Goal: Task Accomplishment & Management: Manage account settings

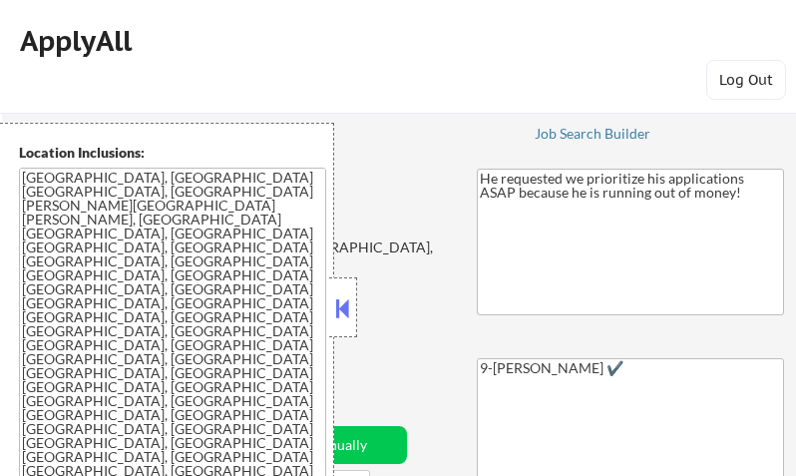
select select ""pending""
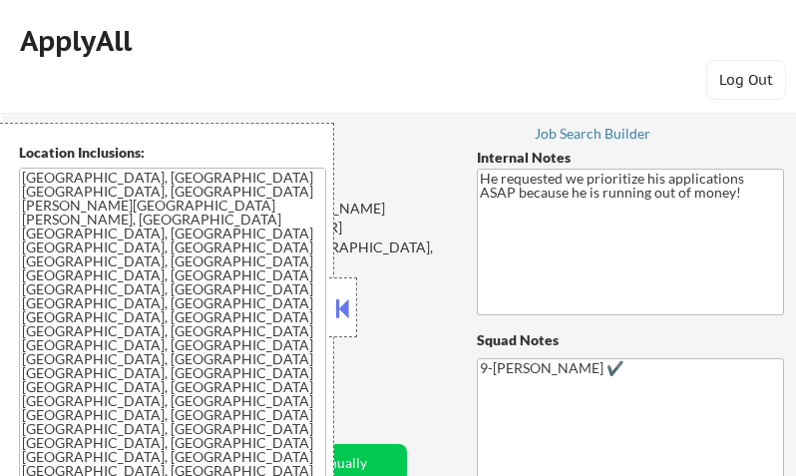
select select ""pending""
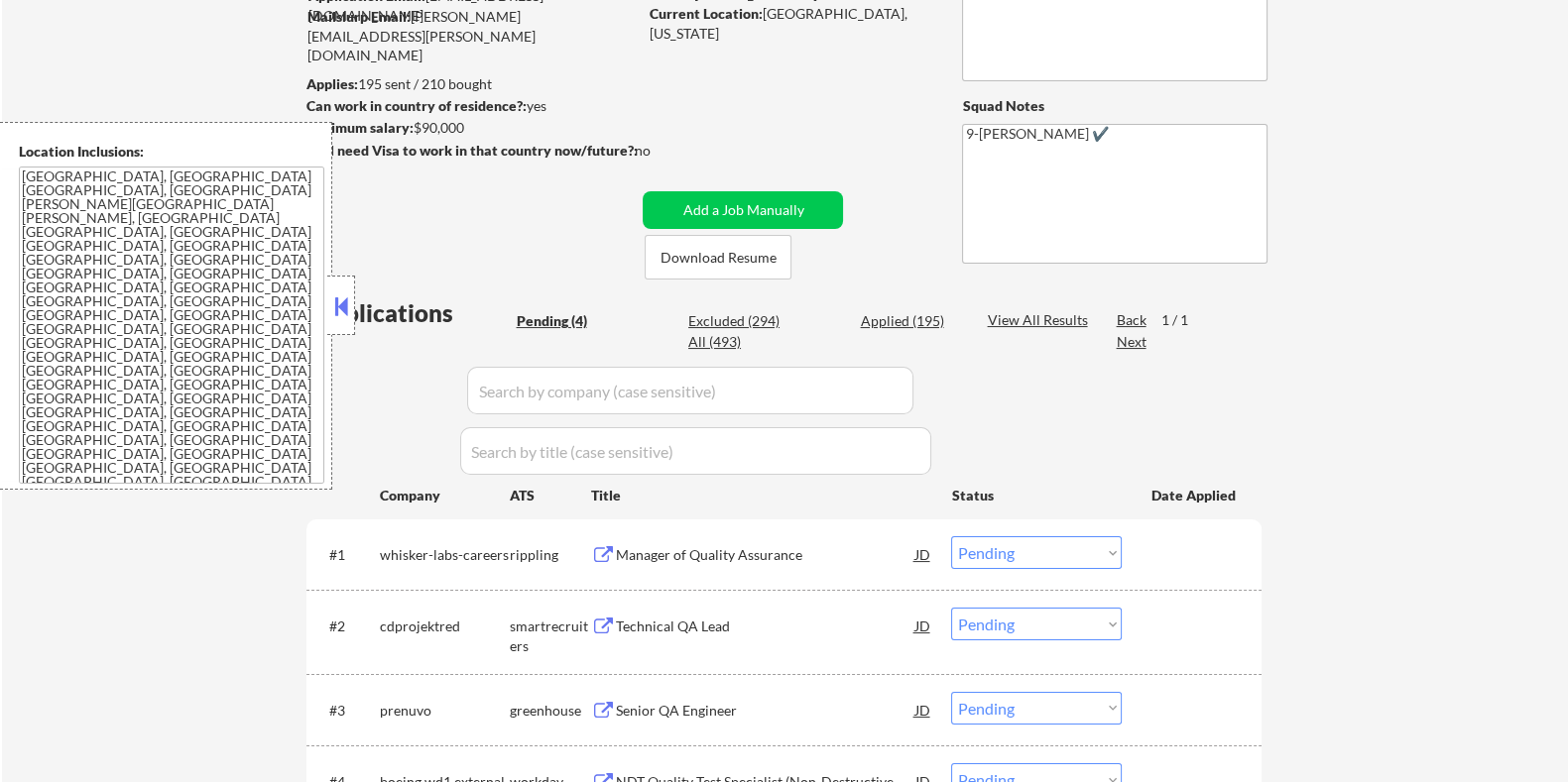
scroll to position [123, 0]
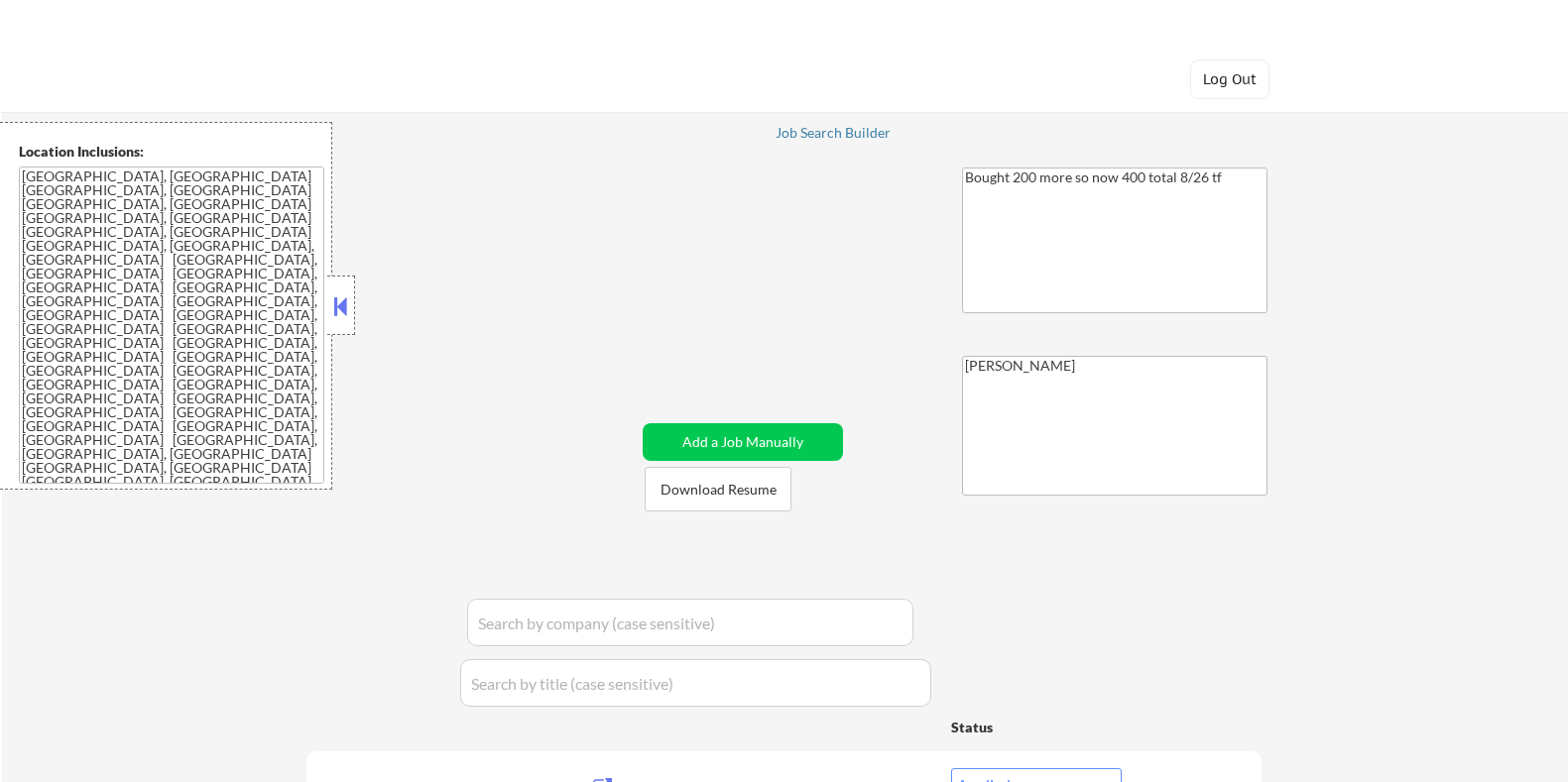
select select ""applied""
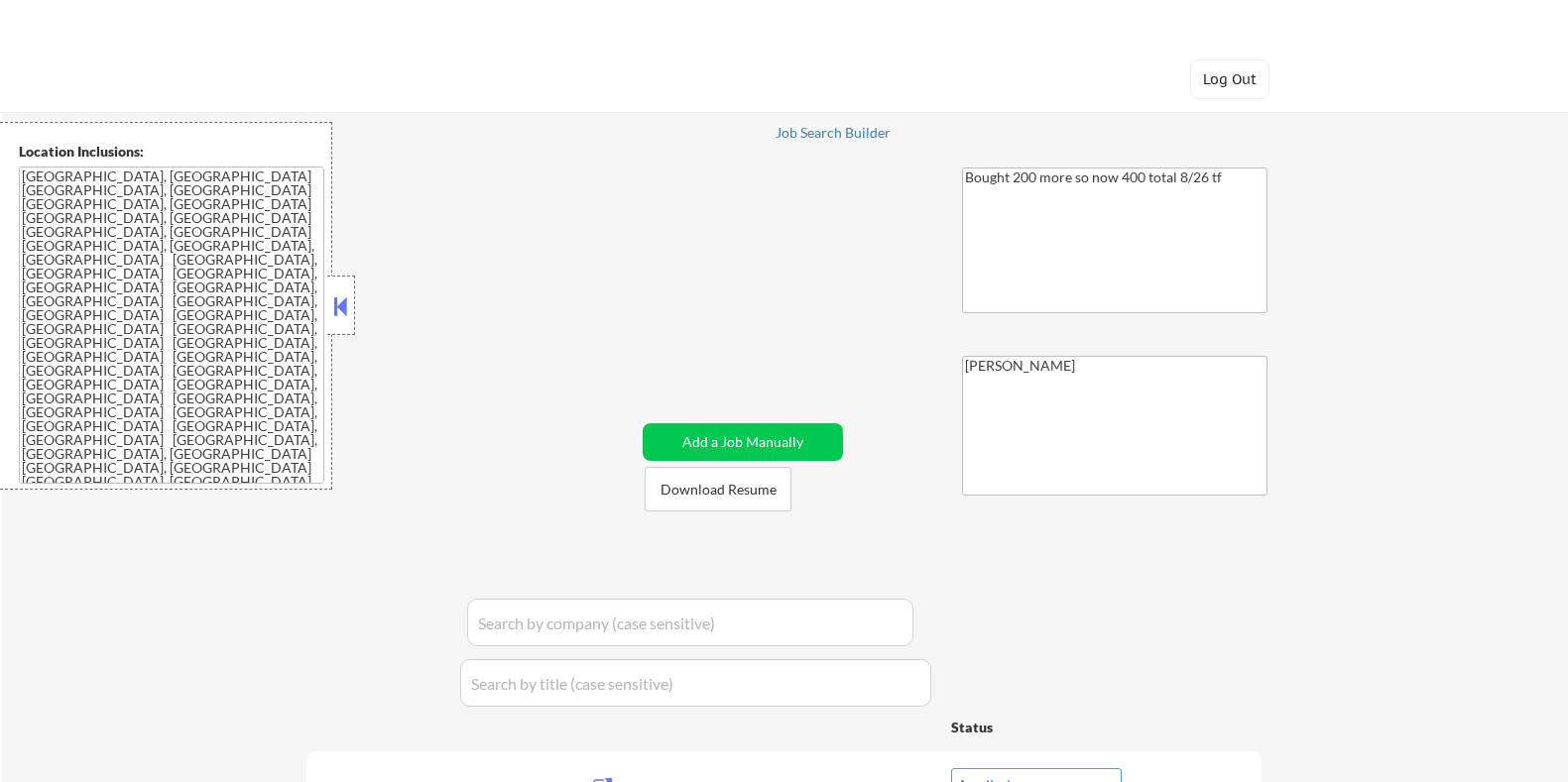
select select ""applied""
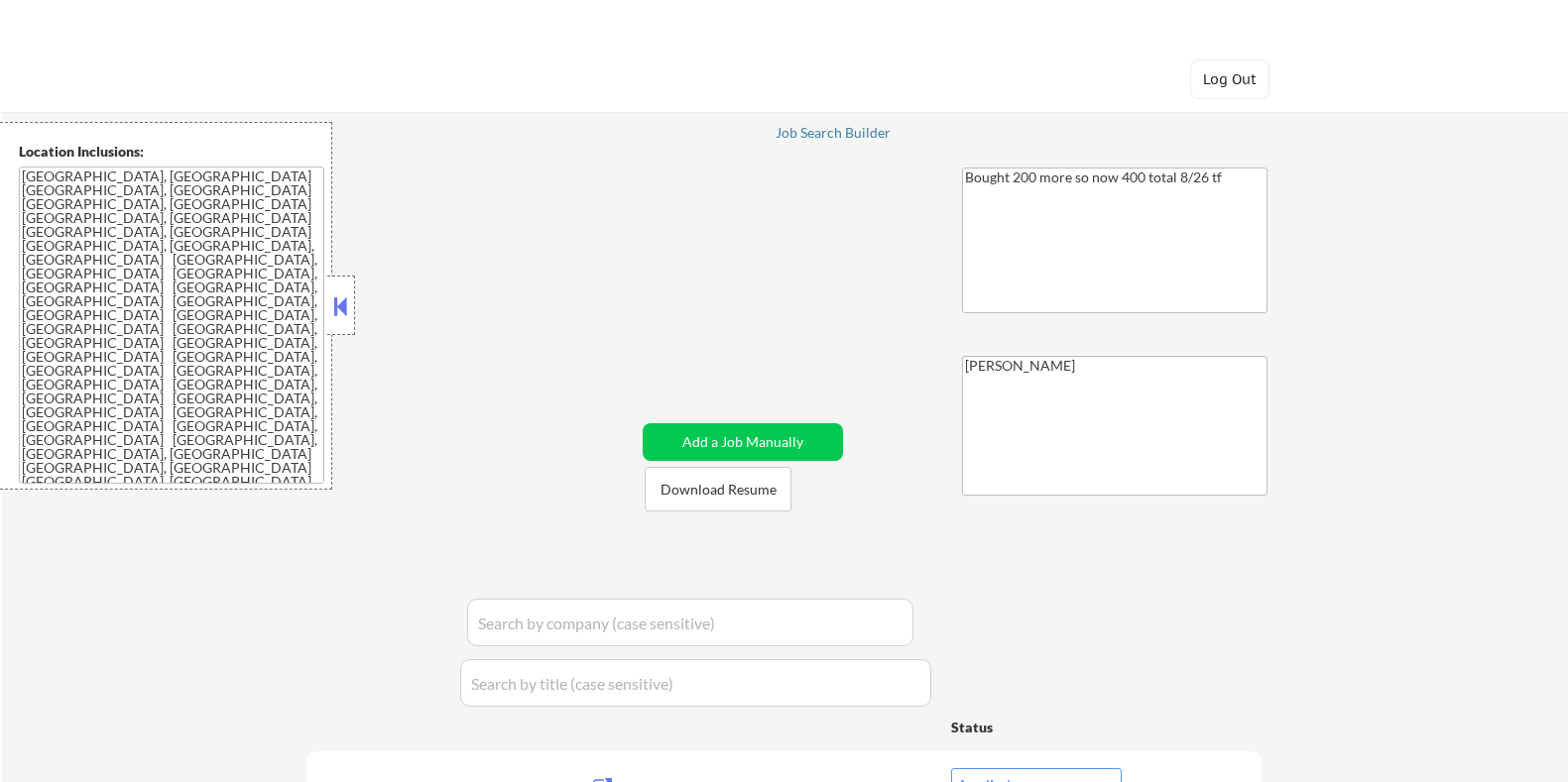
select select ""applied""
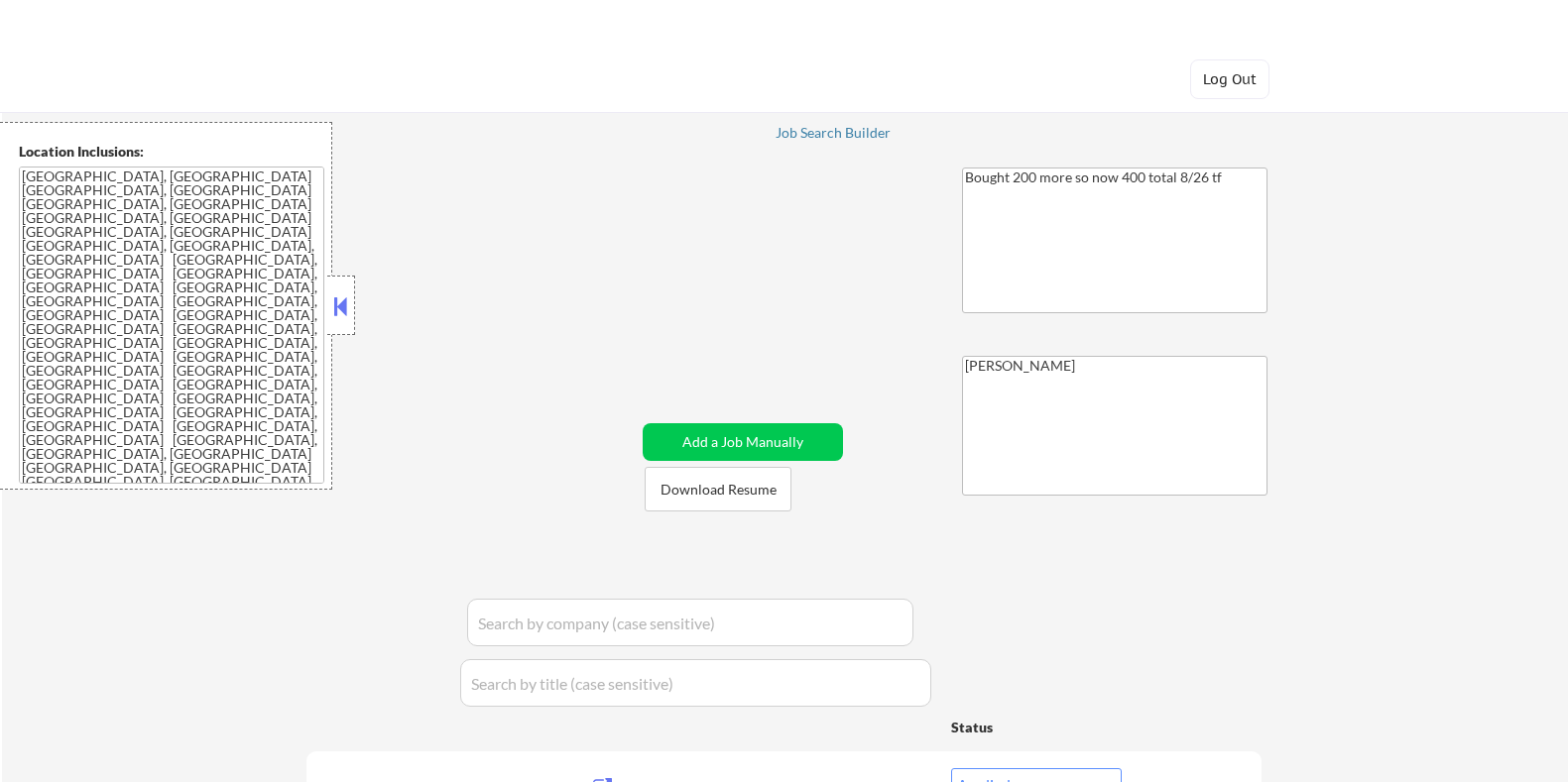
select select ""applied""
select select ""pending""
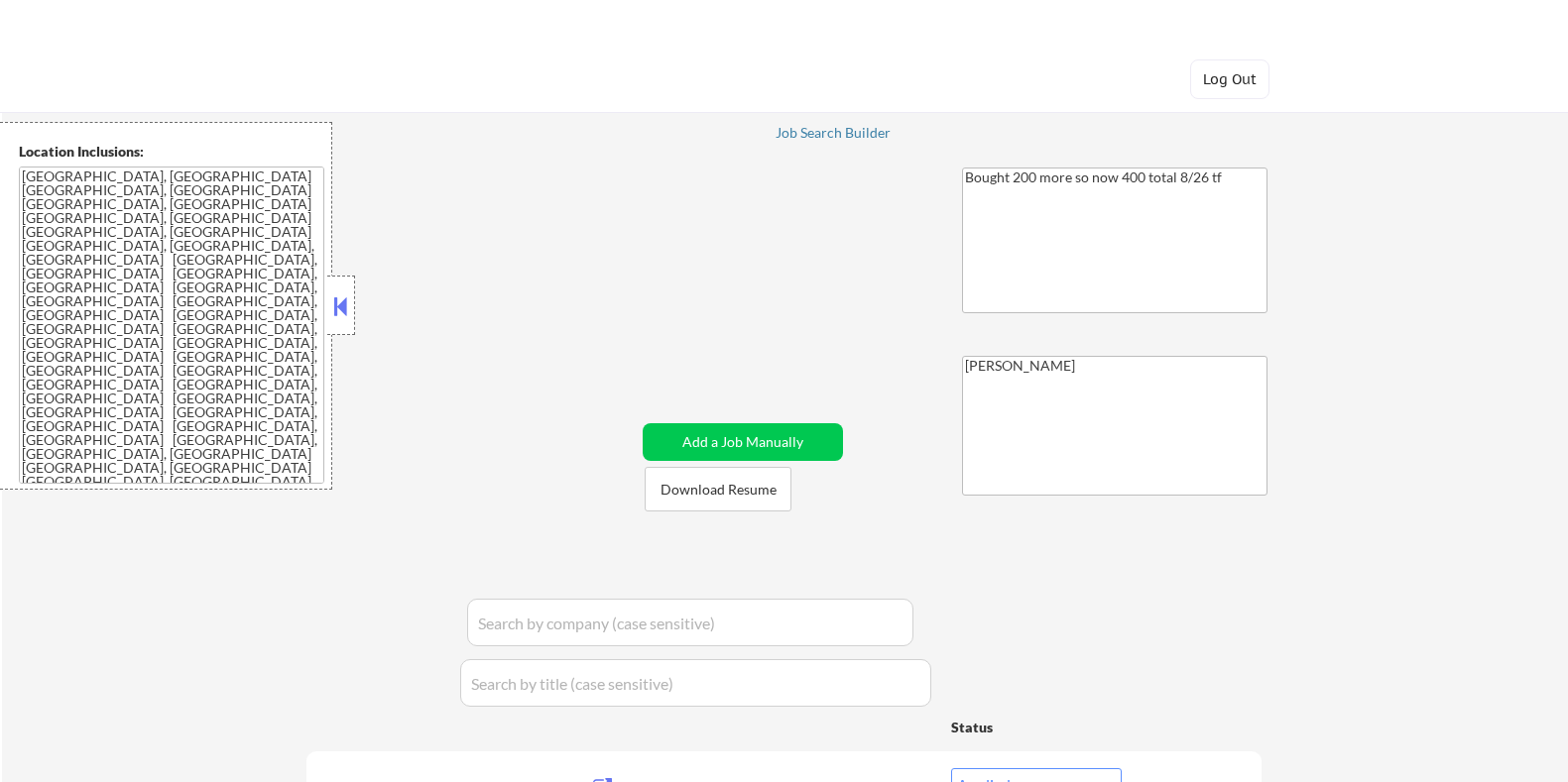
select select ""pending""
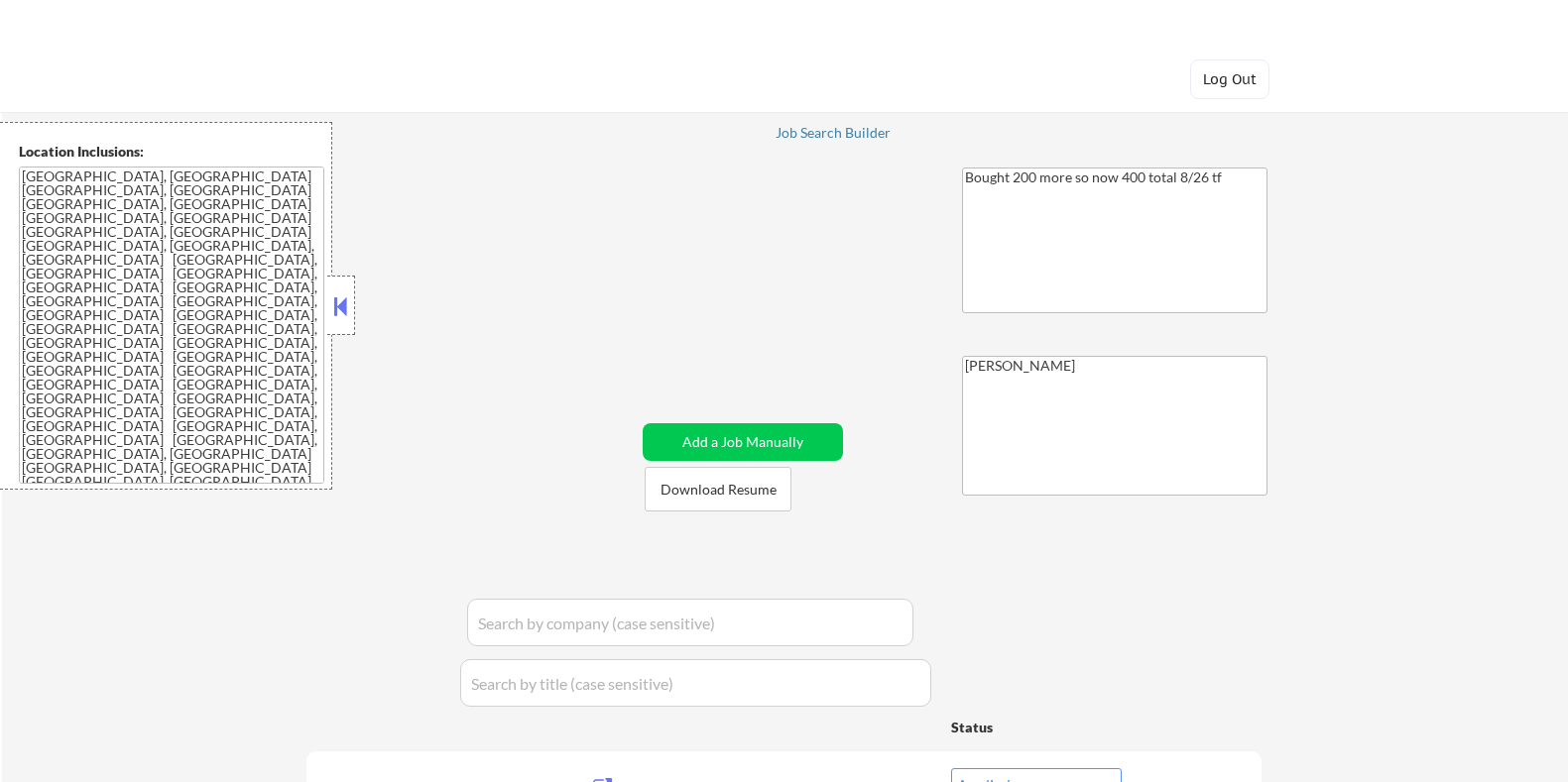
select select ""pending""
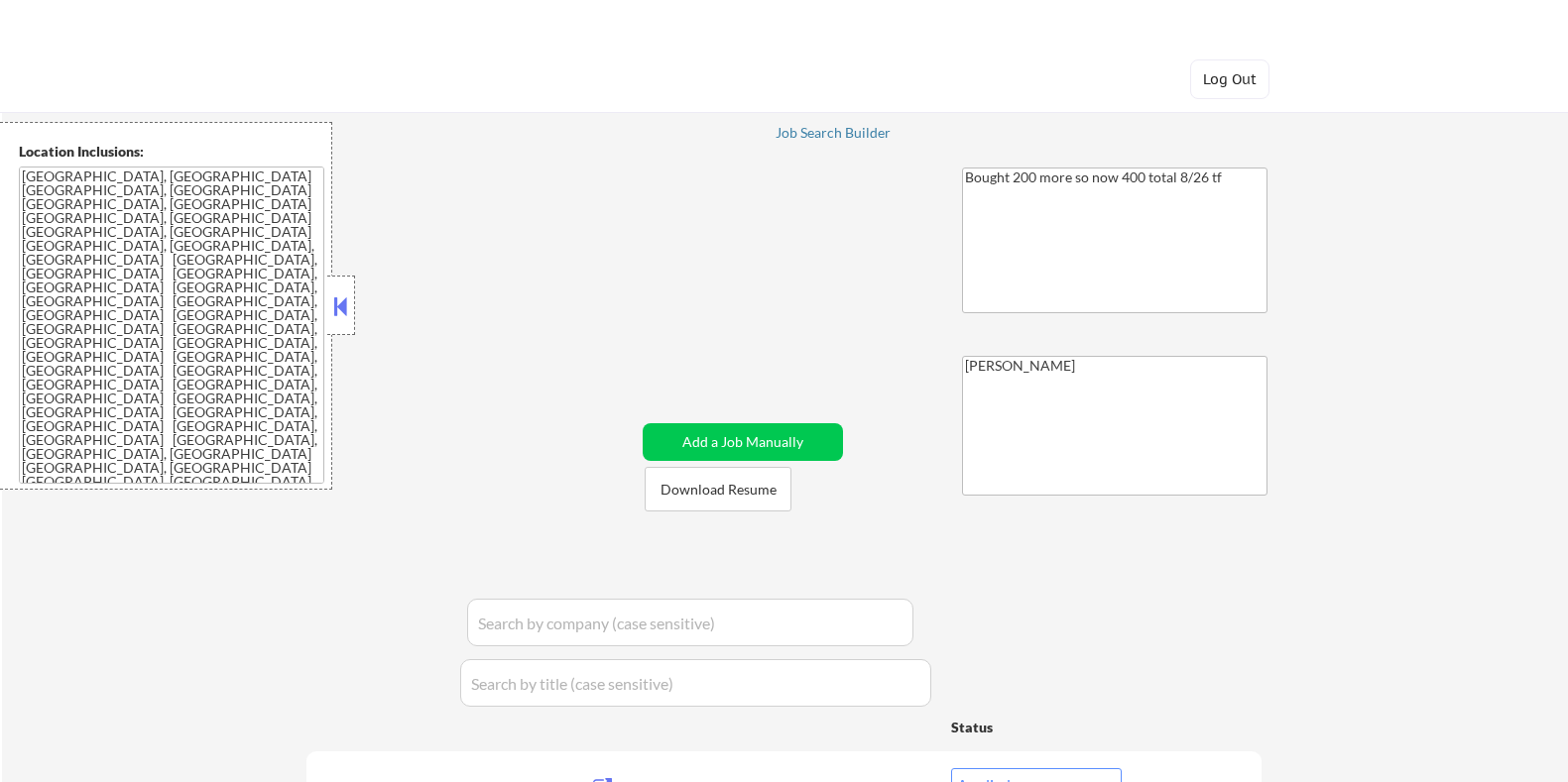
select select ""pending""
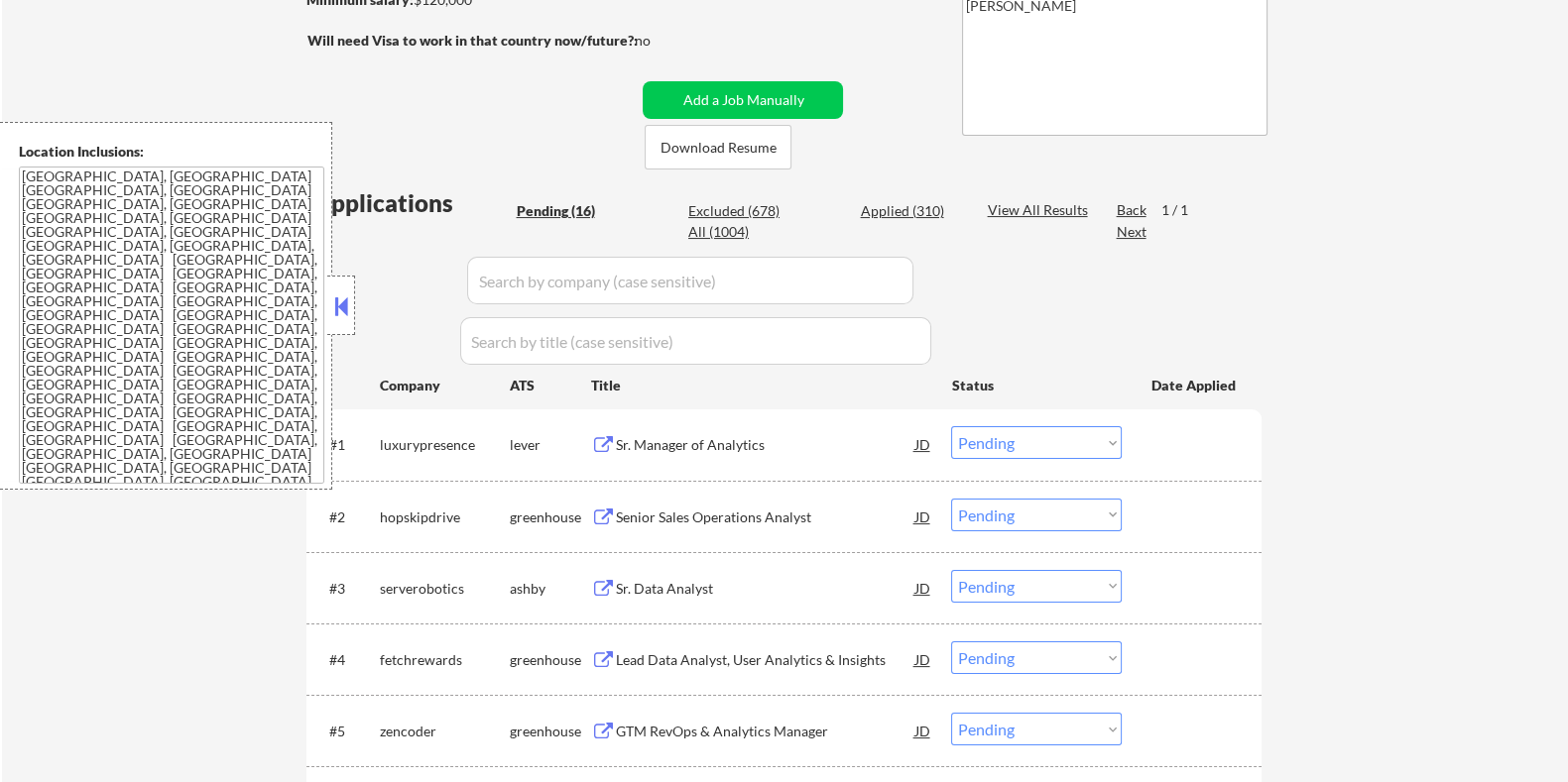
scroll to position [372, 0]
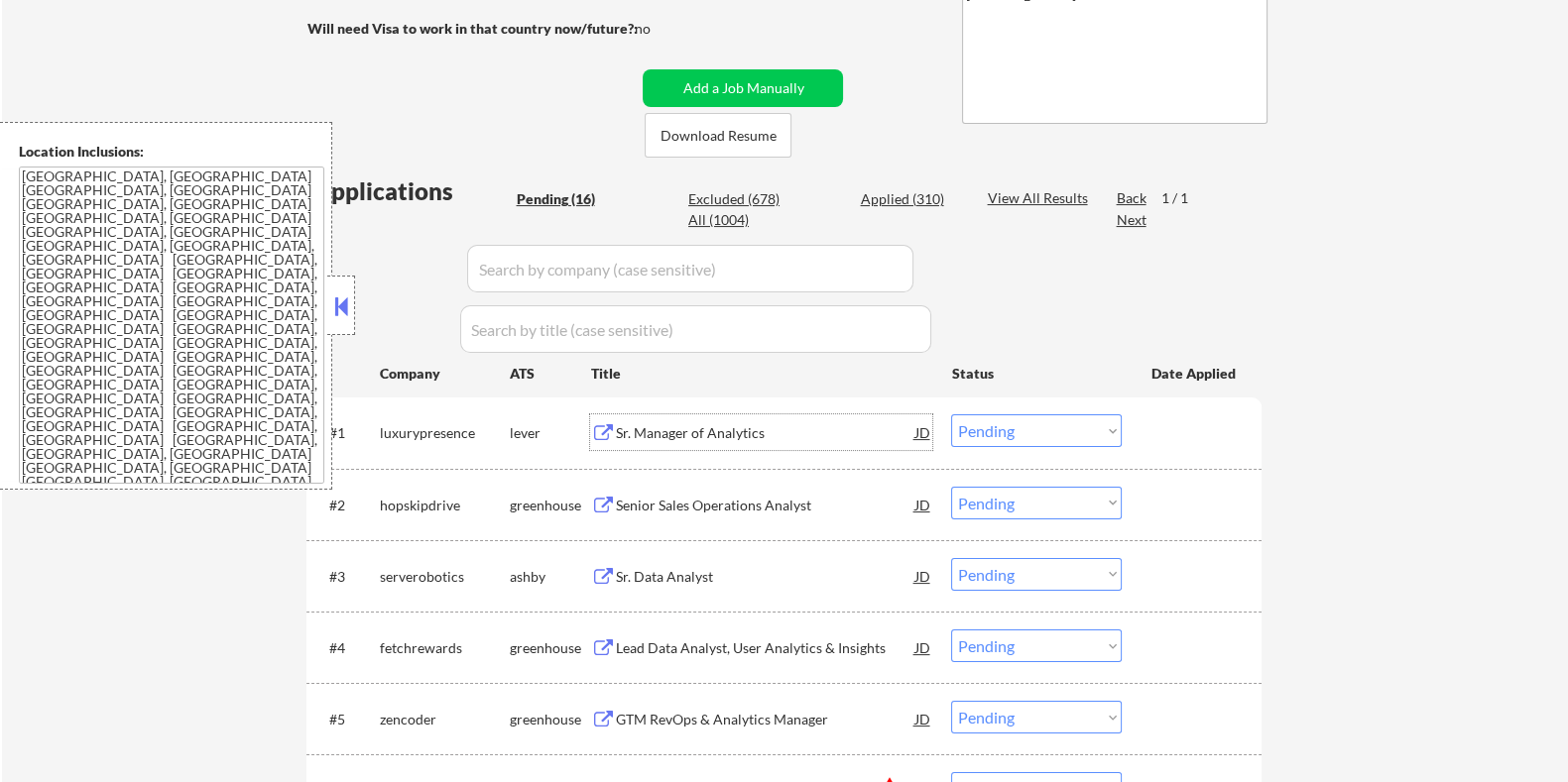
click at [704, 428] on div "Sr. Manager of Analytics" at bounding box center [764, 433] width 299 height 20
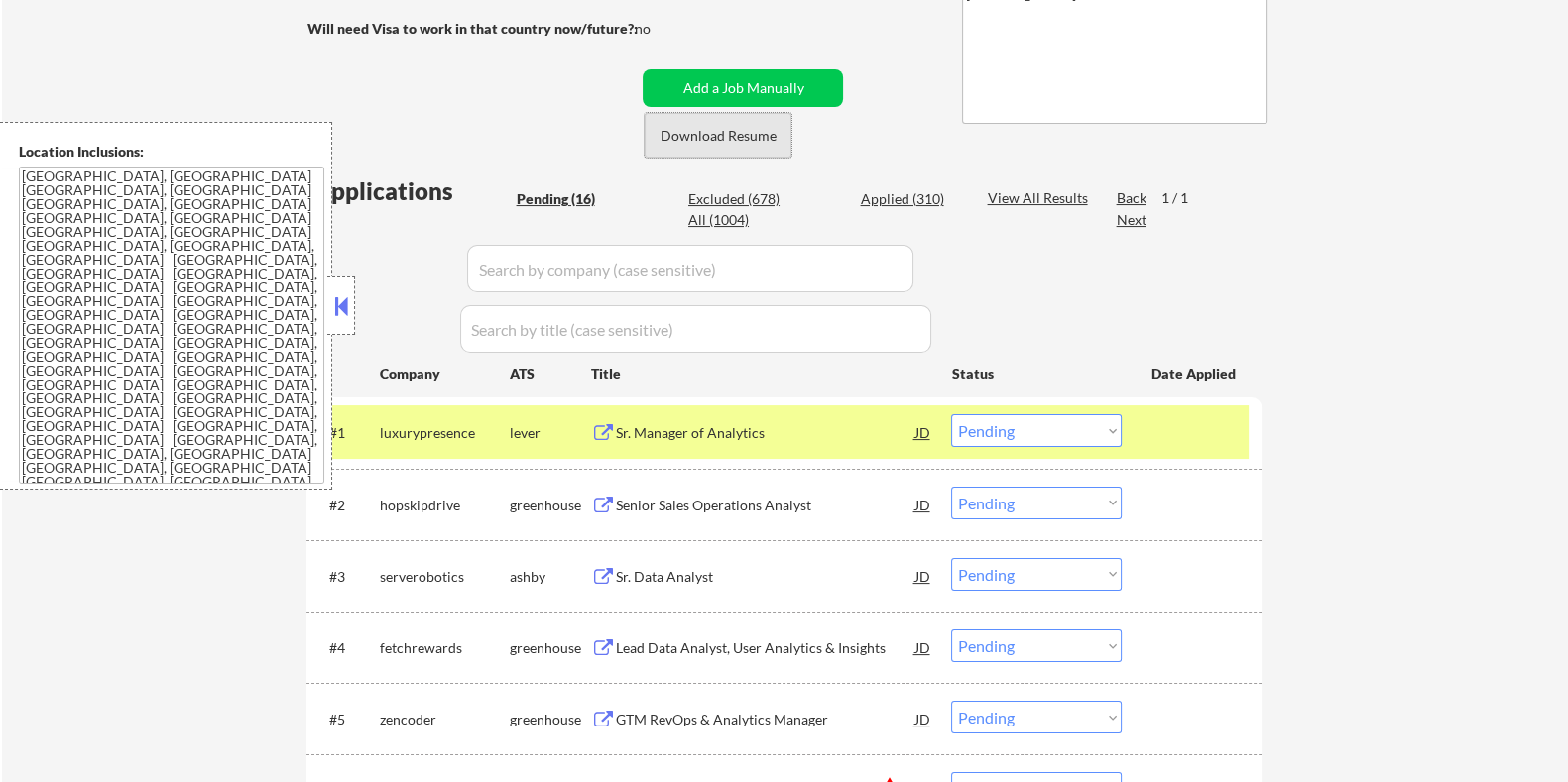
click at [709, 136] on button "Download Resume" at bounding box center [718, 135] width 147 height 45
click at [1019, 437] on select "Choose an option... Pending Applied Excluded (Questions) Excluded (Expired) Exc…" at bounding box center [1036, 430] width 171 height 33
click at [951, 414] on select "Choose an option... Pending Applied Excluded (Questions) Excluded (Expired) Exc…" at bounding box center [1036, 430] width 171 height 33
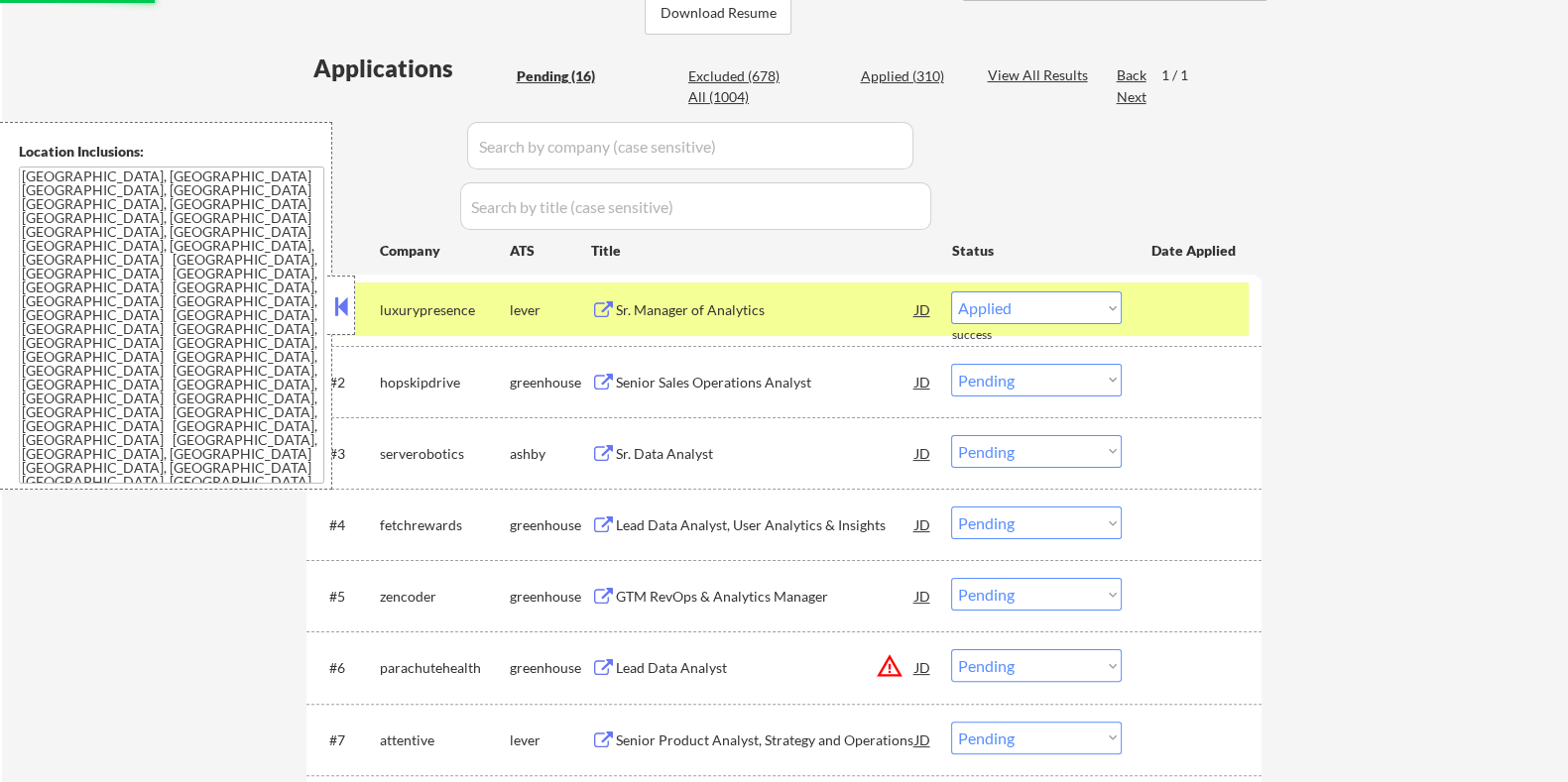
select select ""pending""
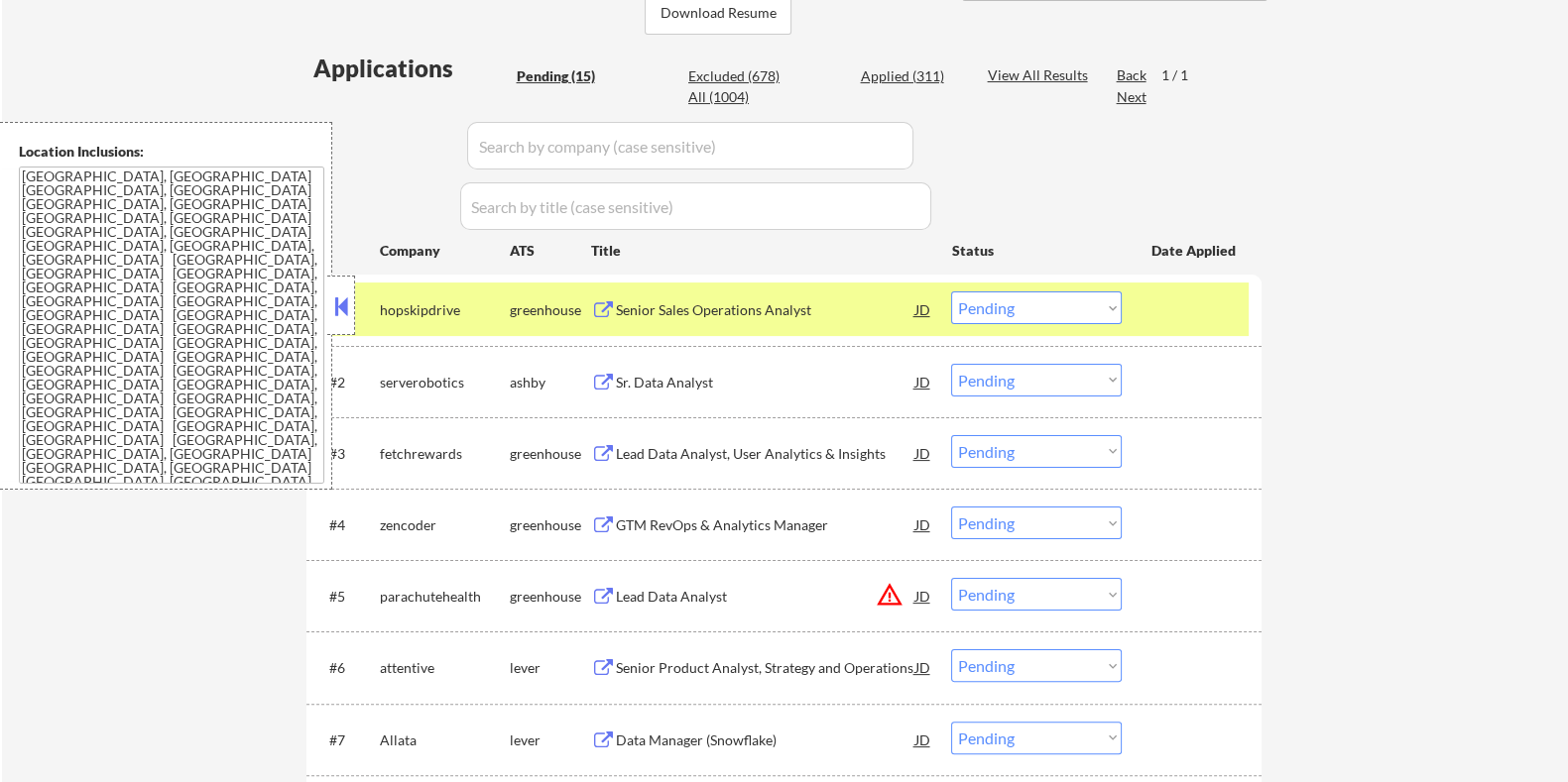
click at [726, 379] on div "Sr. Data Analyst" at bounding box center [764, 383] width 299 height 20
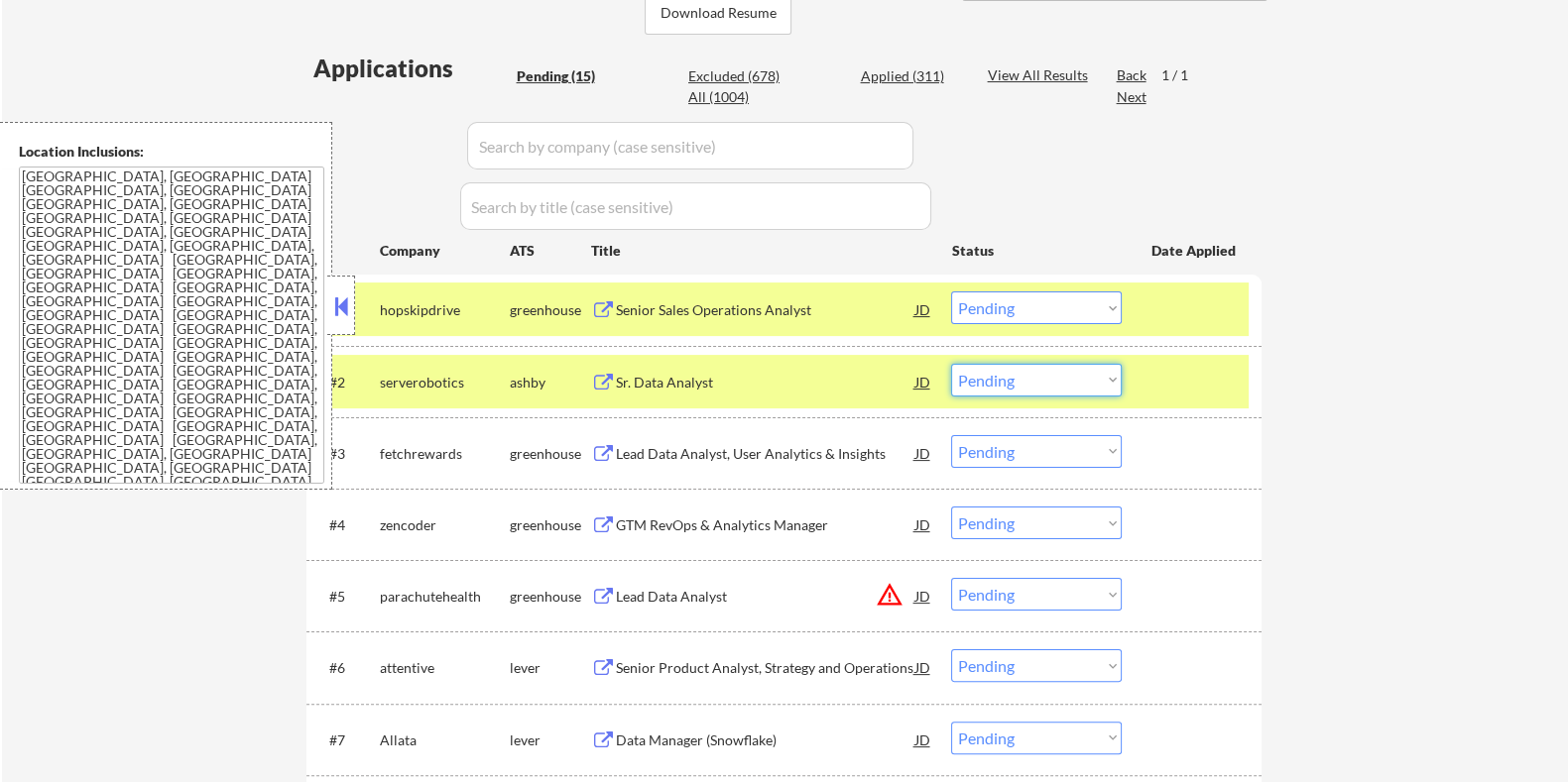
click at [1027, 386] on select "Choose an option... Pending Applied Excluded (Questions) Excluded (Expired) Exc…" at bounding box center [1036, 380] width 171 height 33
click at [951, 364] on select "Choose an option... Pending Applied Excluded (Questions) Excluded (Expired) Exc…" at bounding box center [1036, 380] width 171 height 33
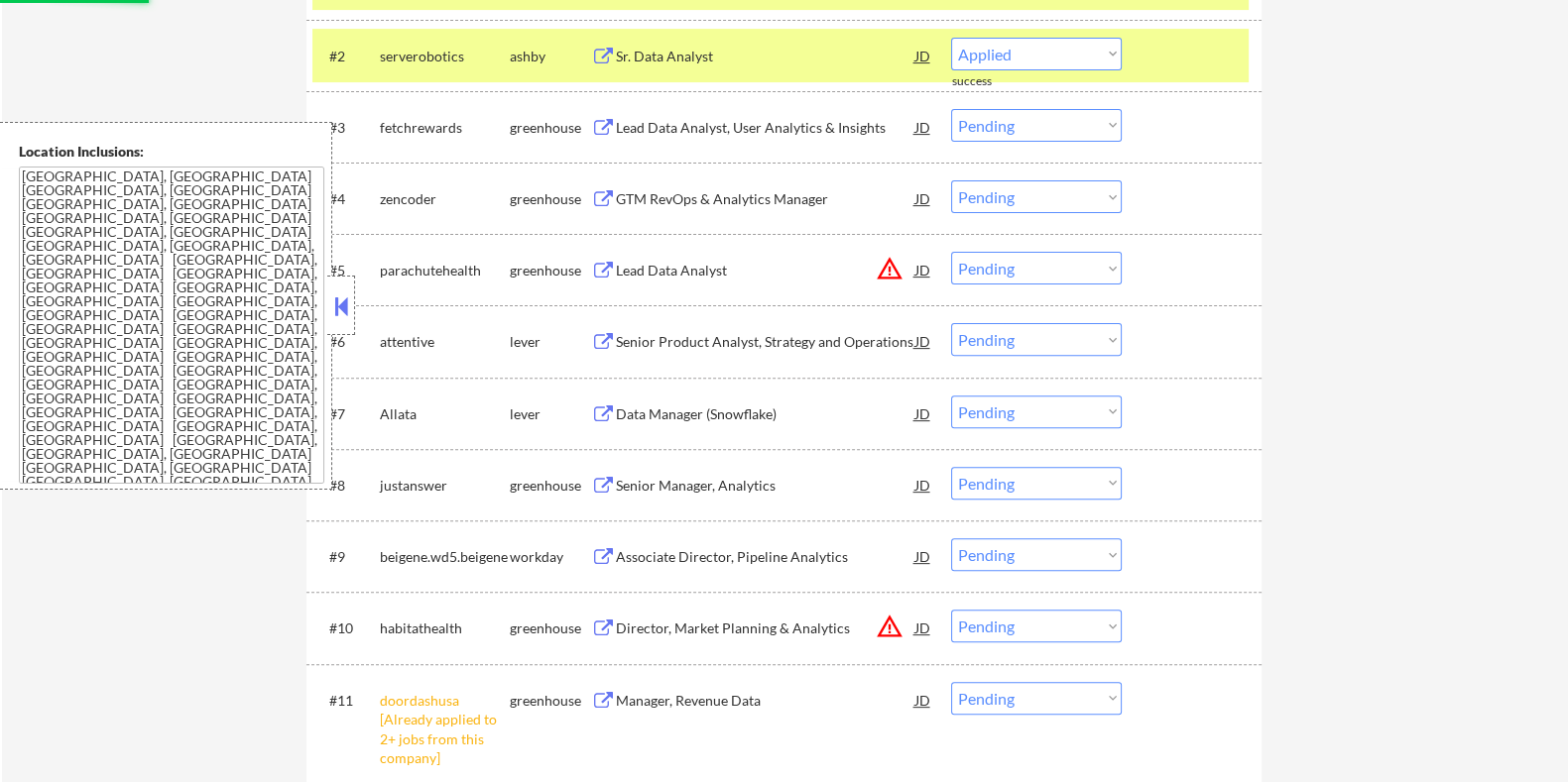
select select ""pending""
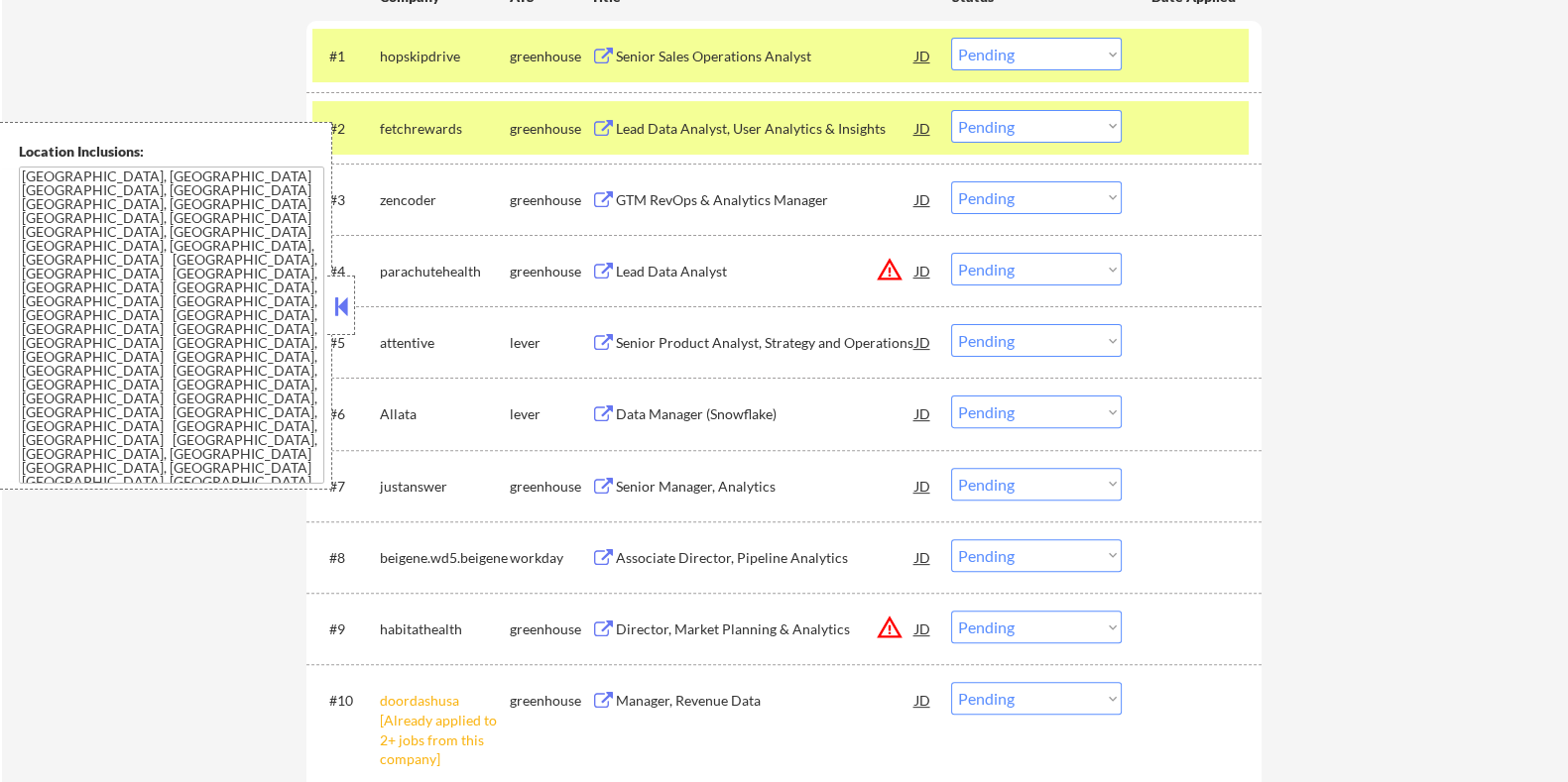
scroll to position [620, 0]
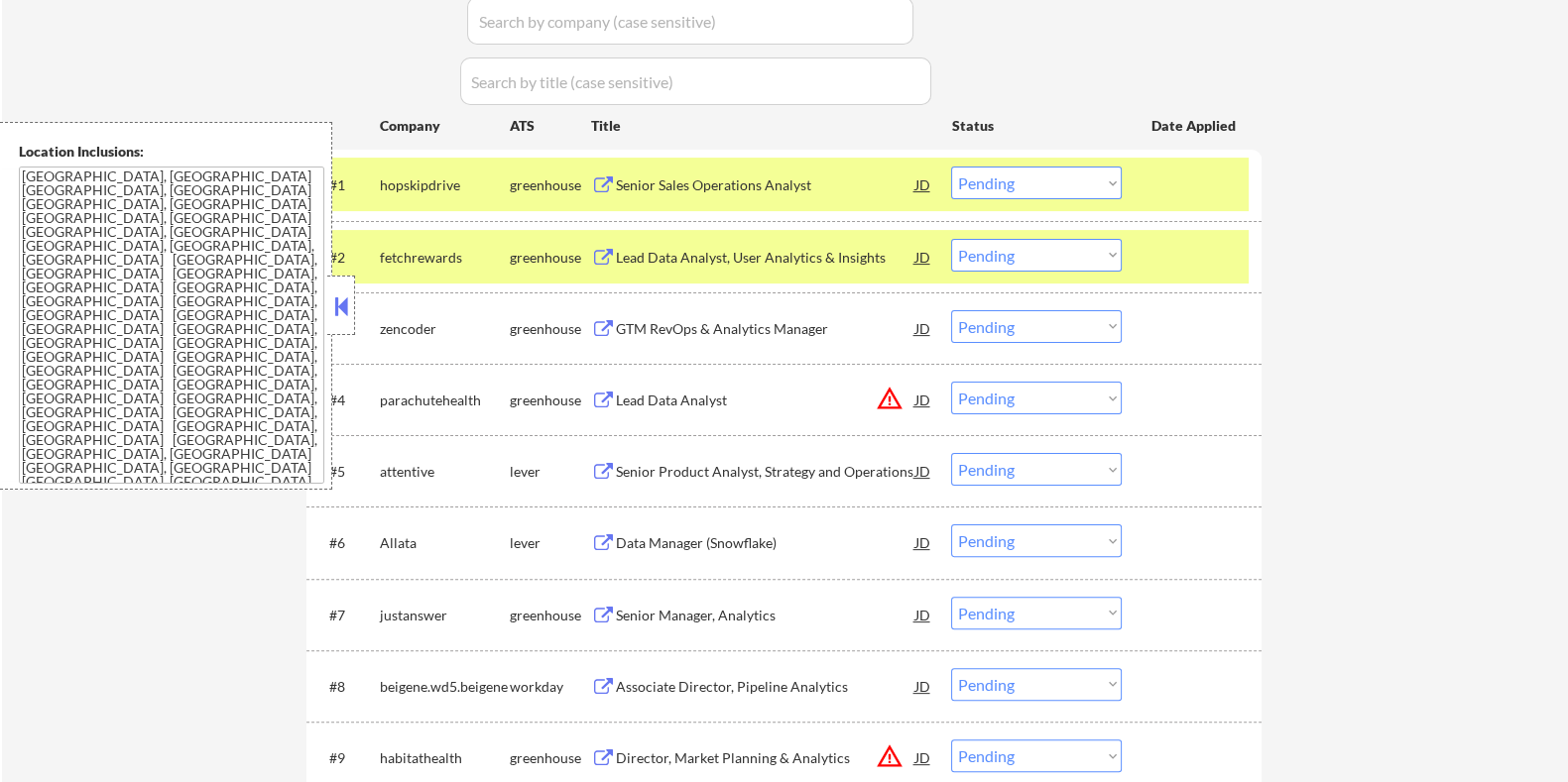
click at [664, 467] on div "Senior Product Analyst, Strategy and Operations" at bounding box center [764, 472] width 299 height 20
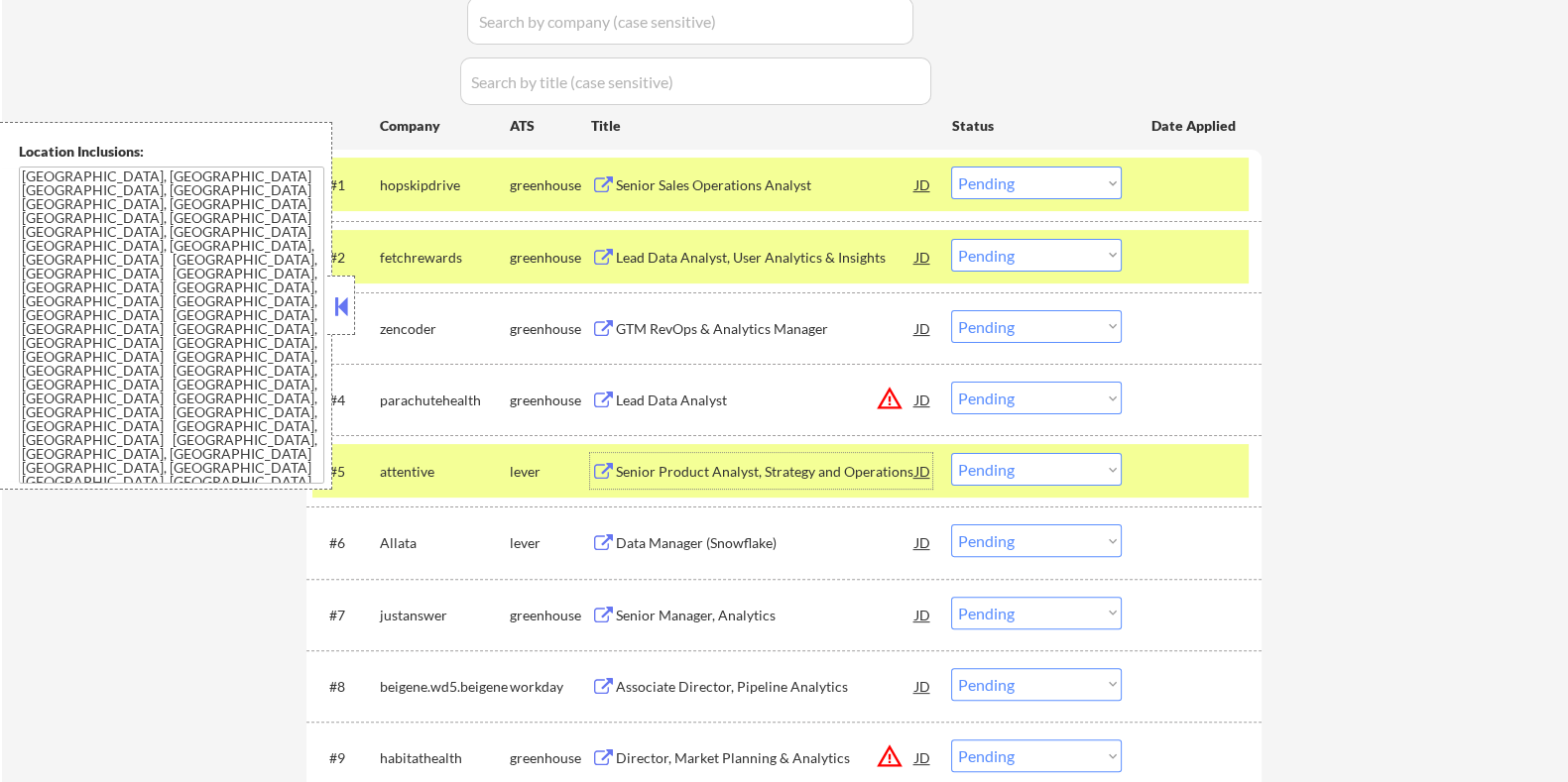
click at [818, 467] on div "Senior Product Analyst, Strategy and Operations" at bounding box center [764, 472] width 299 height 20
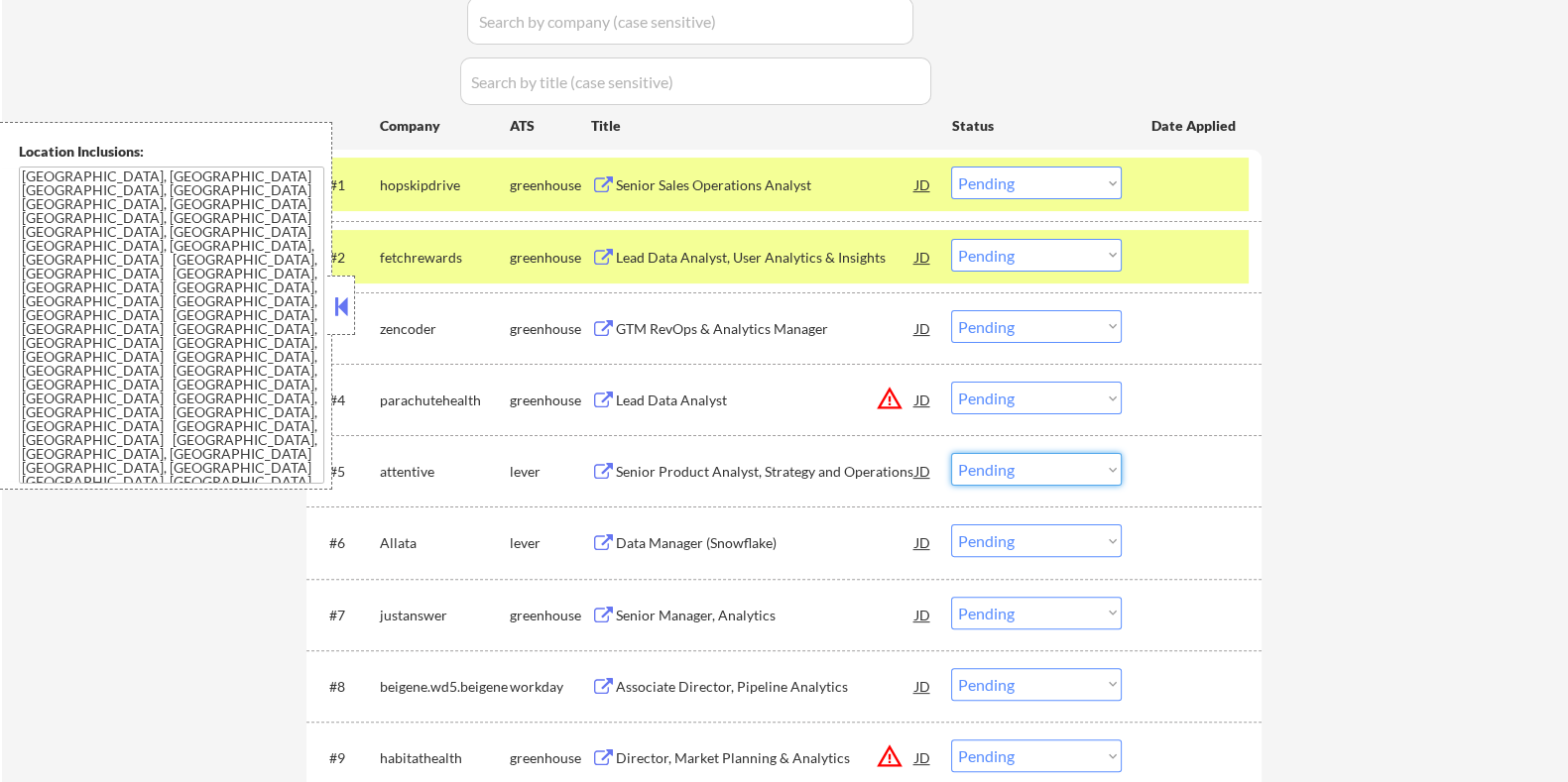
click at [1082, 475] on select "Choose an option... Pending Applied Excluded (Questions) Excluded (Expired) Exc…" at bounding box center [1036, 469] width 171 height 33
click at [951, 453] on select "Choose an option... Pending Applied Excluded (Questions) Excluded (Expired) Exc…" at bounding box center [1036, 469] width 171 height 33
select select ""pending""
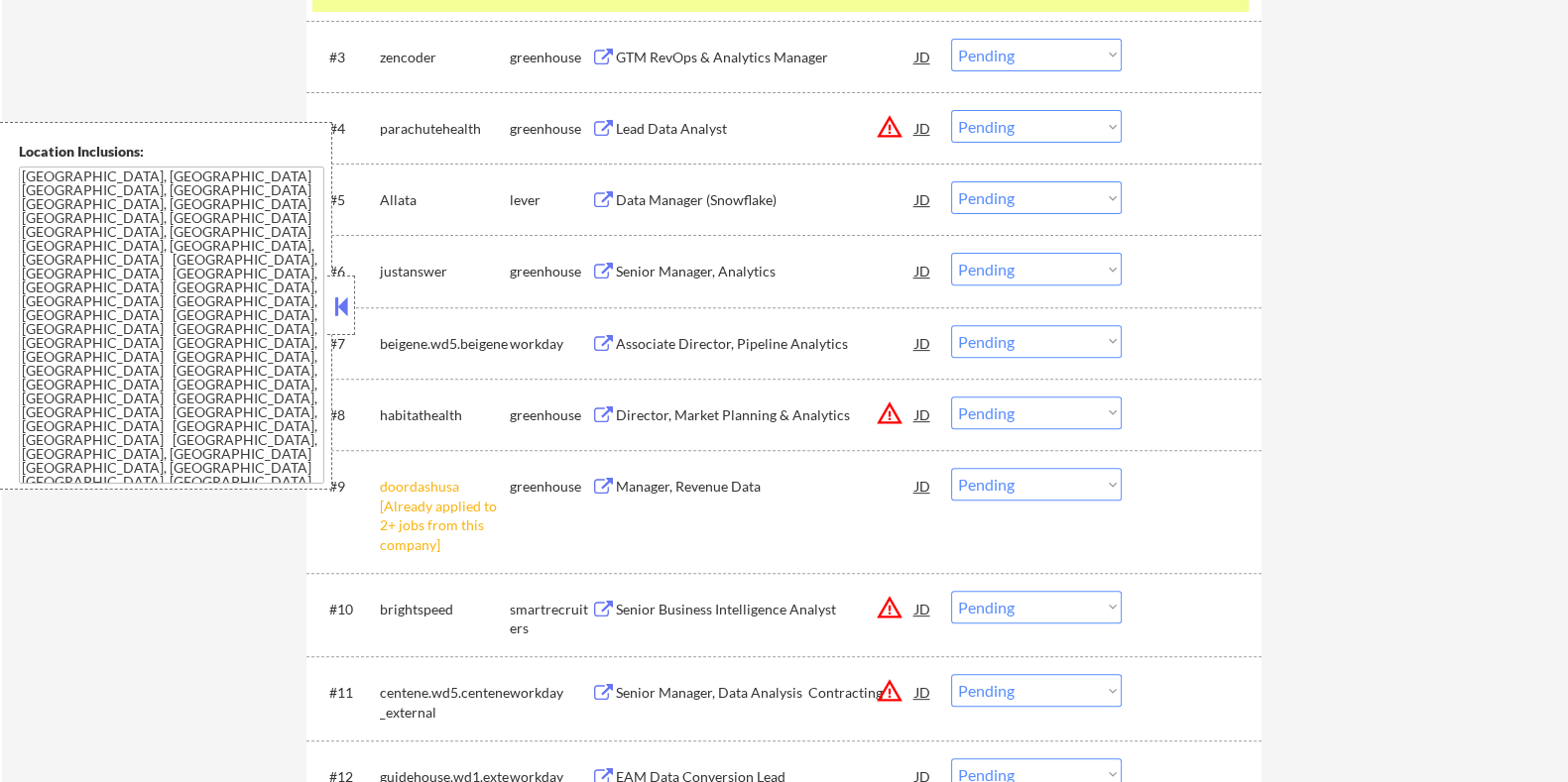
scroll to position [1116, 0]
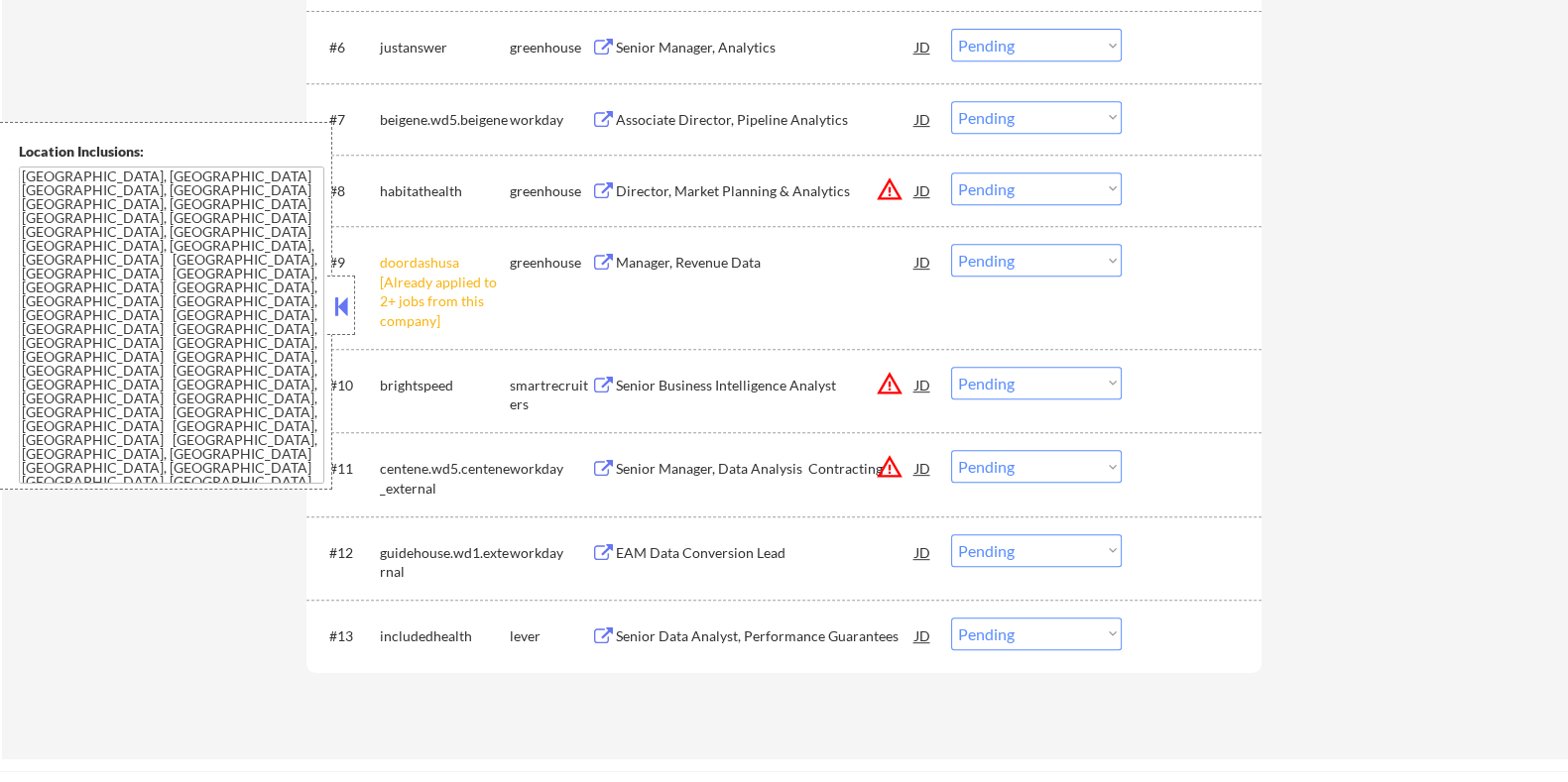
click at [666, 630] on div "Senior Data Analyst, Performance Guarantees" at bounding box center [764, 637] width 299 height 20
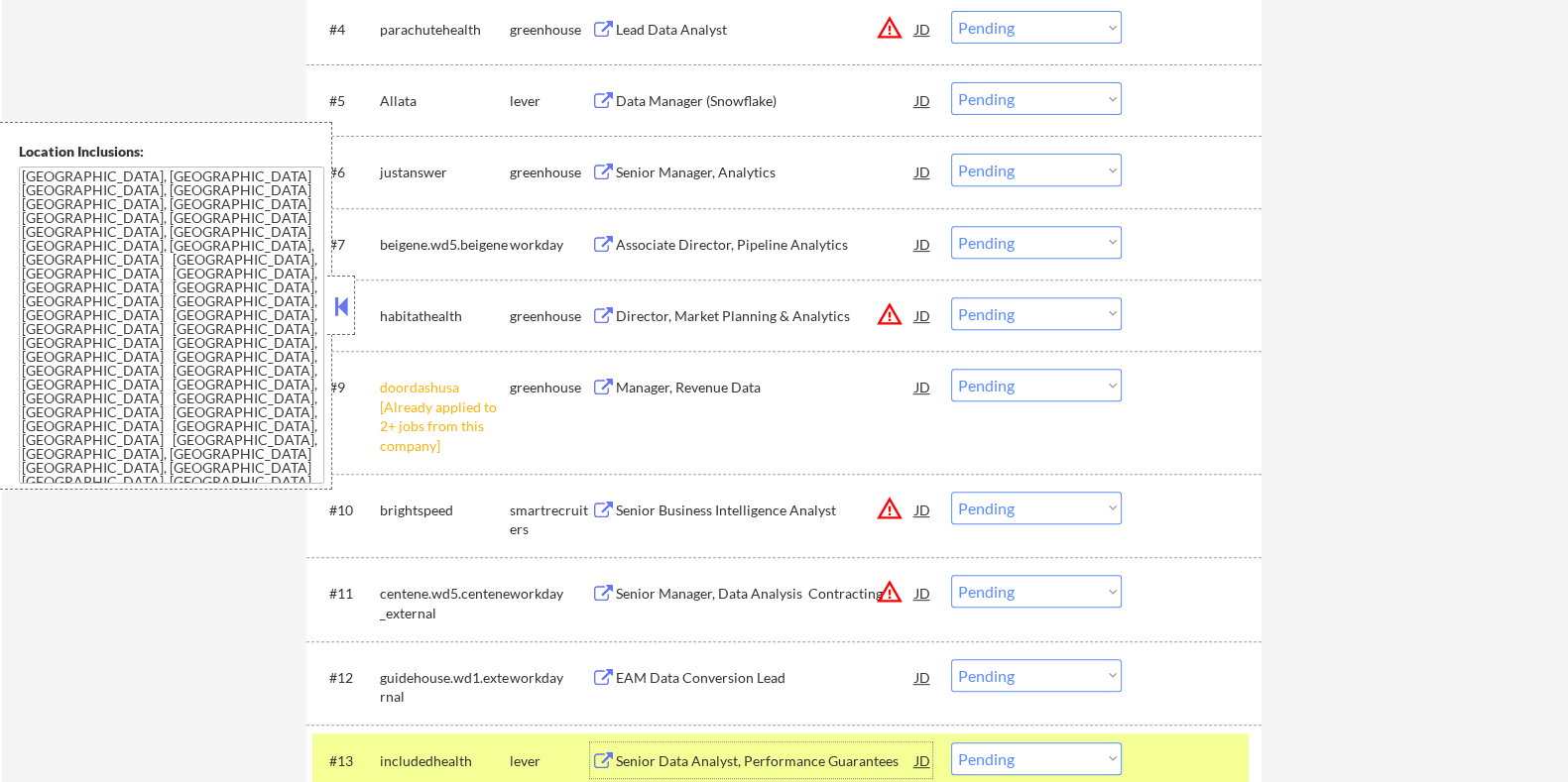
scroll to position [1363, 0]
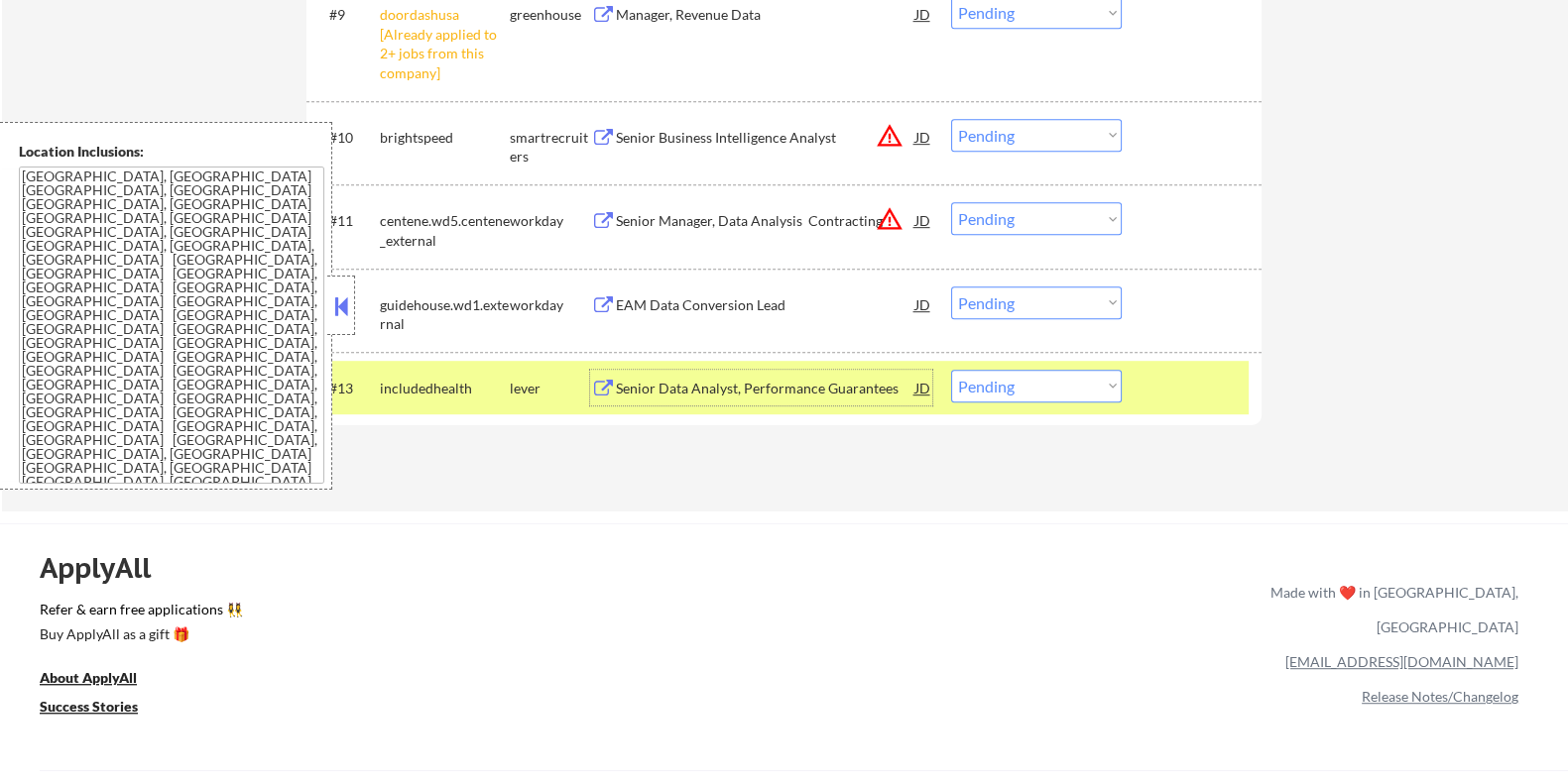
click at [987, 389] on select "Choose an option... Pending Applied Excluded (Questions) Excluded (Expired) Exc…" at bounding box center [1036, 386] width 171 height 33
select select ""applied""
click at [951, 370] on select "Choose an option... Pending Applied Excluded (Questions) Excluded (Expired) Exc…" at bounding box center [1036, 386] width 171 height 33
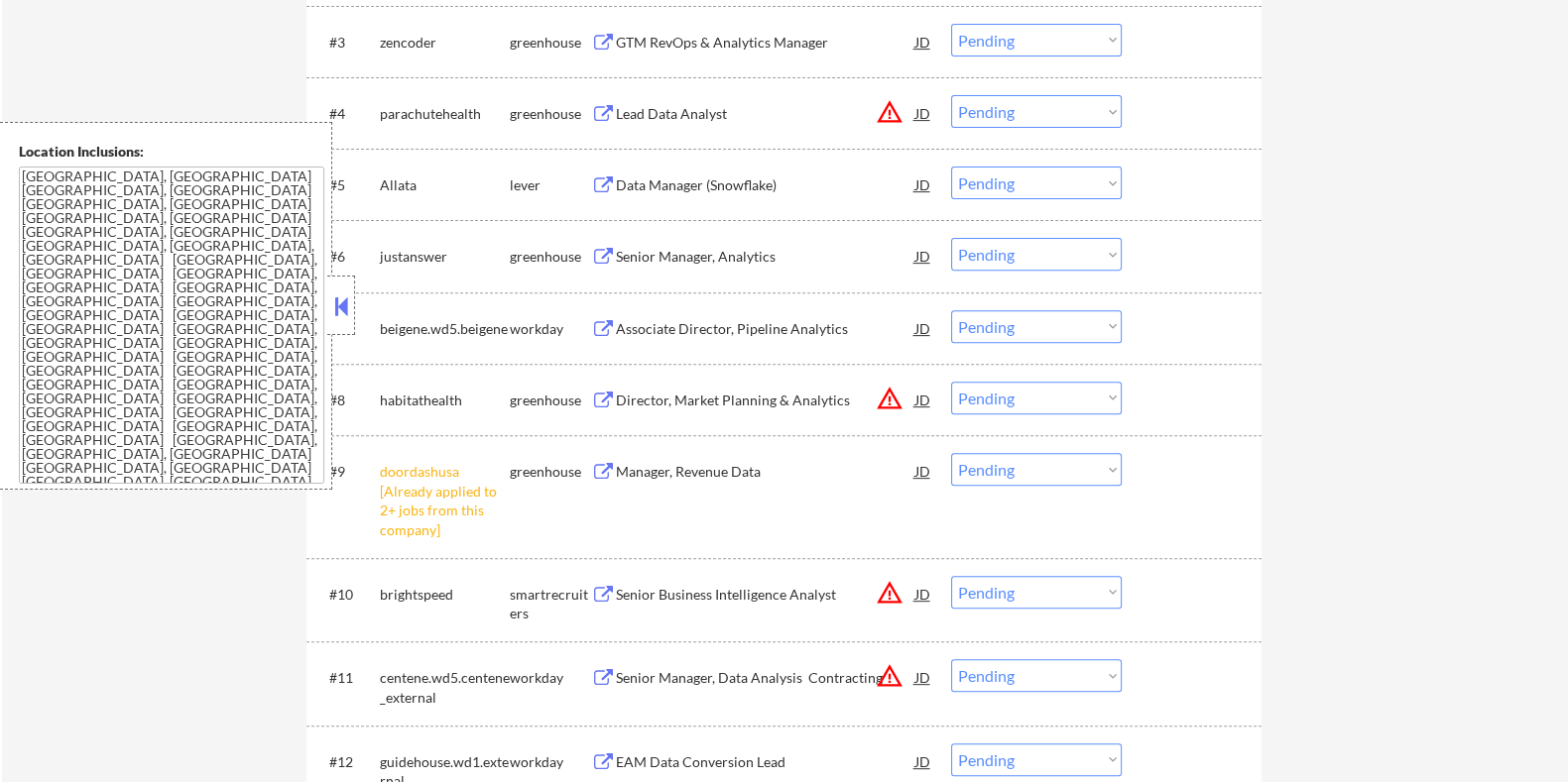
scroll to position [744, 0]
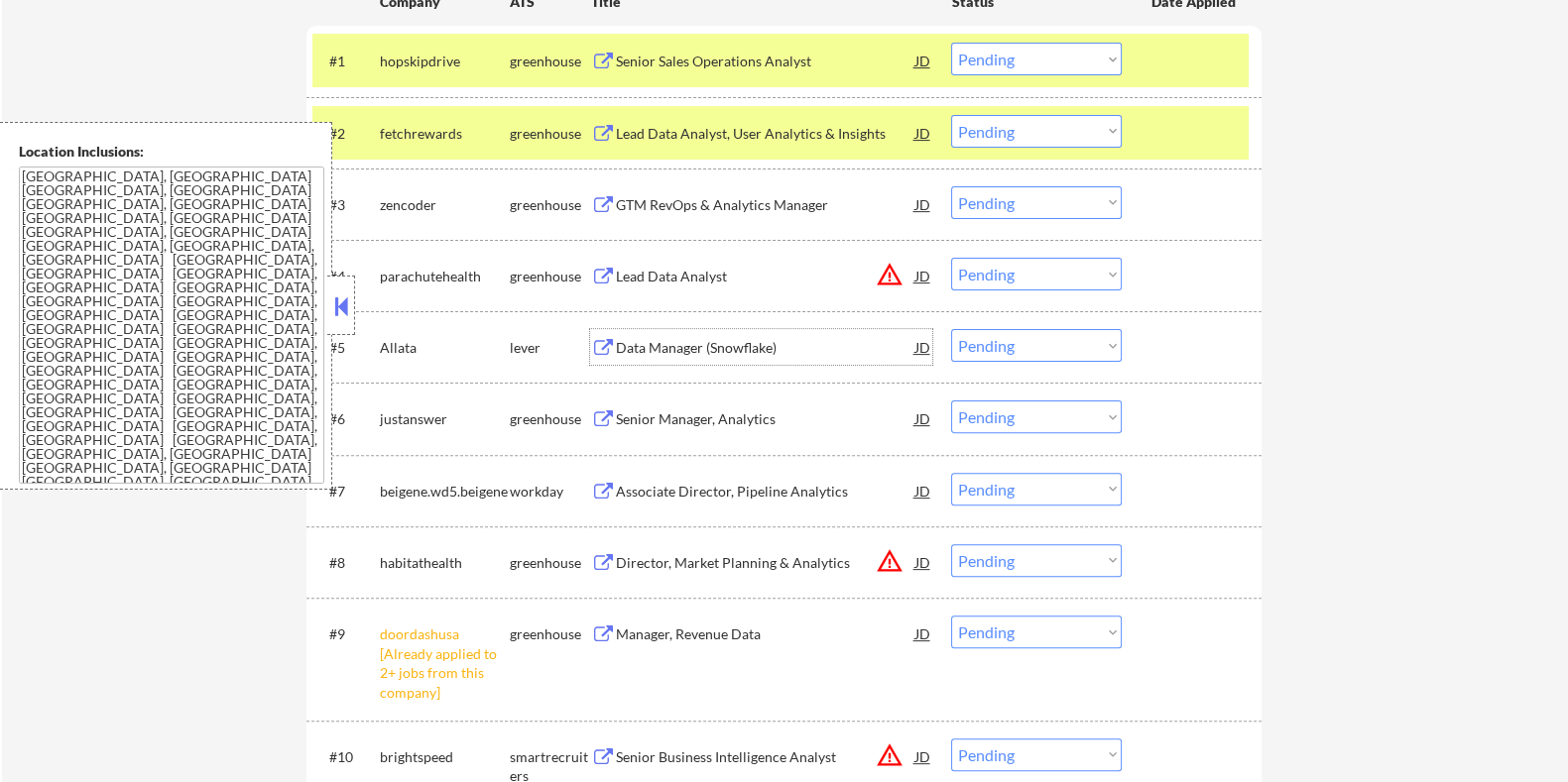
click at [664, 344] on div "Data Manager (Snowflake)" at bounding box center [764, 348] width 299 height 20
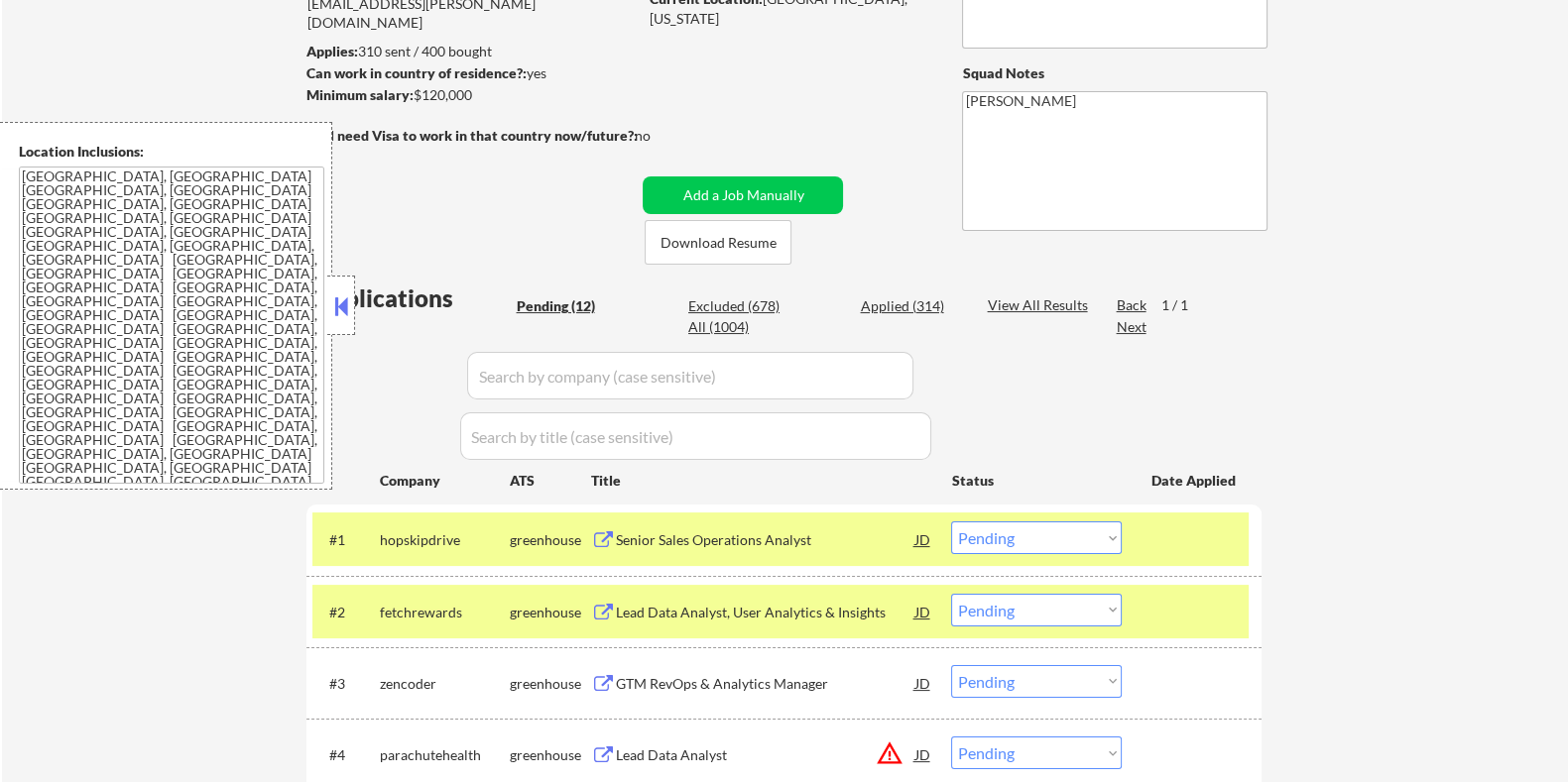
scroll to position [247, 0]
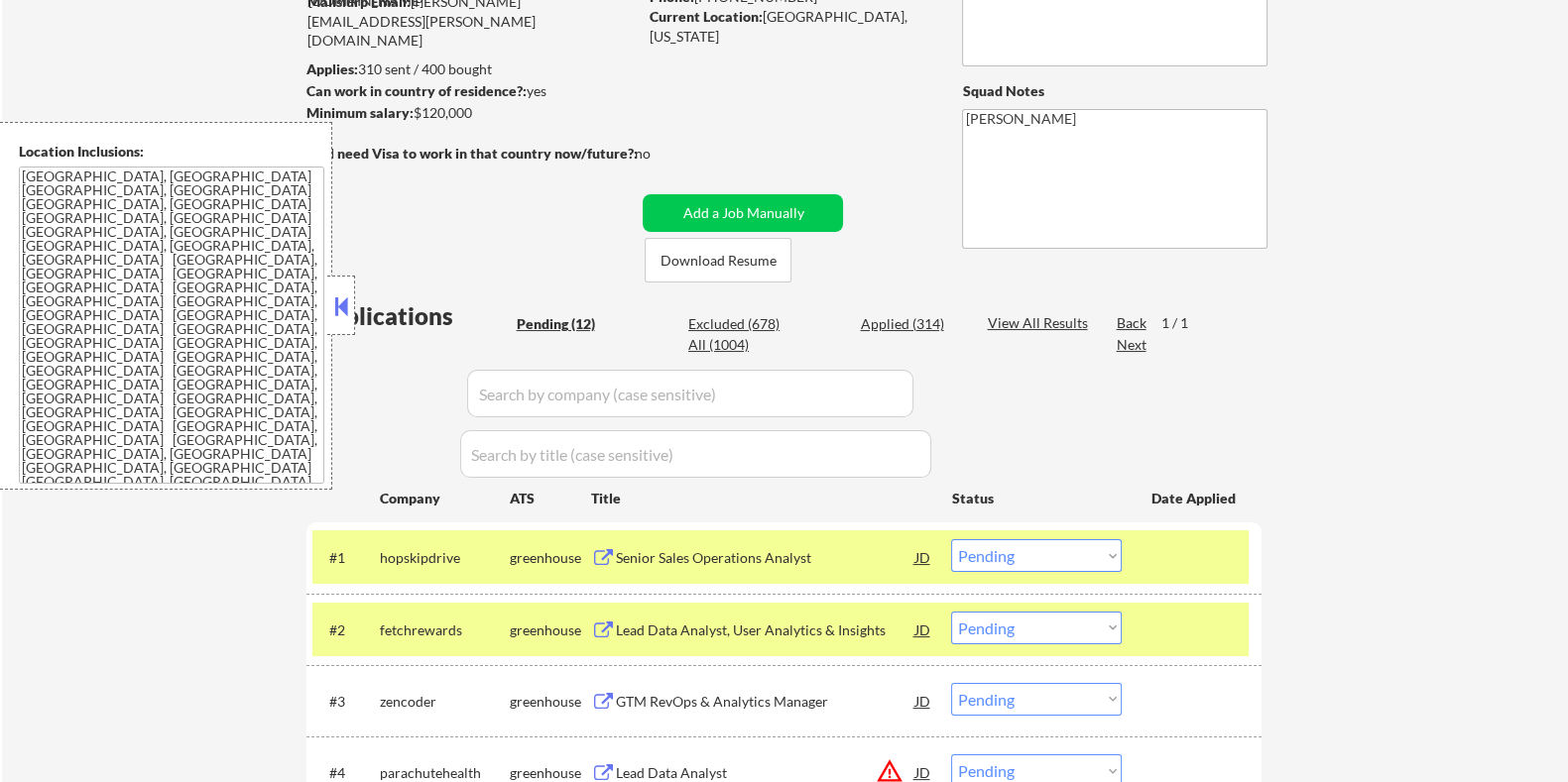
drag, startPoint x: 497, startPoint y: 116, endPoint x: 413, endPoint y: 111, distance: 84.1
click at [413, 111] on div "Minimum salary: $120,000" at bounding box center [470, 113] width 330 height 20
copy div "$120,000"
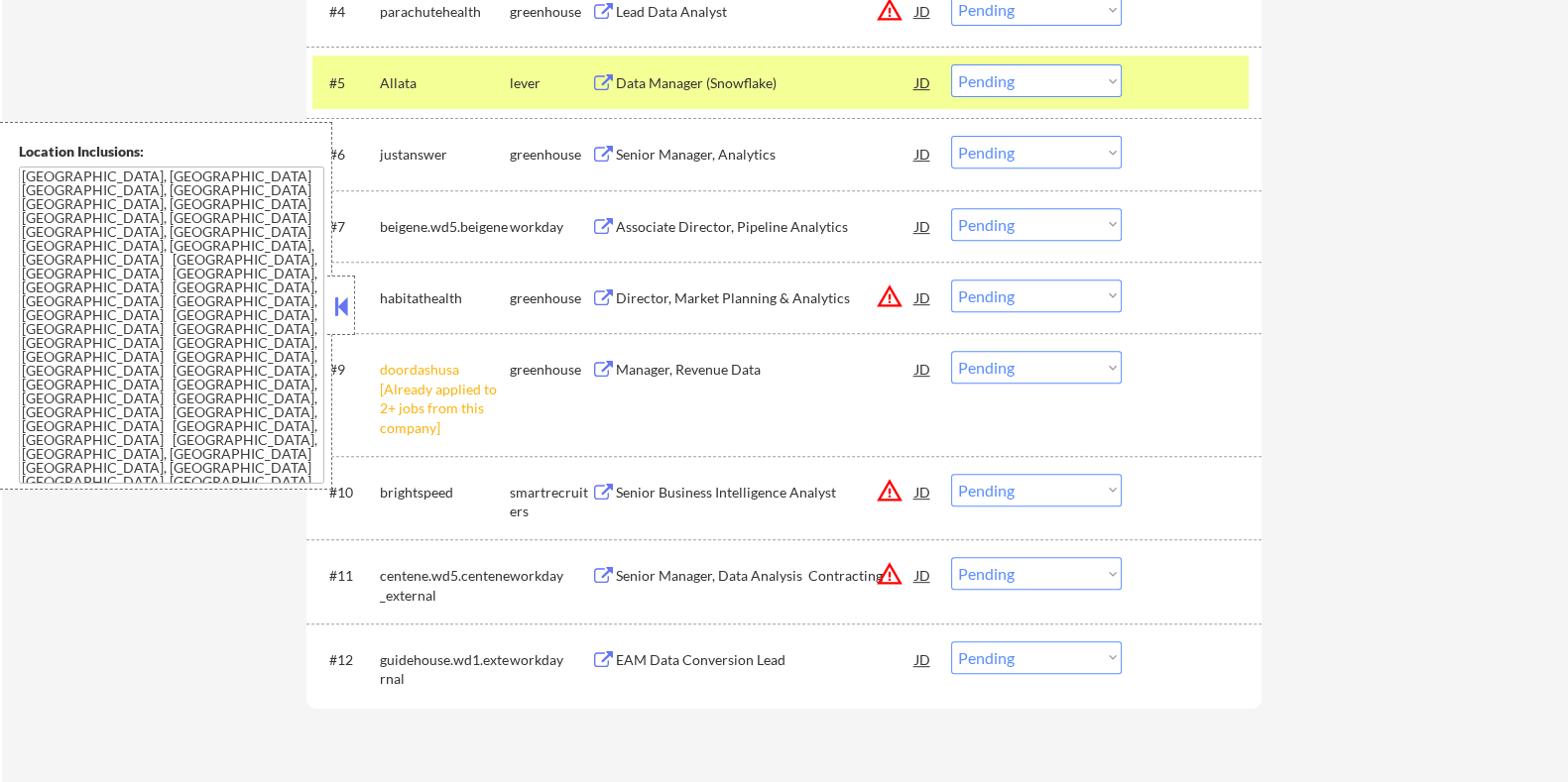
scroll to position [991, 0]
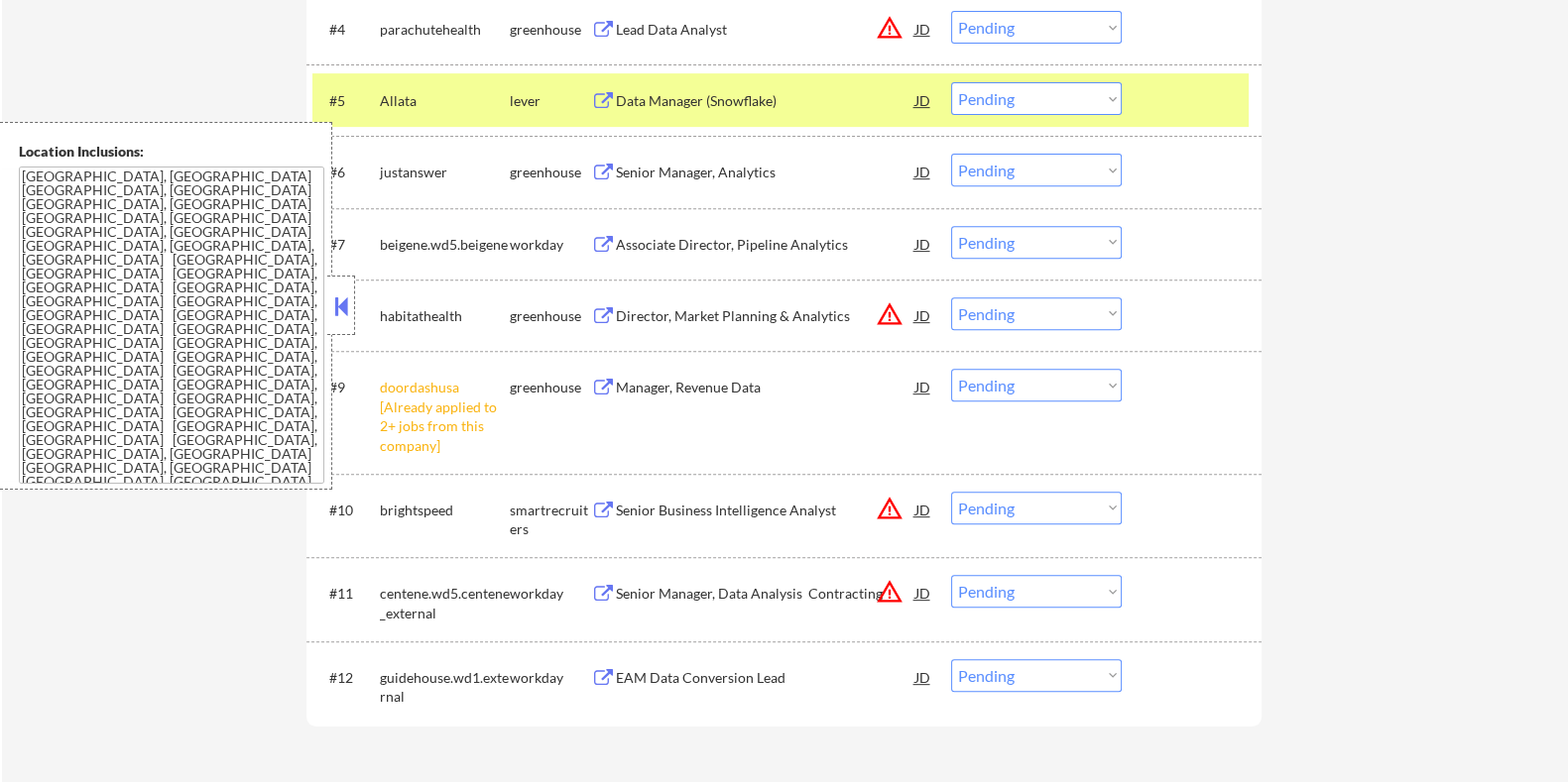
click at [1021, 105] on select "Choose an option... Pending Applied Excluded (Questions) Excluded (Expired) Exc…" at bounding box center [1036, 98] width 171 height 33
click at [951, 82] on select "Choose an option... Pending Applied Excluded (Questions) Excluded (Expired) Exc…" at bounding box center [1036, 98] width 171 height 33
select select ""pending""
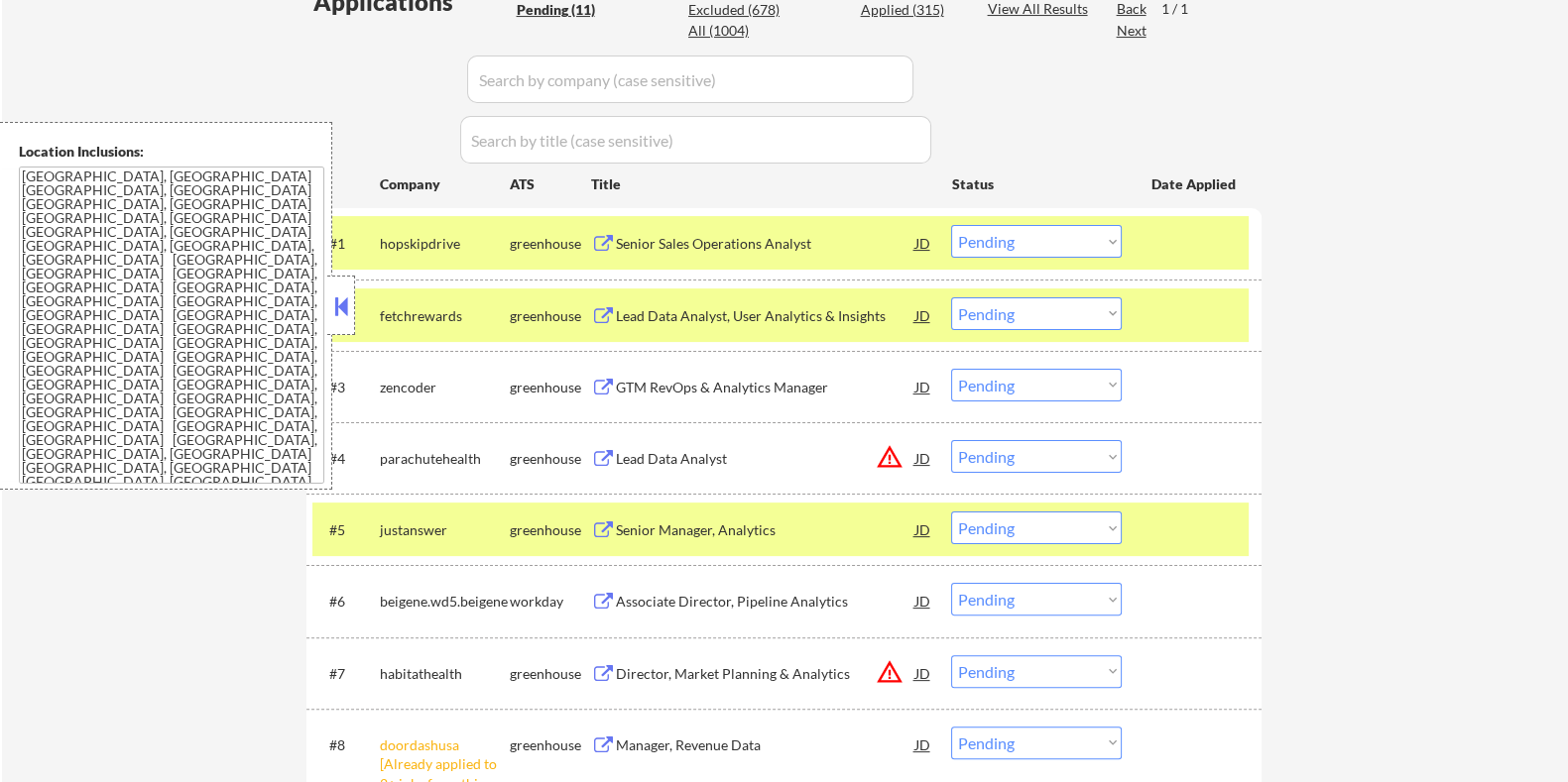
scroll to position [495, 0]
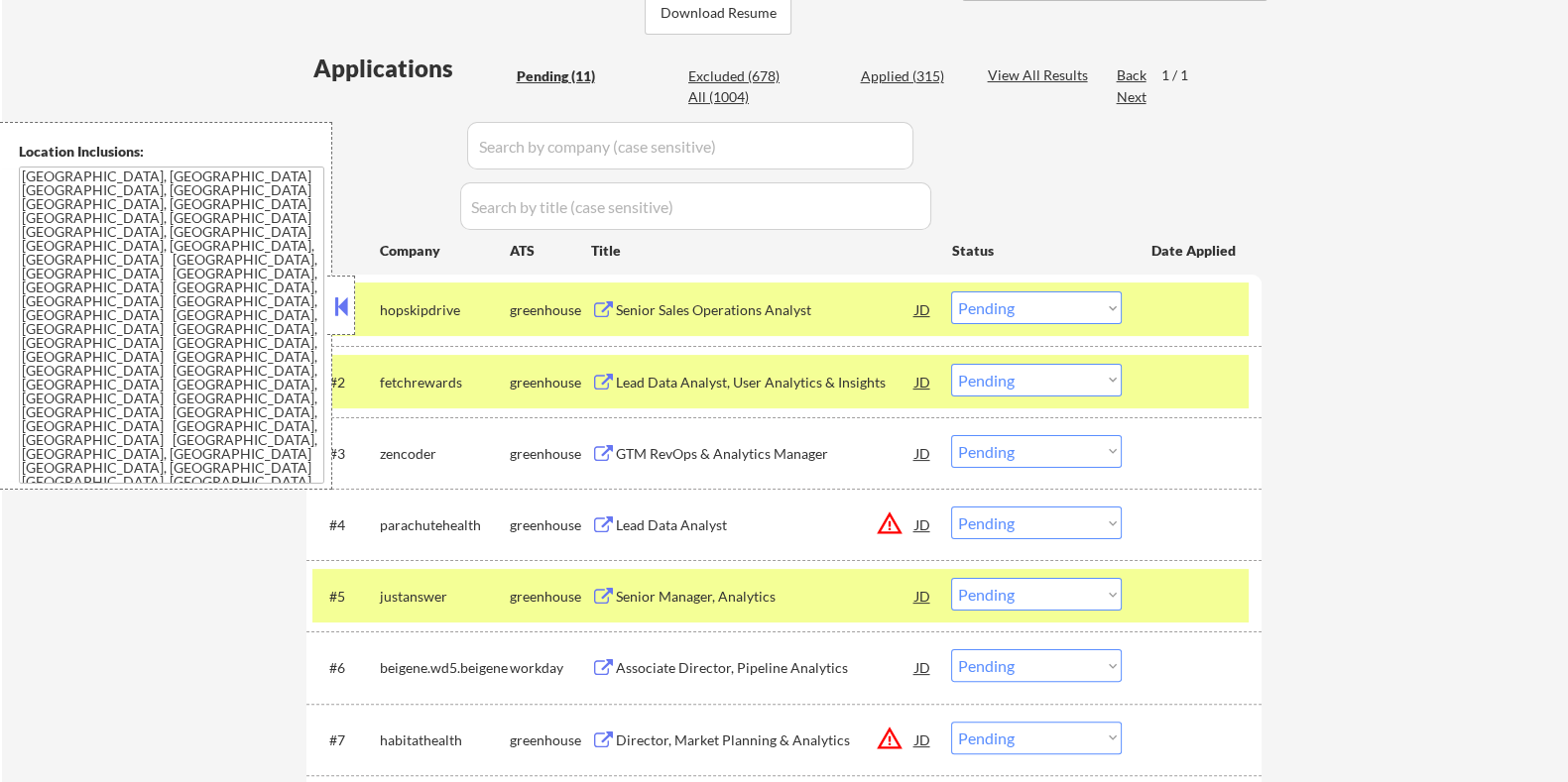
click at [768, 314] on div "Senior Sales Operations Analyst" at bounding box center [764, 310] width 299 height 20
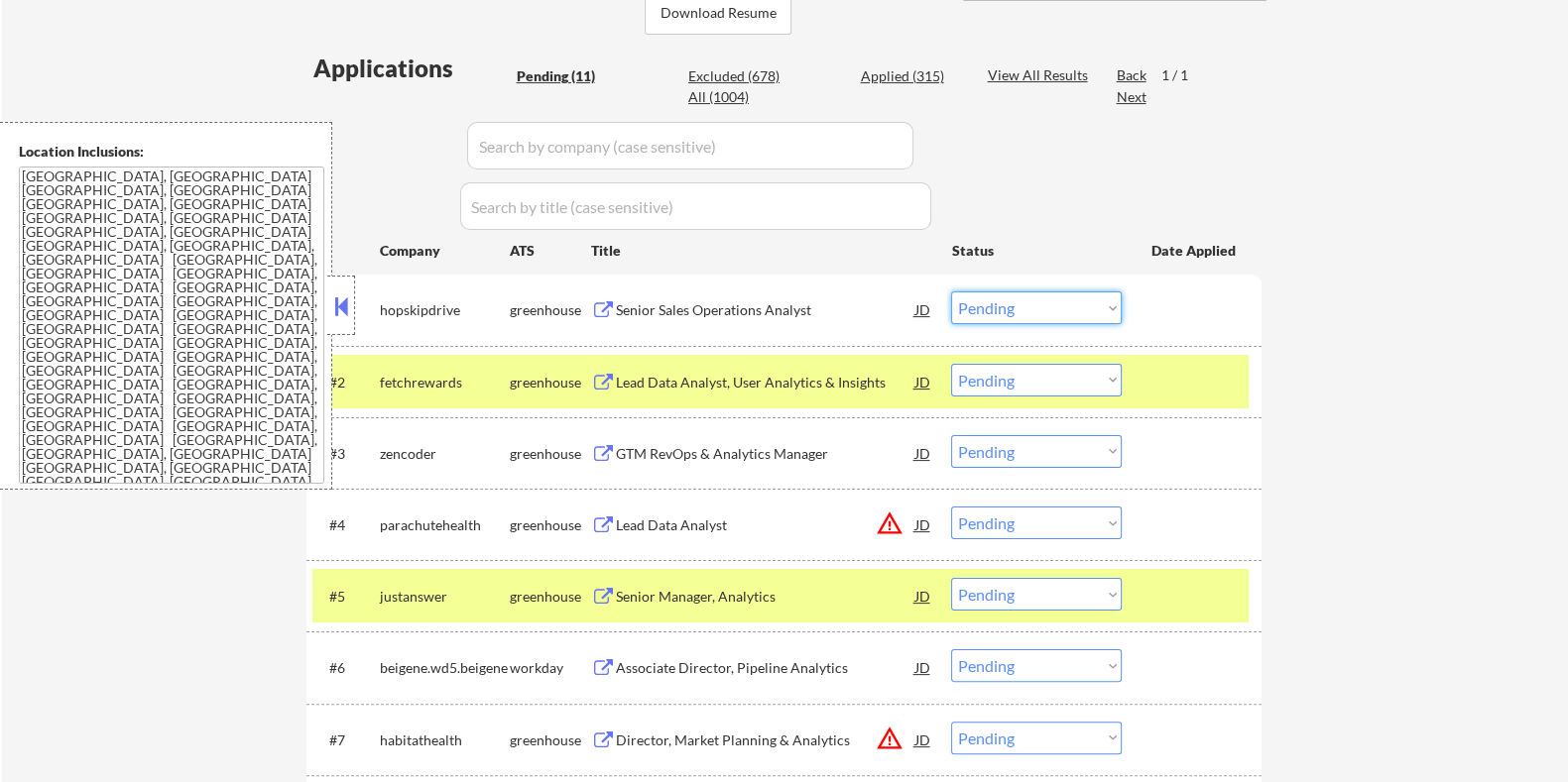
click at [1048, 299] on select "Choose an option... Pending Applied Excluded (Questions) Excluded (Expired) Exc…" at bounding box center [1036, 307] width 171 height 33
click at [951, 291] on select "Choose an option... Pending Applied Excluded (Questions) Excluded (Expired) Exc…" at bounding box center [1036, 307] width 171 height 33
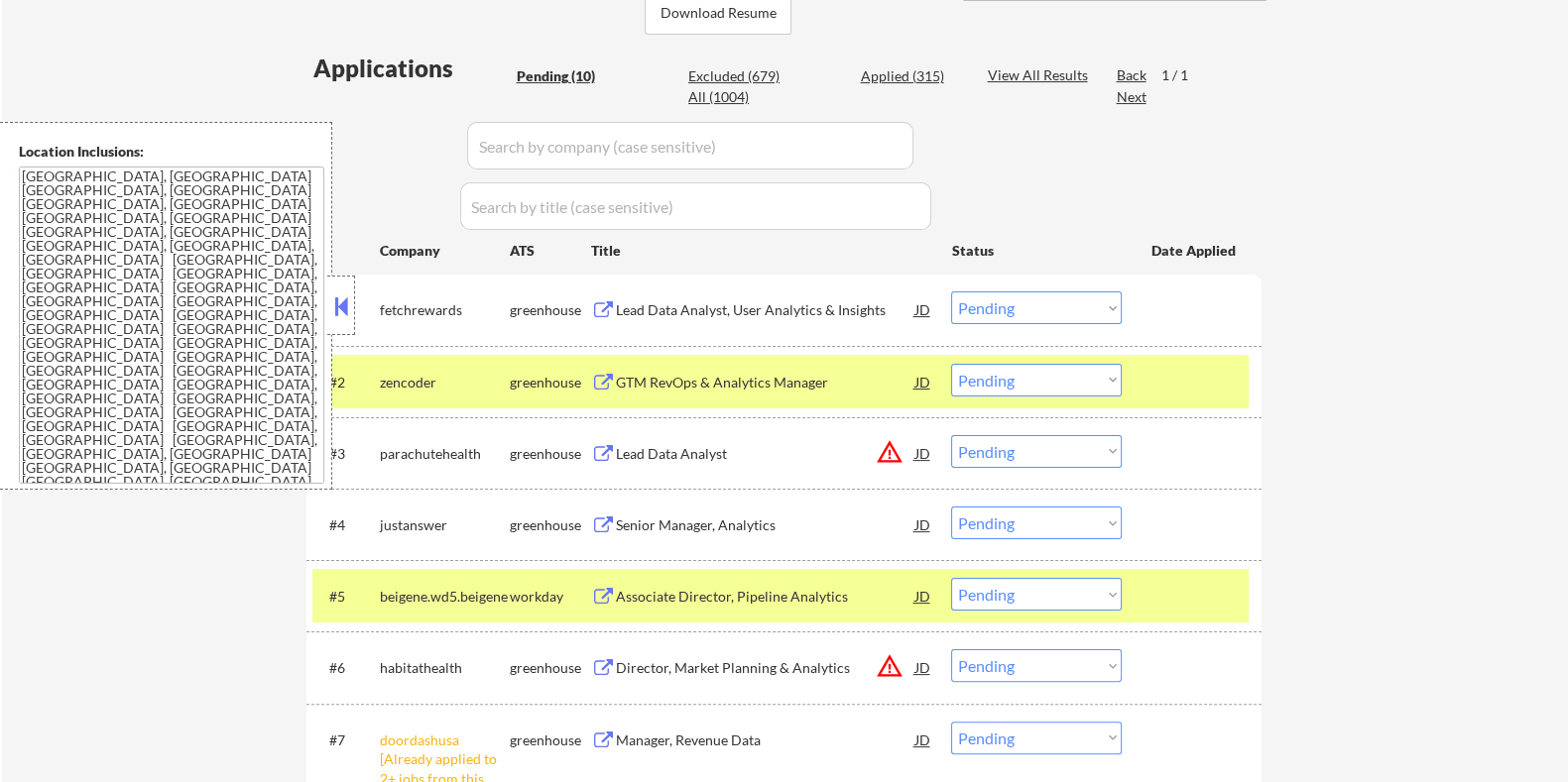
click at [709, 304] on div "Lead Data Analyst, User Analytics & Insights" at bounding box center [764, 310] width 299 height 20
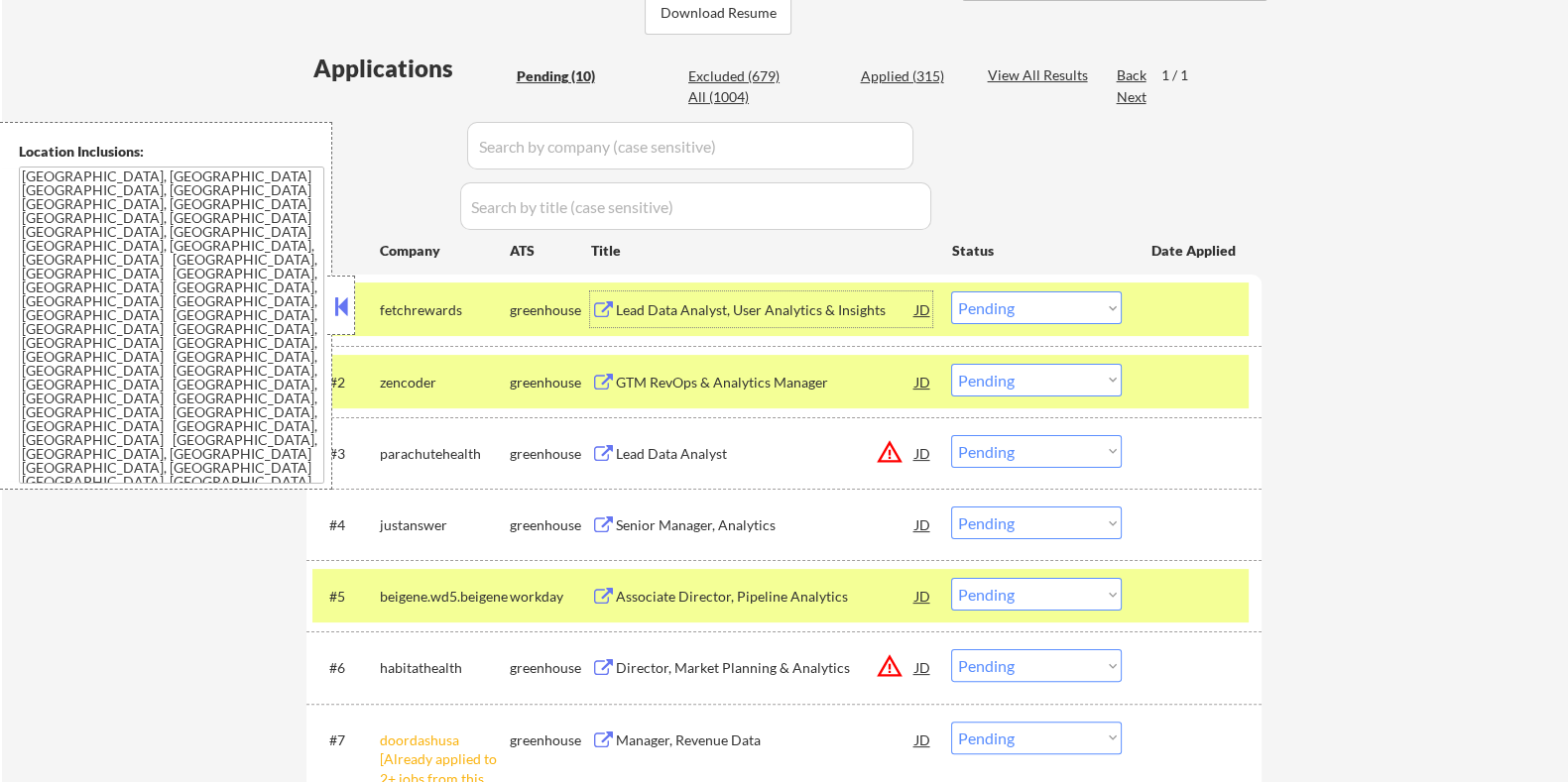
click at [1025, 309] on select "Choose an option... Pending Applied Excluded (Questions) Excluded (Expired) Exc…" at bounding box center [1036, 307] width 171 height 33
click at [951, 291] on select "Choose an option... Pending Applied Excluded (Questions) Excluded (Expired) Exc…" at bounding box center [1036, 307] width 171 height 33
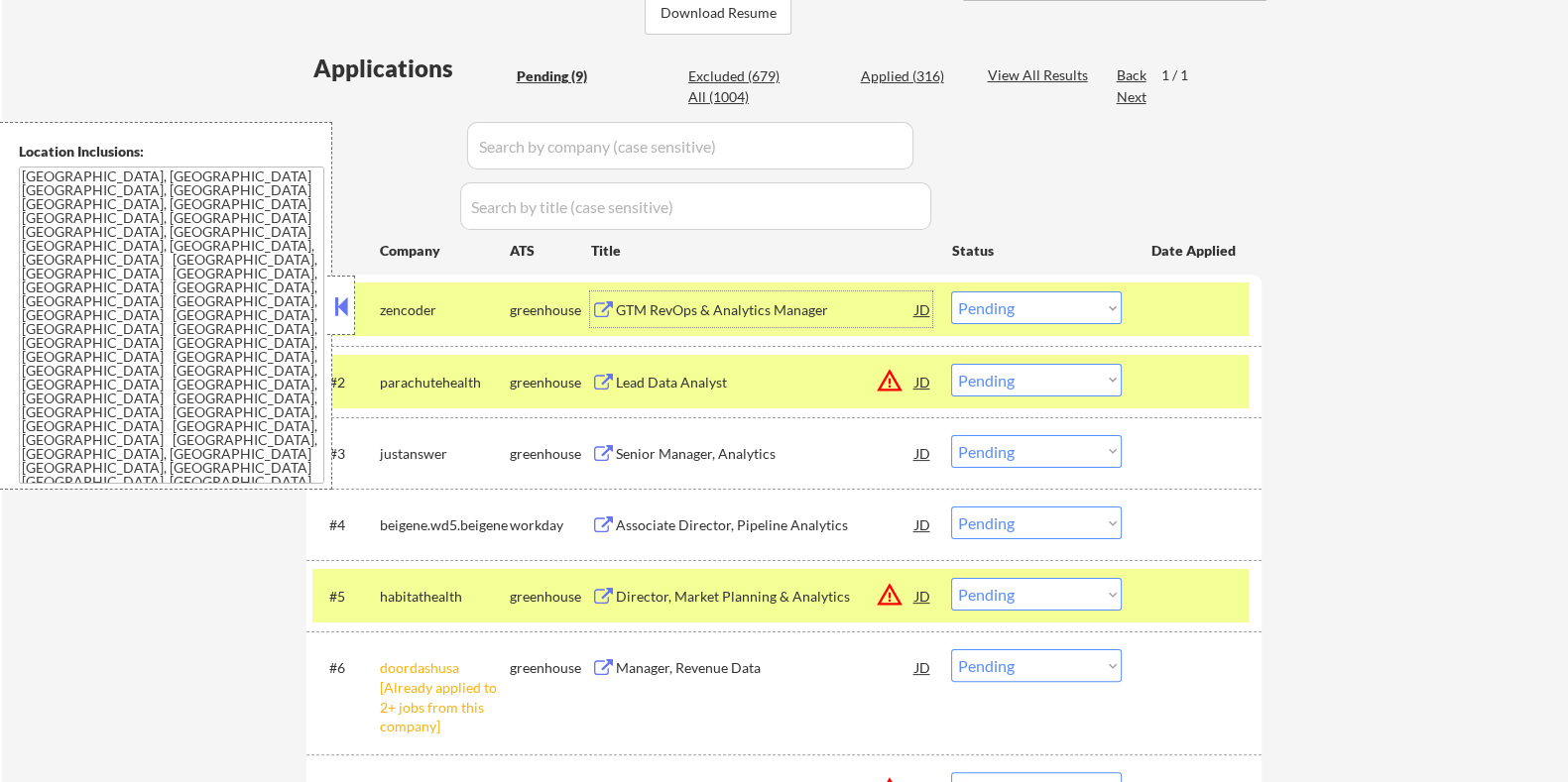
click at [661, 301] on div "GTM RevOps & Analytics Manager" at bounding box center [764, 310] width 299 height 20
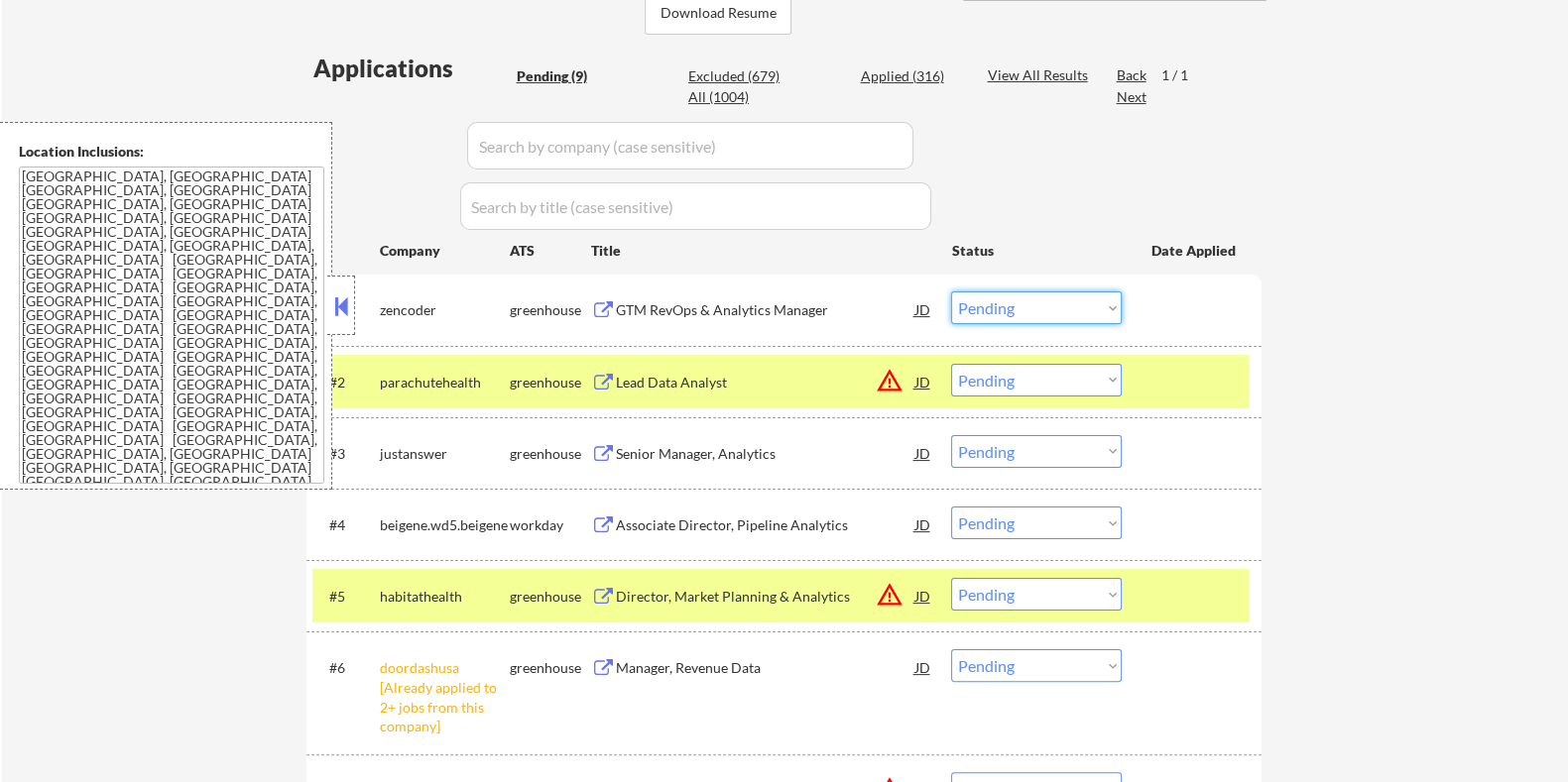
click at [977, 306] on select "Choose an option... Pending Applied Excluded (Questions) Excluded (Expired) Exc…" at bounding box center [1036, 307] width 171 height 33
click at [951, 291] on select "Choose an option... Pending Applied Excluded (Questions) Excluded (Expired) Exc…" at bounding box center [1036, 307] width 171 height 33
select select ""pending""
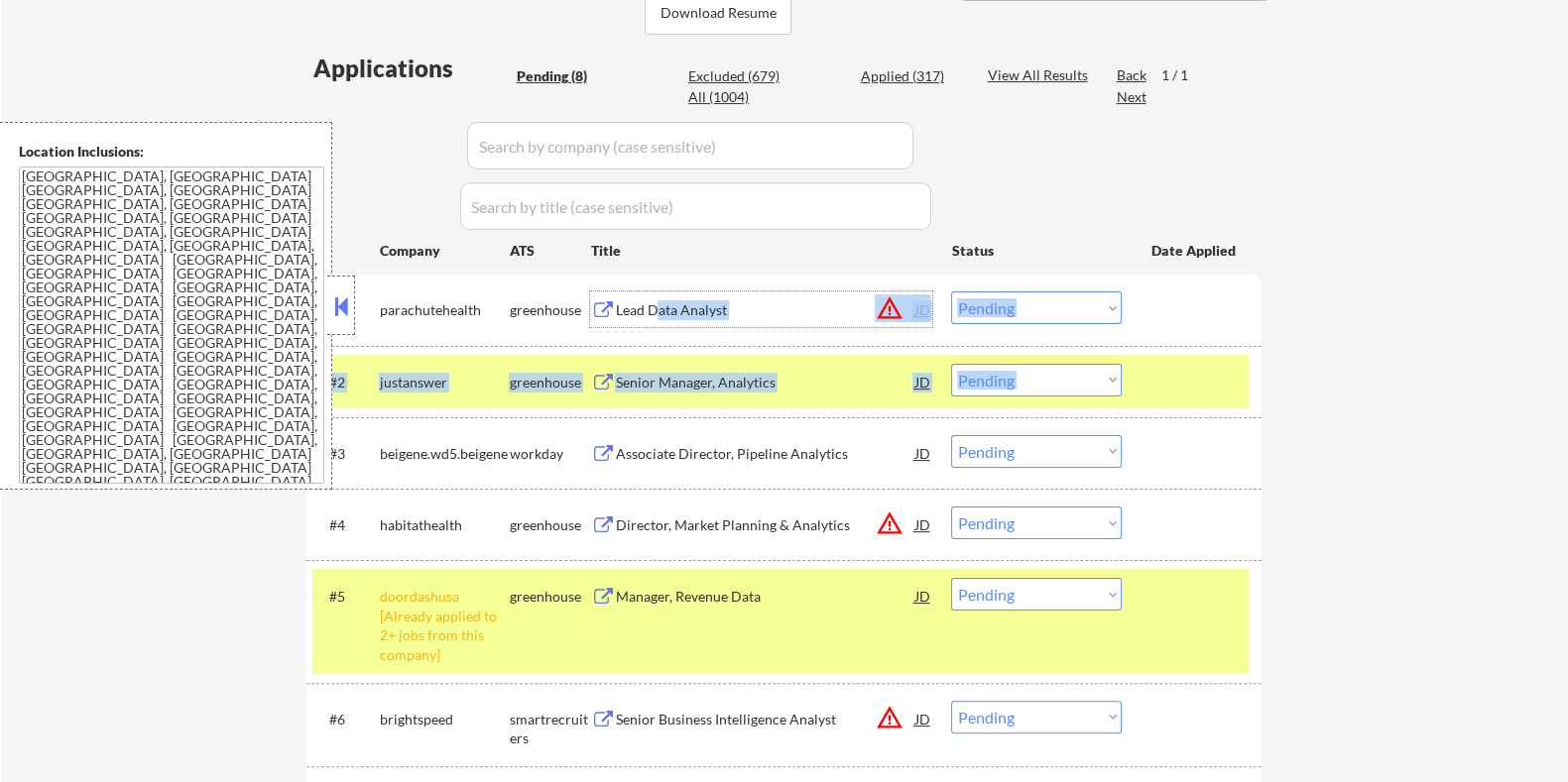
drag, startPoint x: 655, startPoint y: 299, endPoint x: 713, endPoint y: 346, distance: 74.7
click at [713, 346] on div "#1 parachutehealth greenhouse Lead Data Analyst JD warning_amber Choose an opti…" at bounding box center [783, 604] width 955 height 660
click at [670, 367] on div "Senior Manager, Analytics" at bounding box center [764, 382] width 299 height 36
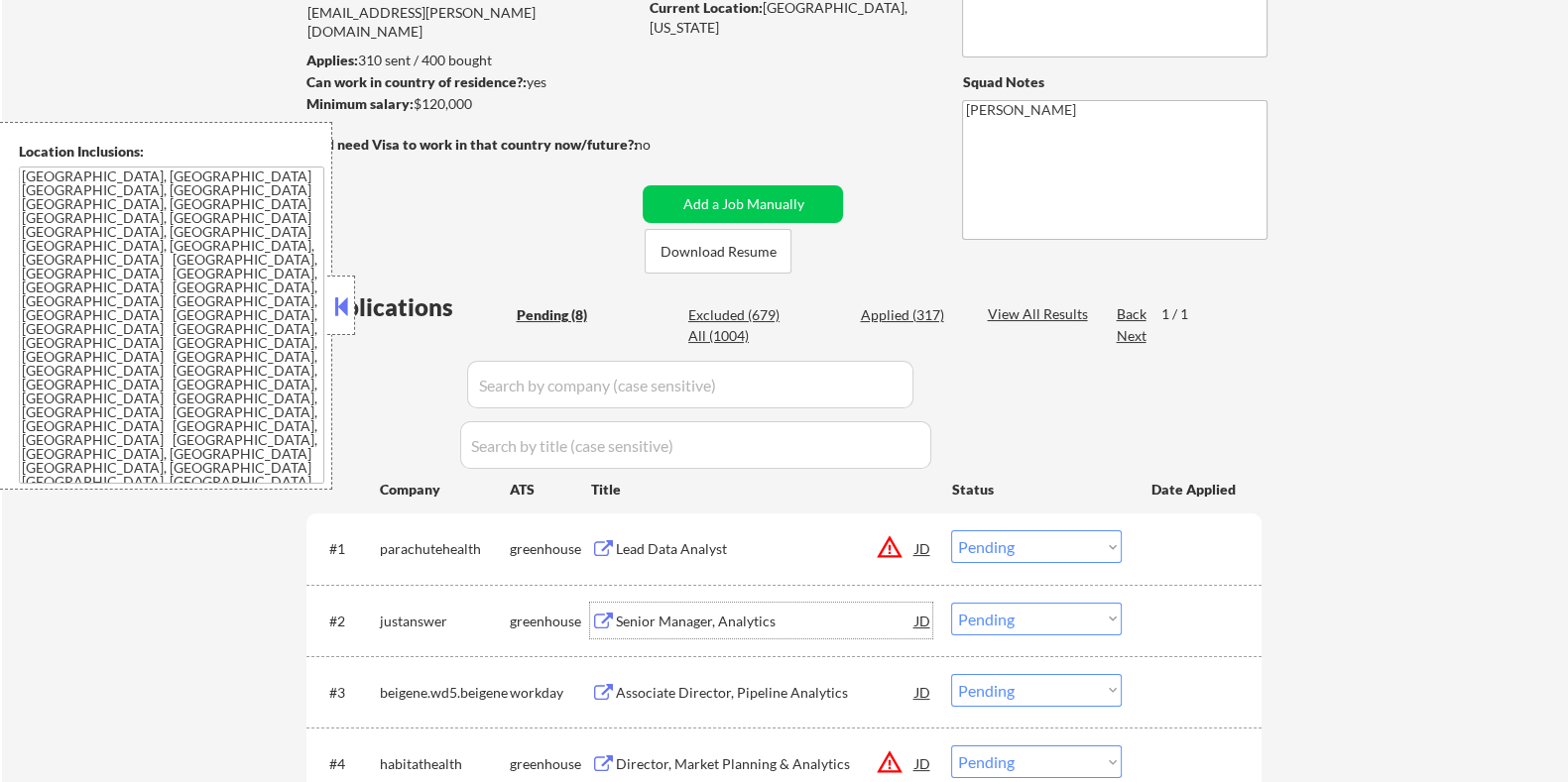
scroll to position [247, 0]
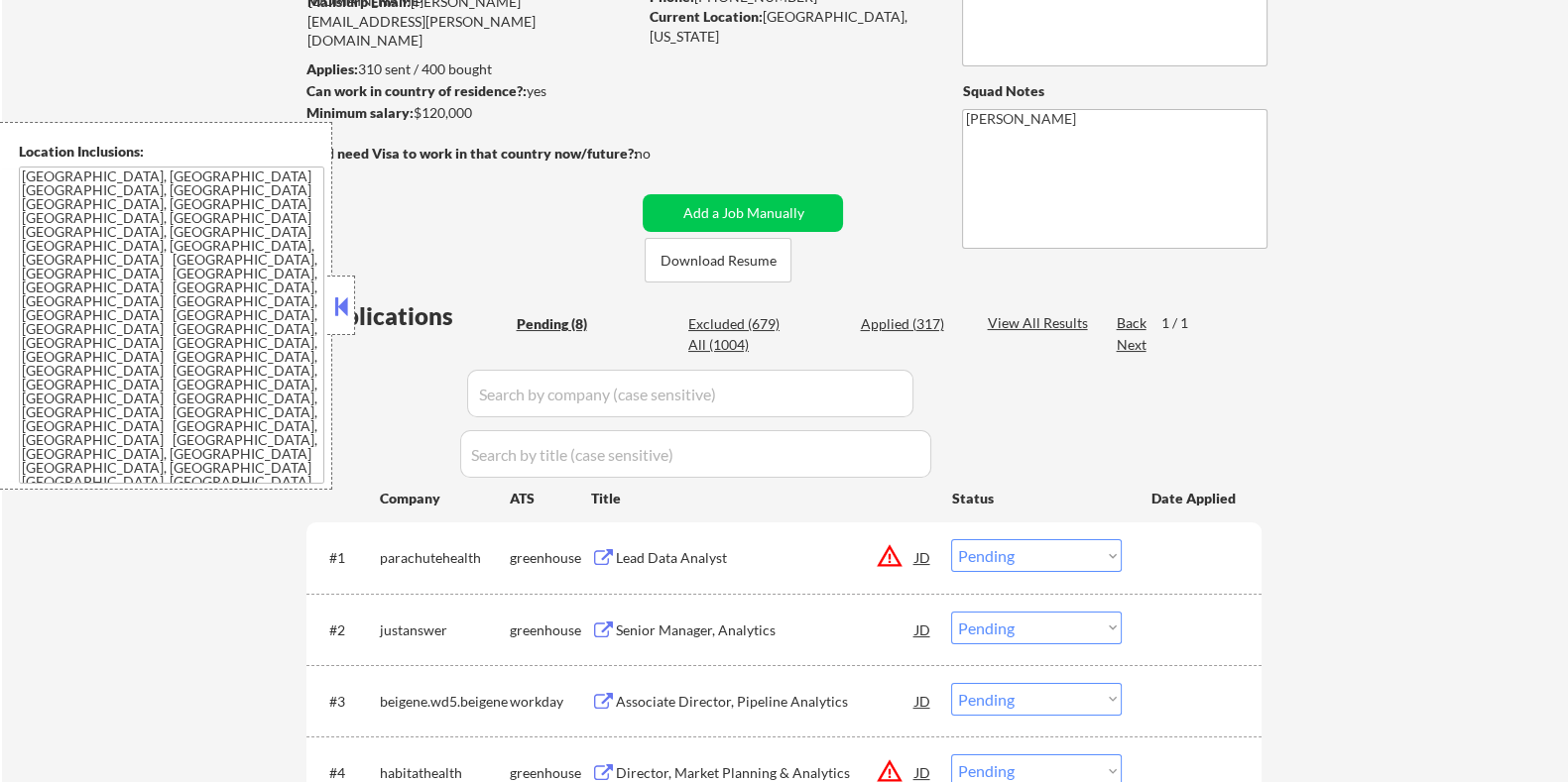
drag, startPoint x: 491, startPoint y: 109, endPoint x: 417, endPoint y: 114, distance: 74.2
click at [417, 114] on div "Minimum salary: $120,000" at bounding box center [470, 113] width 330 height 20
copy div "$120,000"
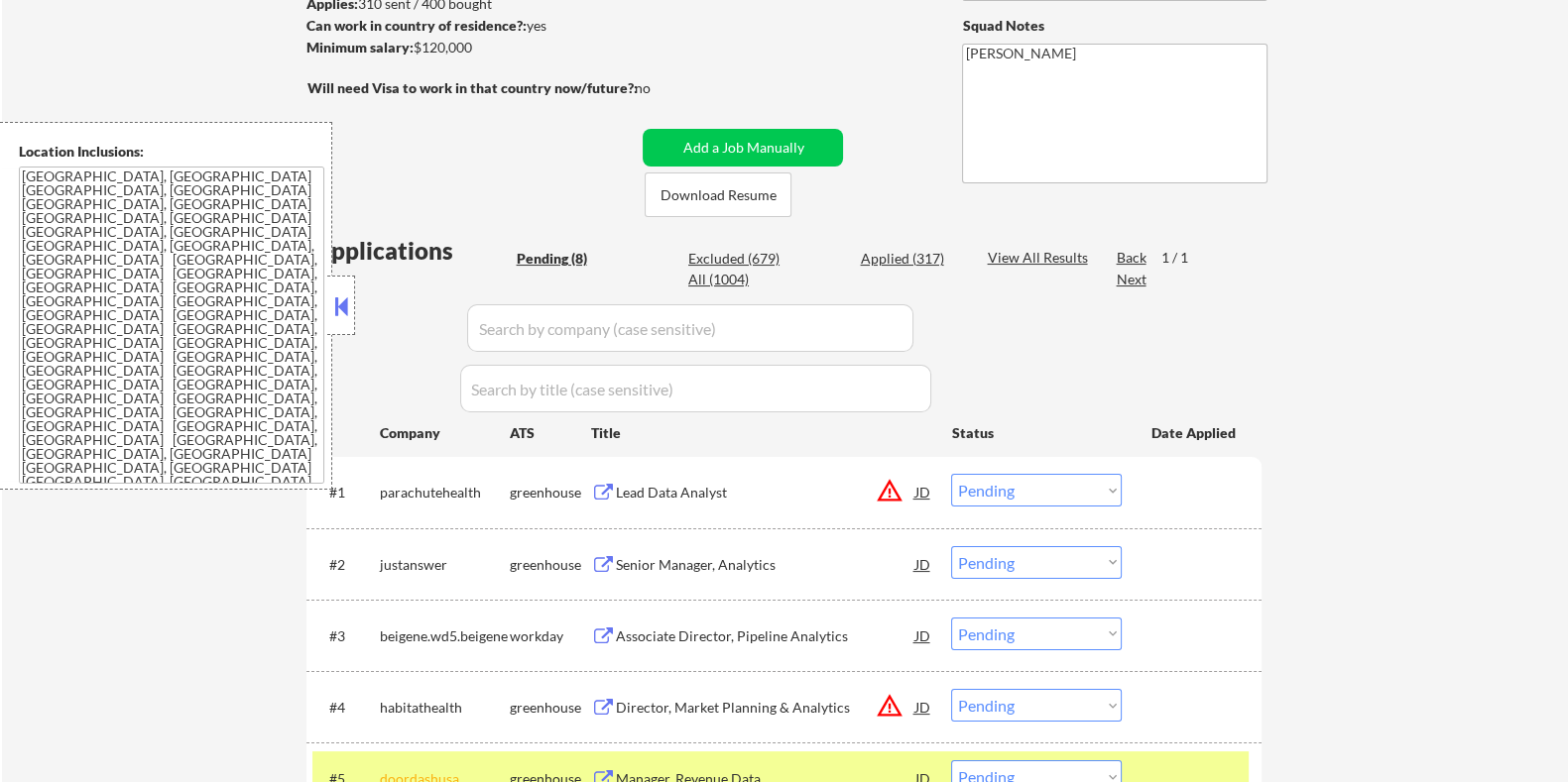
scroll to position [372, 0]
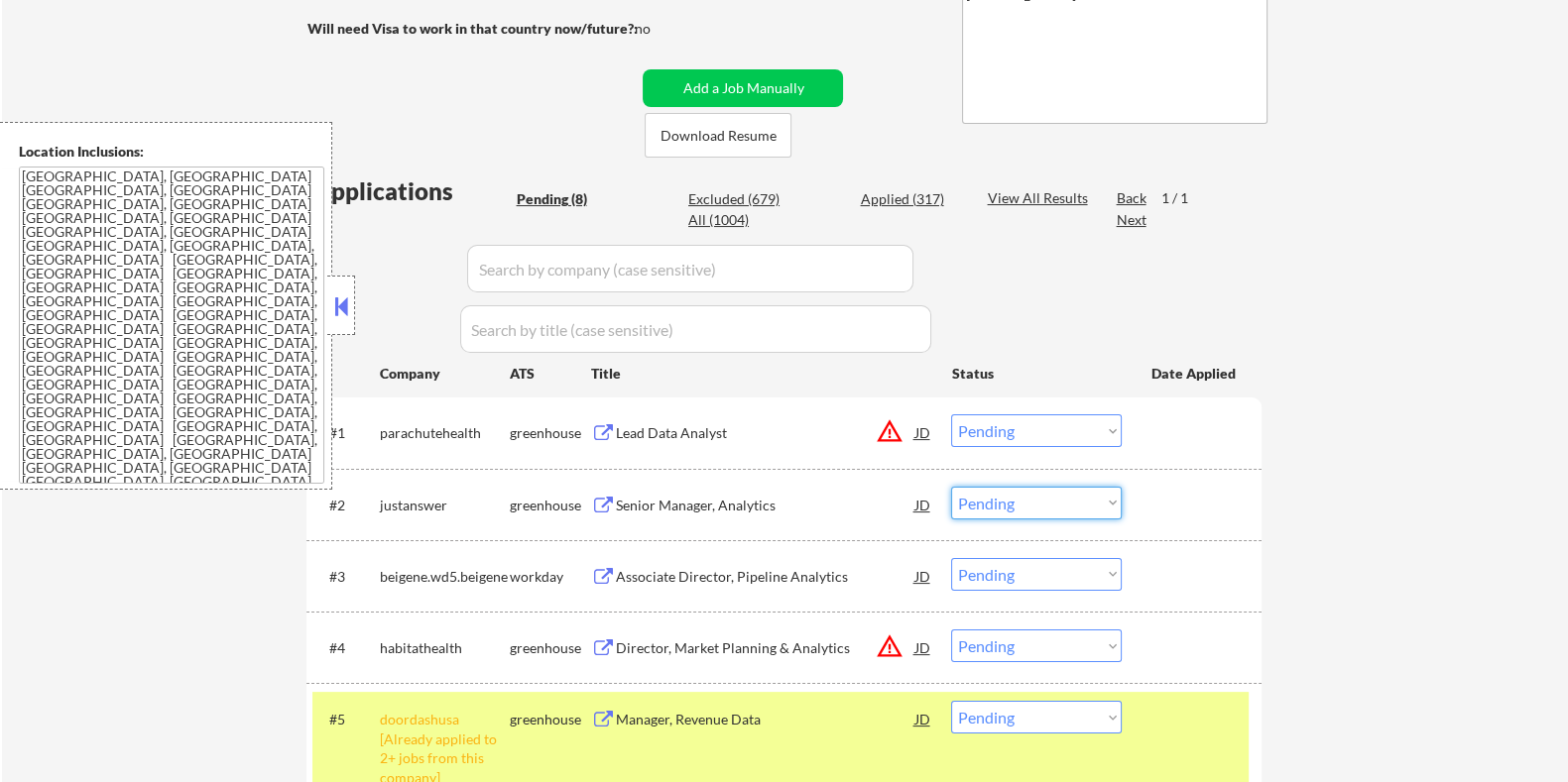
click at [1025, 503] on select "Choose an option... Pending Applied Excluded (Questions) Excluded (Expired) Exc…" at bounding box center [1036, 503] width 171 height 33
click at [951, 487] on select "Choose an option... Pending Applied Excluded (Questions) Excluded (Expired) Exc…" at bounding box center [1036, 503] width 171 height 33
select select ""pending""
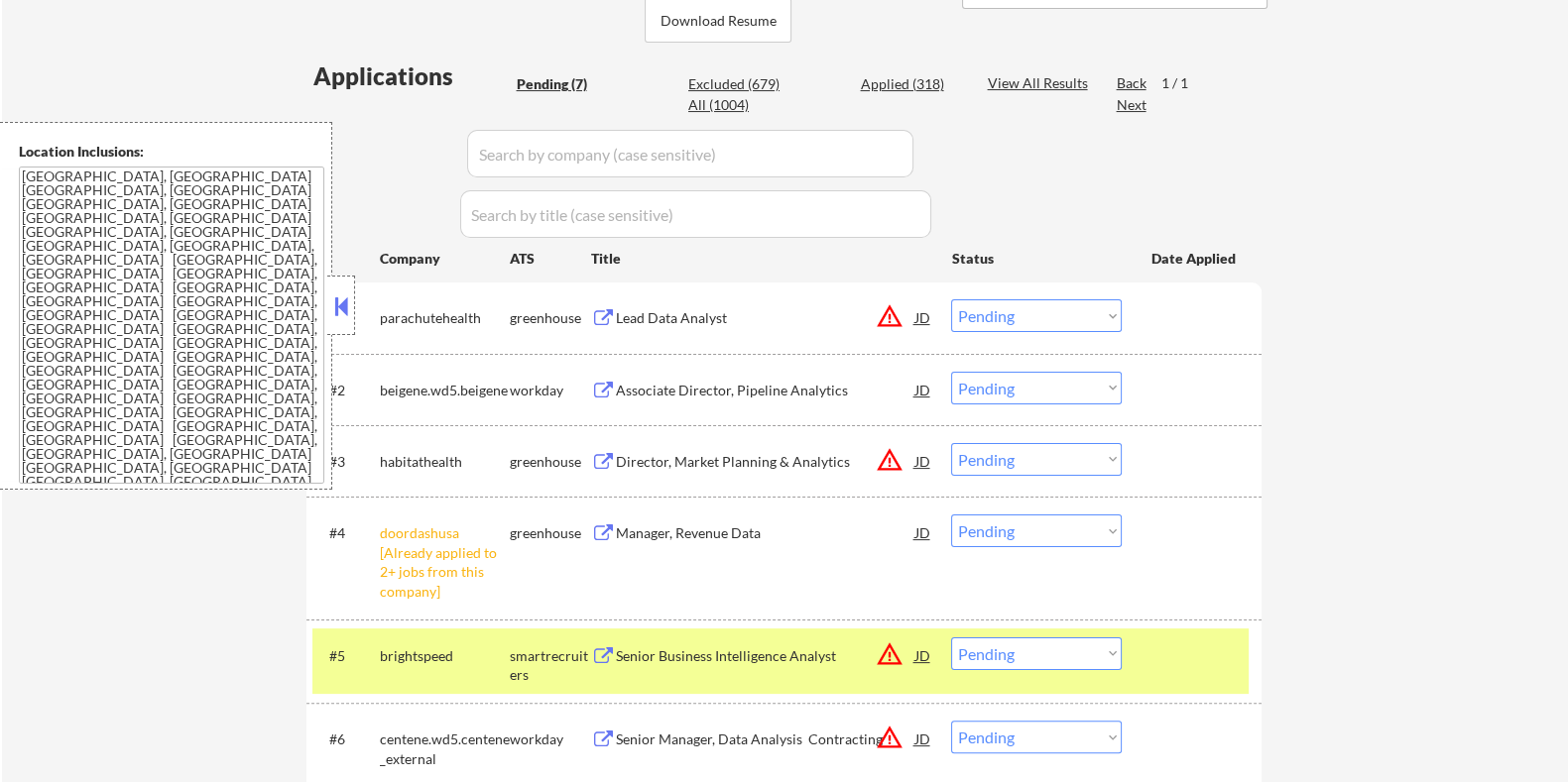
scroll to position [495, 0]
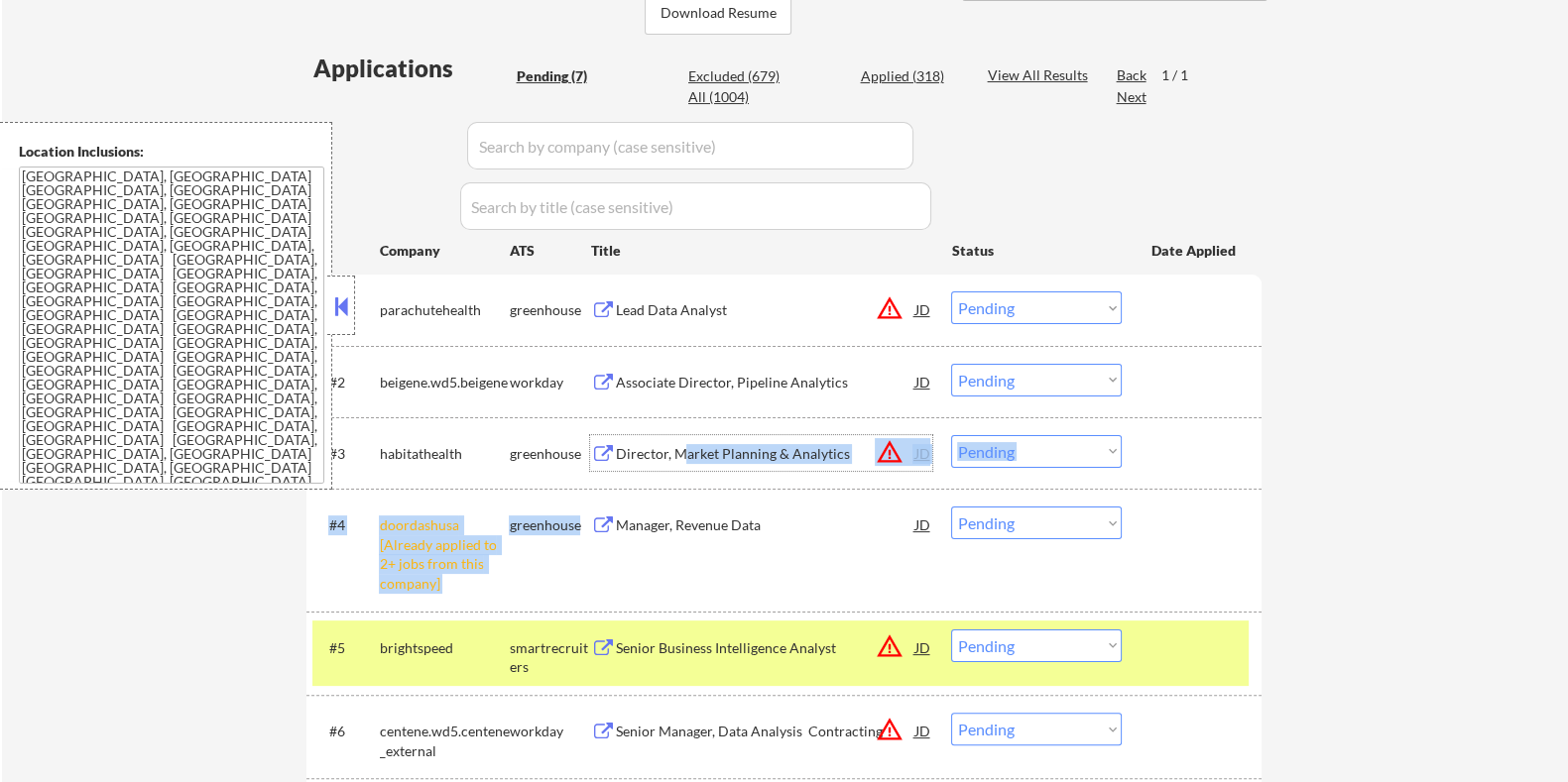
drag, startPoint x: 685, startPoint y: 453, endPoint x: 720, endPoint y: 562, distance: 114.5
click at [720, 562] on div "#1 parachutehealth greenhouse Lead Data Analyst JD warning_amber Choose an opti…" at bounding box center [783, 568] width 955 height 588
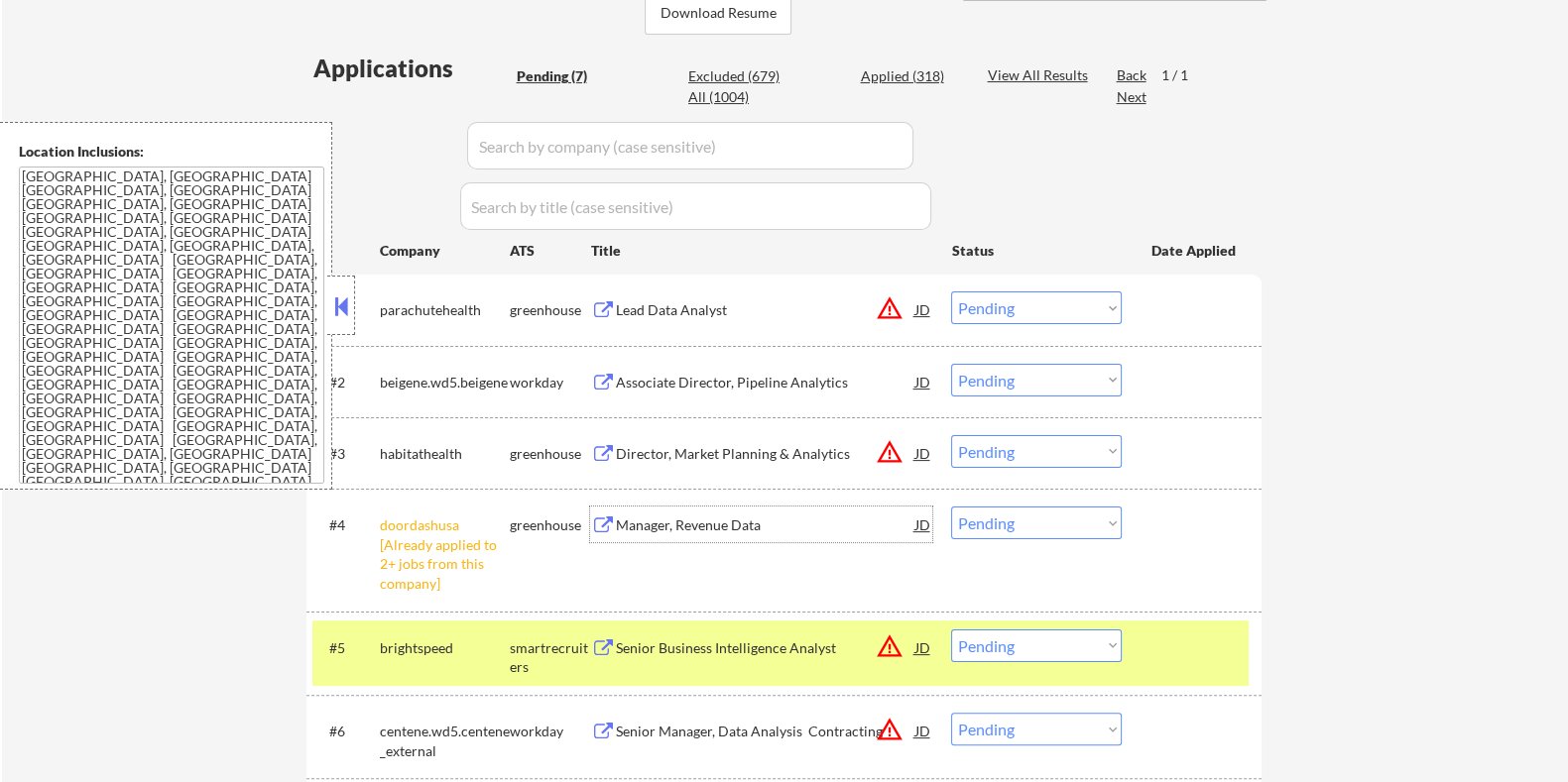
click at [663, 518] on div "Manager, Revenue Data" at bounding box center [764, 526] width 299 height 20
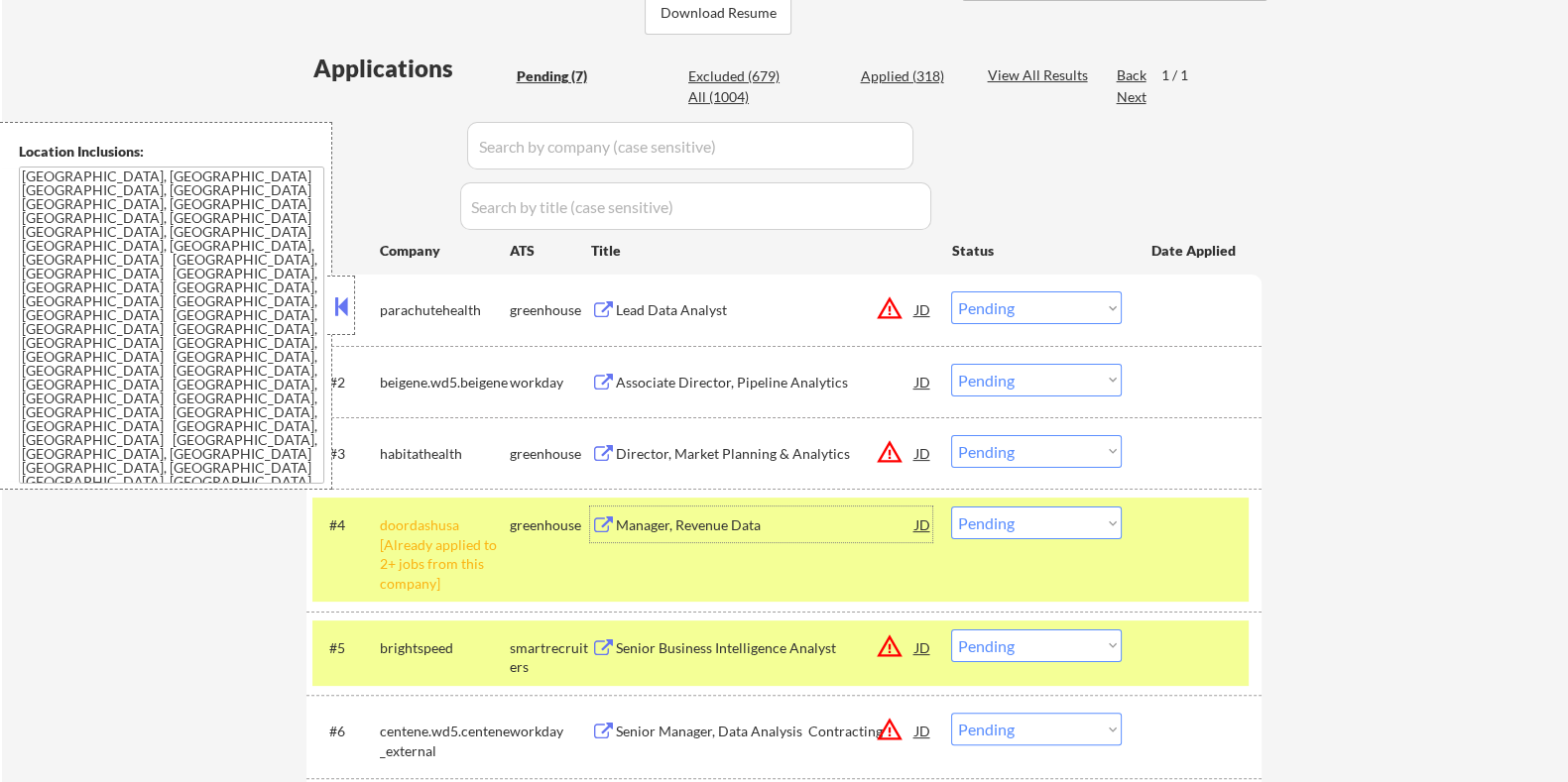
click at [1069, 523] on select "Choose an option... Pending Applied Excluded (Questions) Excluded (Expired) Exc…" at bounding box center [1036, 523] width 171 height 33
click at [951, 507] on select "Choose an option... Pending Applied Excluded (Questions) Excluded (Expired) Exc…" at bounding box center [1036, 523] width 171 height 33
select select ""pending""
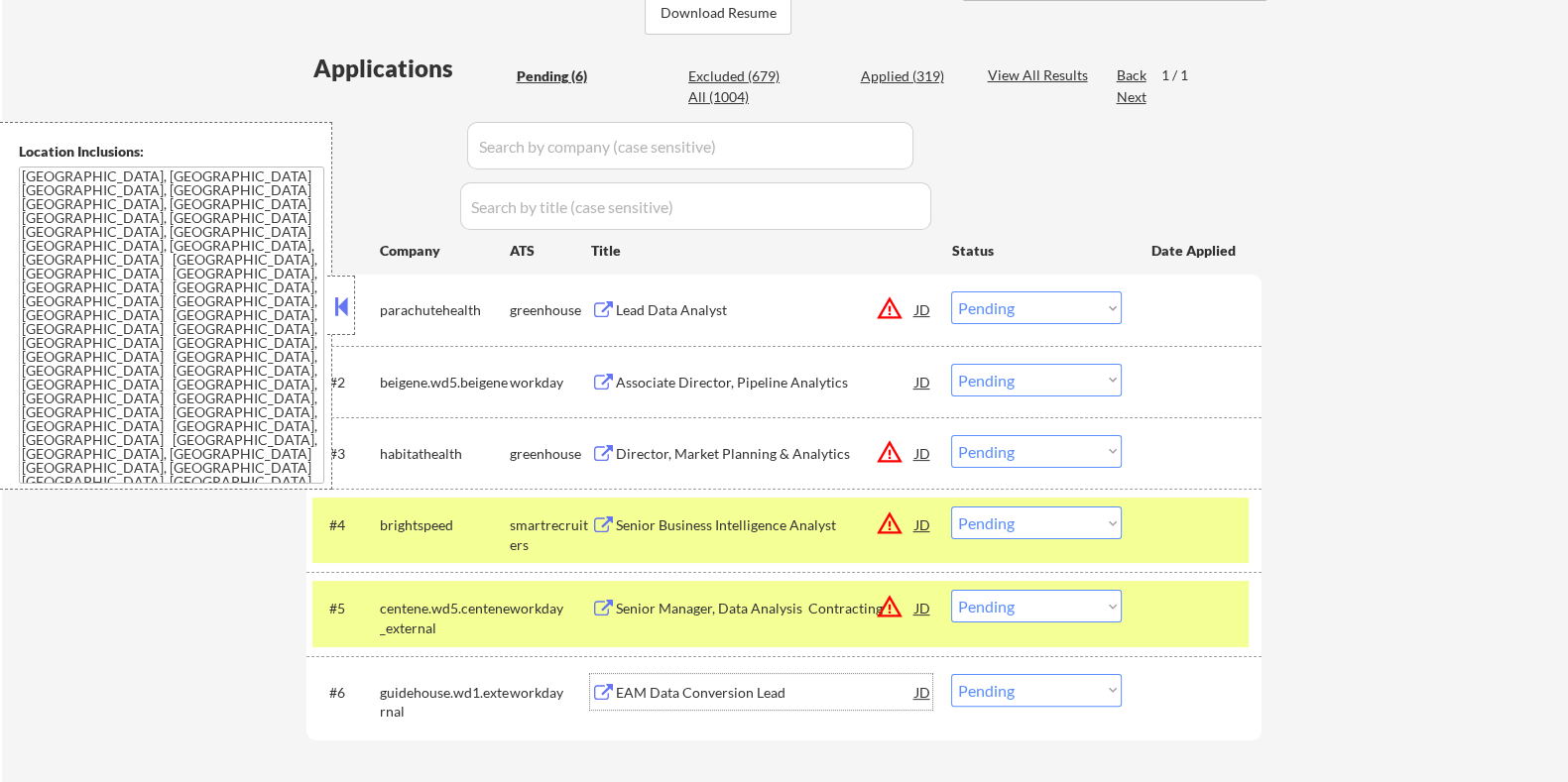
click at [772, 690] on div "EAM Data Conversion Lead" at bounding box center [764, 694] width 299 height 20
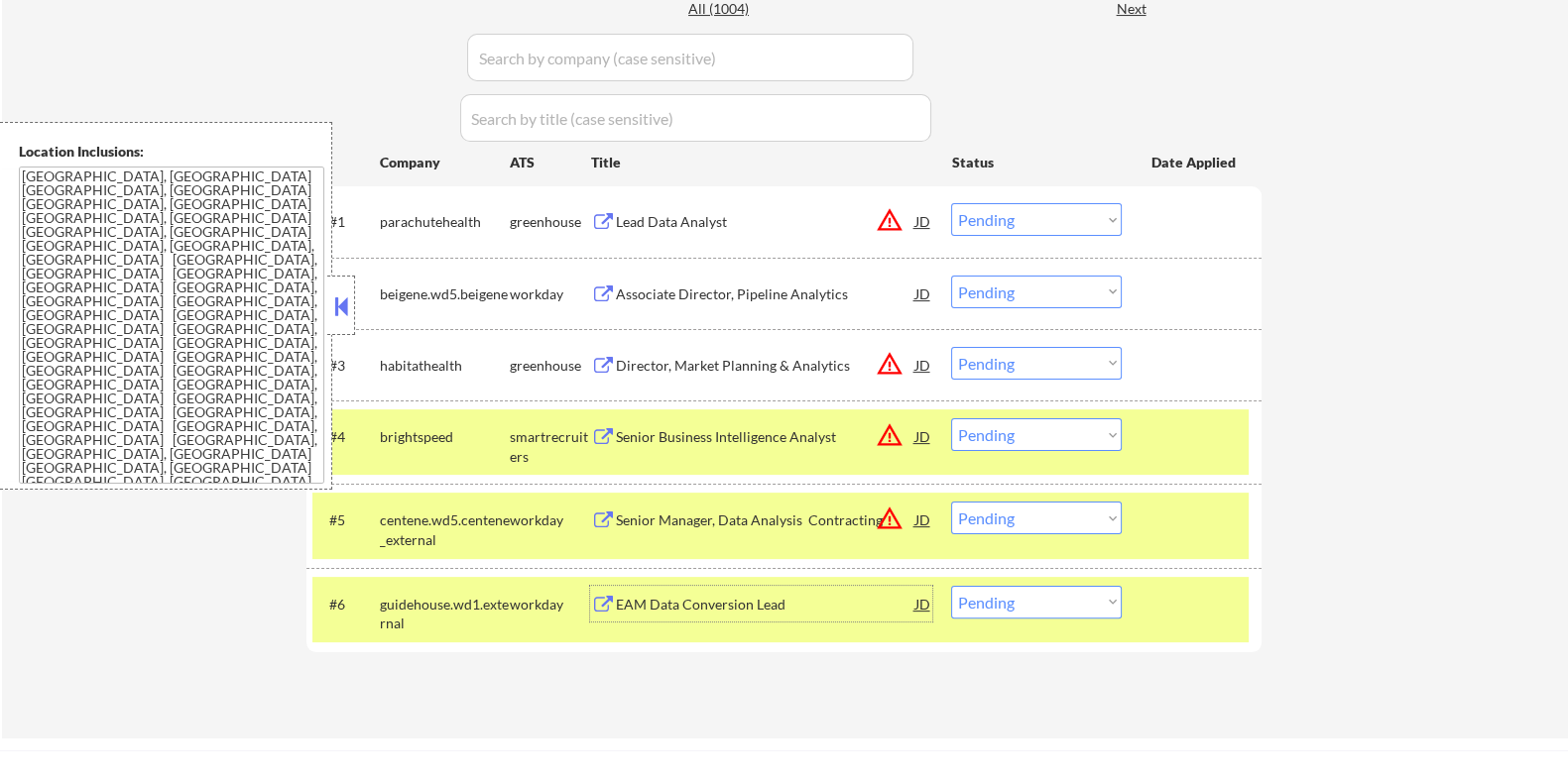
scroll to position [620, 0]
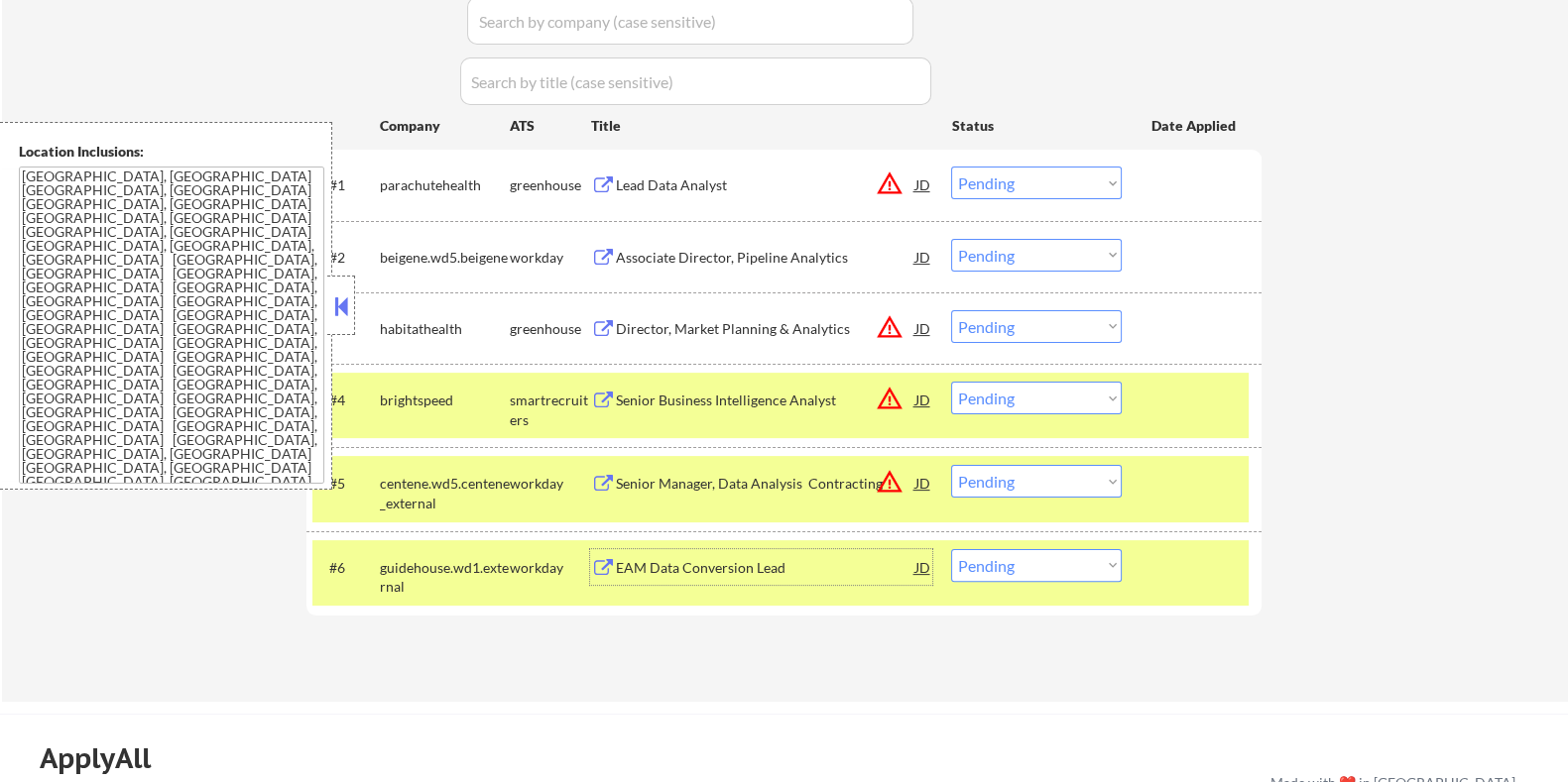
click at [1025, 571] on select "Choose an option... Pending Applied Excluded (Questions) Excluded (Expired) Exc…" at bounding box center [1036, 565] width 171 height 33
select select ""excluded__bad_match_""
click at [951, 549] on select "Choose an option... Pending Applied Excluded (Questions) Excluded (Expired) Exc…" at bounding box center [1036, 565] width 171 height 33
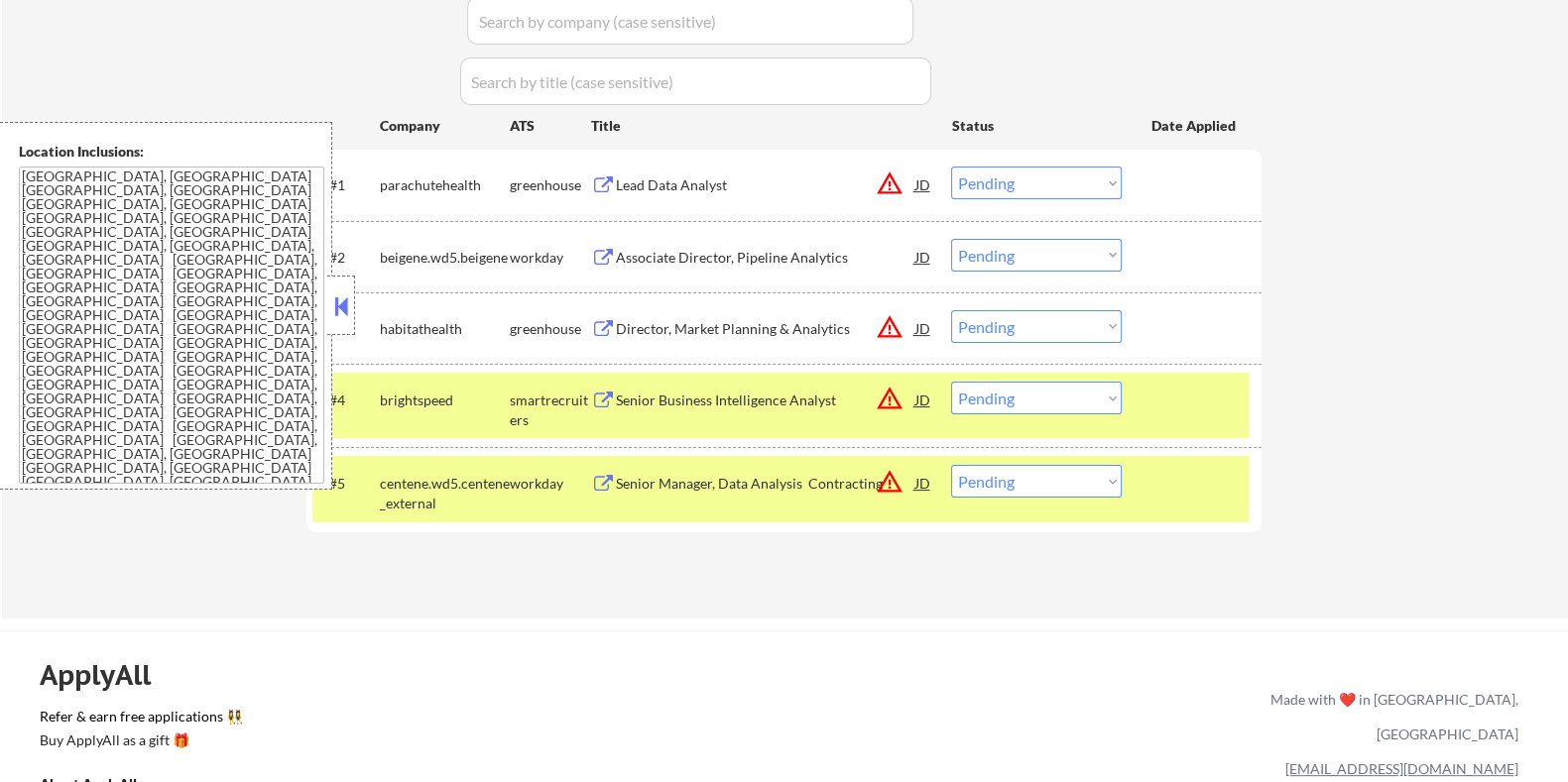
click at [690, 251] on div "Associate Director, Pipeline Analytics" at bounding box center [764, 258] width 299 height 20
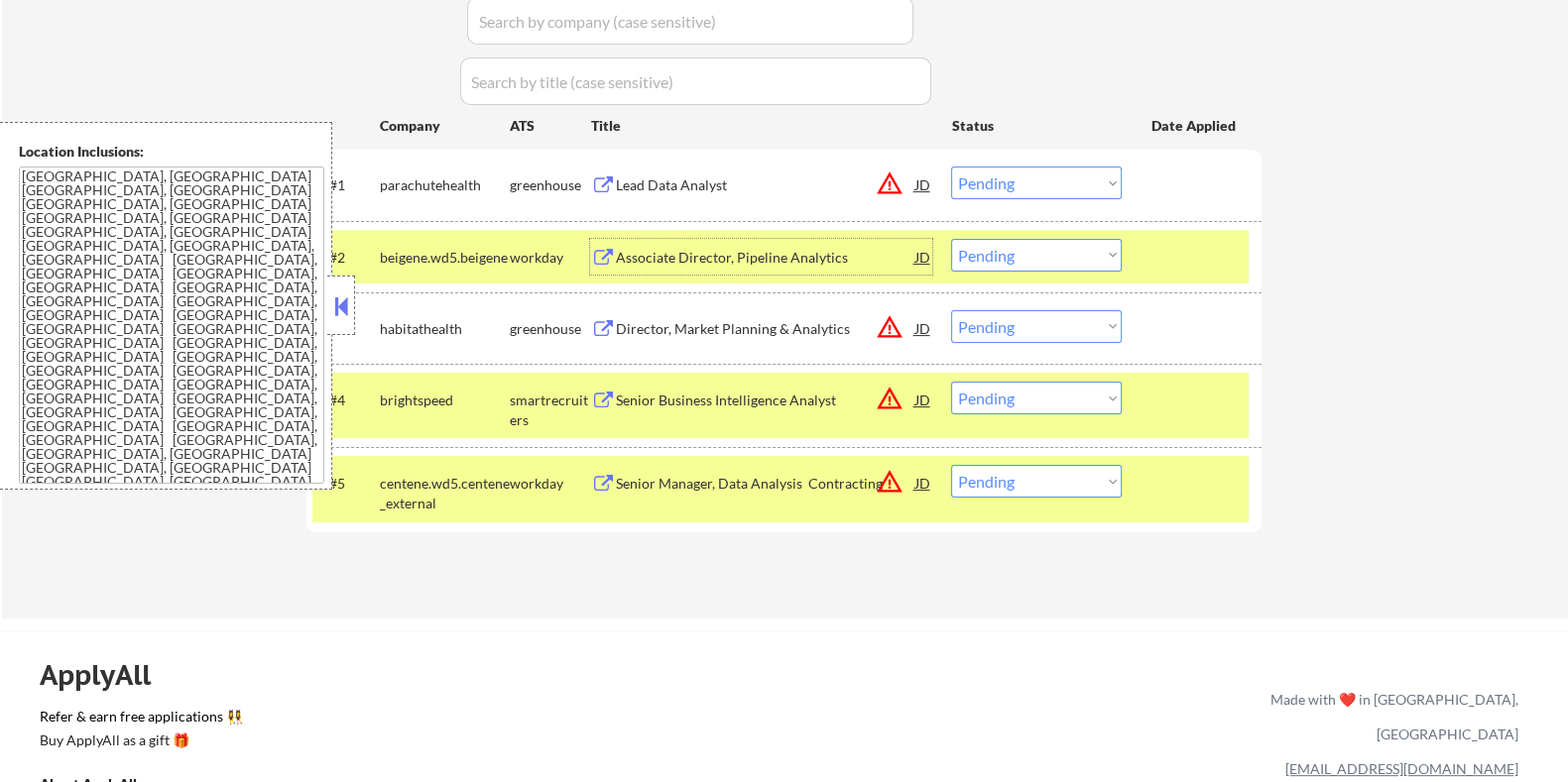
click at [1076, 254] on select "Choose an option... Pending Applied Excluded (Questions) Excluded (Expired) Exc…" at bounding box center [1036, 255] width 171 height 33
click at [951, 239] on select "Choose an option... Pending Applied Excluded (Questions) Excluded (Expired) Exc…" at bounding box center [1036, 255] width 171 height 33
select select ""pending""
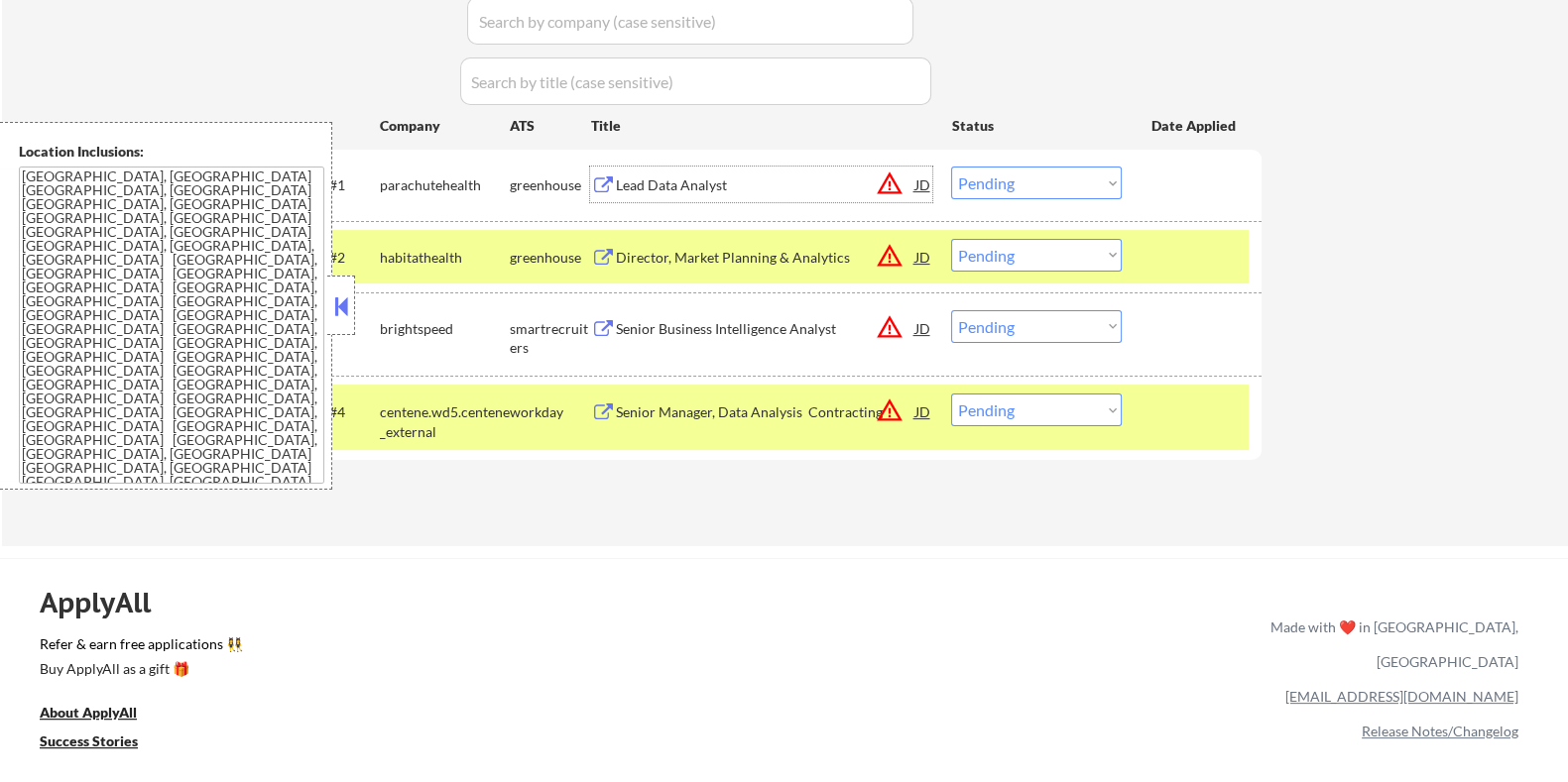
click at [714, 184] on div "Lead Data Analyst" at bounding box center [764, 186] width 299 height 20
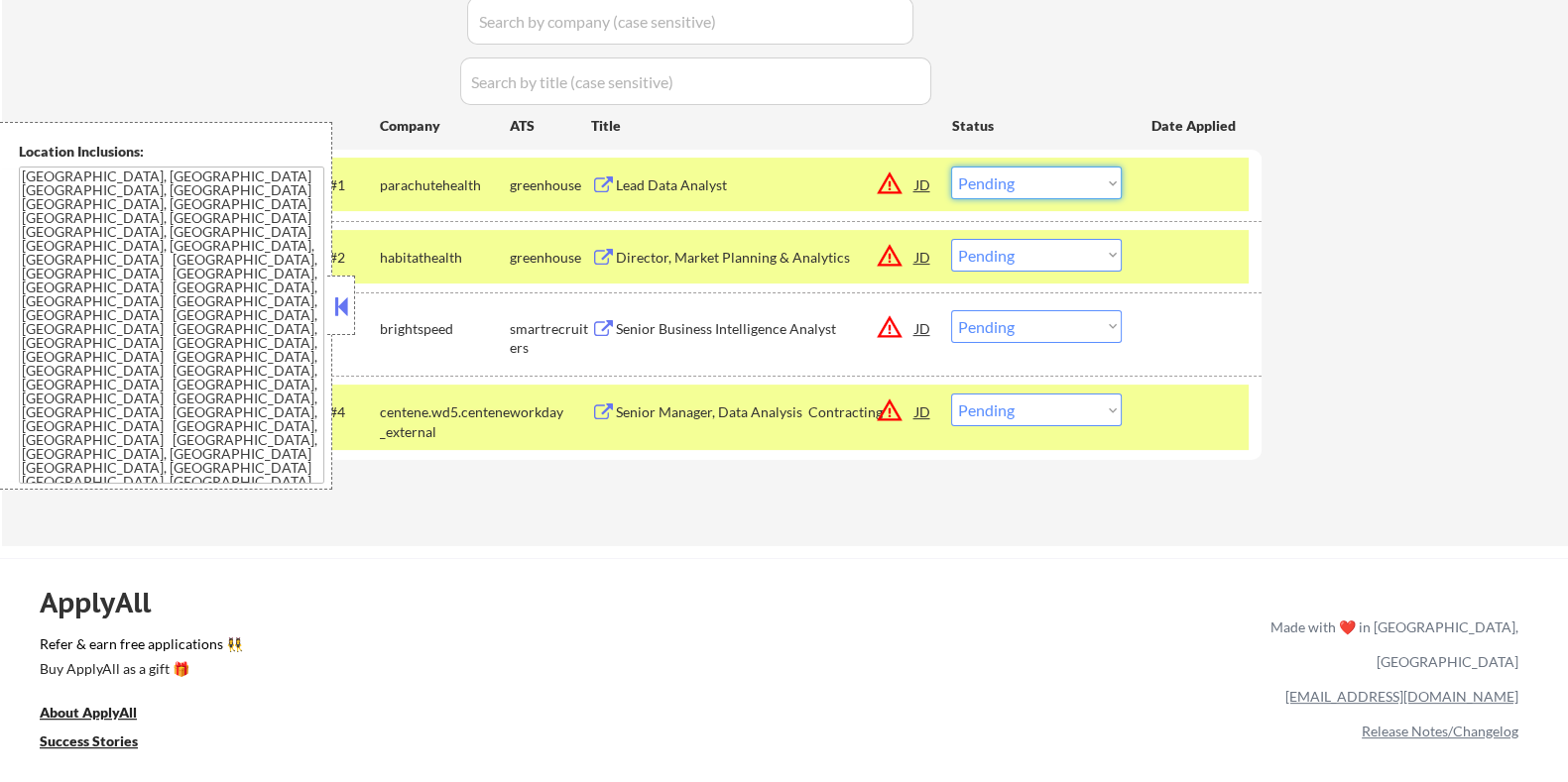
click at [1092, 176] on select "Choose an option... Pending Applied Excluded (Questions) Excluded (Expired) Exc…" at bounding box center [1036, 183] width 171 height 33
click at [951, 167] on select "Choose an option... Pending Applied Excluded (Questions) Excluded (Expired) Exc…" at bounding box center [1036, 183] width 171 height 33
select select ""pending""
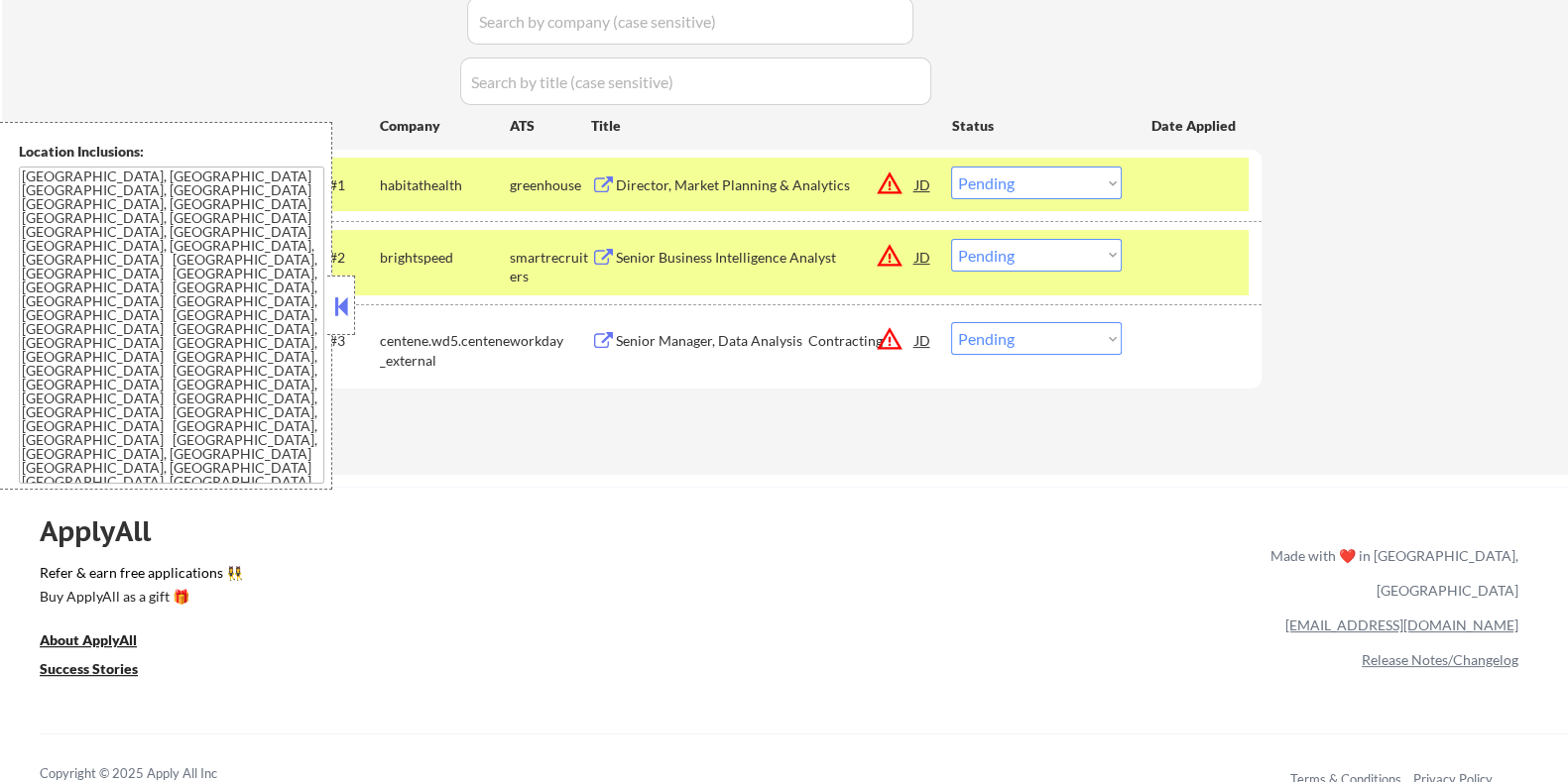
click at [1051, 344] on select "Choose an option... Pending Applied Excluded (Questions) Excluded (Expired) Exc…" at bounding box center [1036, 338] width 171 height 33
select select ""excluded""
click at [951, 322] on select "Choose an option... Pending Applied Excluded (Questions) Excluded (Expired) Exc…" at bounding box center [1036, 338] width 171 height 33
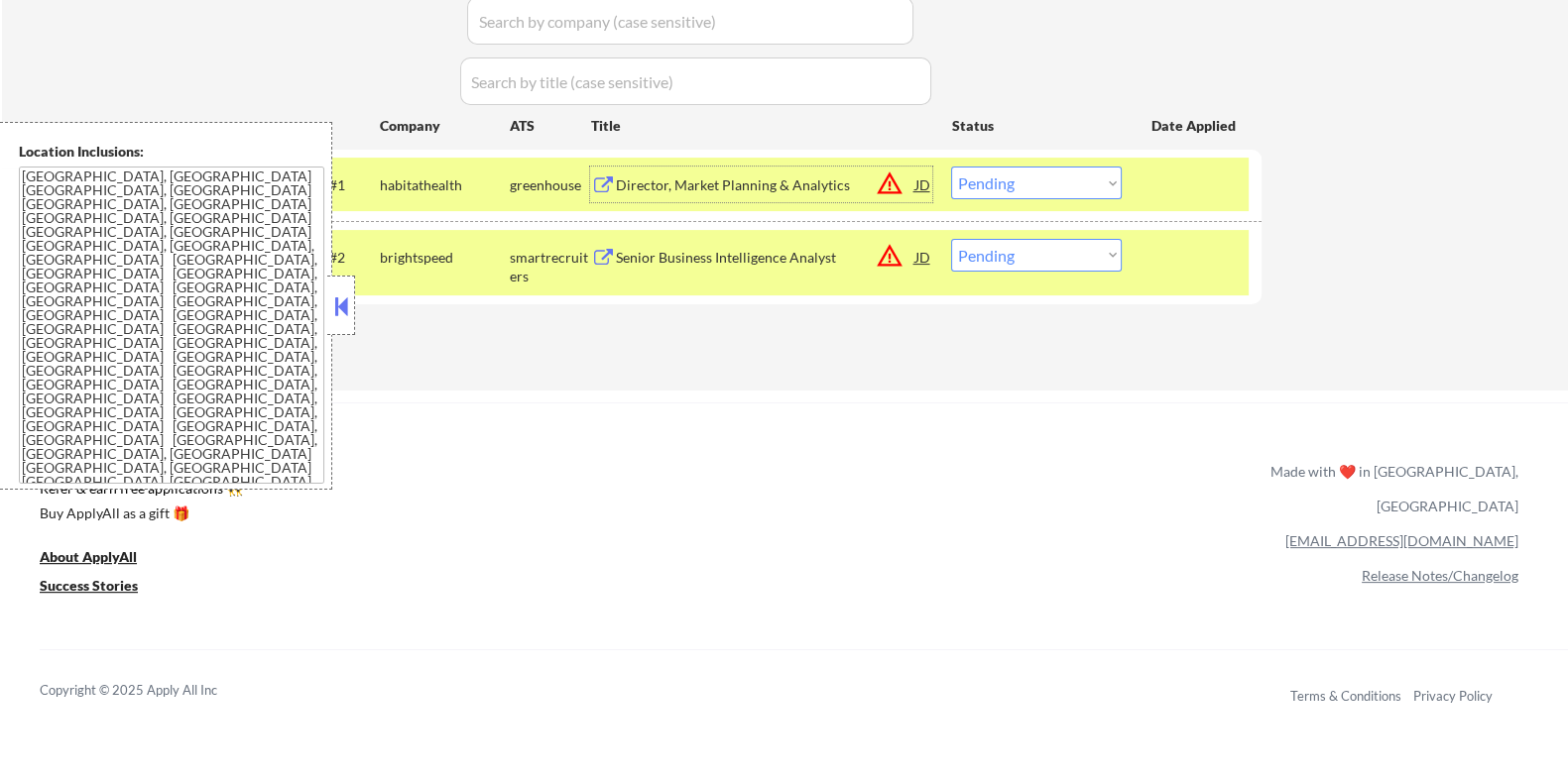
click at [744, 191] on div "Director, Market Planning & Analytics" at bounding box center [764, 186] width 299 height 20
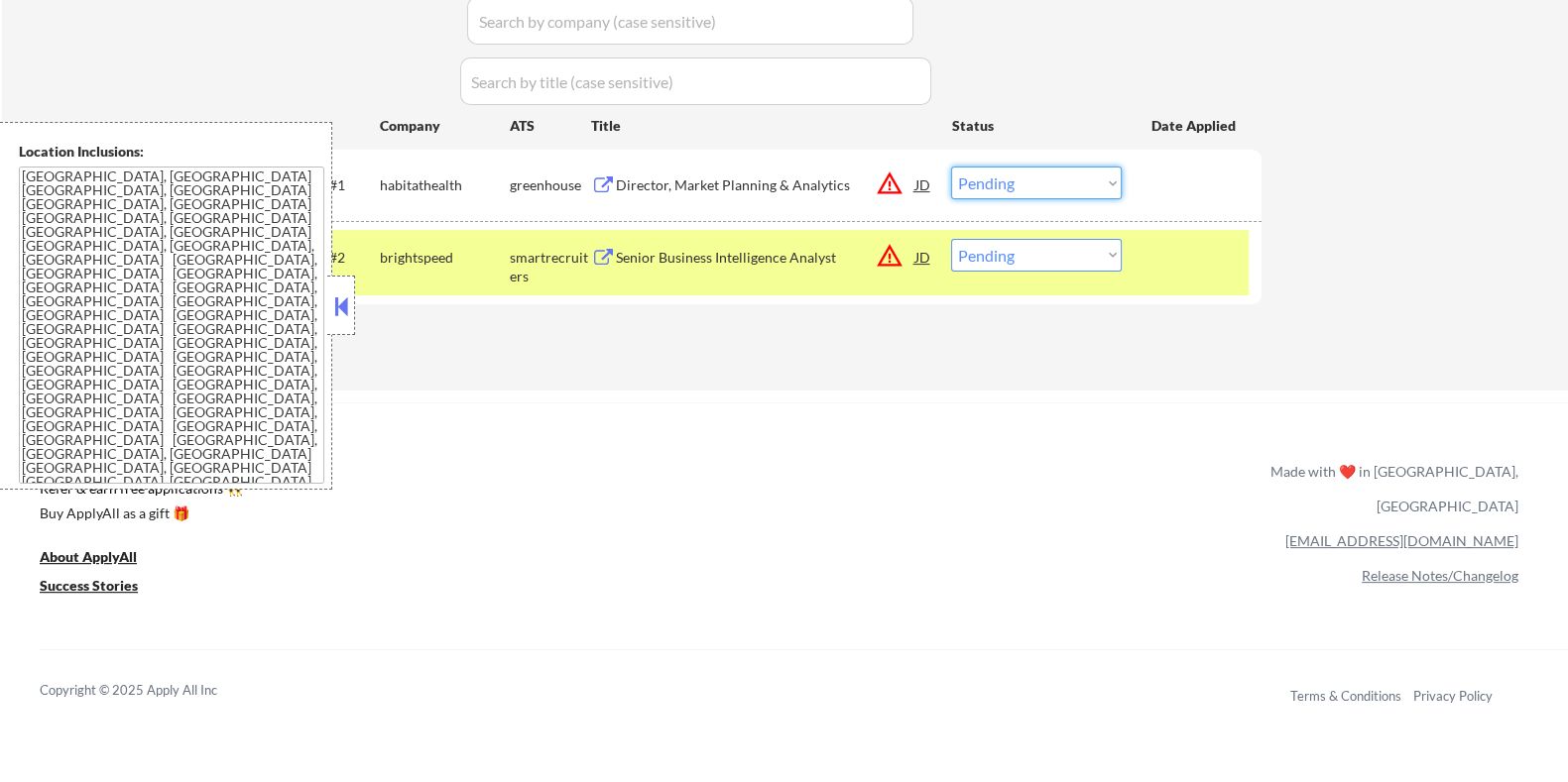
click at [1046, 184] on select "Choose an option... Pending Applied Excluded (Questions) Excluded (Expired) Exc…" at bounding box center [1036, 183] width 171 height 33
click at [951, 167] on select "Choose an option... Pending Applied Excluded (Questions) Excluded (Expired) Exc…" at bounding box center [1036, 183] width 171 height 33
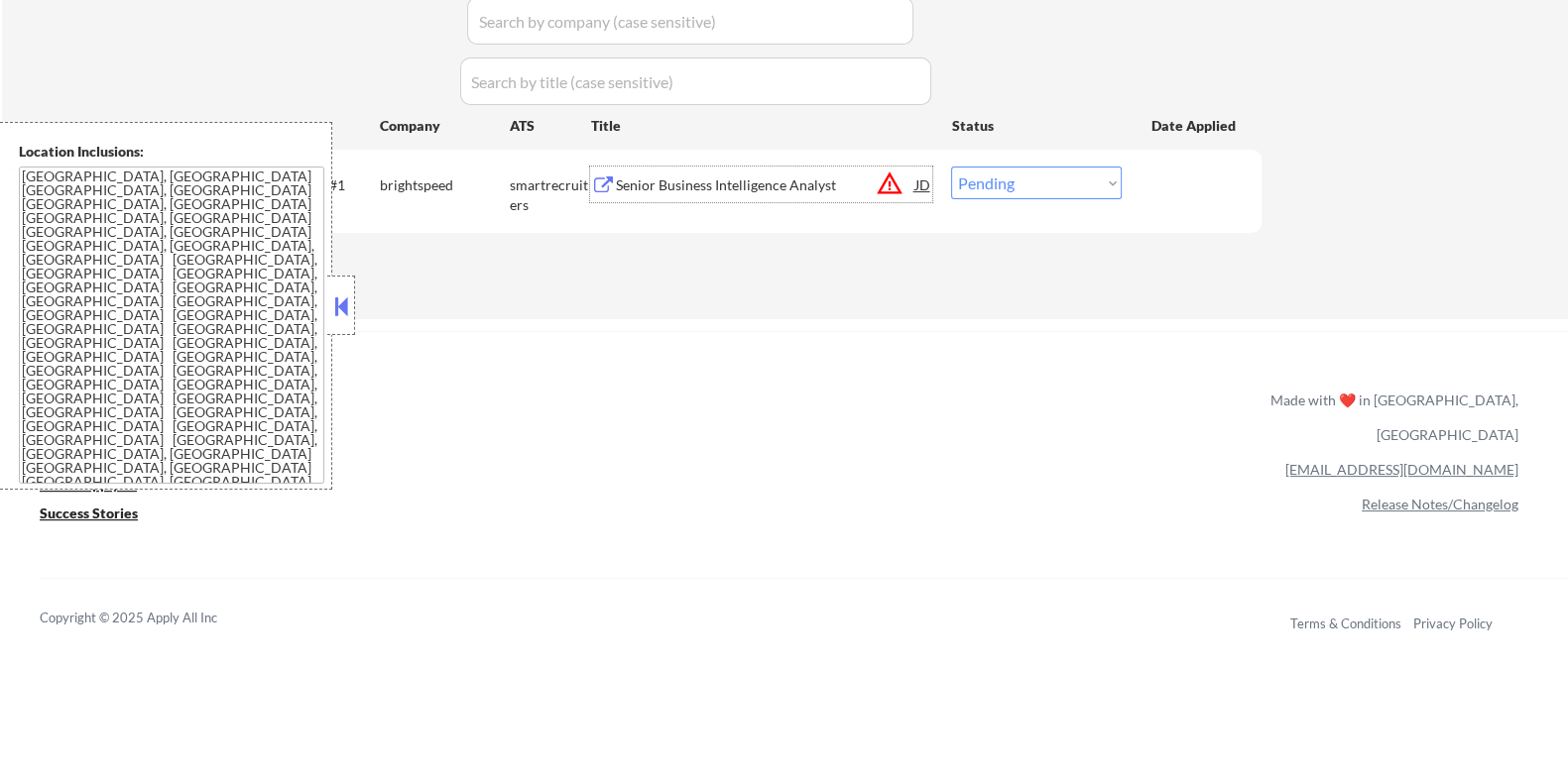
click at [788, 185] on div "Senior Business Intelligence Analyst" at bounding box center [764, 186] width 299 height 20
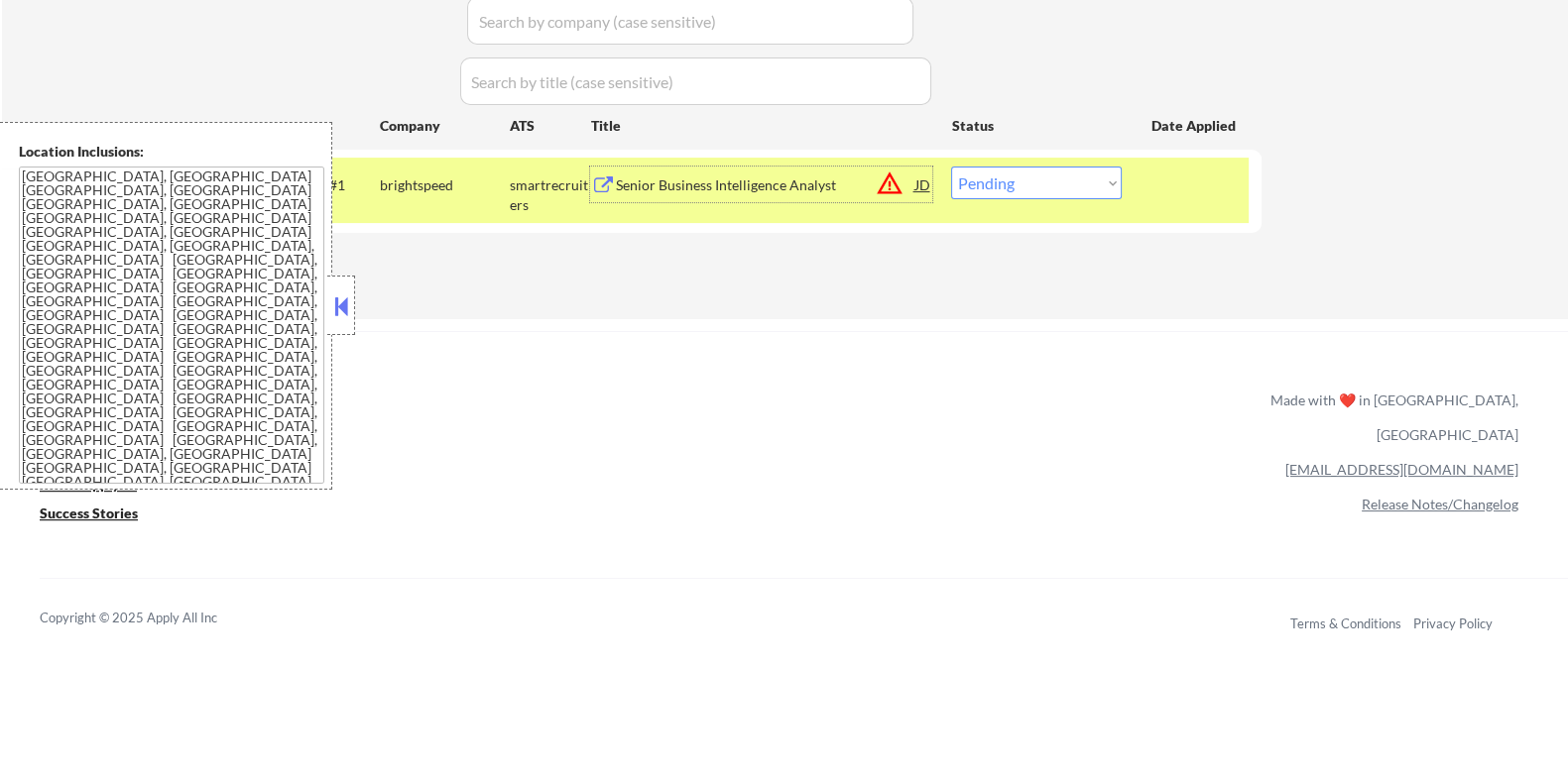
click at [1048, 173] on select "Choose an option... Pending Applied Excluded (Questions) Excluded (Expired) Exc…" at bounding box center [1036, 183] width 171 height 33
select select ""excluded__bad_match_""
click at [951, 167] on select "Choose an option... Pending Applied Excluded (Questions) Excluded (Expired) Exc…" at bounding box center [1036, 183] width 171 height 33
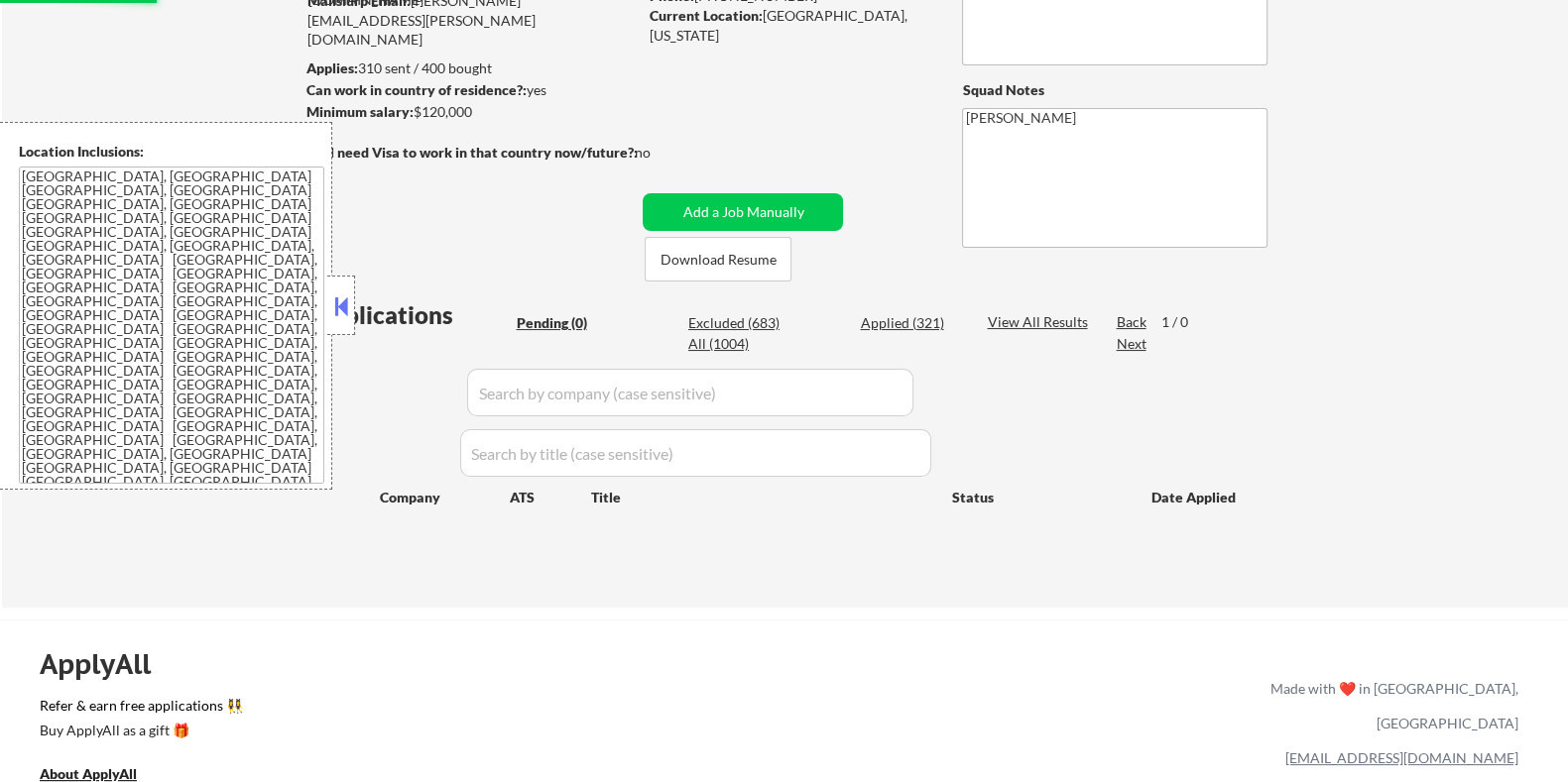
scroll to position [247, 0]
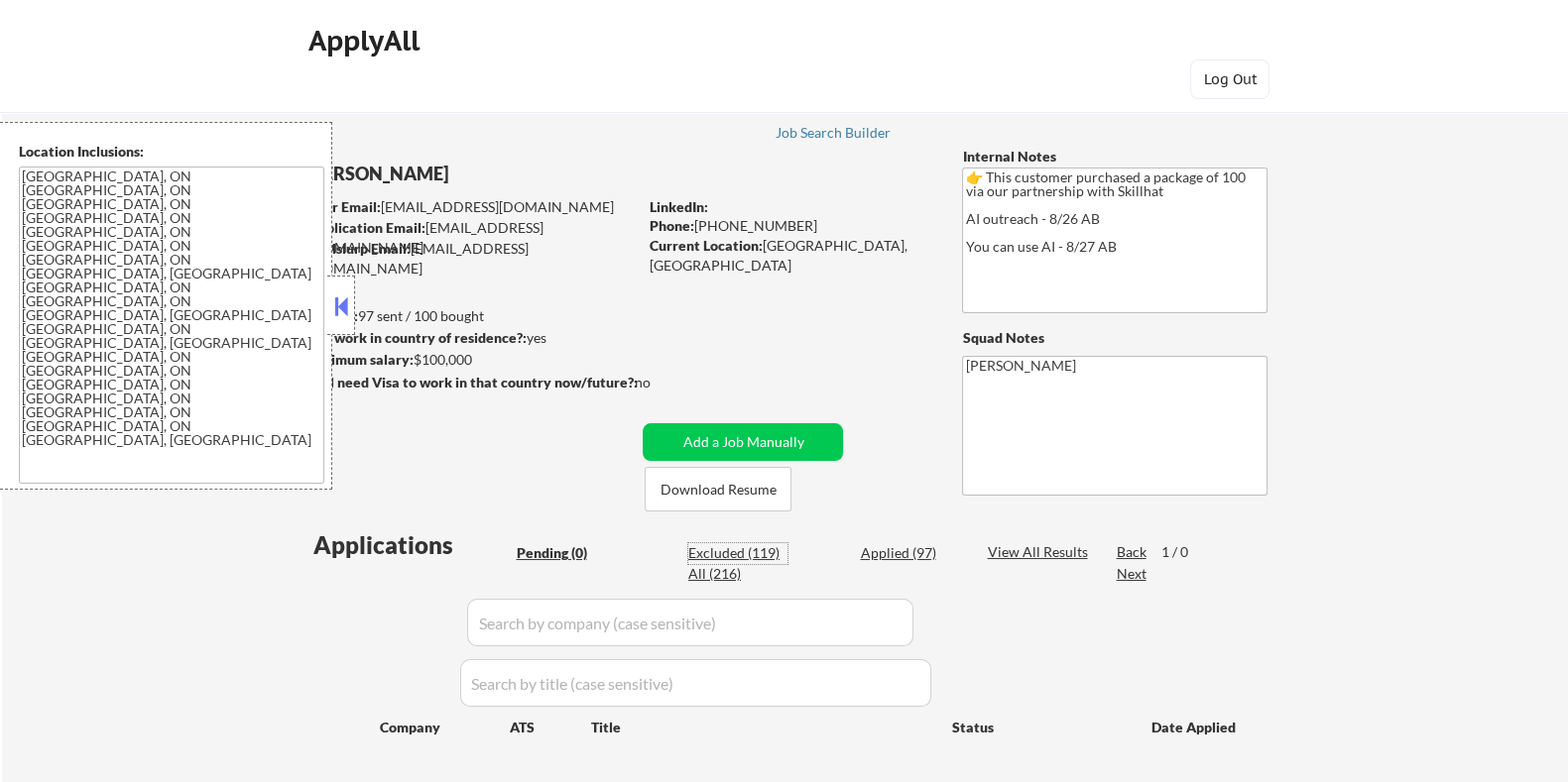
click at [721, 547] on div "Excluded (119)" at bounding box center [738, 553] width 99 height 20
select select ""excluded__other_""
select select ""excluded""
select select ""excluded__expired_""
select select ""excluded__bad_match_""
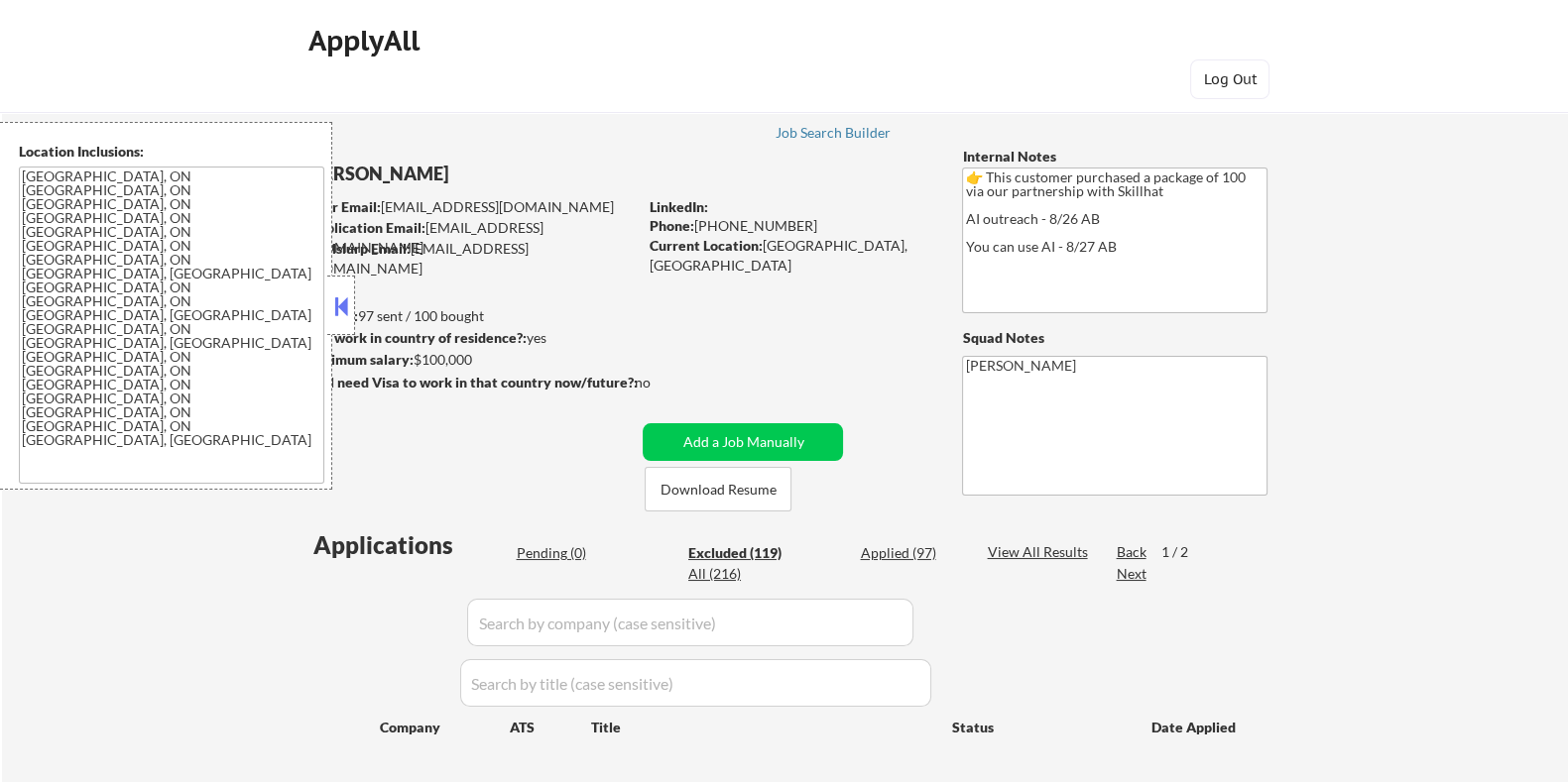
select select ""excluded__expired_""
select select ""excluded__location_""
select select ""excluded__expired_""
select select ""excluded__other_""
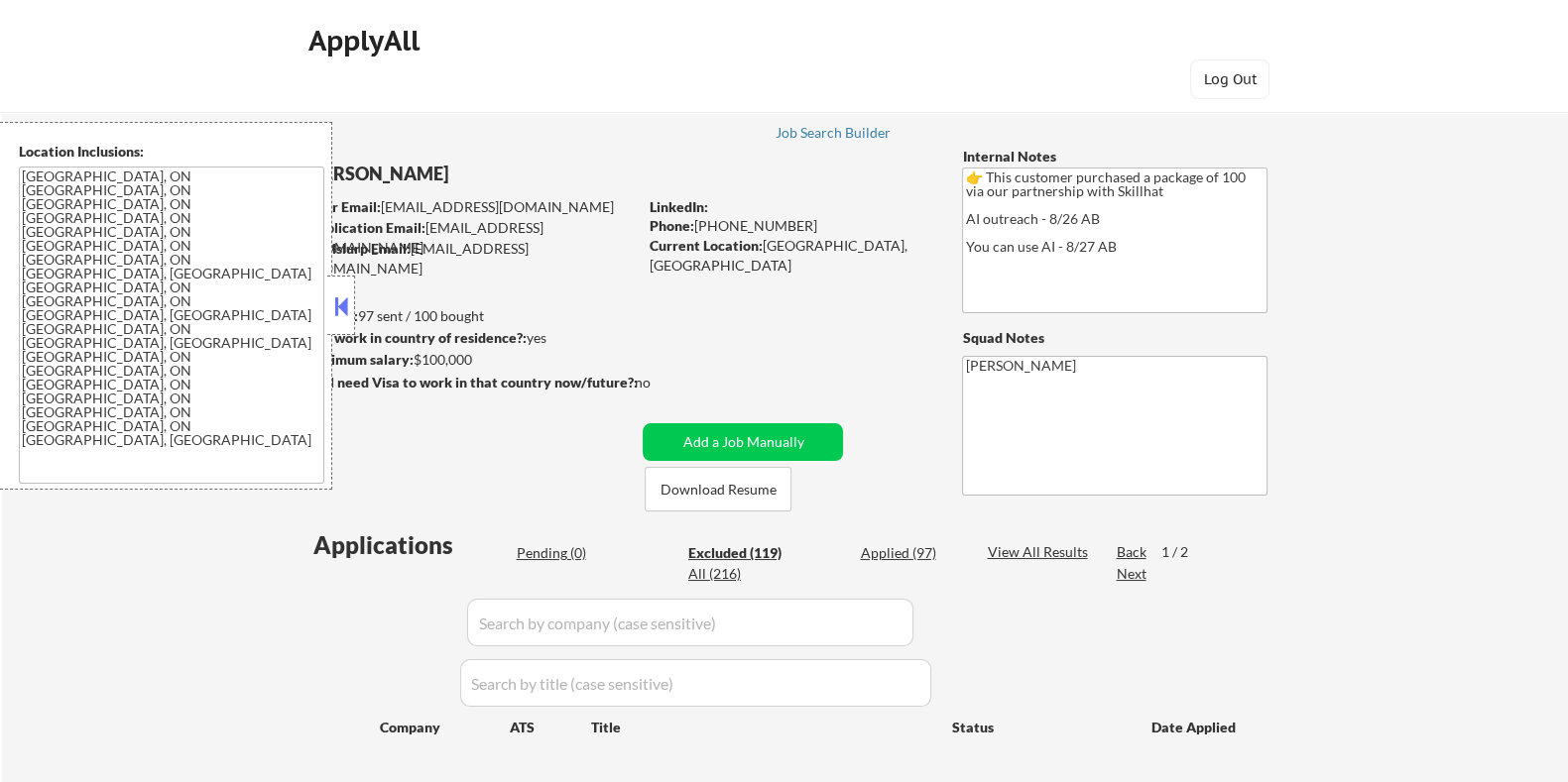
select select ""excluded__expired_""
select select ""excluded""
select select ""excluded__bad_match_""
select select ""excluded__expired_""
select select ""excluded__other_""
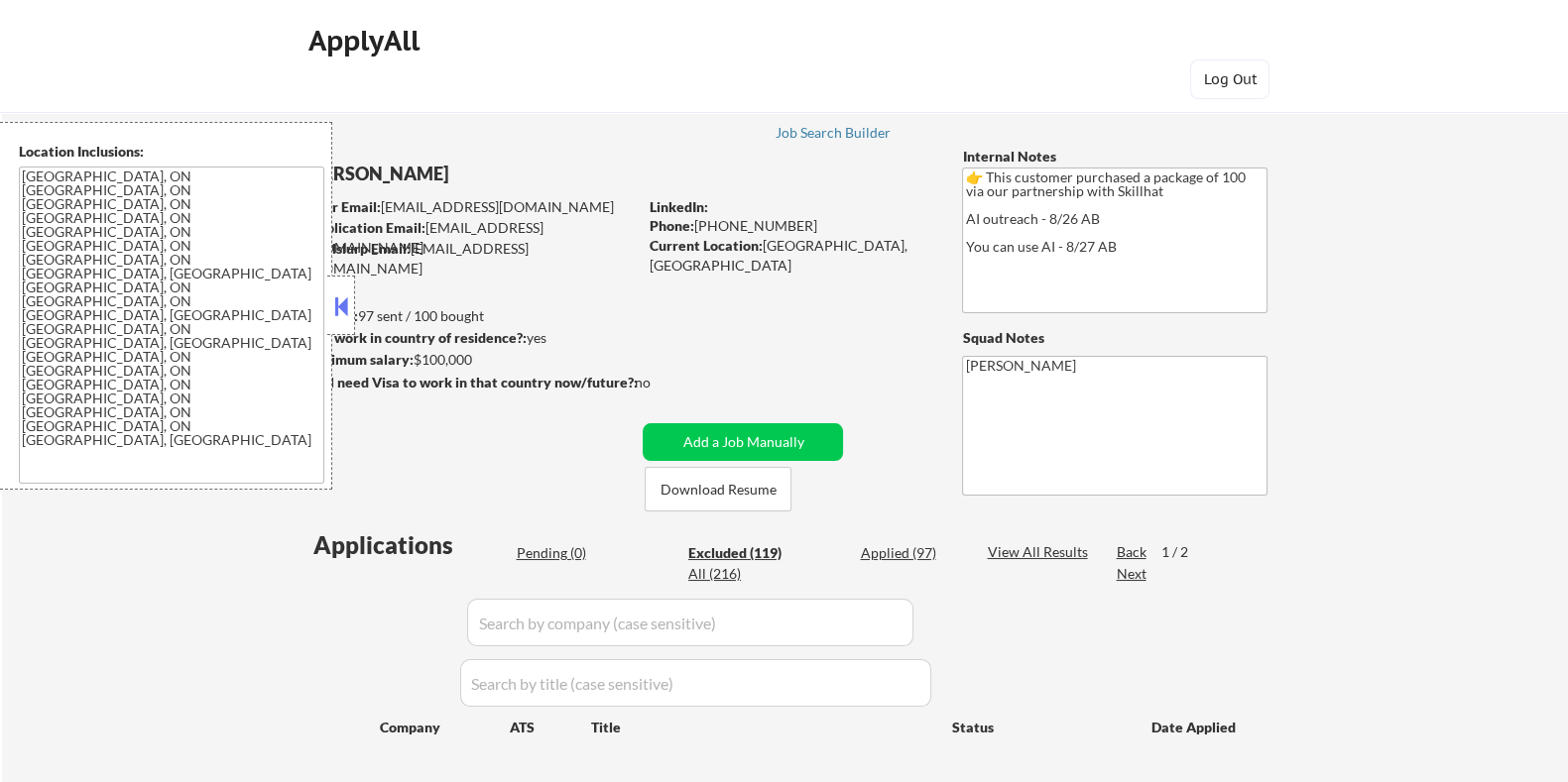
select select ""excluded__other_""
select select ""excluded__expired_""
select select ""excluded__bad_match_""
select select ""excluded__expired_""
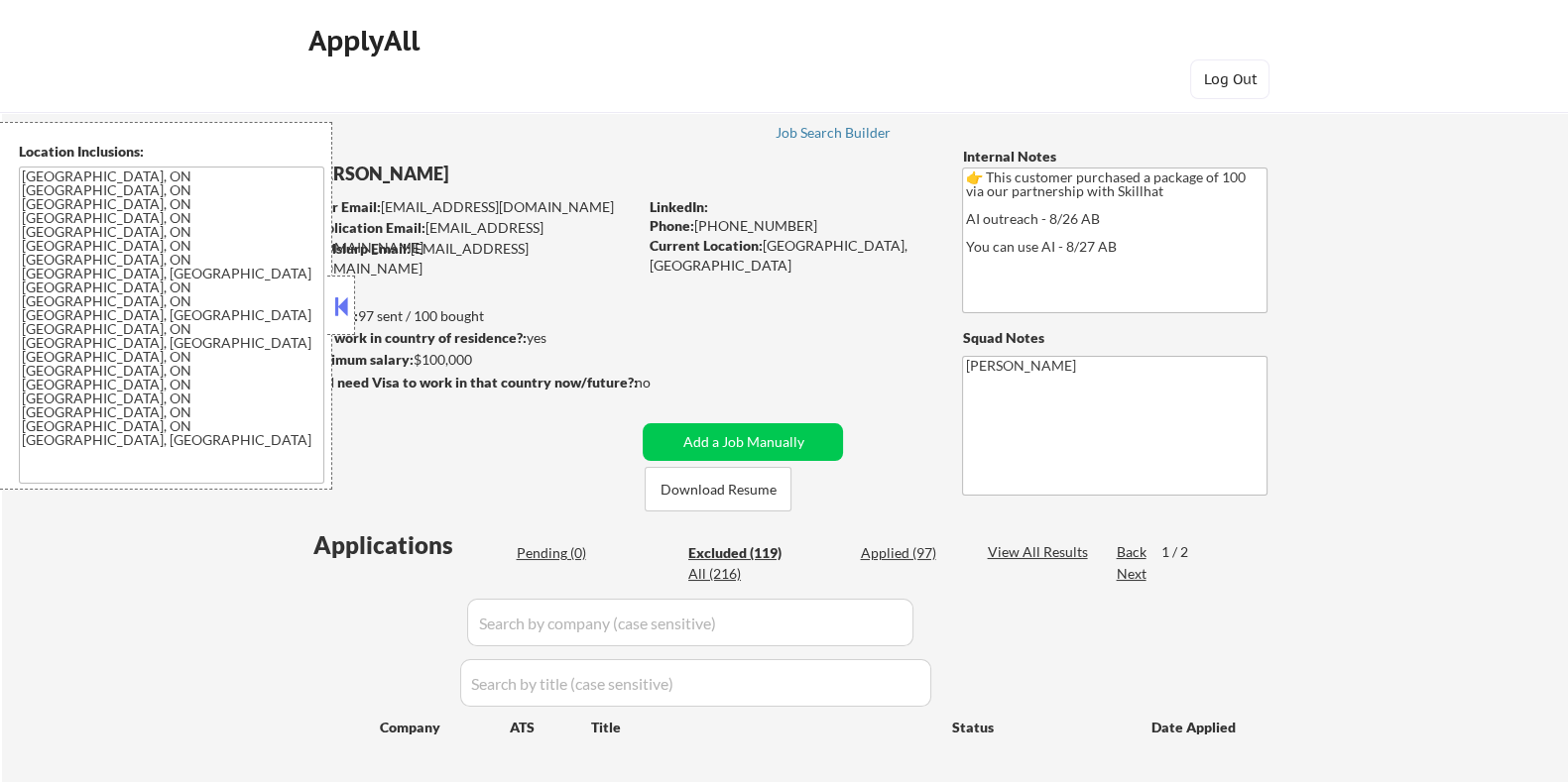
select select ""excluded__expired_""
select select ""excluded__other_""
select select ""excluded__salary_""
select select ""excluded""
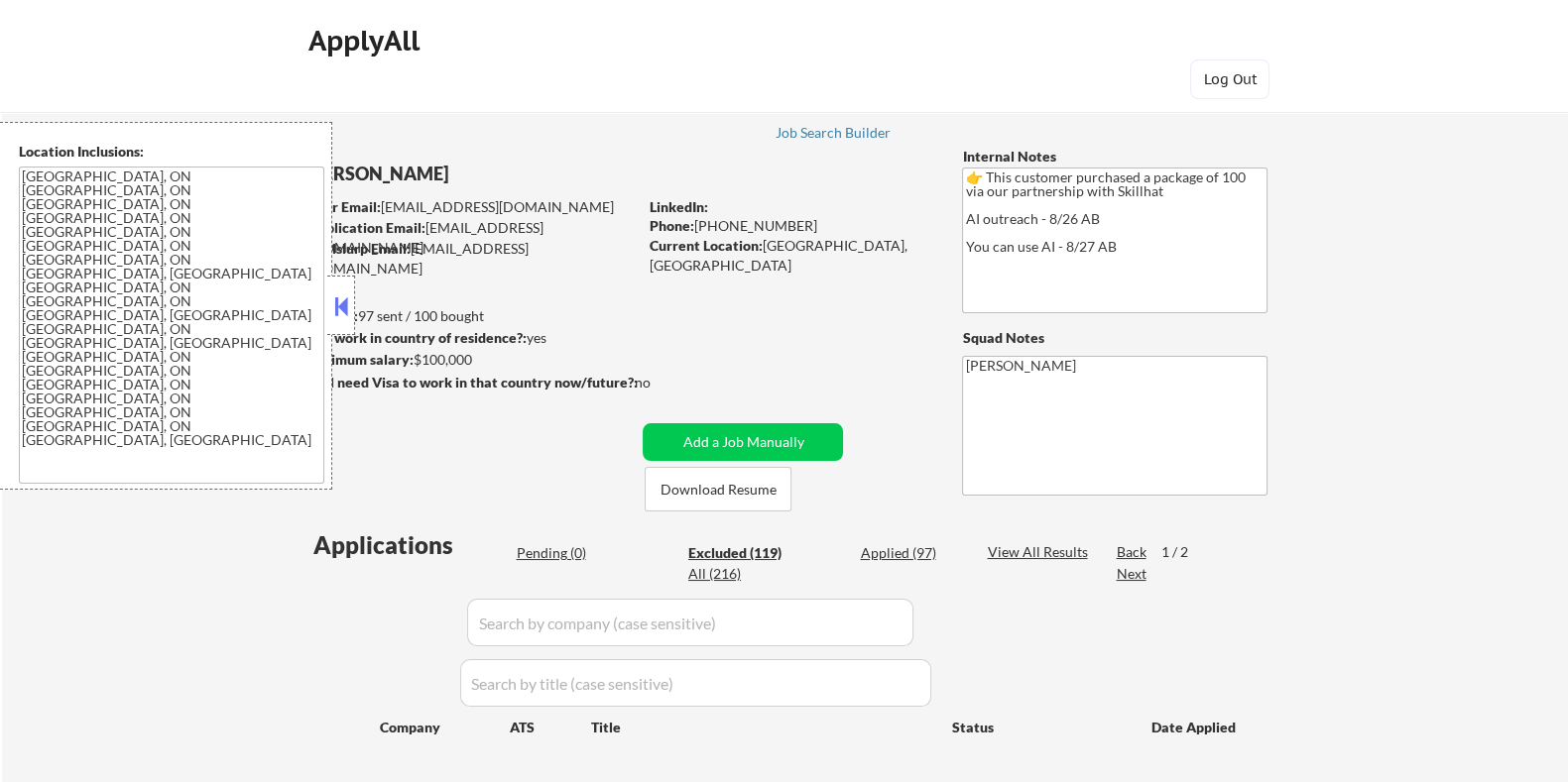
select select ""excluded__bad_match_""
select select ""excluded__expired_""
select select ""excluded__other_""
select select ""excluded__expired_""
select select ""excluded__location_""
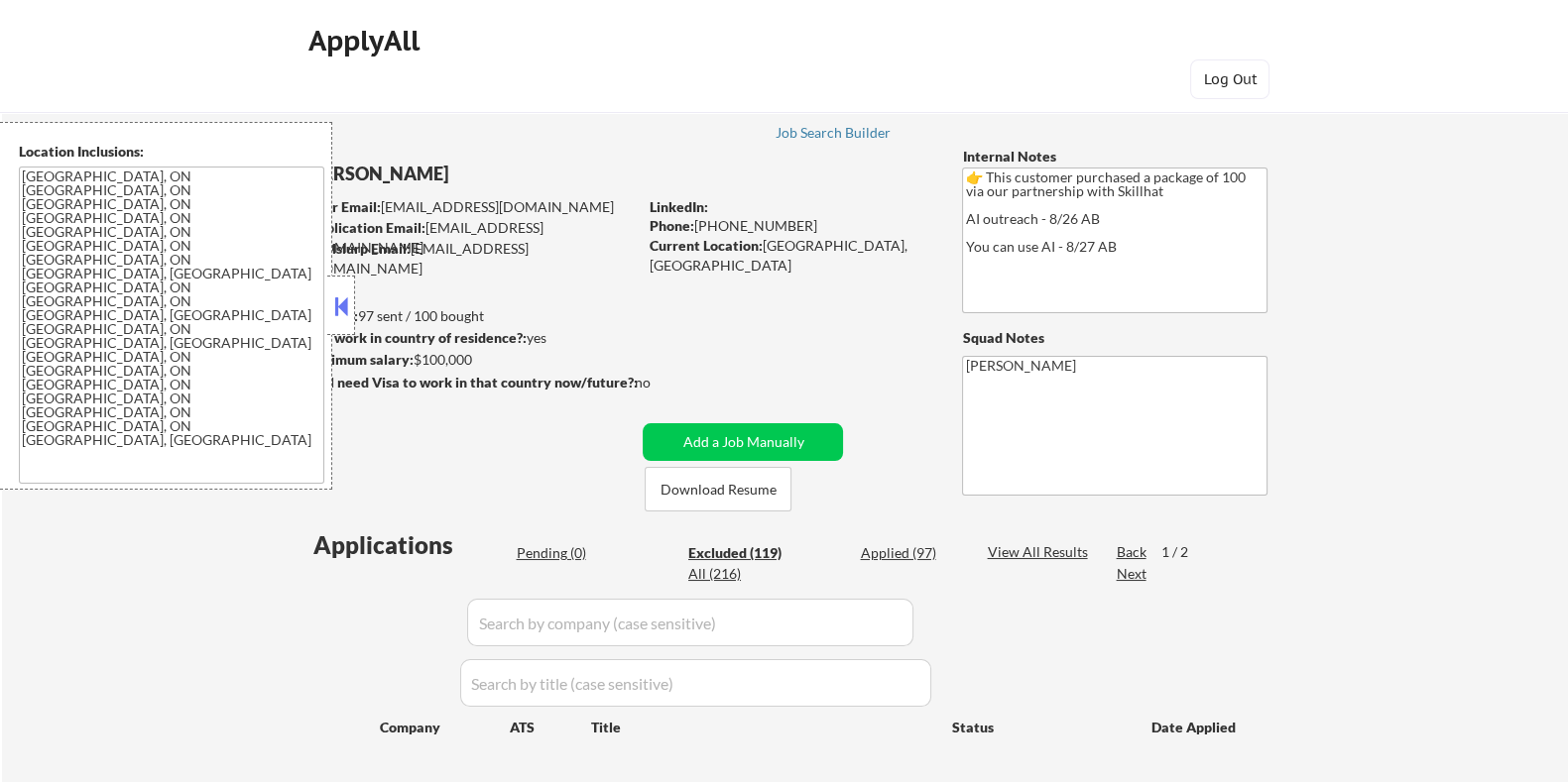
select select ""excluded__other_""
select select ""excluded__bad_match_""
select select ""excluded__other_""
select select ""excluded__expired_""
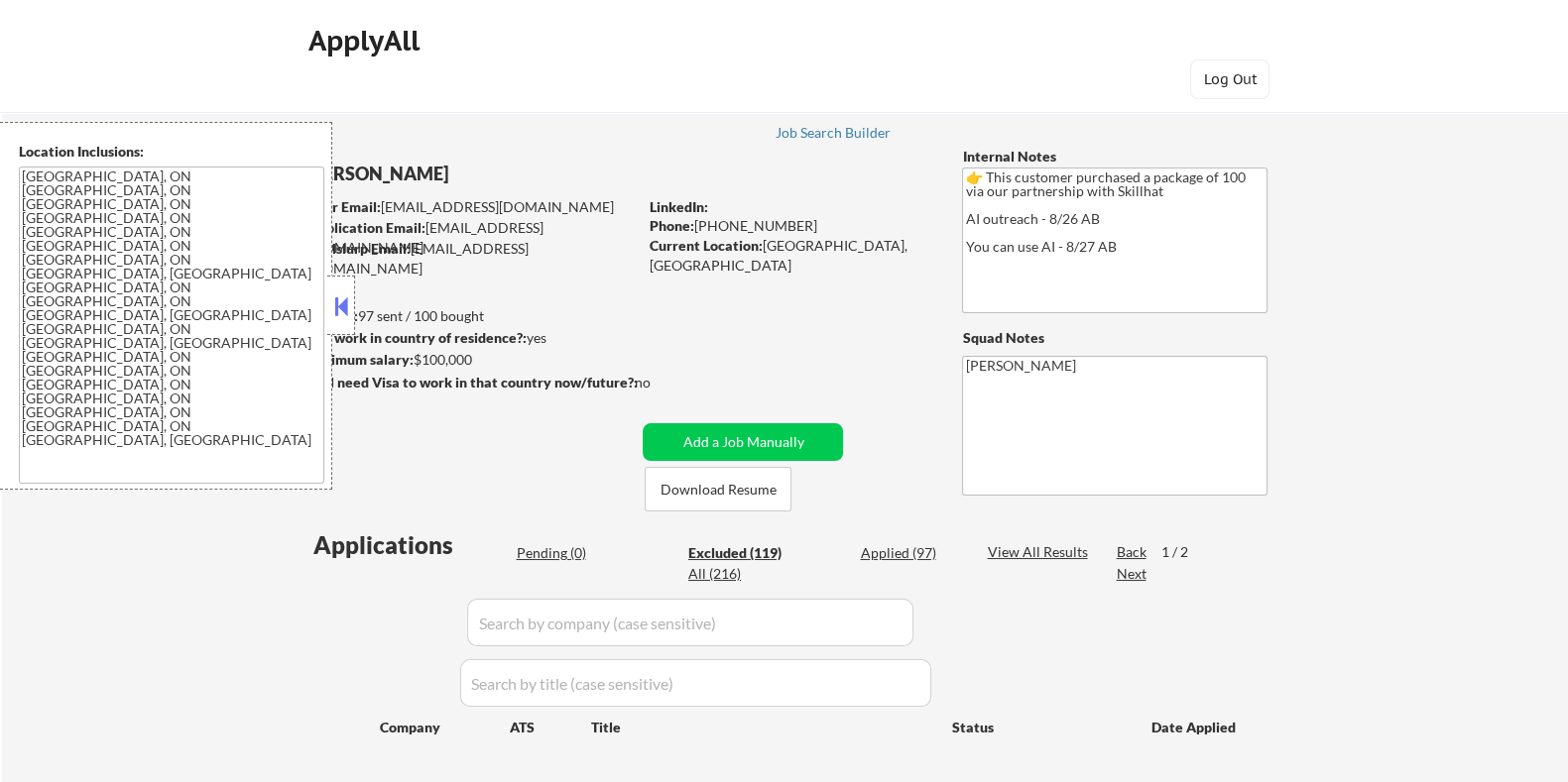
select select ""excluded__expired_""
select select ""excluded""
select select ""excluded__expired_""
select select ""excluded__bad_match_""
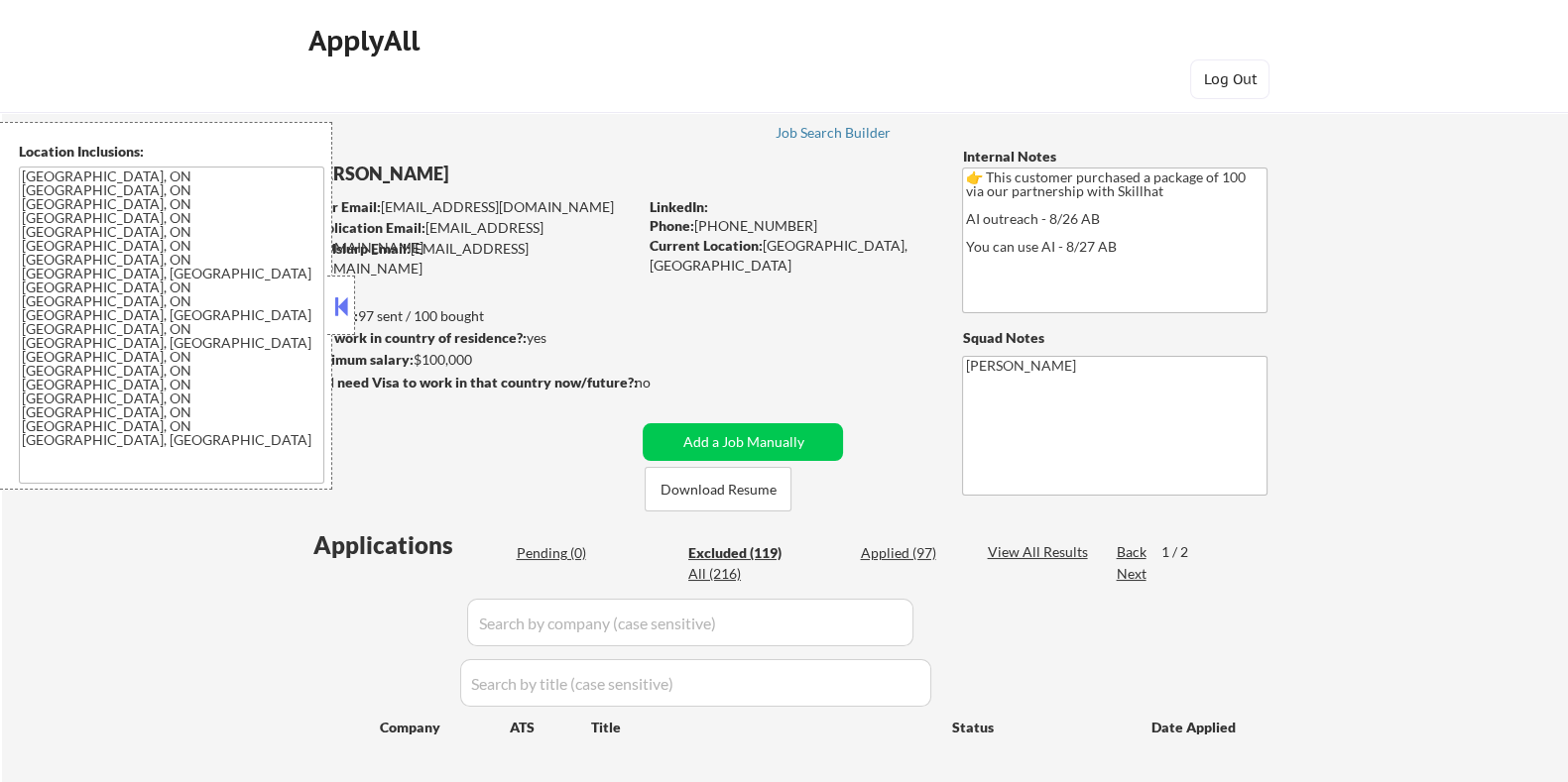
select select ""excluded__other_""
select select ""excluded__bad_match_""
select select ""excluded__expired_""
select select ""excluded__bad_match_""
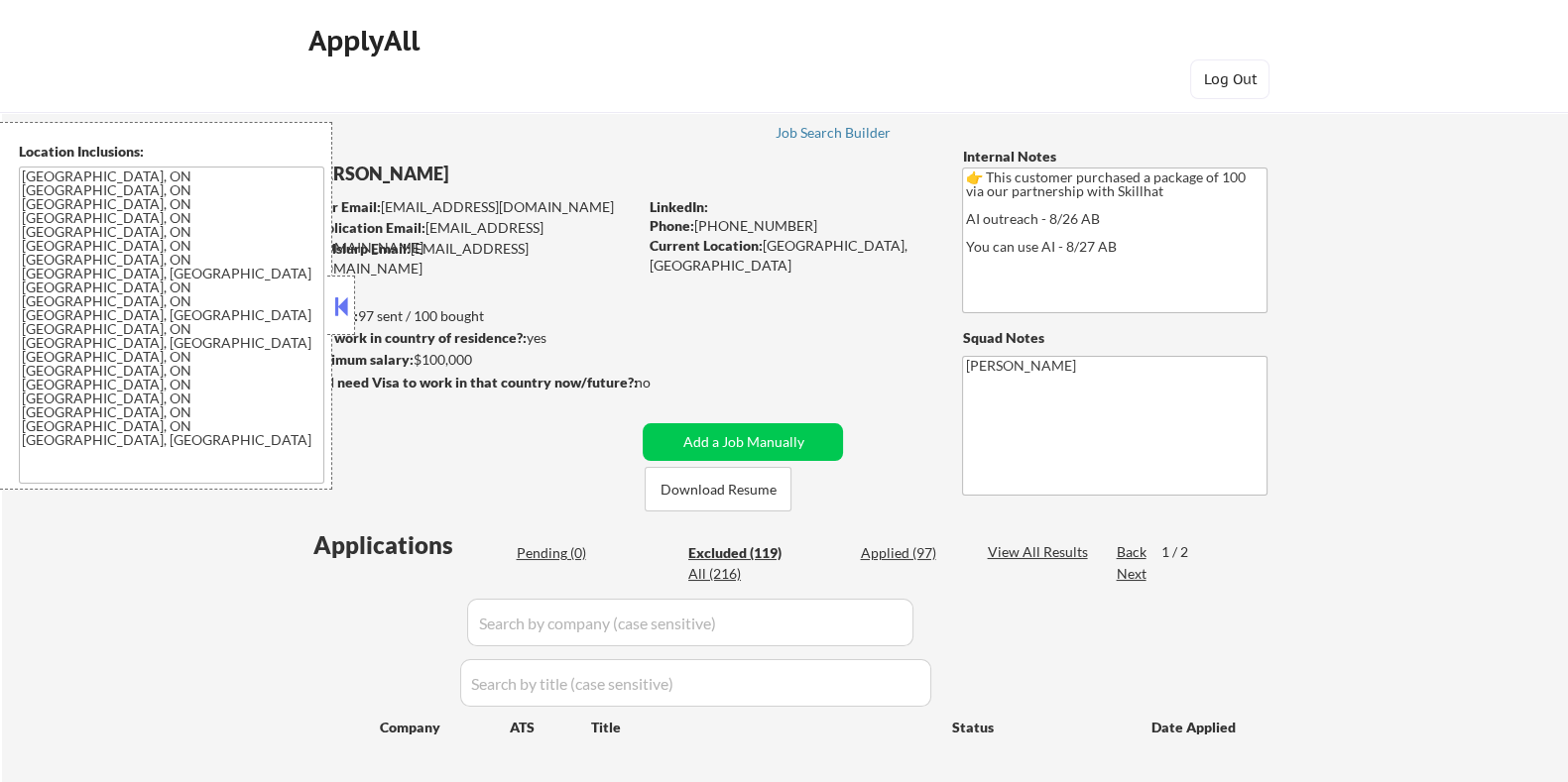
select select ""excluded""
select select ""excluded__expired_""
select select ""excluded__bad_match_""
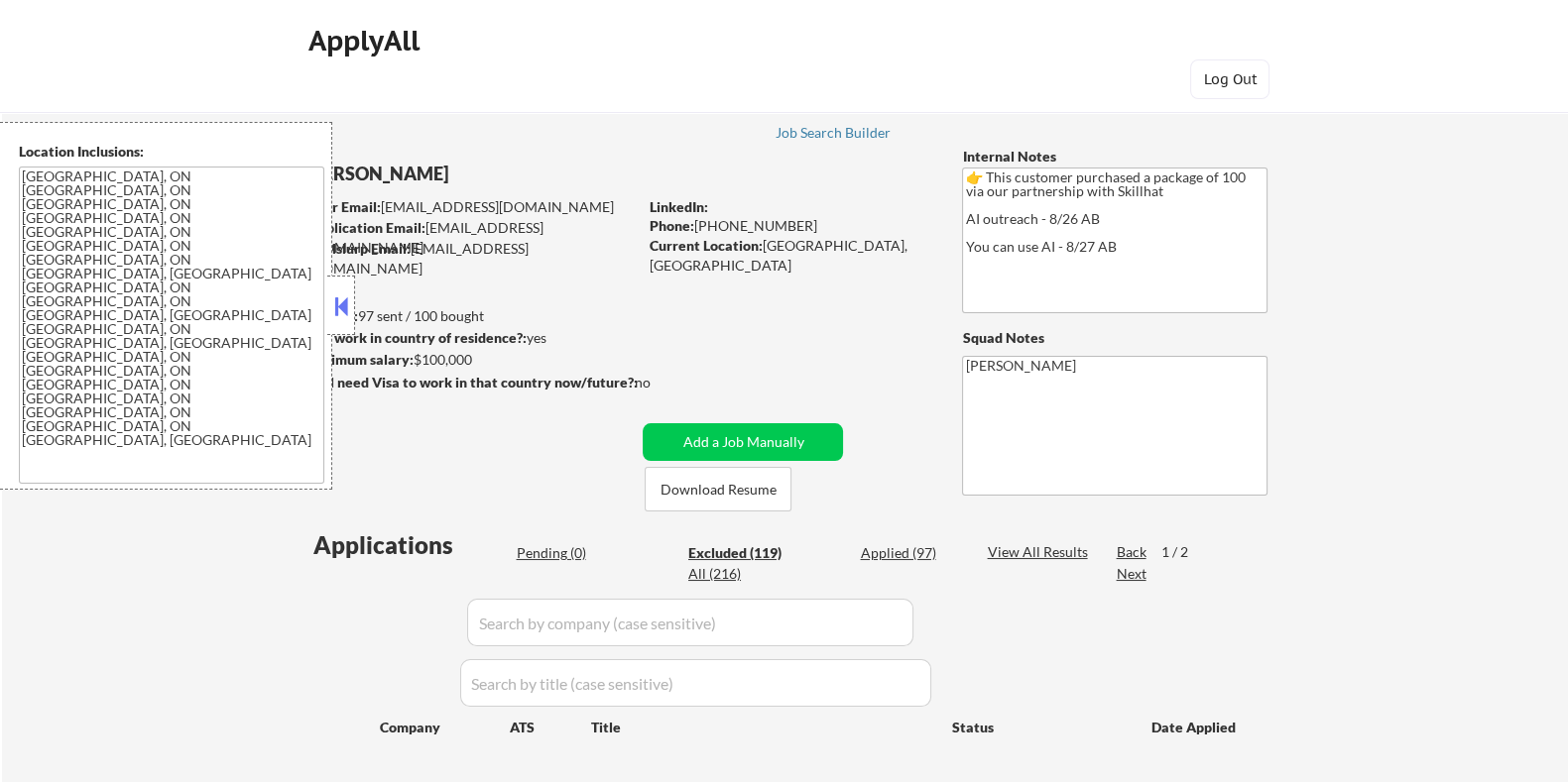
select select ""excluded__other_""
select select ""excluded__expired_""
select select ""excluded__bad_match_""
select select ""excluded""
select select ""excluded__other_""
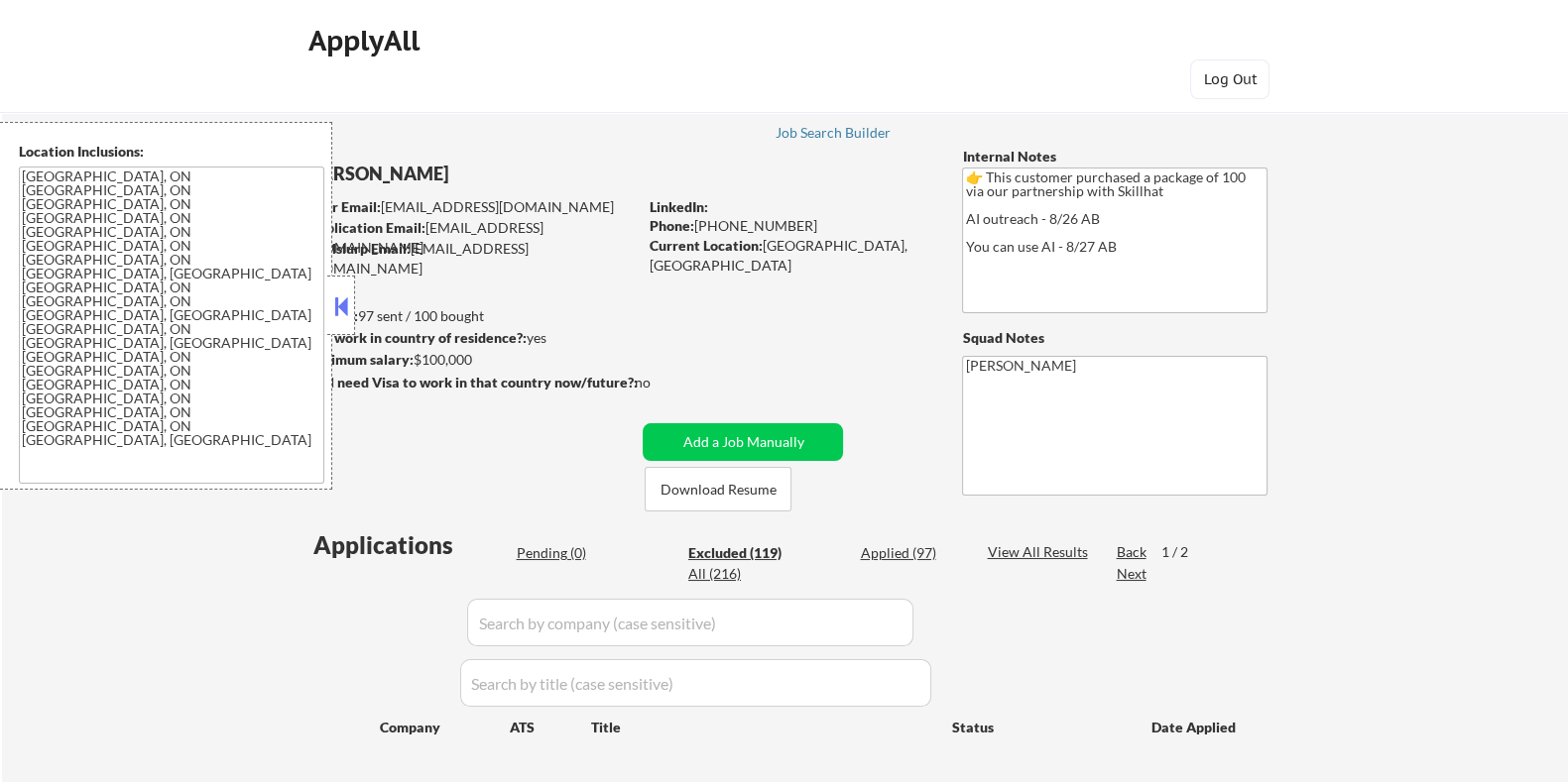
select select ""excluded__bad_match_""
select select ""excluded__expired_""
select select ""excluded__bad_match_""
select select ""excluded__expired_""
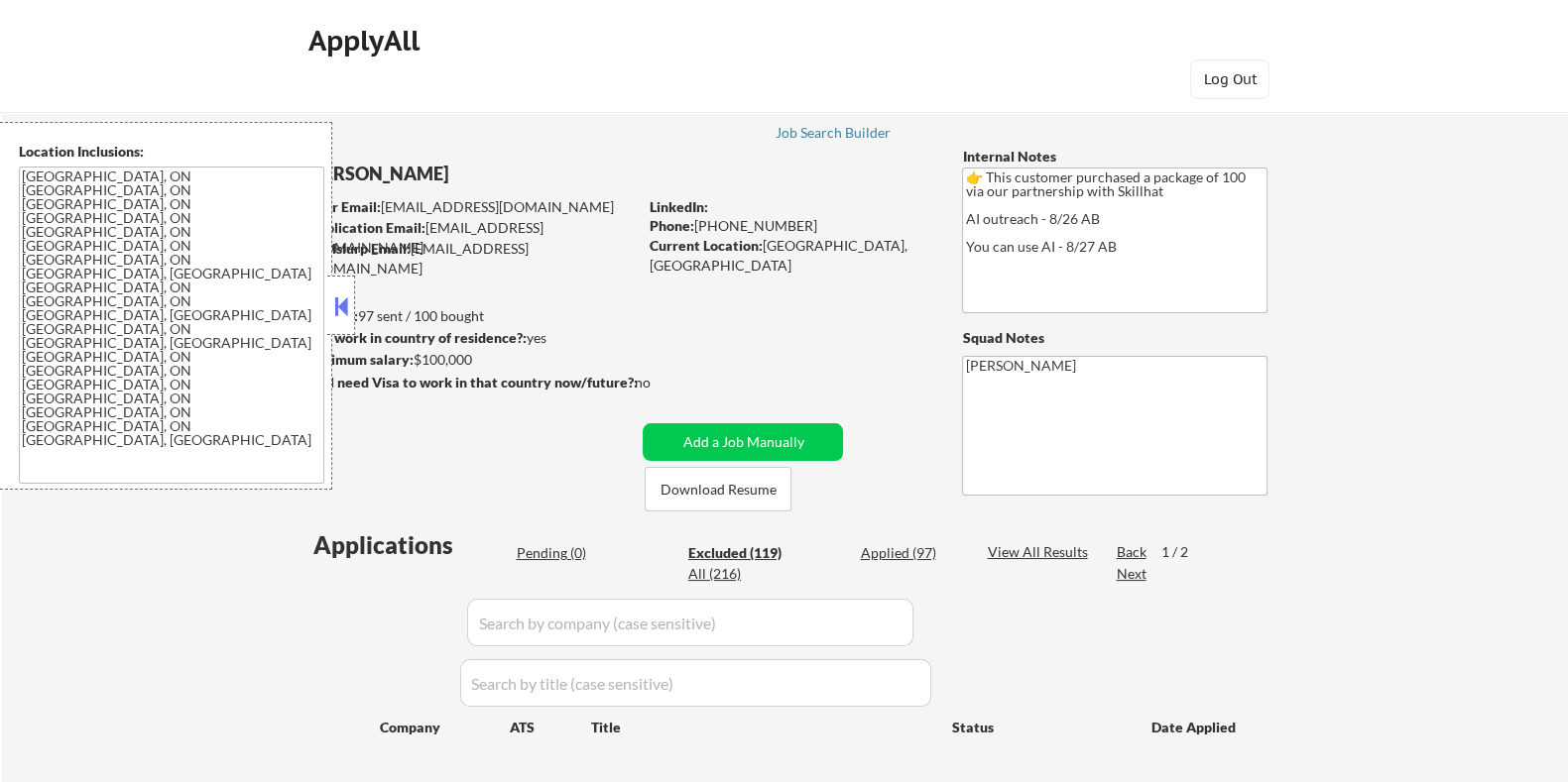
select select ""excluded__location_""
select select ""excluded__bad_match_""
select select ""excluded__other_""
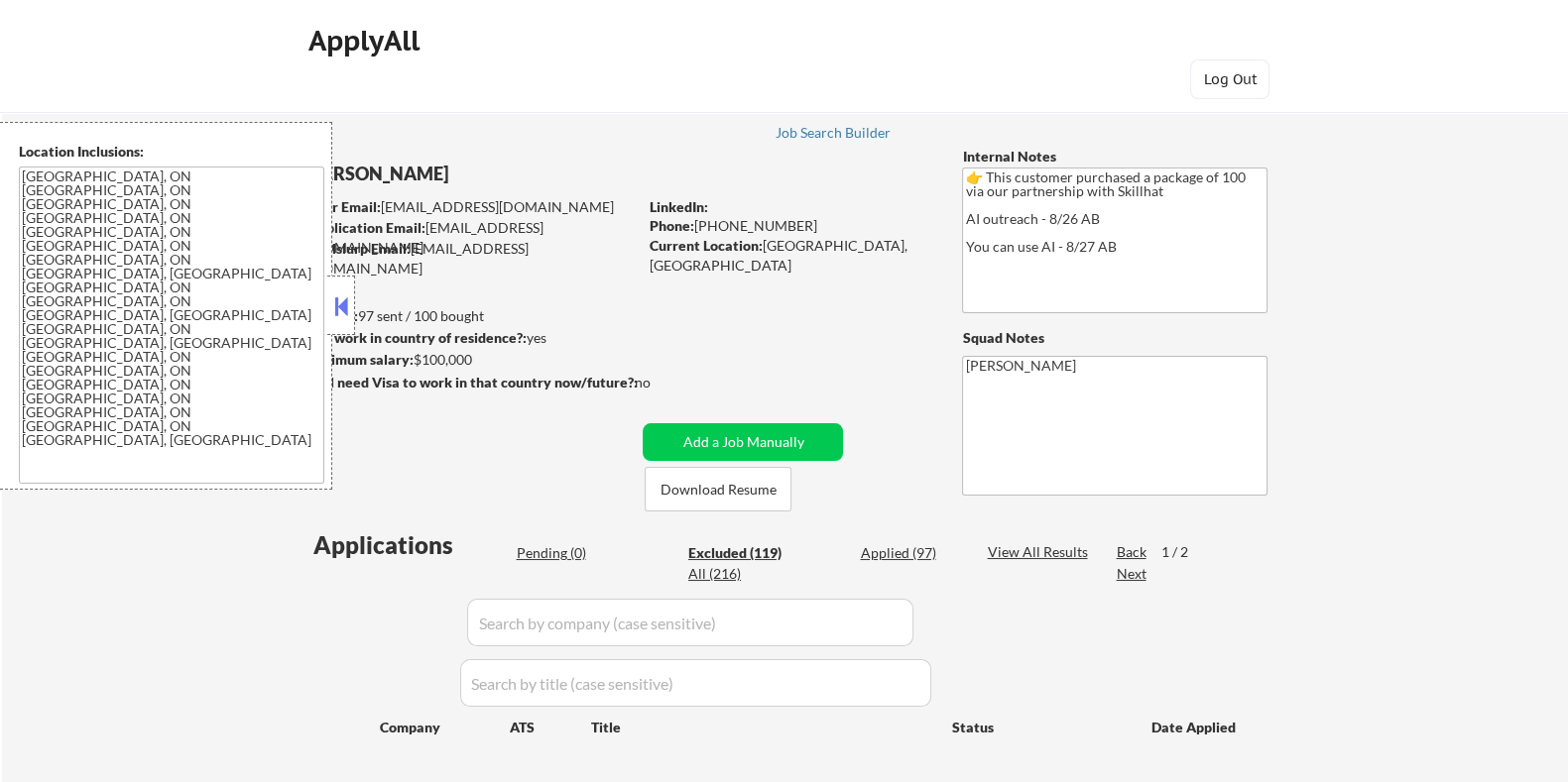
select select ""excluded__bad_match_""
select select ""excluded""
select select ""excluded__bad_match_""
select select ""excluded__other_""
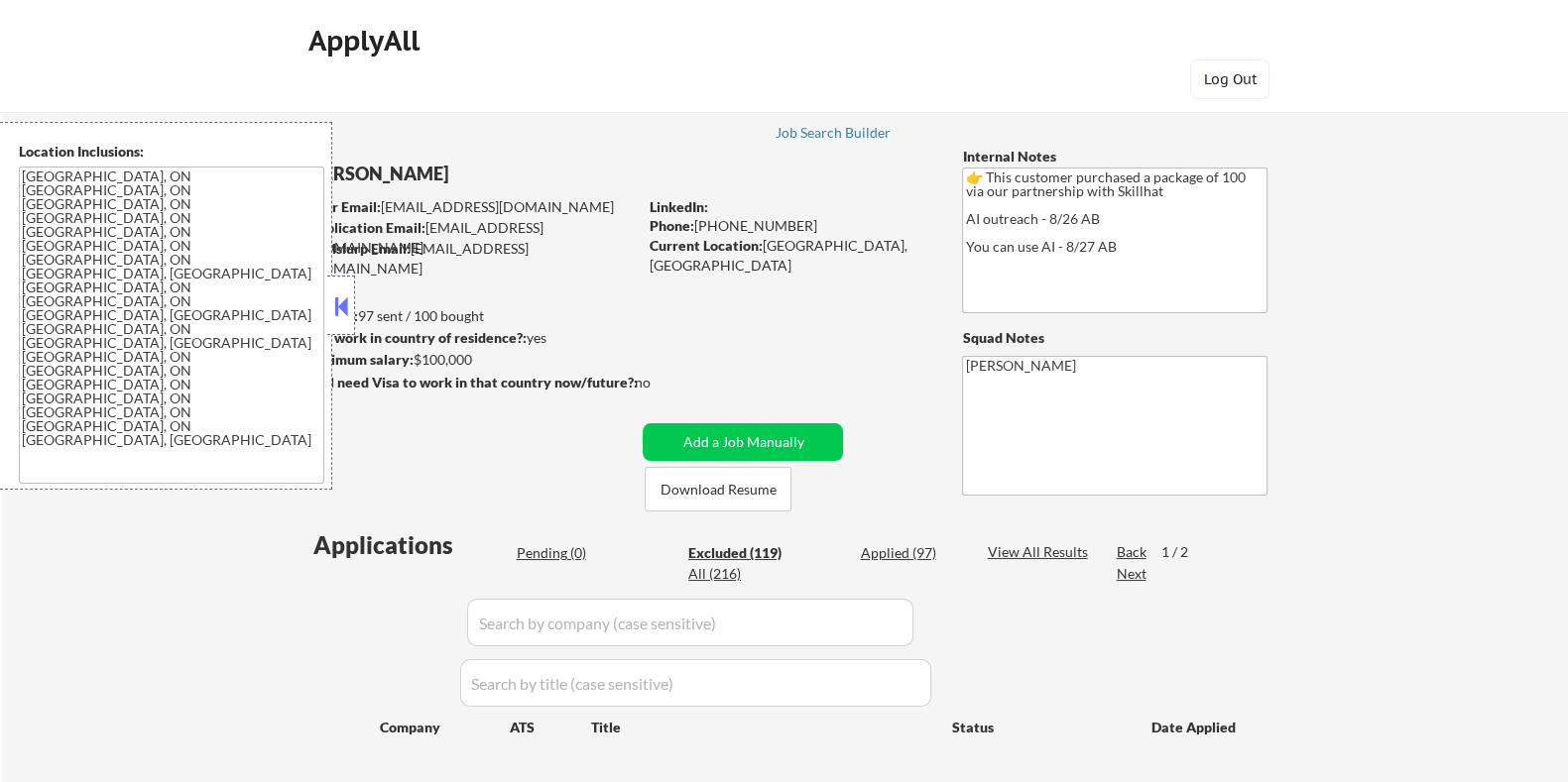
select select ""excluded__bad_match_""
select select ""excluded__other_""
select select ""excluded""
select select ""excluded__expired_""
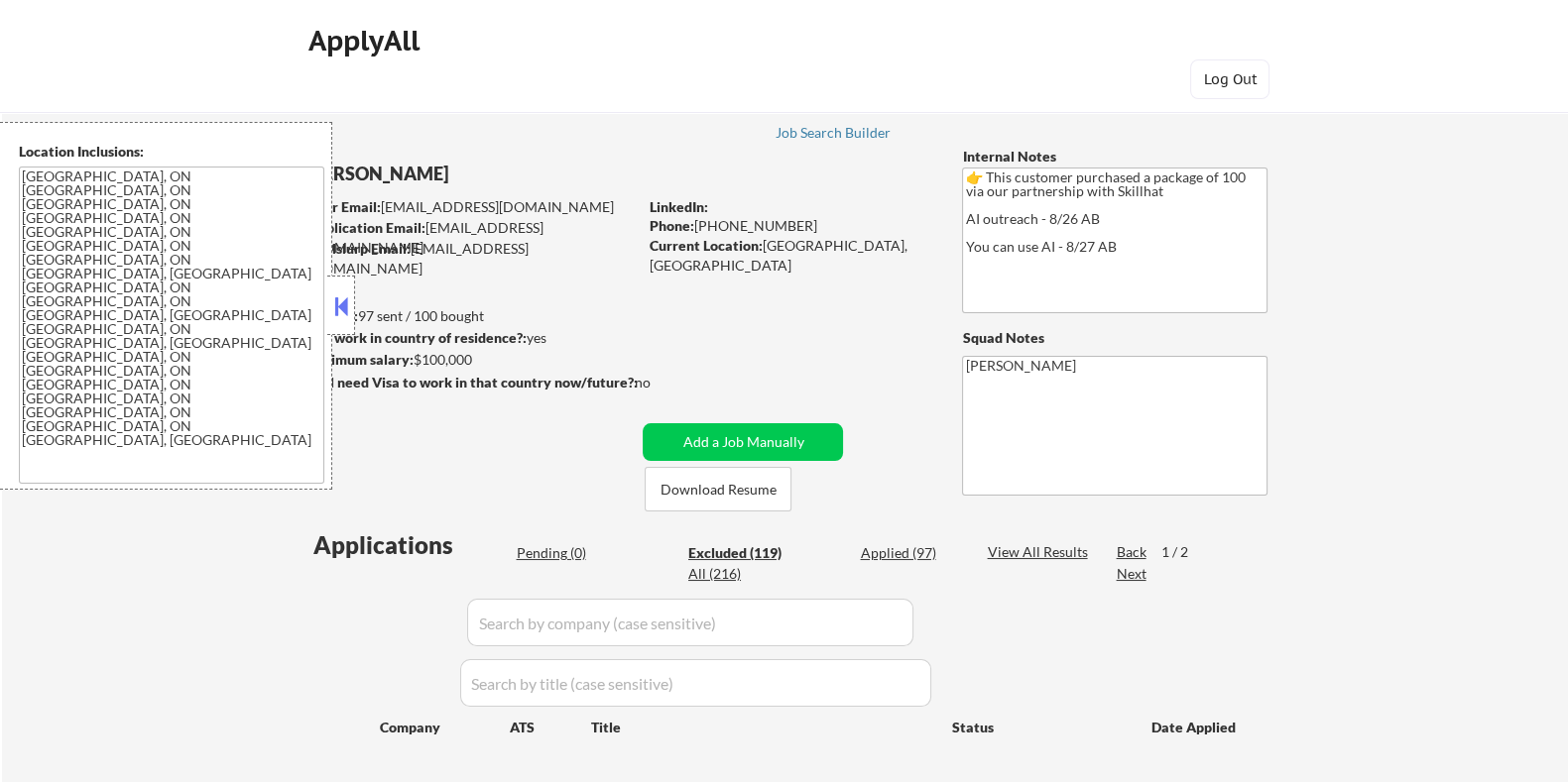
select select ""excluded__expired_""
select select ""excluded__other_""
select select ""excluded""
select select ""excluded__other_""
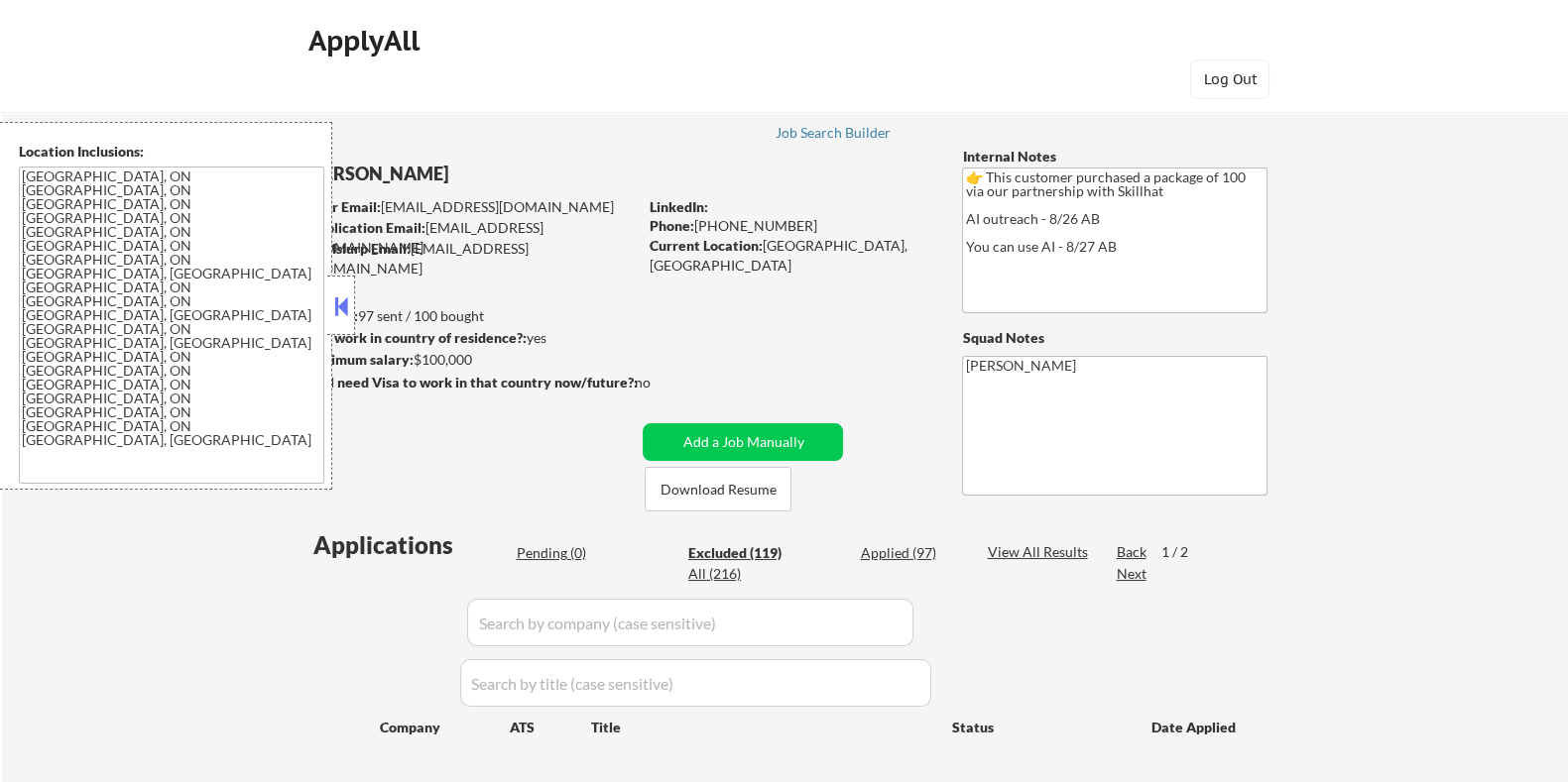
select select ""excluded__expired_""
select select ""excluded__bad_match_""
select select ""excluded__expired_""
select select ""excluded__other_""
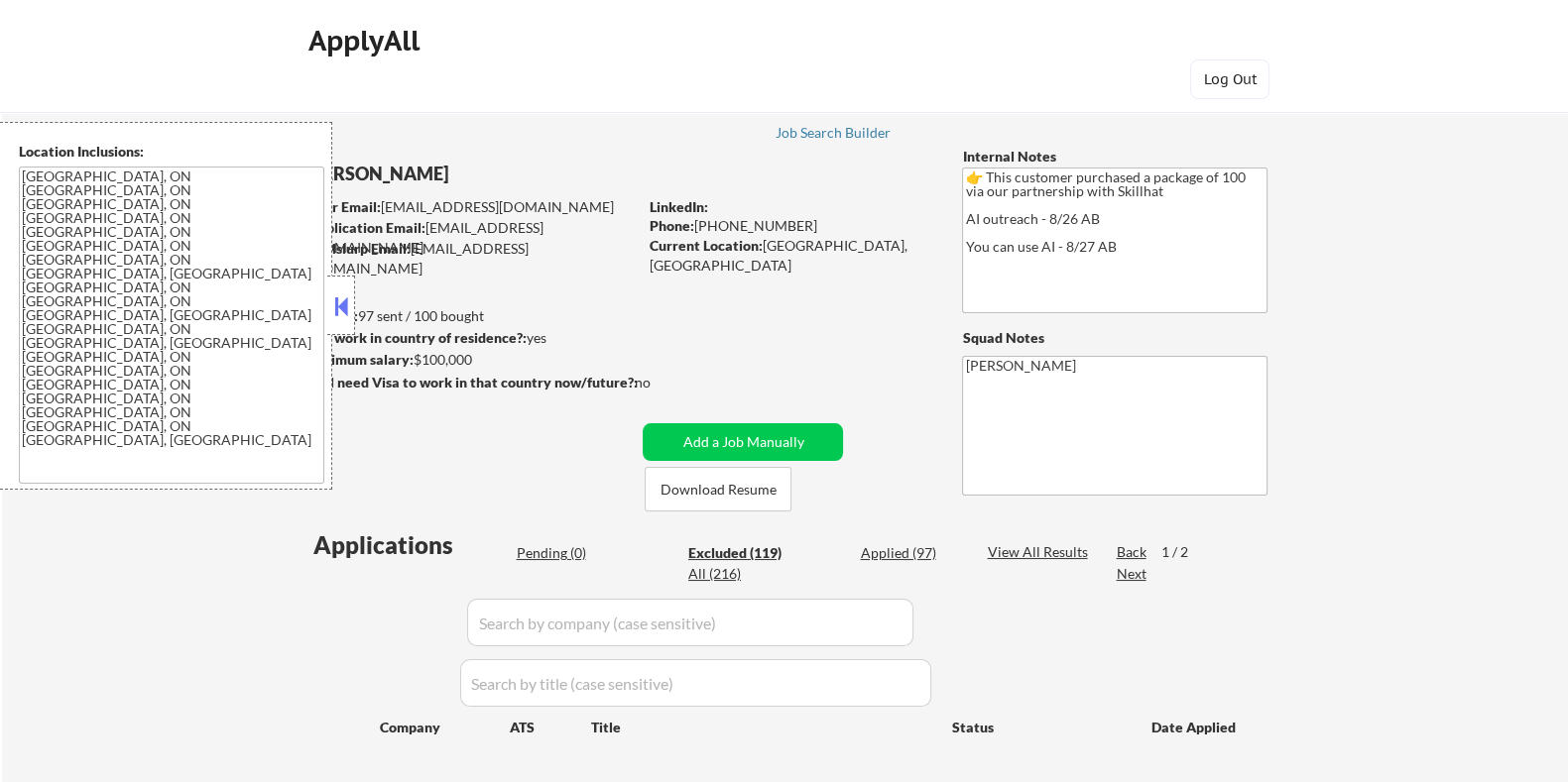
select select ""excluded__expired_""
select select ""excluded""
select select ""excluded__expired_""
select select ""excluded""
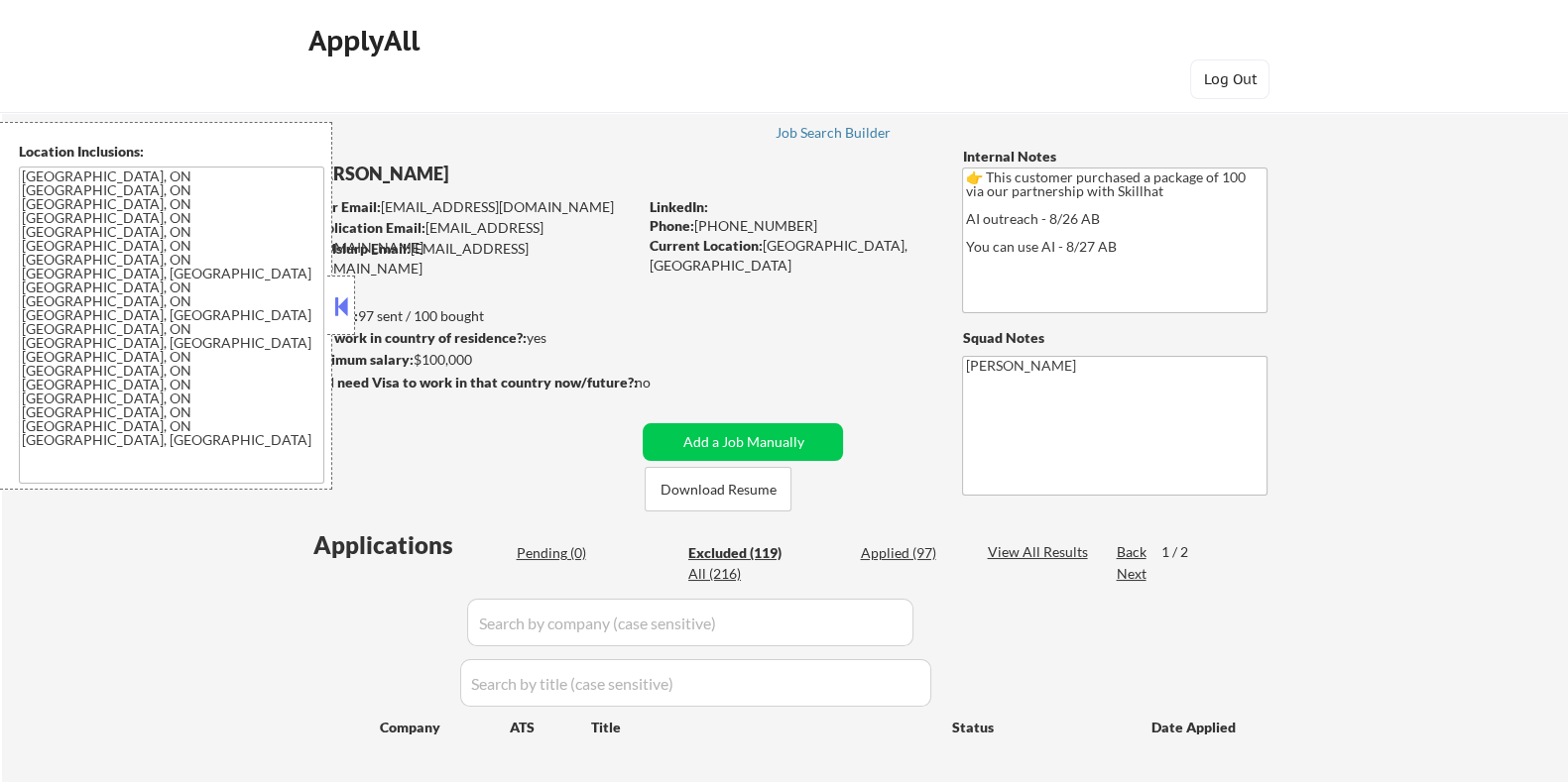
select select ""excluded__expired_""
select select ""excluded""
select select ""excluded__bad_match_""
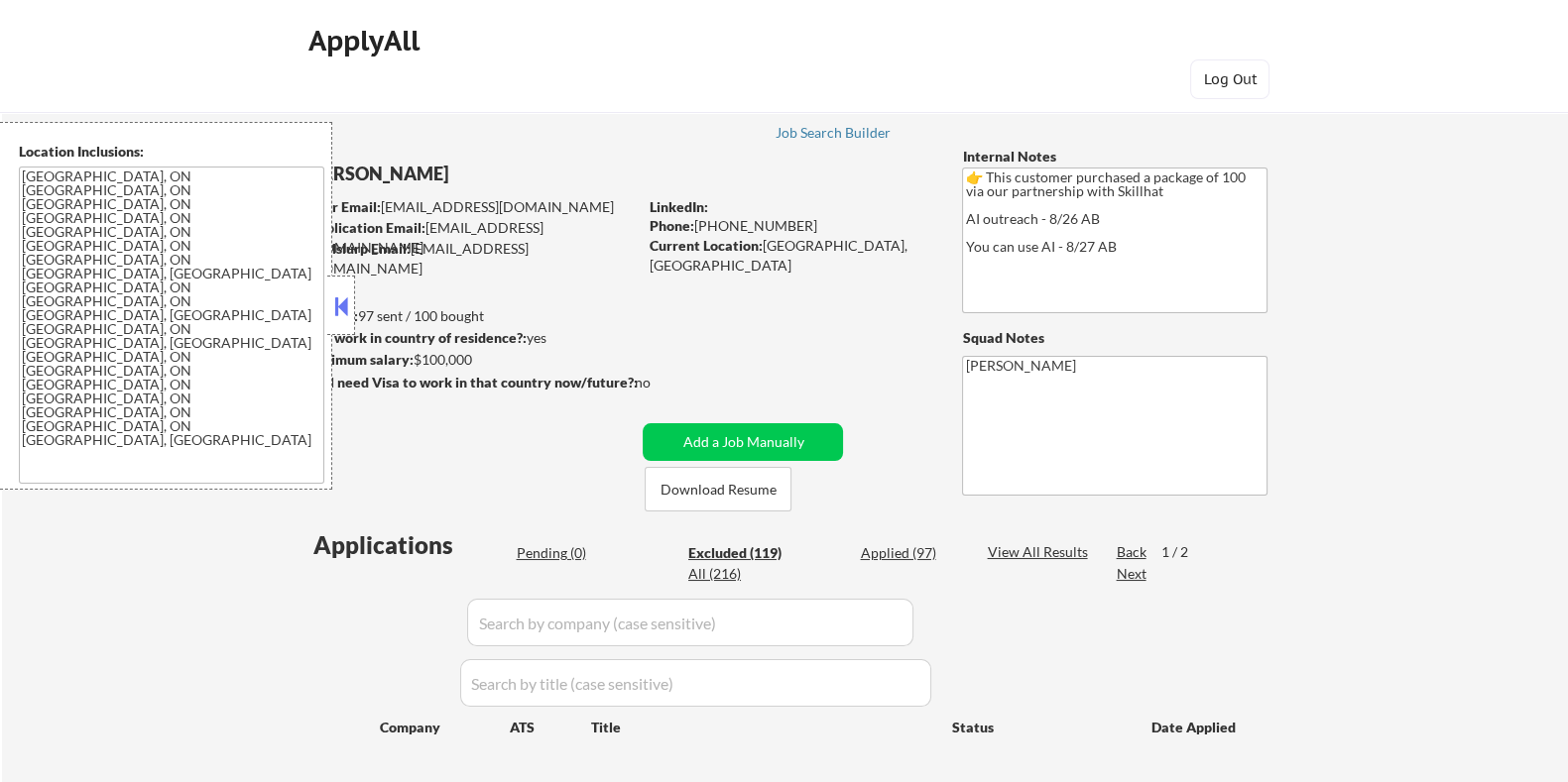
select select ""excluded__bad_match_""
select select ""excluded__other_""
select select ""excluded""
select select ""excluded__bad_match_""
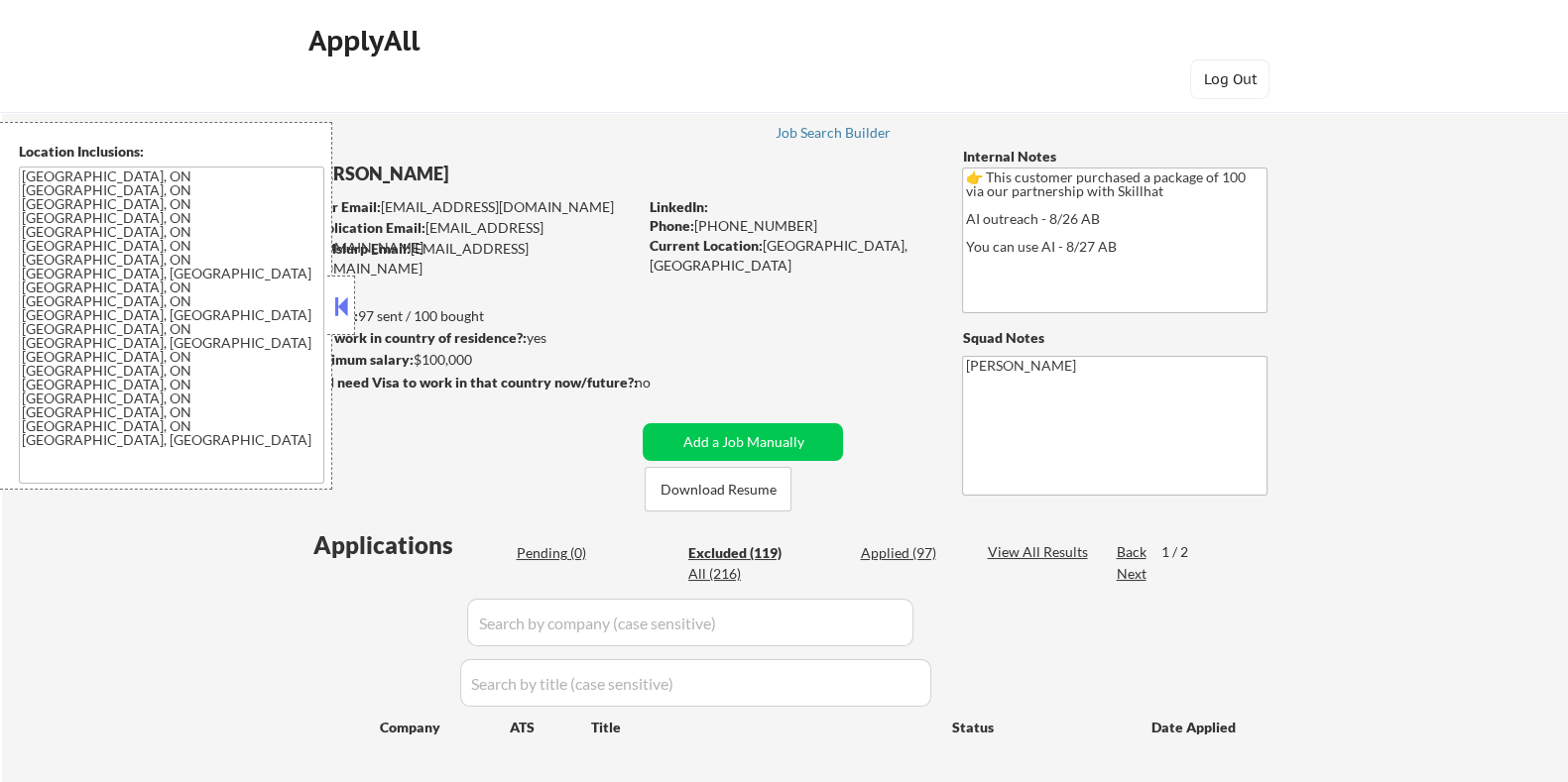
select select ""excluded__expired_""
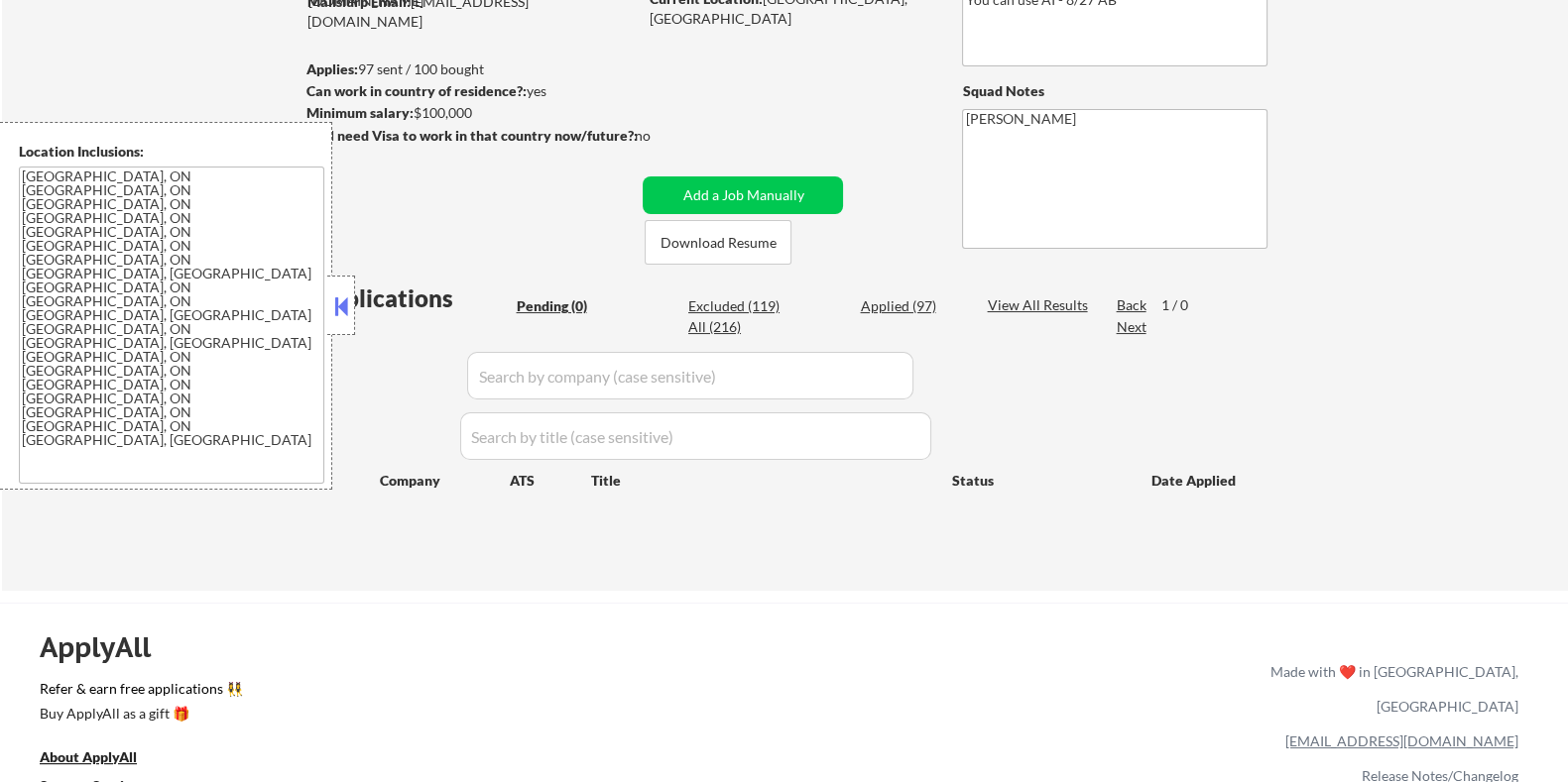
scroll to position [123, 0]
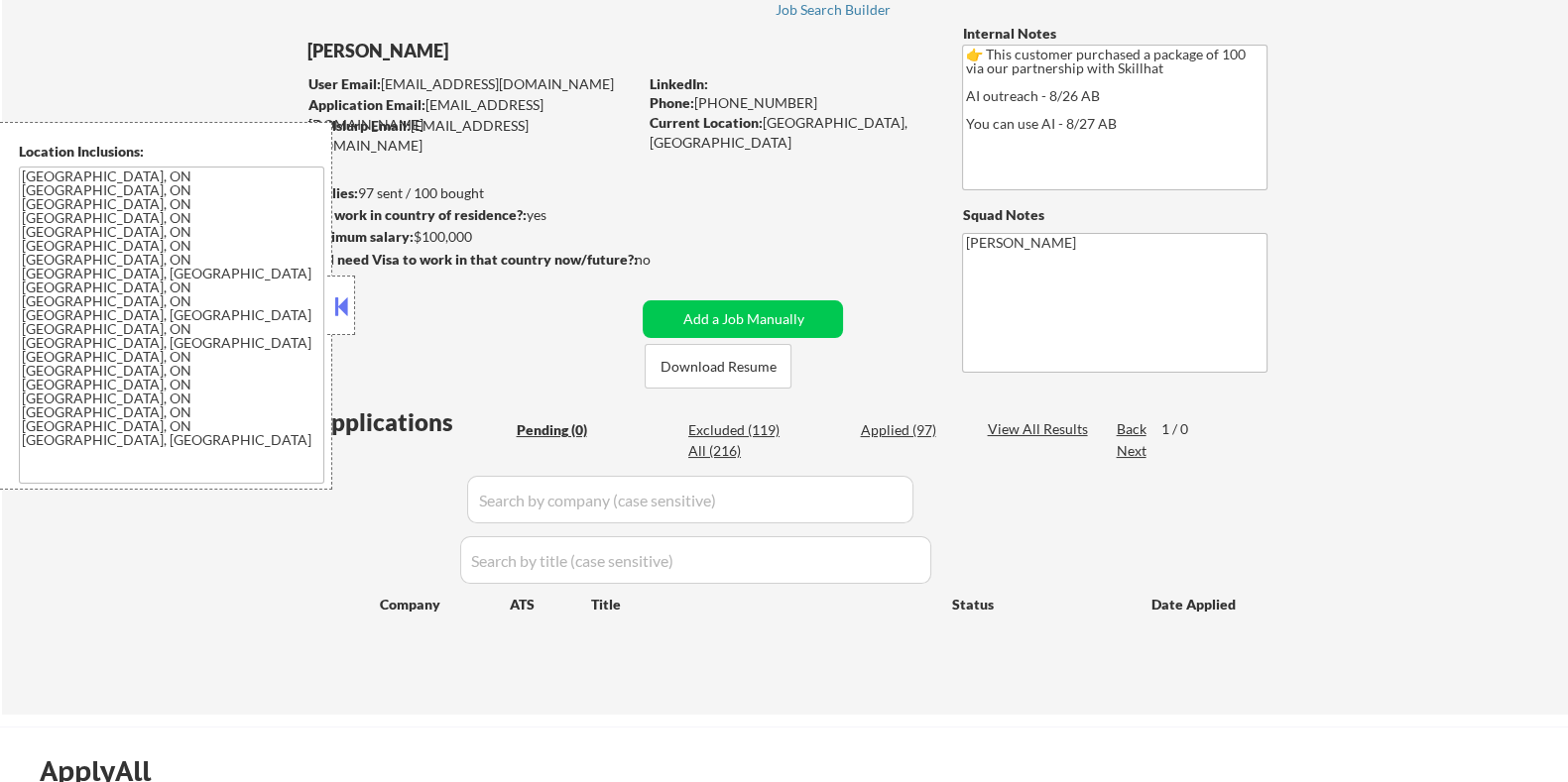
click at [737, 428] on div "Excluded (119)" at bounding box center [738, 430] width 99 height 20
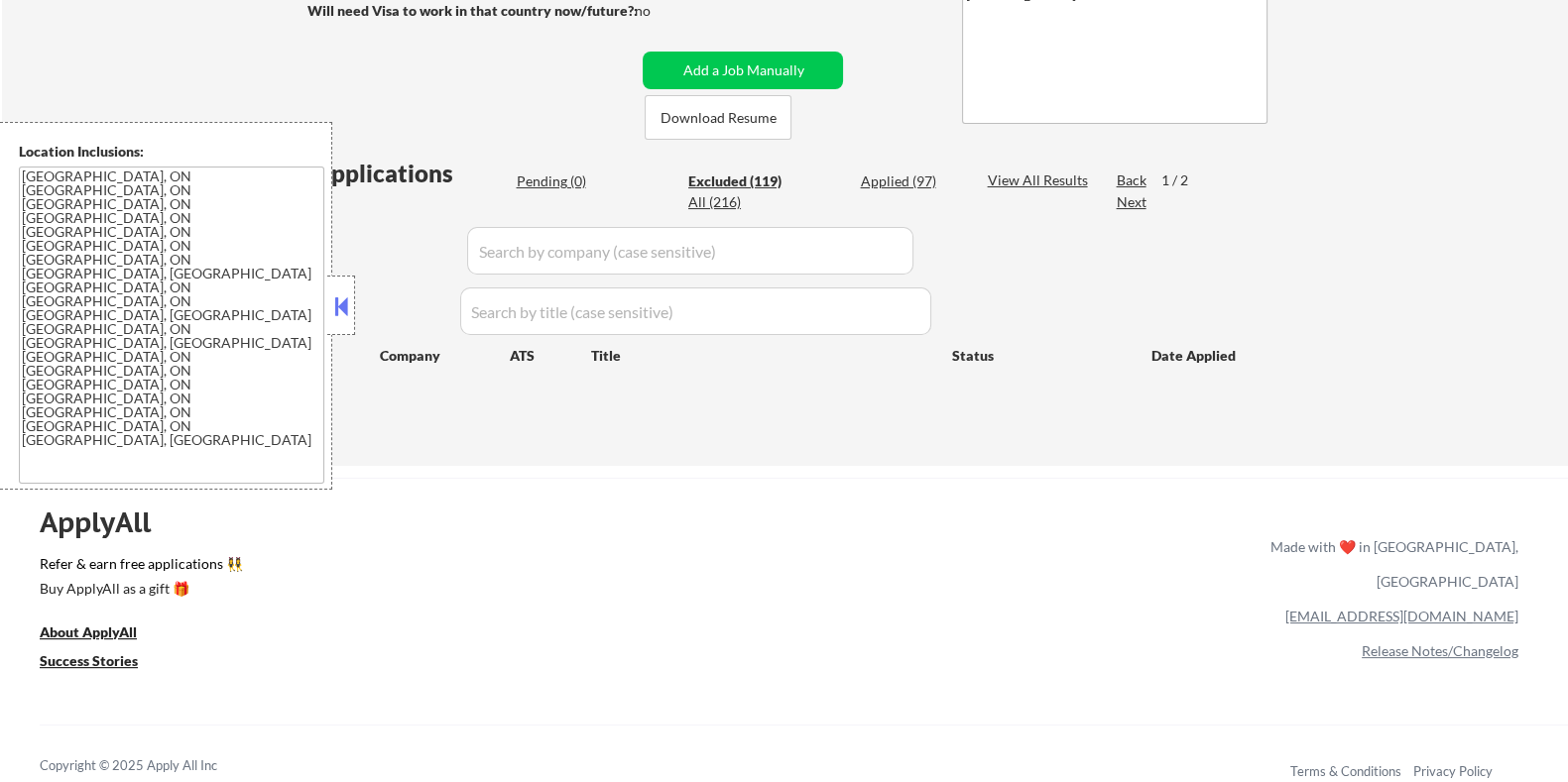
select select ""excluded__other_""
select select ""excluded""
select select ""excluded__expired_""
select select ""excluded__bad_match_""
select select ""excluded__expired_""
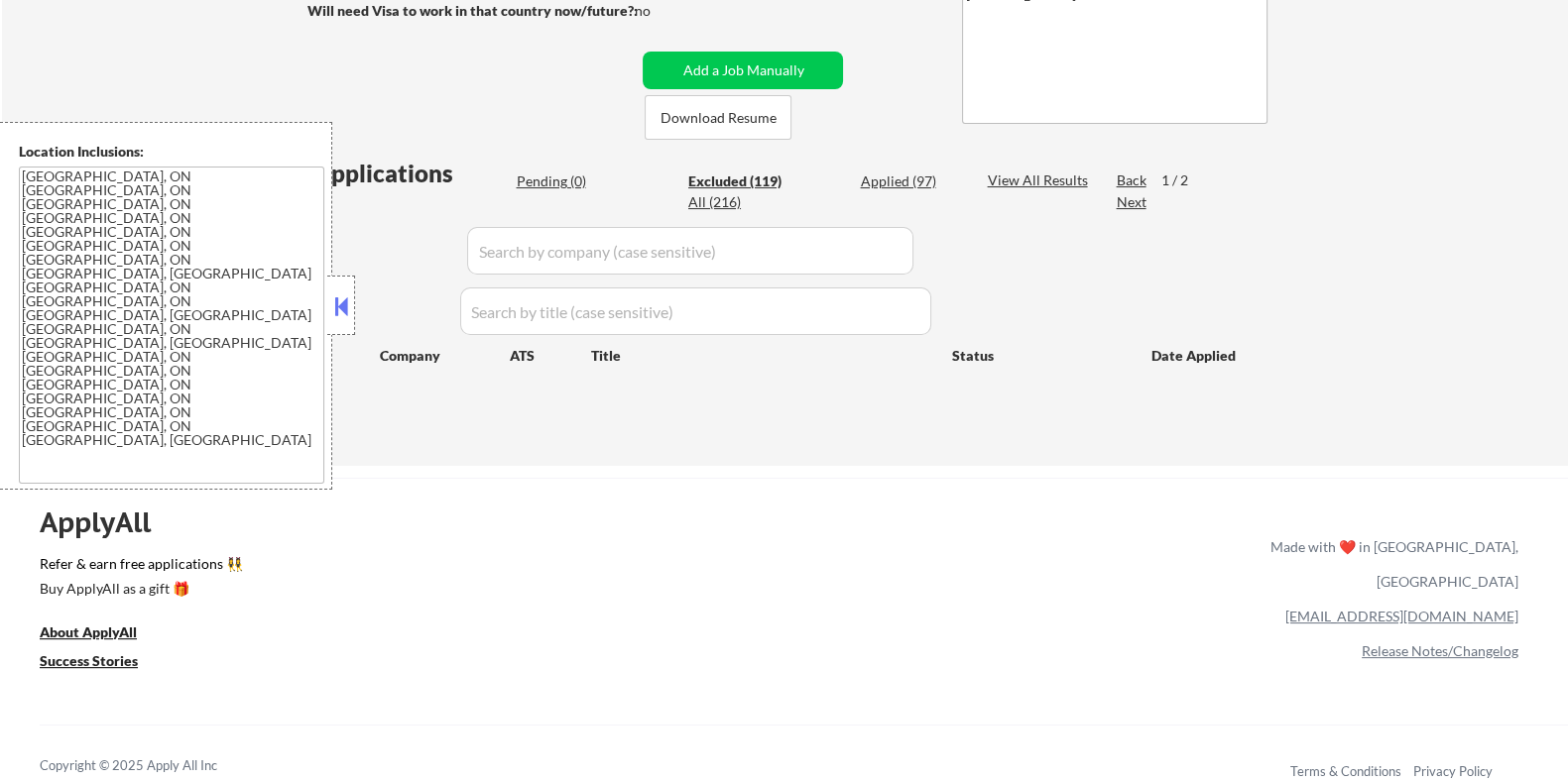
select select ""excluded__expired_""
select select ""excluded__location_""
select select ""excluded__expired_""
select select ""excluded__other_""
select select ""excluded__expired_""
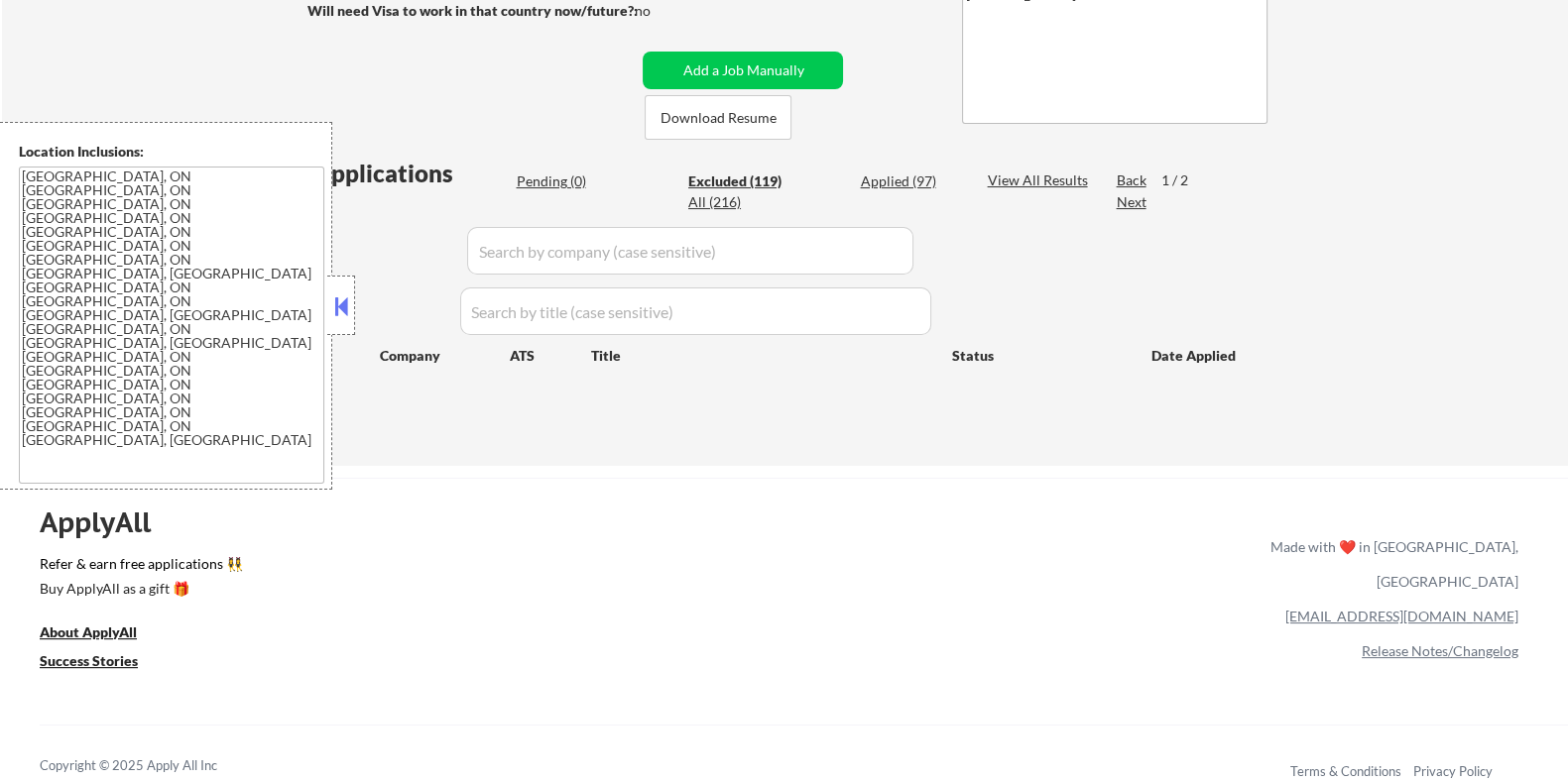
select select ""excluded""
select select ""excluded__bad_match_""
select select ""excluded__expired_""
select select ""excluded__other_""
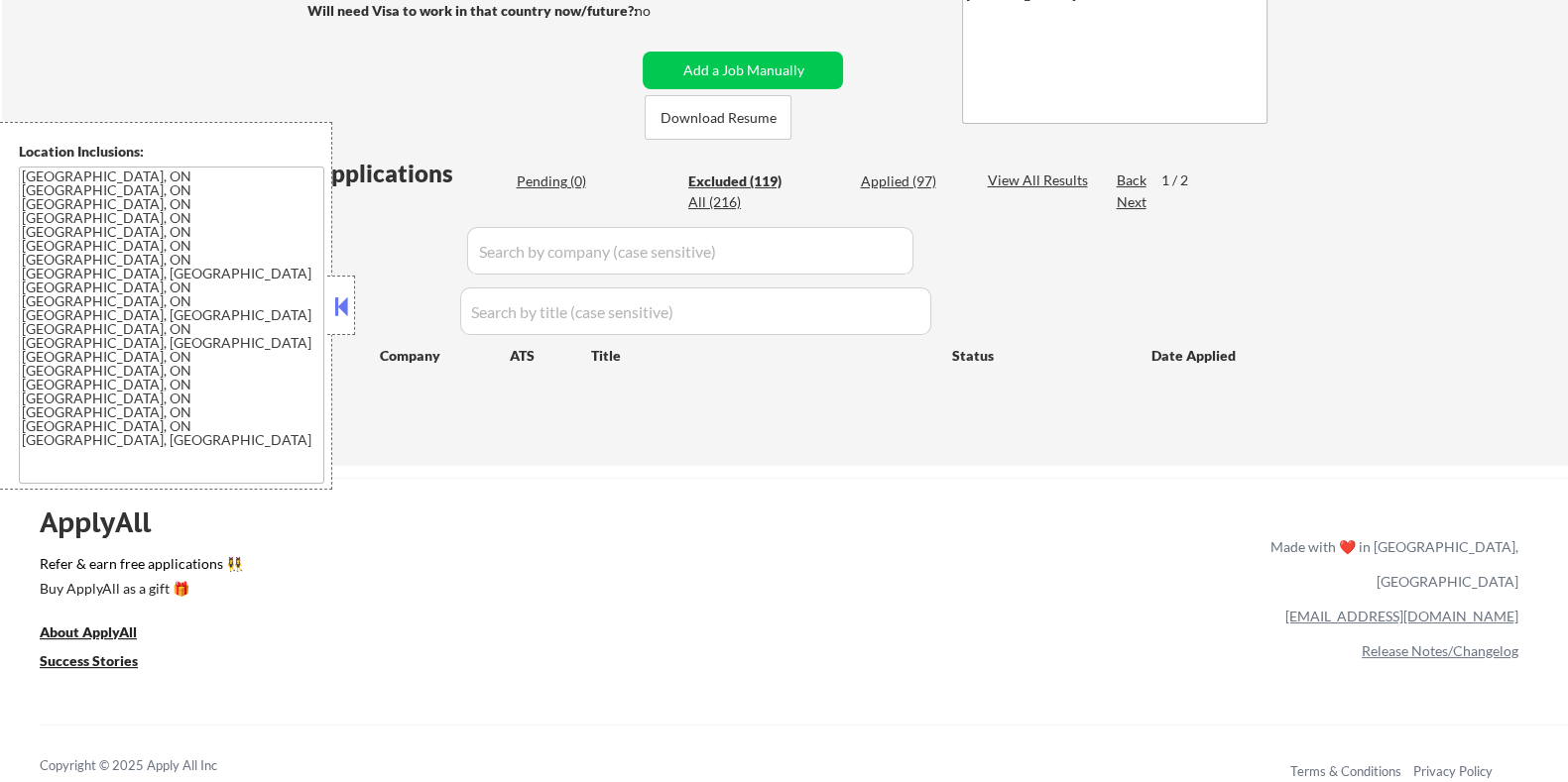
select select ""excluded__expired_""
select select ""excluded__bad_match_""
select select ""excluded__expired_""
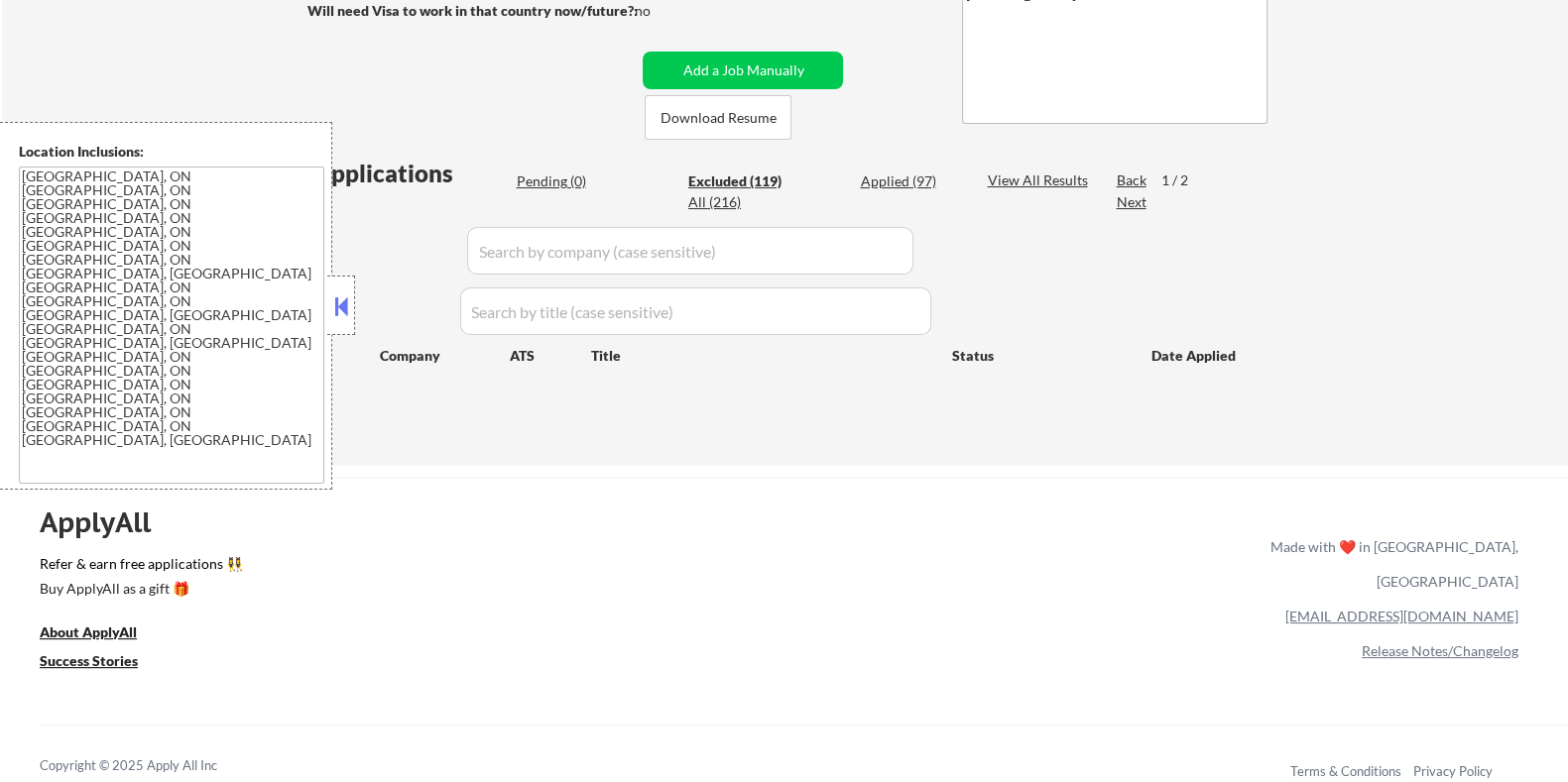
select select ""excluded__expired_""
select select ""excluded__other_""
select select ""excluded__salary_""
select select ""excluded""
select select ""excluded__bad_match_""
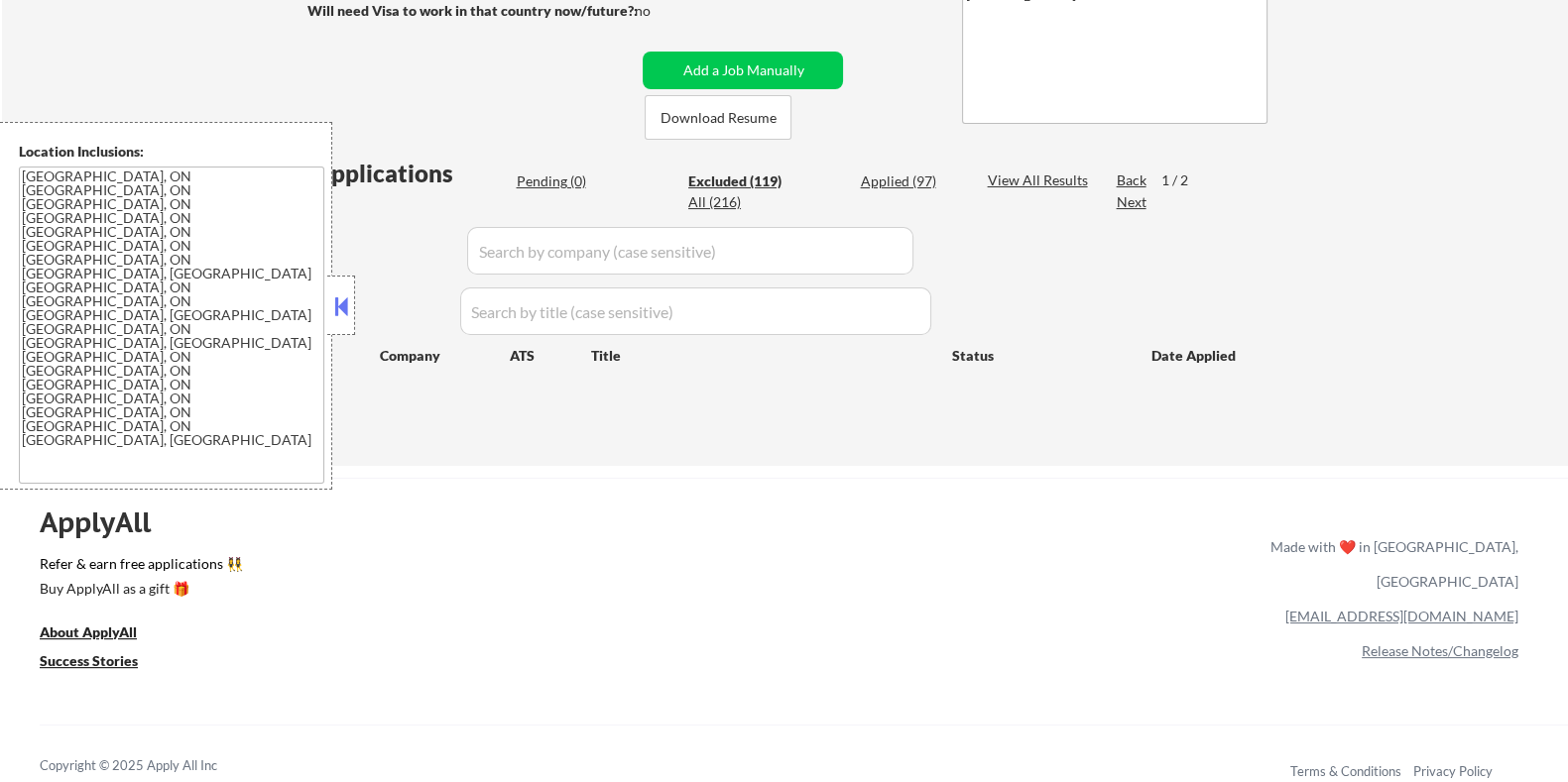
select select ""excluded__expired_""
select select ""excluded__other_""
select select ""excluded__expired_""
select select ""excluded__location_""
select select ""excluded__other_""
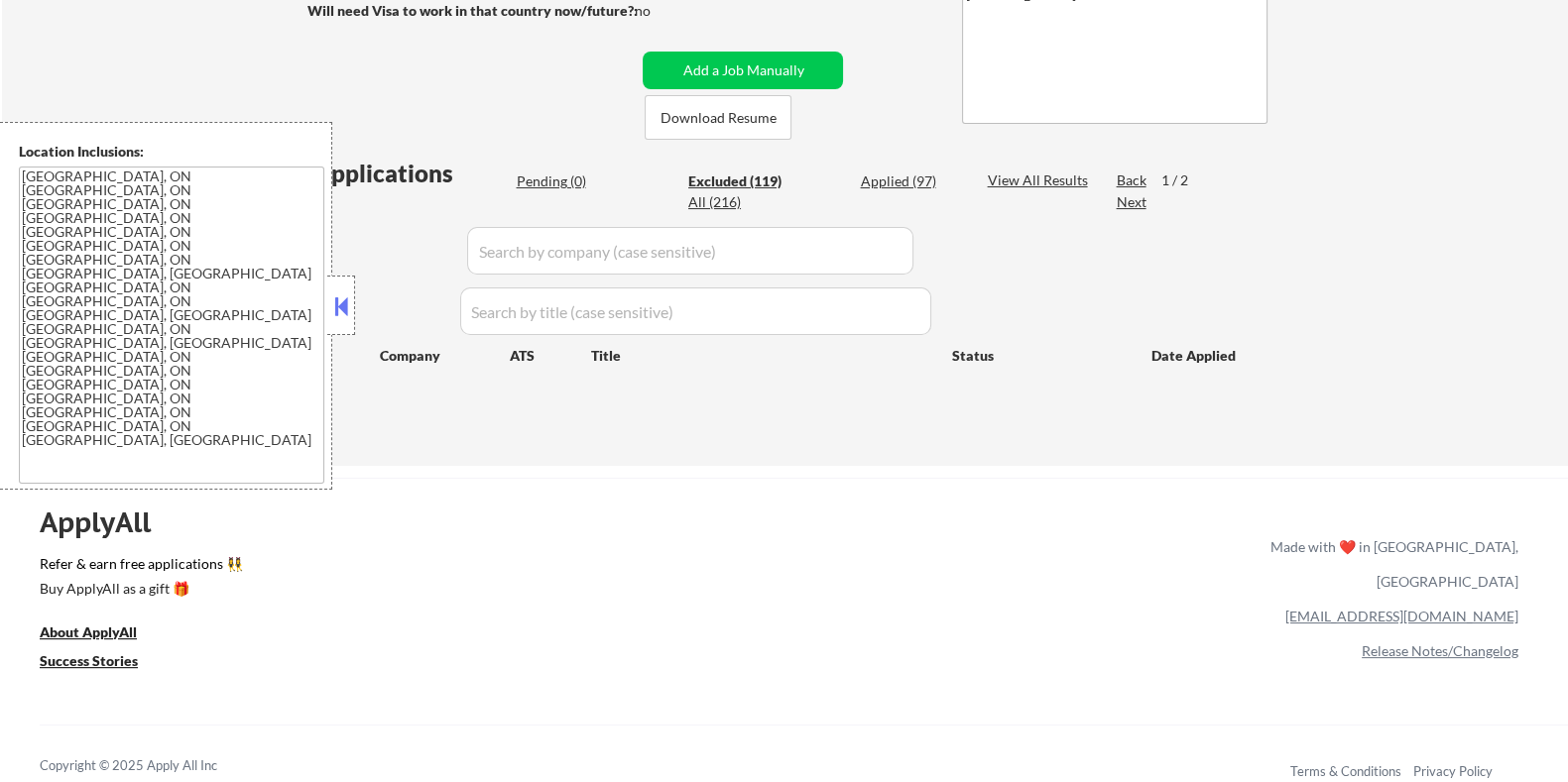
select select ""excluded__other_""
select select ""excluded__bad_match_""
select select ""excluded__other_""
select select ""excluded__expired_""
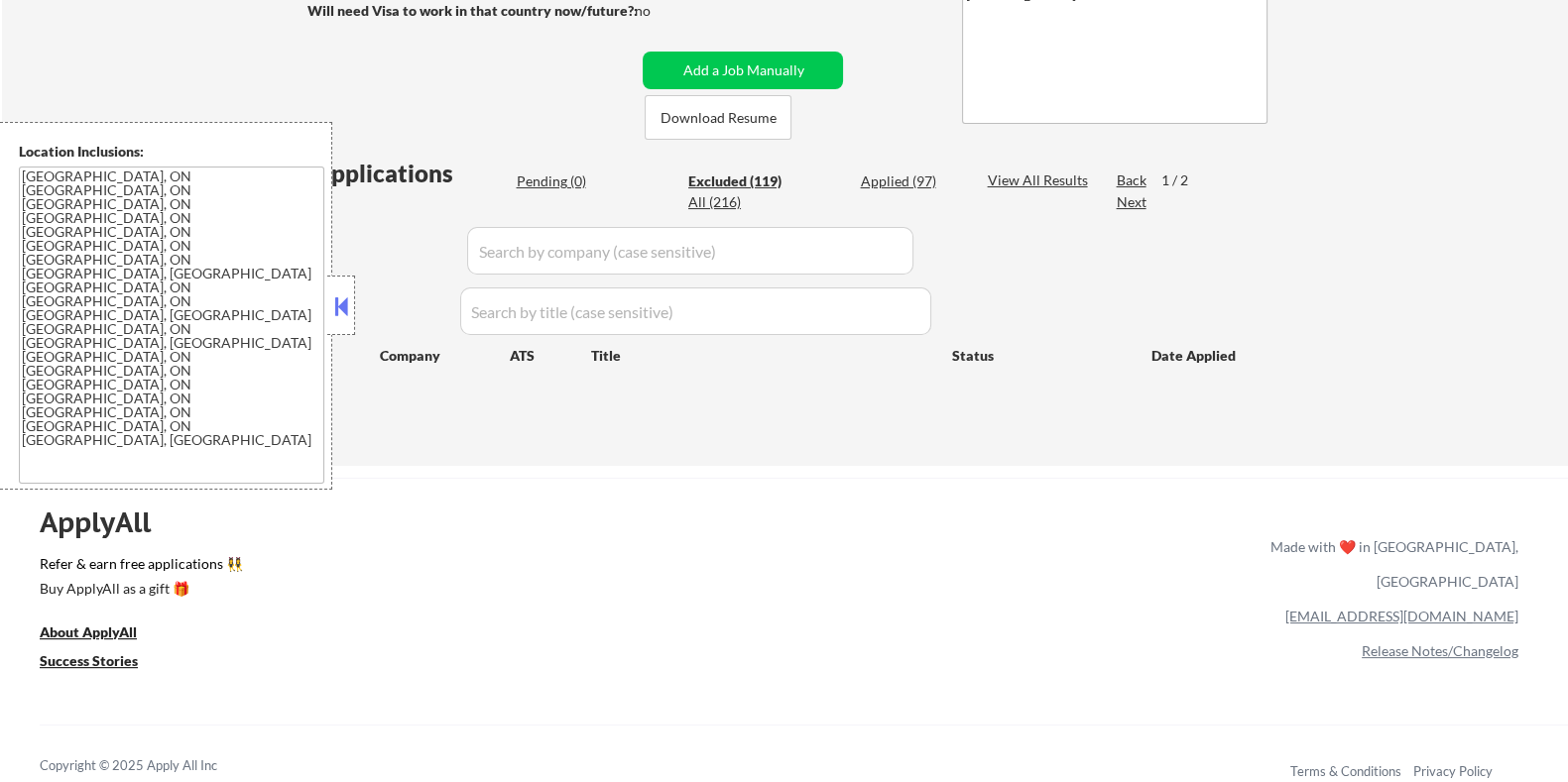
select select ""excluded__expired_""
select select ""excluded""
select select ""excluded__expired_""
select select ""excluded__bad_match_""
select select ""excluded__other_""
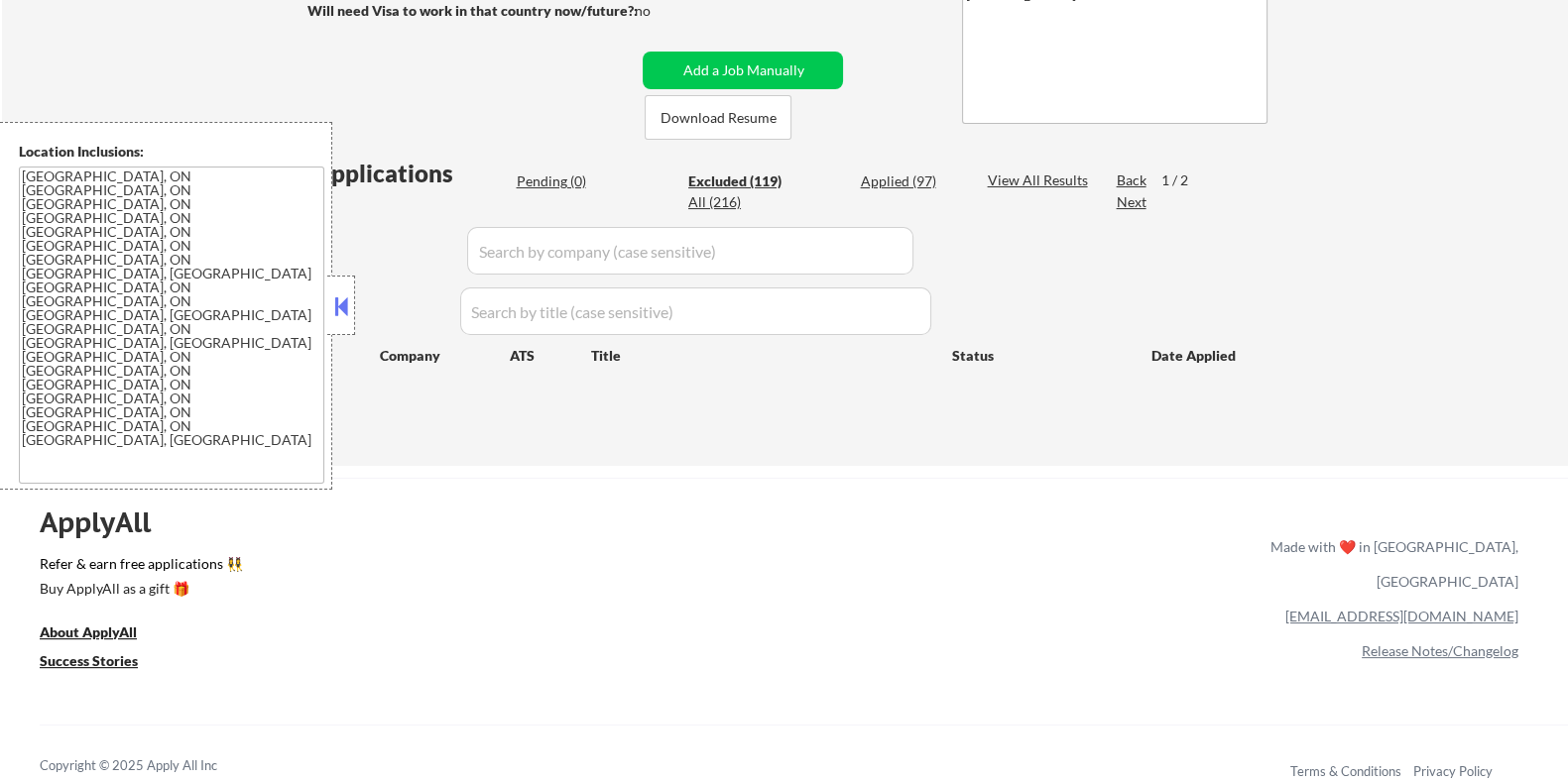
select select ""excluded__bad_match_""
select select ""excluded__expired_""
select select ""excluded__bad_match_""
select select ""excluded""
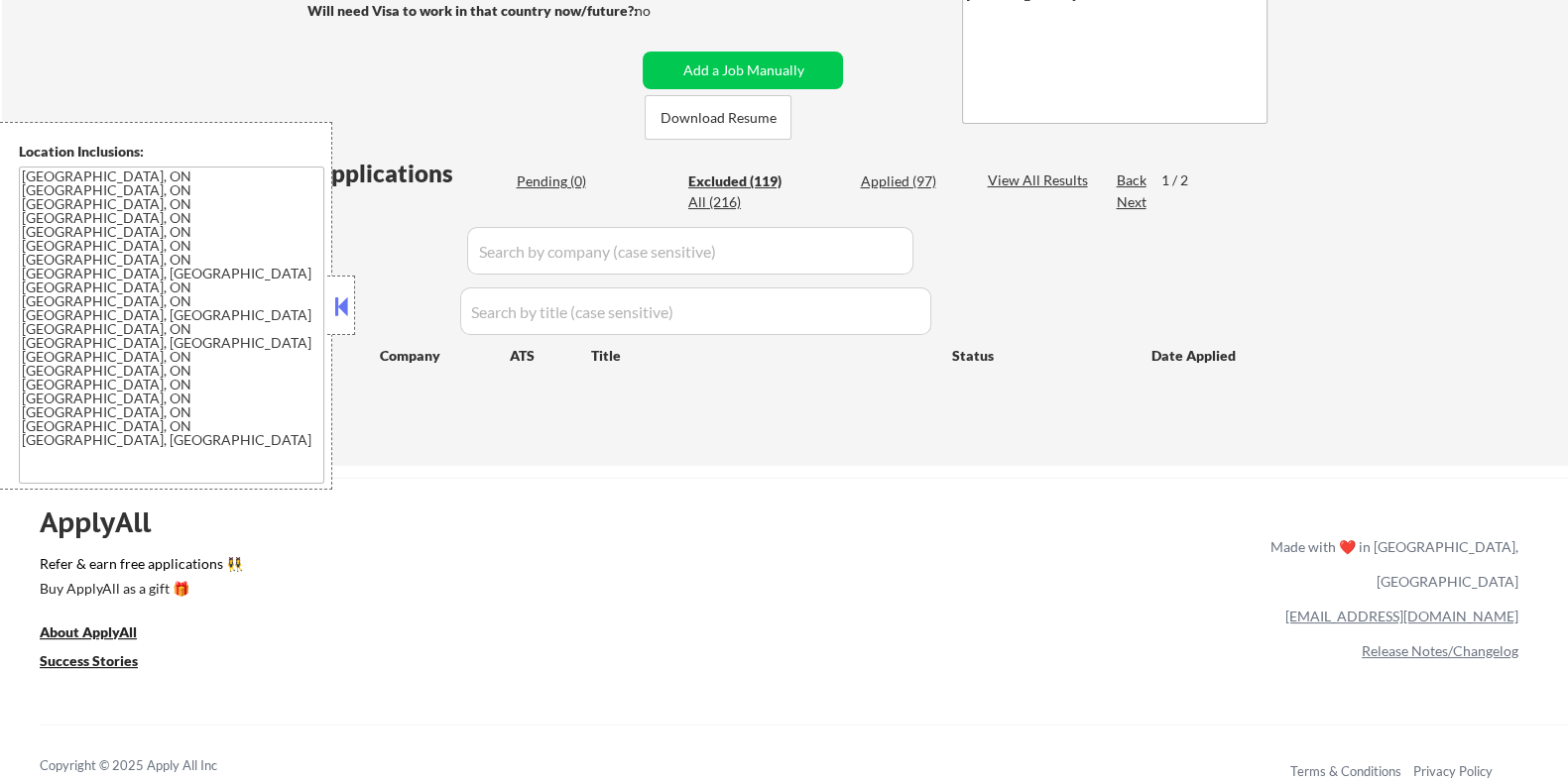
select select ""excluded__expired_""
select select ""excluded__bad_match_""
select select ""excluded__other_""
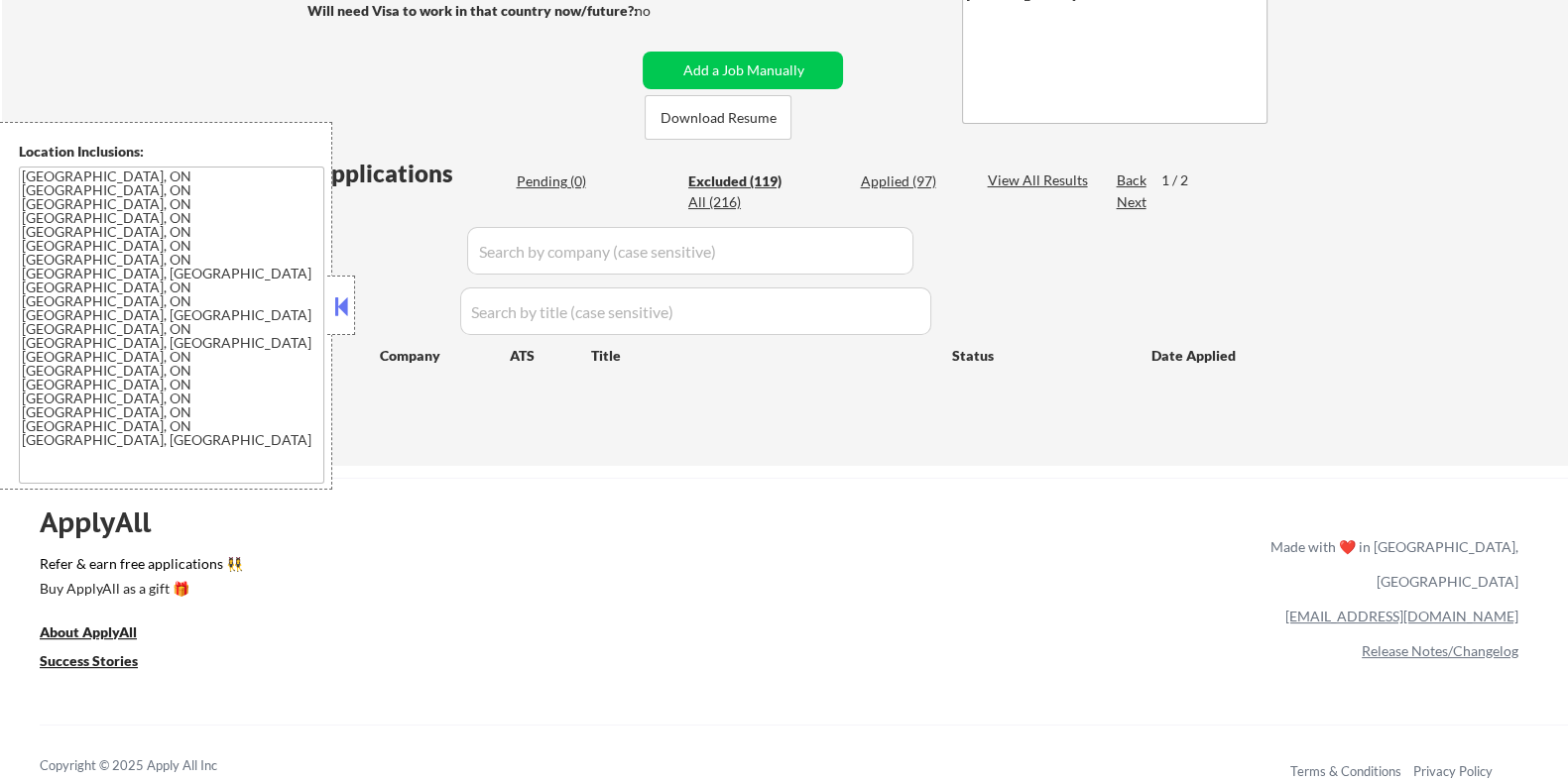
select select ""excluded__expired_""
select select ""excluded__bad_match_""
select select ""excluded""
select select ""excluded__other_""
select select ""excluded__bad_match_""
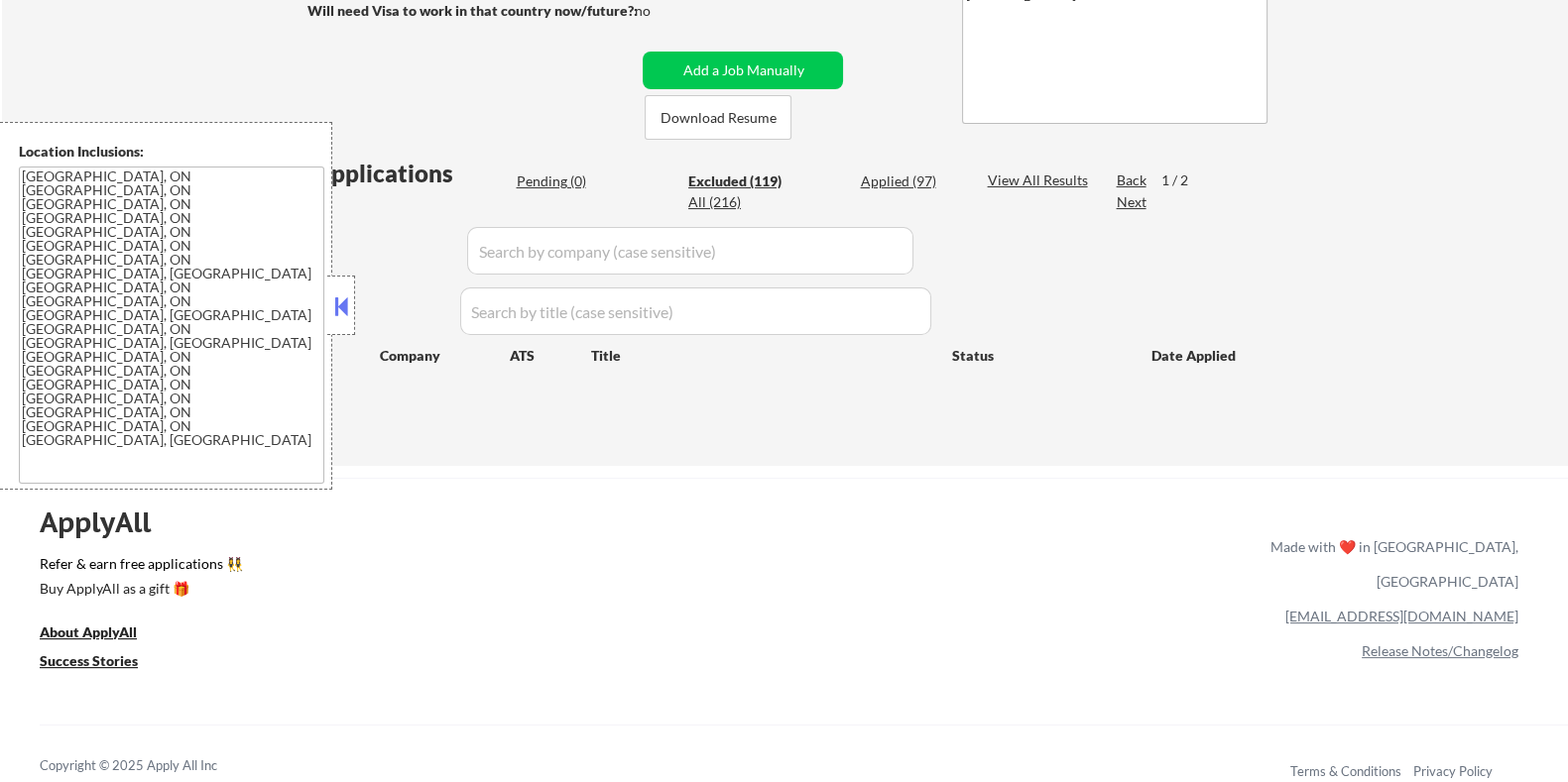
select select ""excluded__expired_""
select select ""excluded__bad_match_""
select select ""excluded__expired_""
select select ""excluded__location_""
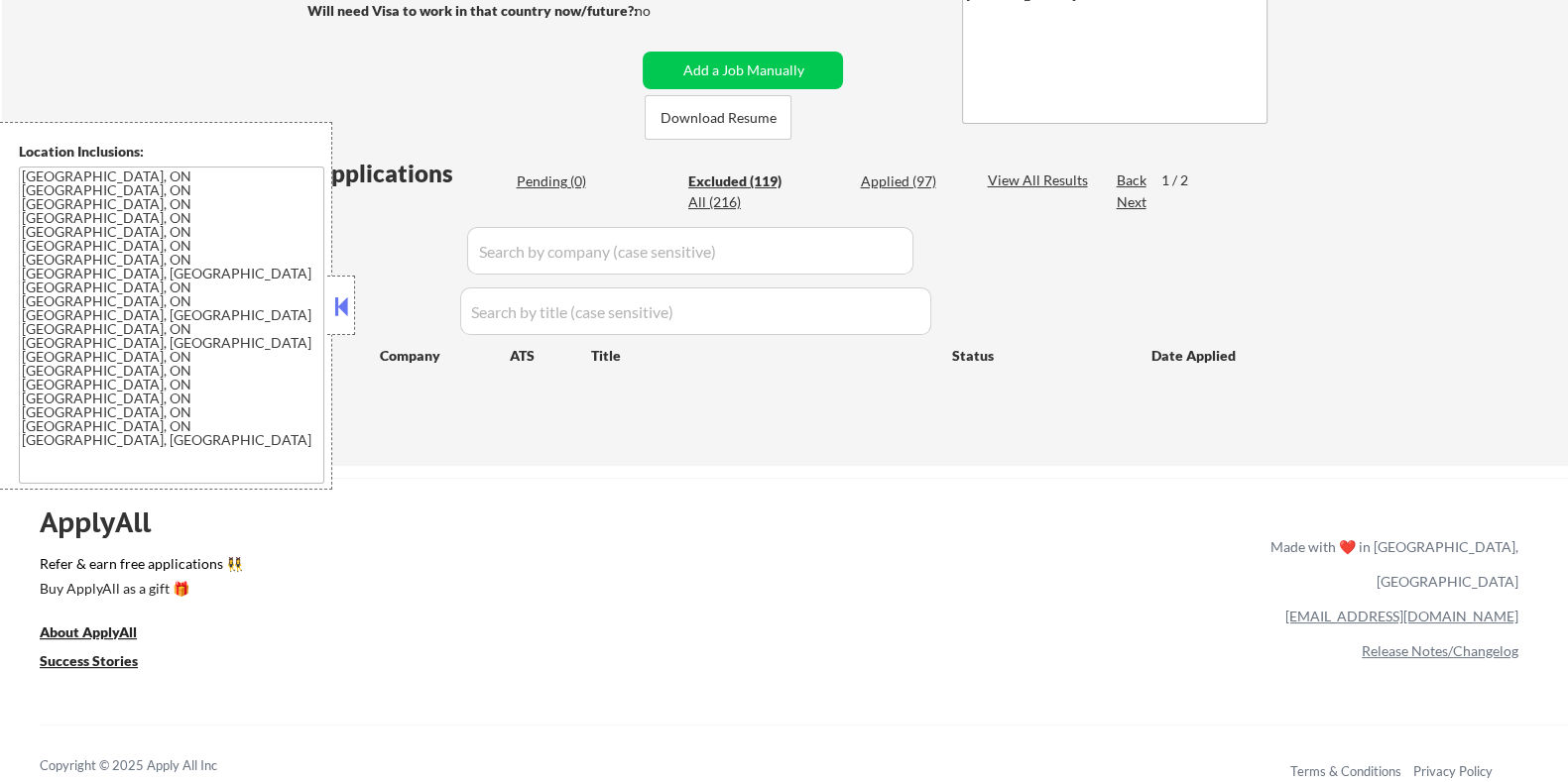
select select ""excluded__bad_match_""
select select ""excluded__other_""
select select ""excluded__bad_match_""
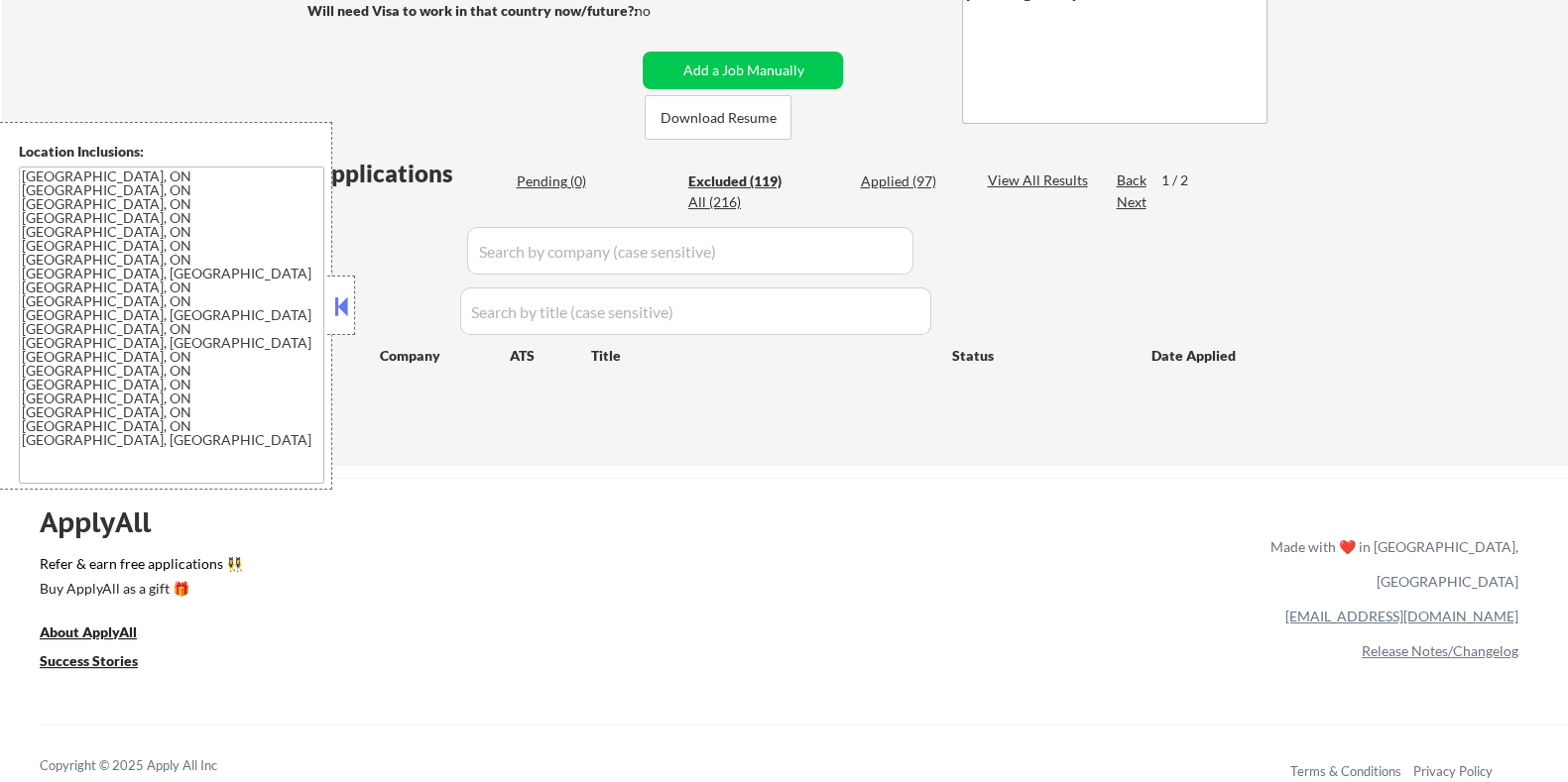
select select ""excluded""
select select ""excluded__bad_match_""
select select ""excluded__other_""
select select ""excluded__bad_match_""
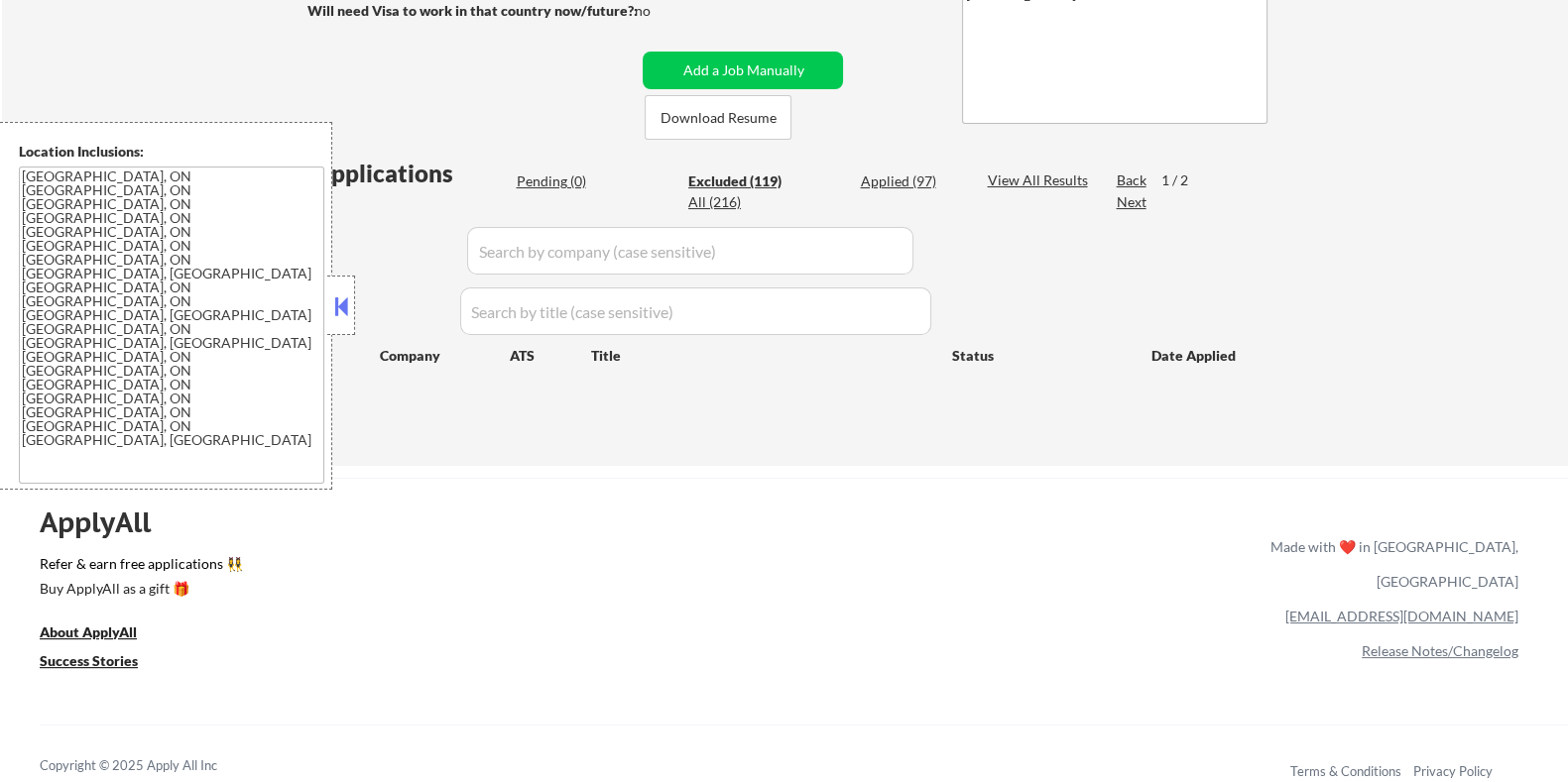
select select ""excluded__other_""
select select ""excluded""
select select ""excluded__expired_""
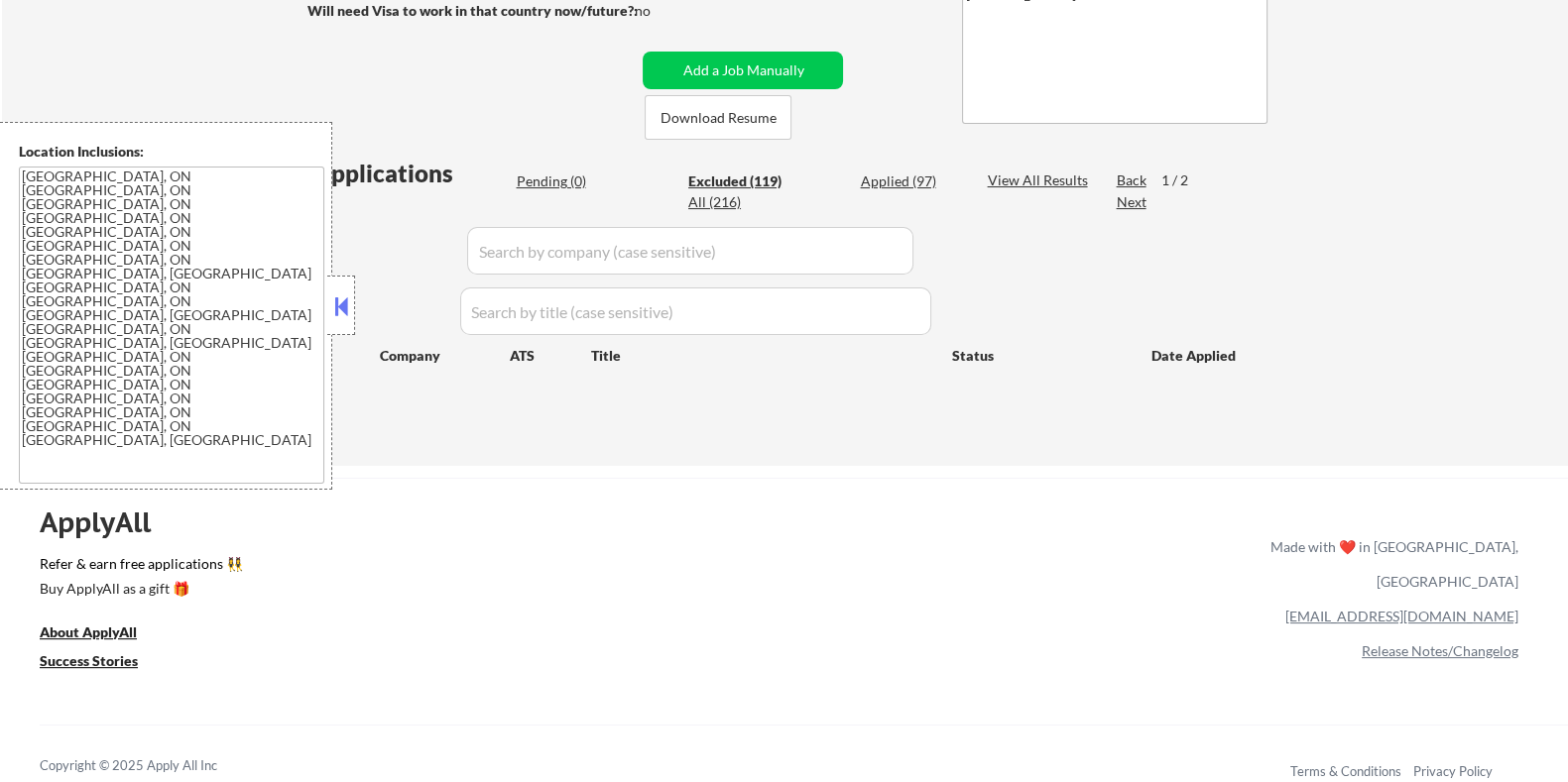
select select ""excluded__expired_""
select select ""excluded__other_""
select select ""excluded""
select select ""excluded__other_""
select select ""excluded__expired_""
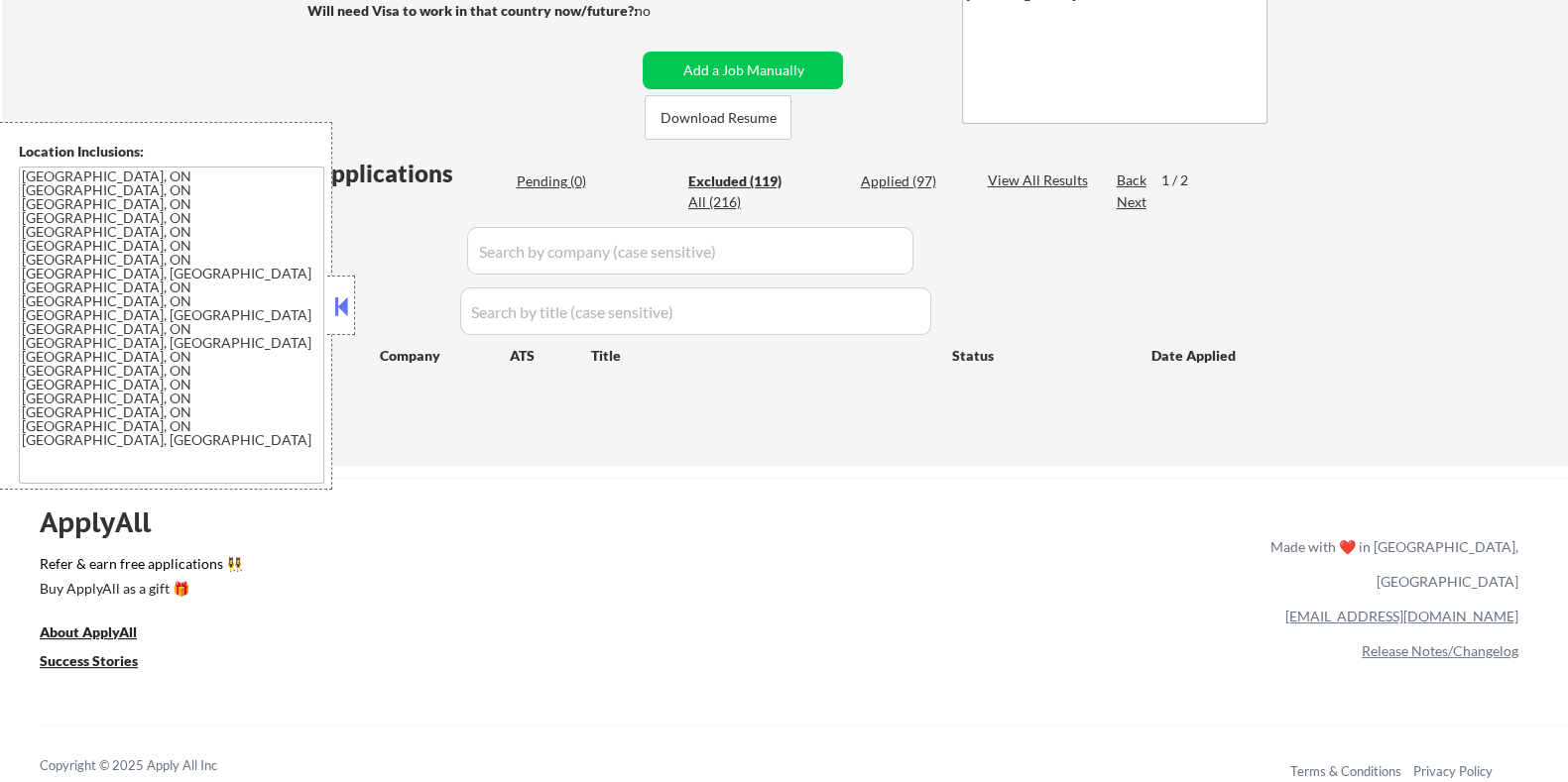
select select ""excluded__bad_match_""
select select ""excluded__expired_""
select select ""excluded__other_""
select select ""excluded__expired_""
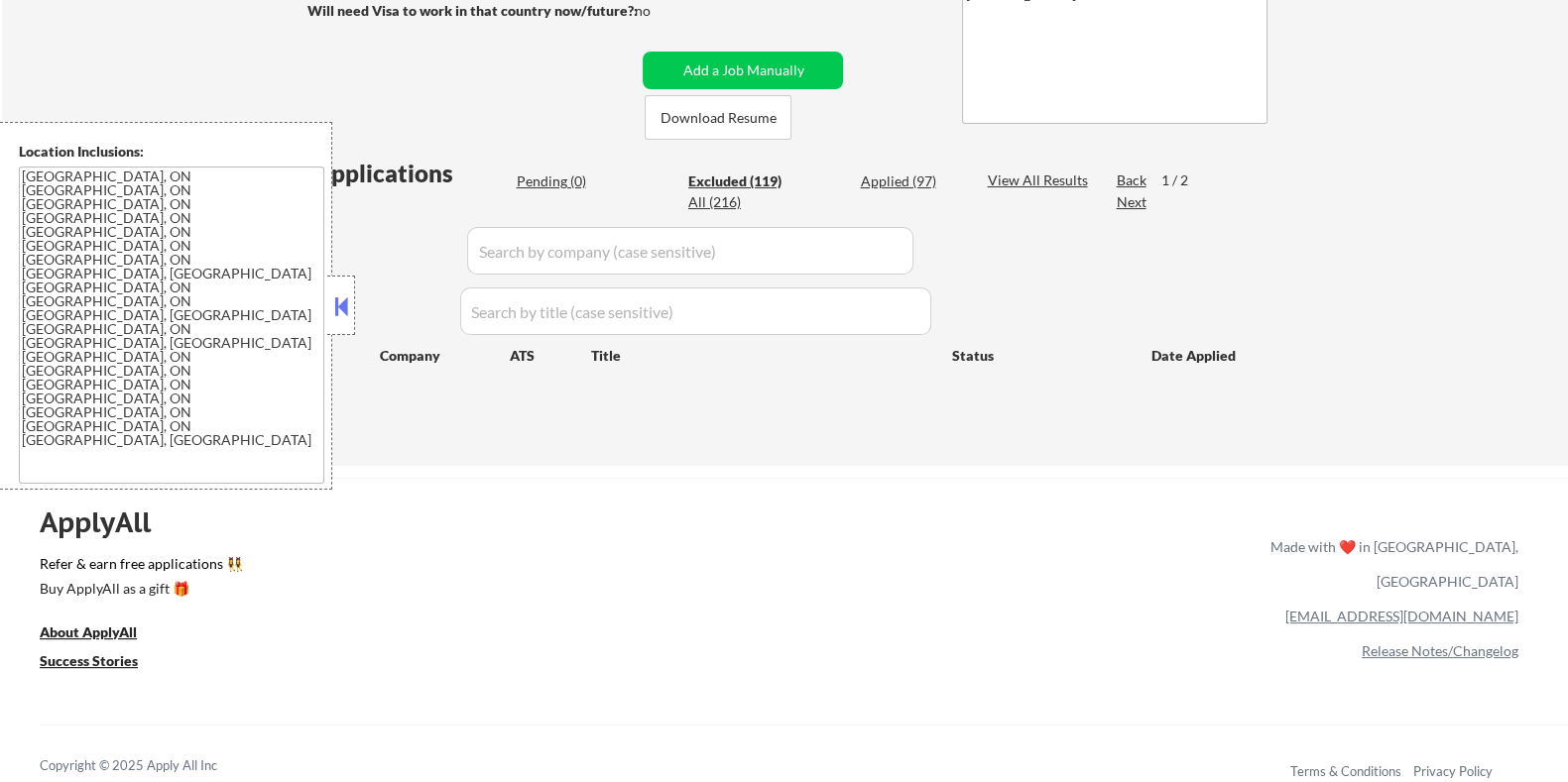
select select ""excluded__expired_""
select select ""excluded""
select select ""excluded__expired_""
select select ""excluded""
select select ""excluded__expired_""
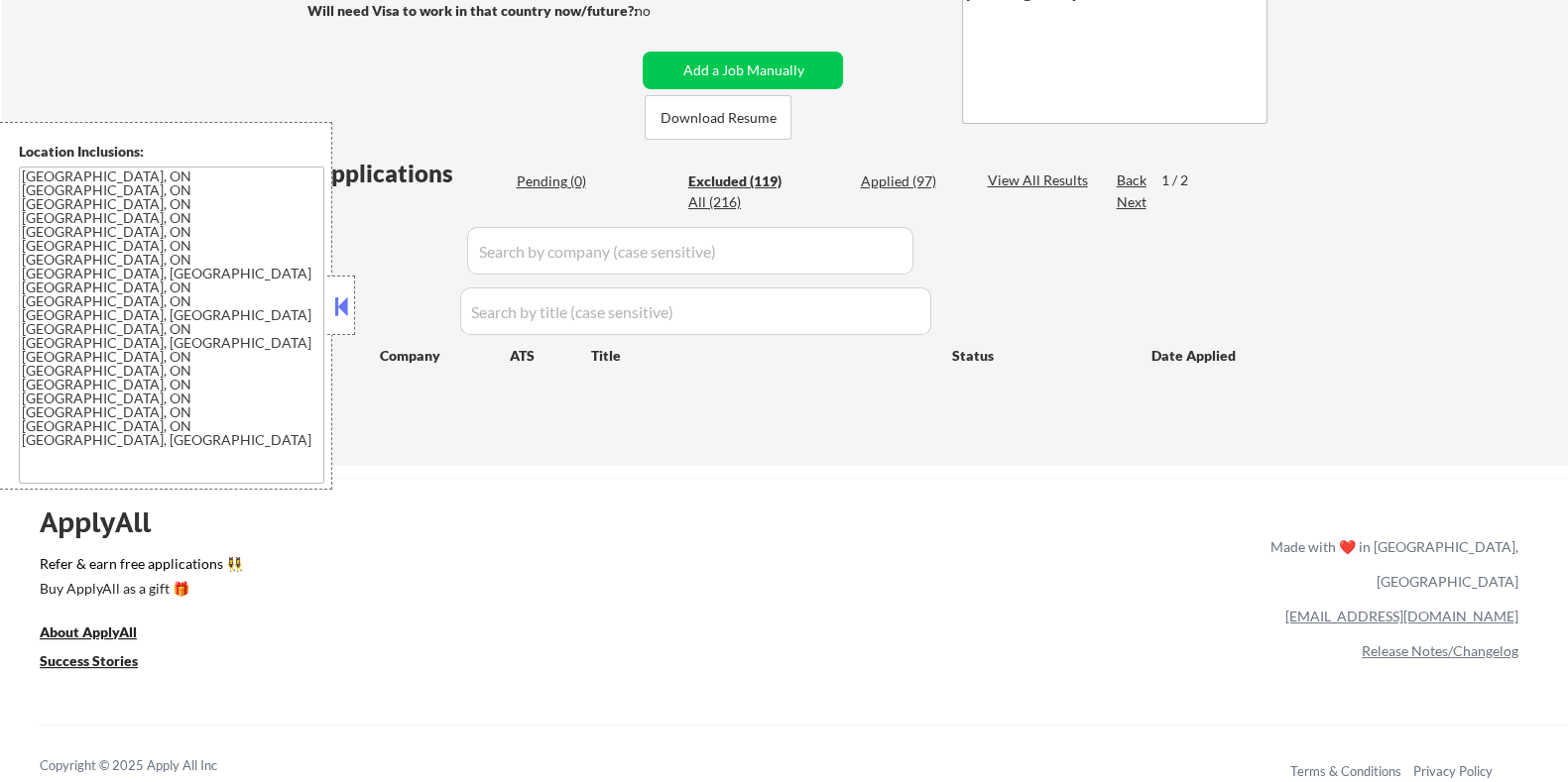
select select ""excluded__expired_""
select select ""excluded""
select select ""excluded__bad_match_""
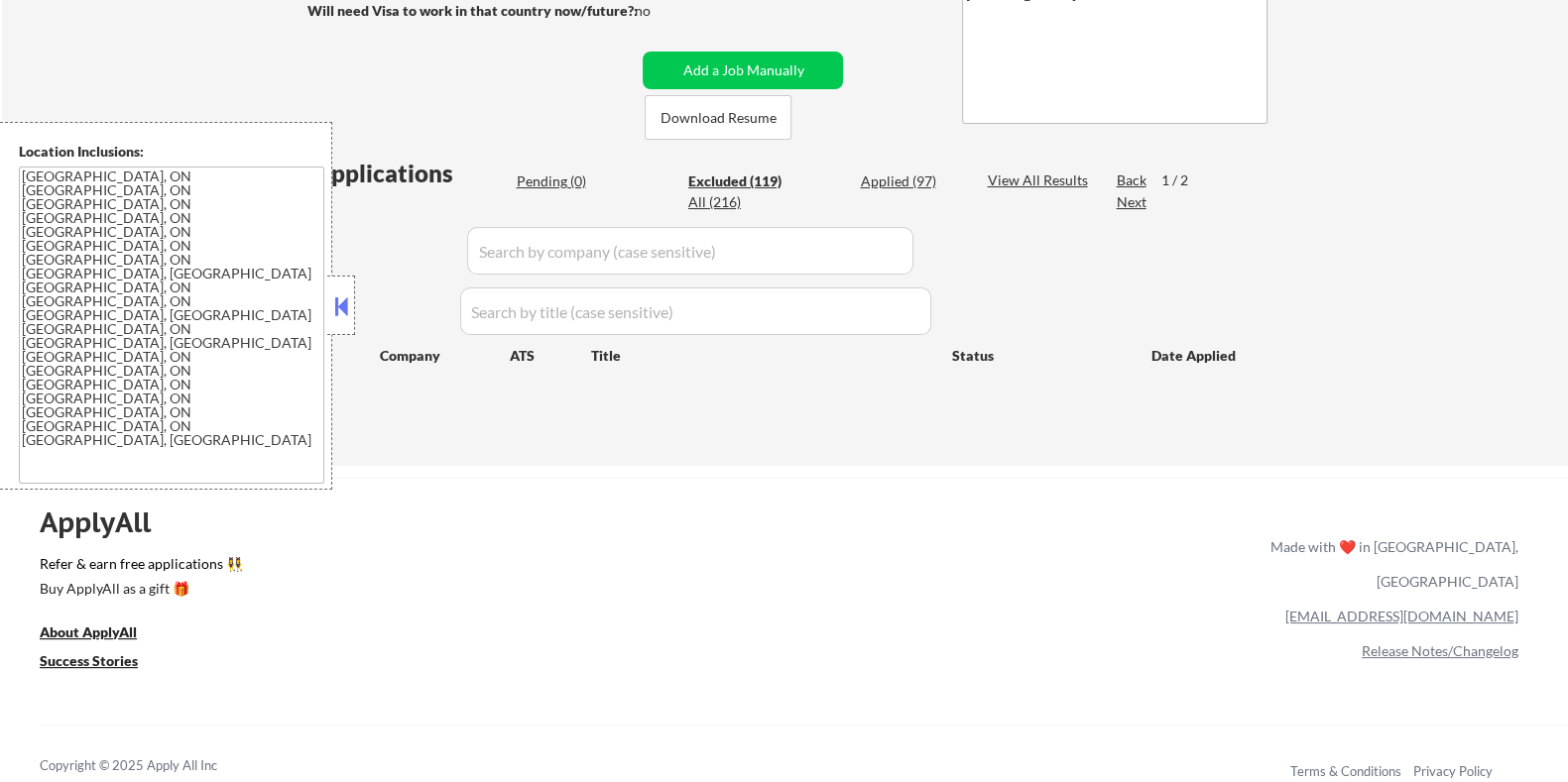
select select ""excluded__bad_match_""
select select ""excluded__other_""
select select ""excluded""
select select ""excluded__bad_match_""
select select ""excluded__expired_""
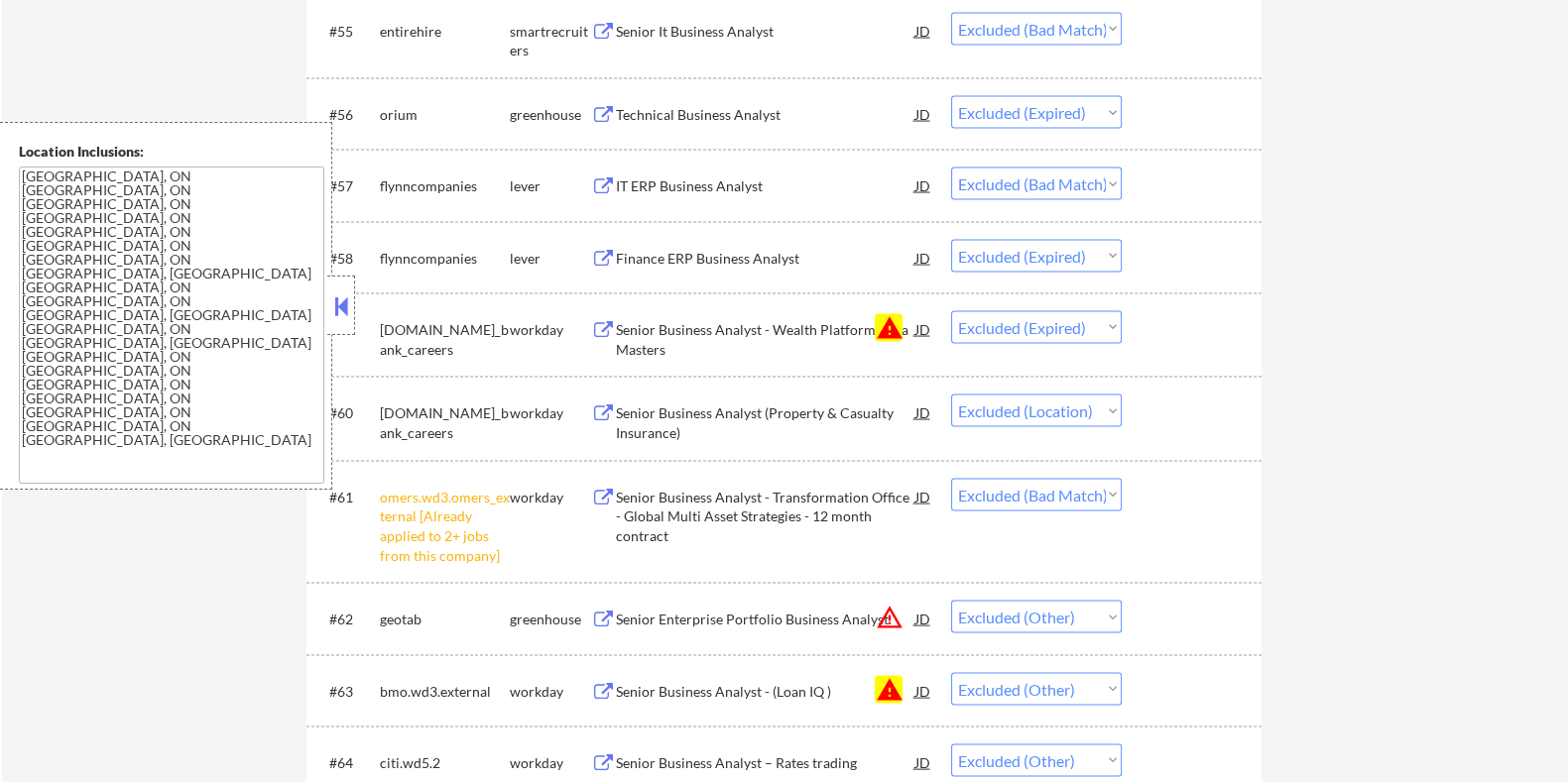
scroll to position [4958, 0]
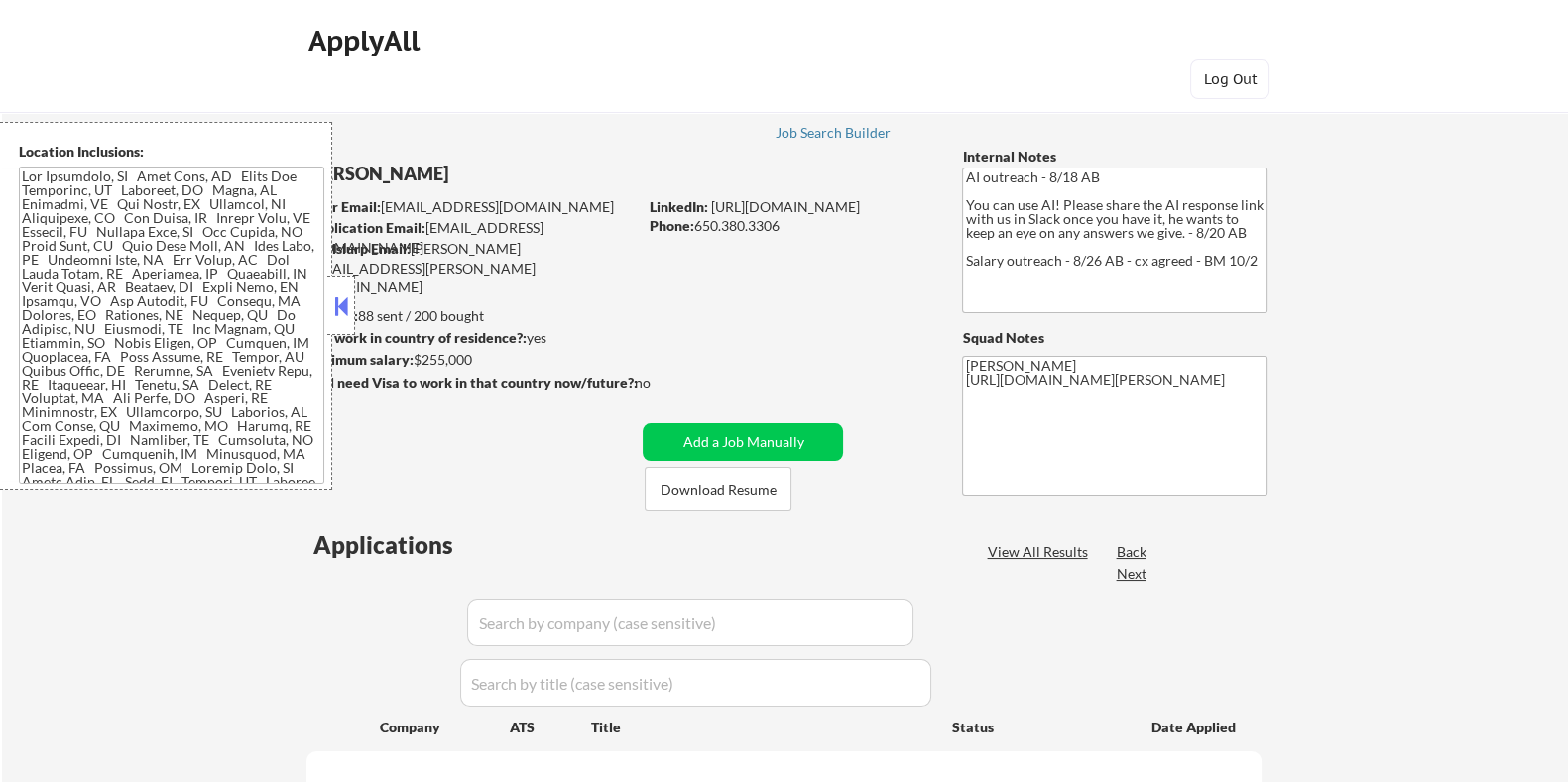
select select ""pending""
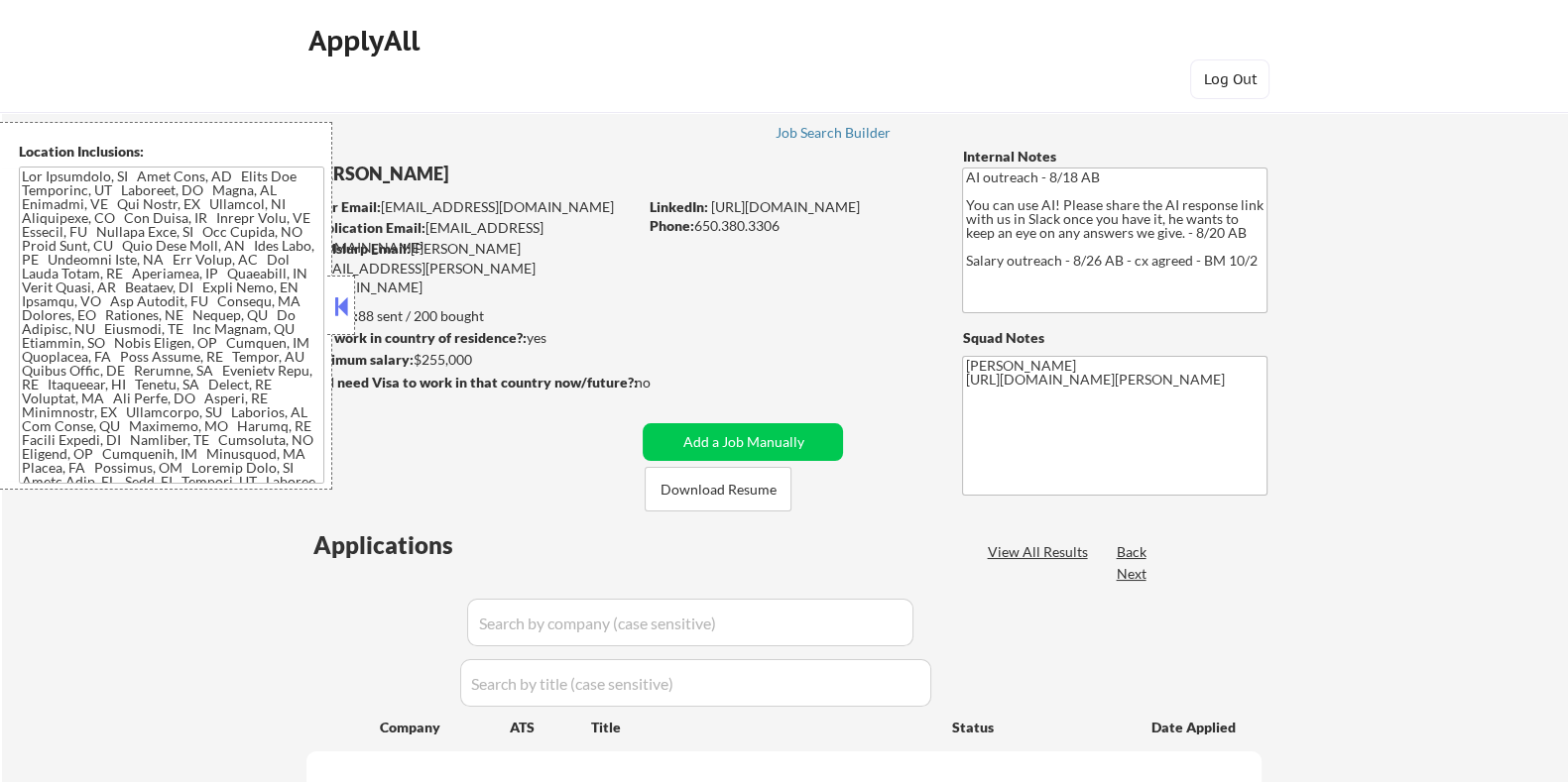
select select ""pending""
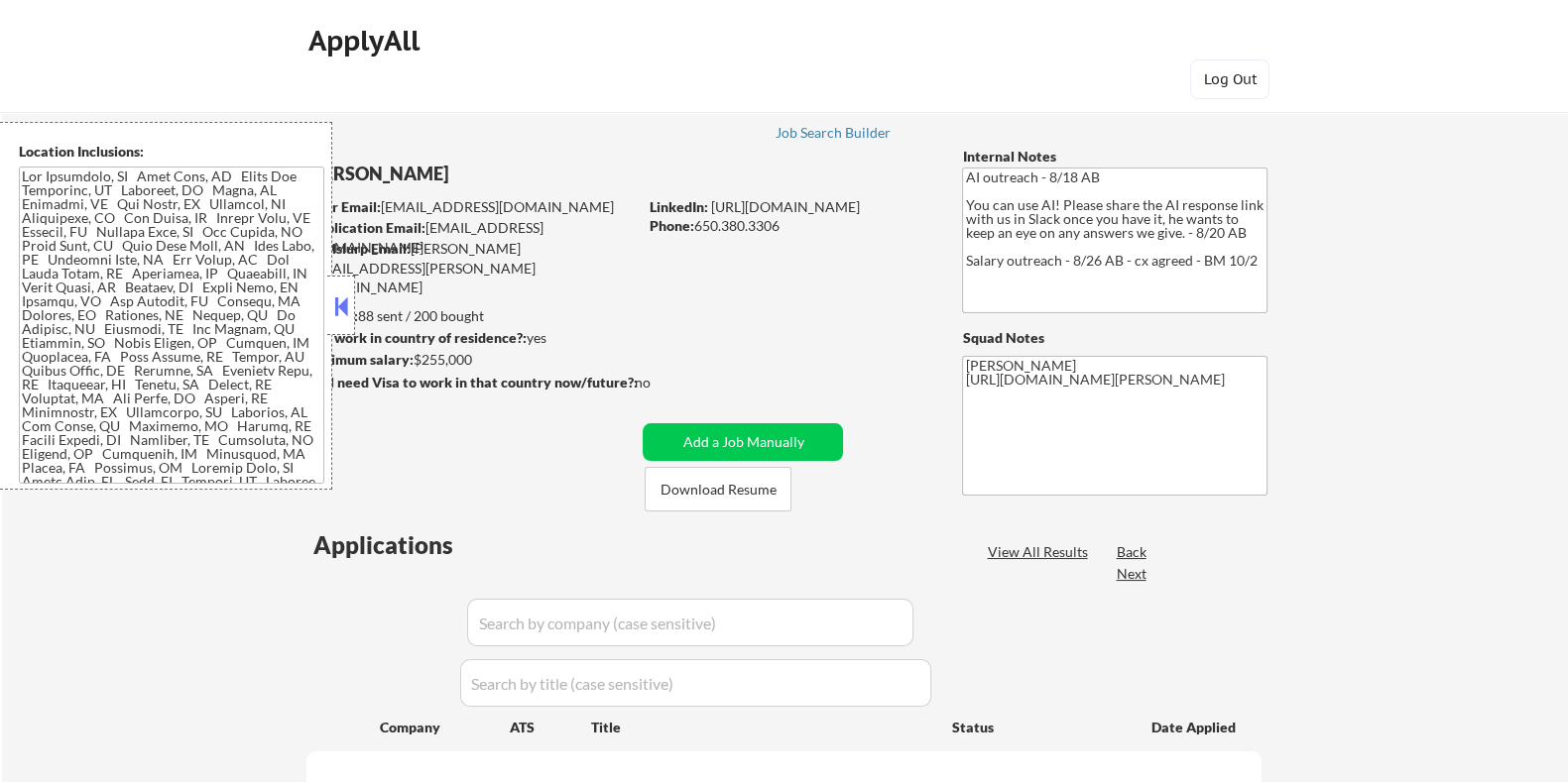
select select ""pending""
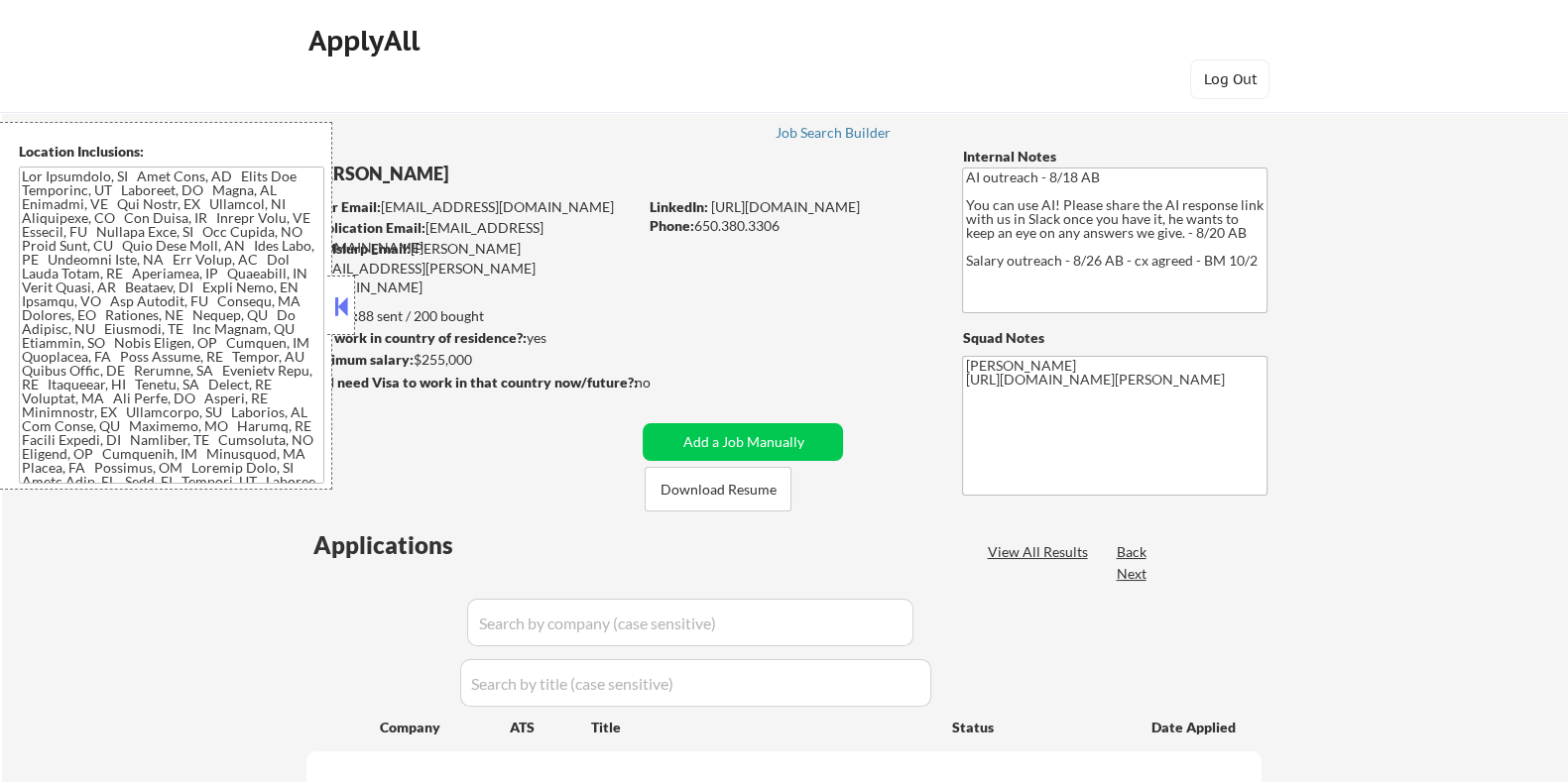
select select ""pending""
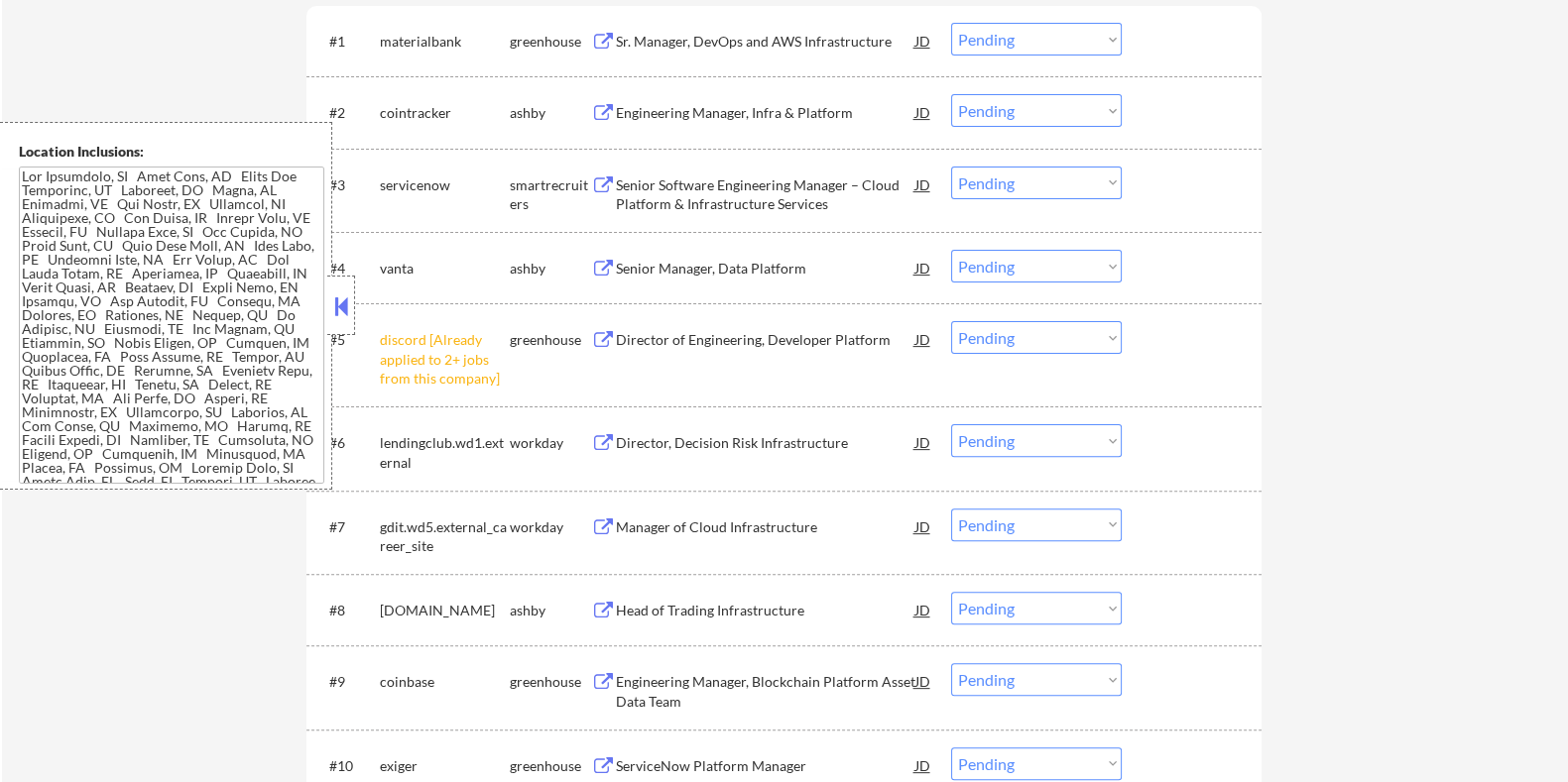
scroll to position [620, 0]
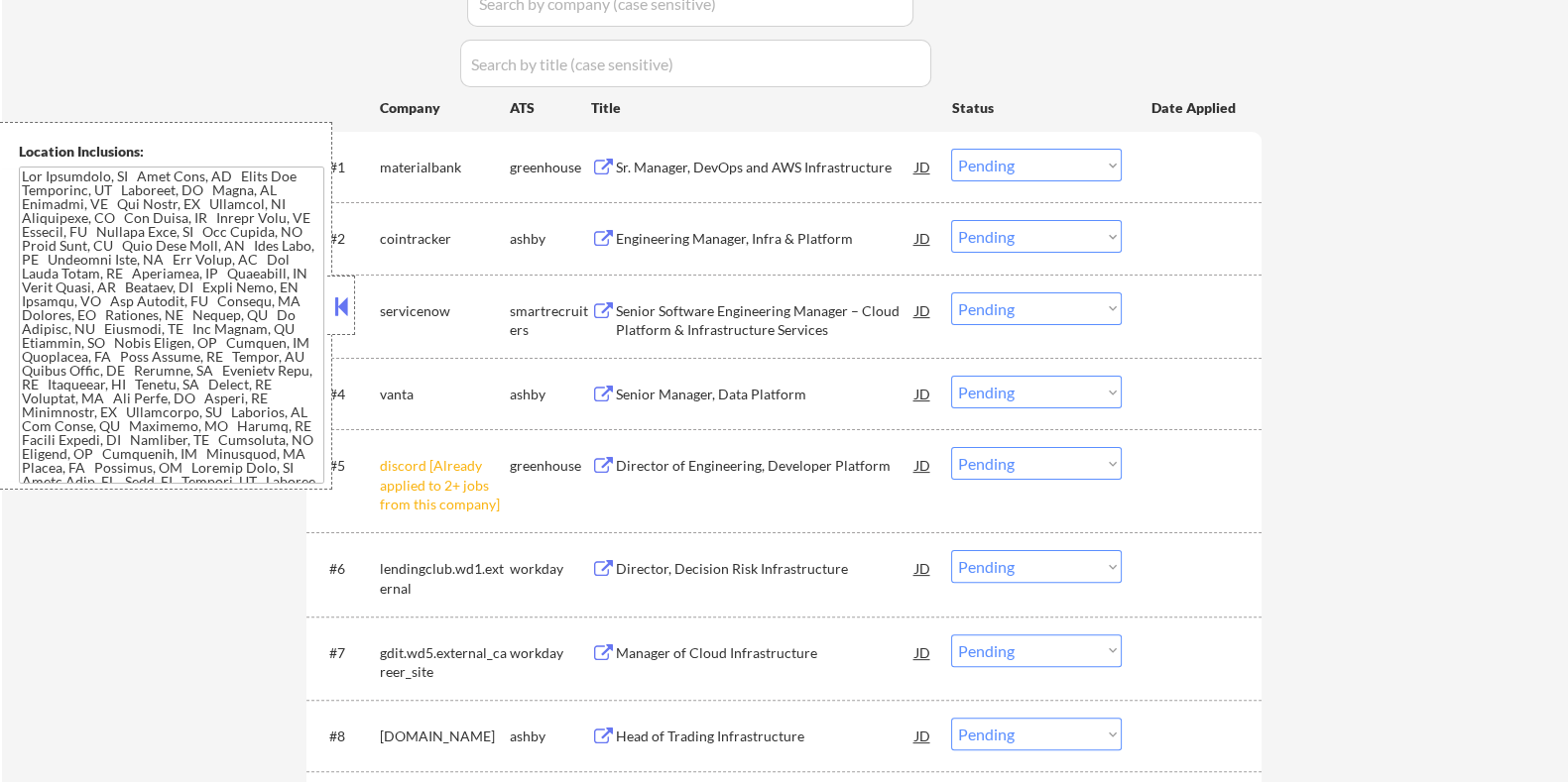
click at [684, 236] on div "Engineering Manager, Infra & Platform" at bounding box center [764, 239] width 299 height 20
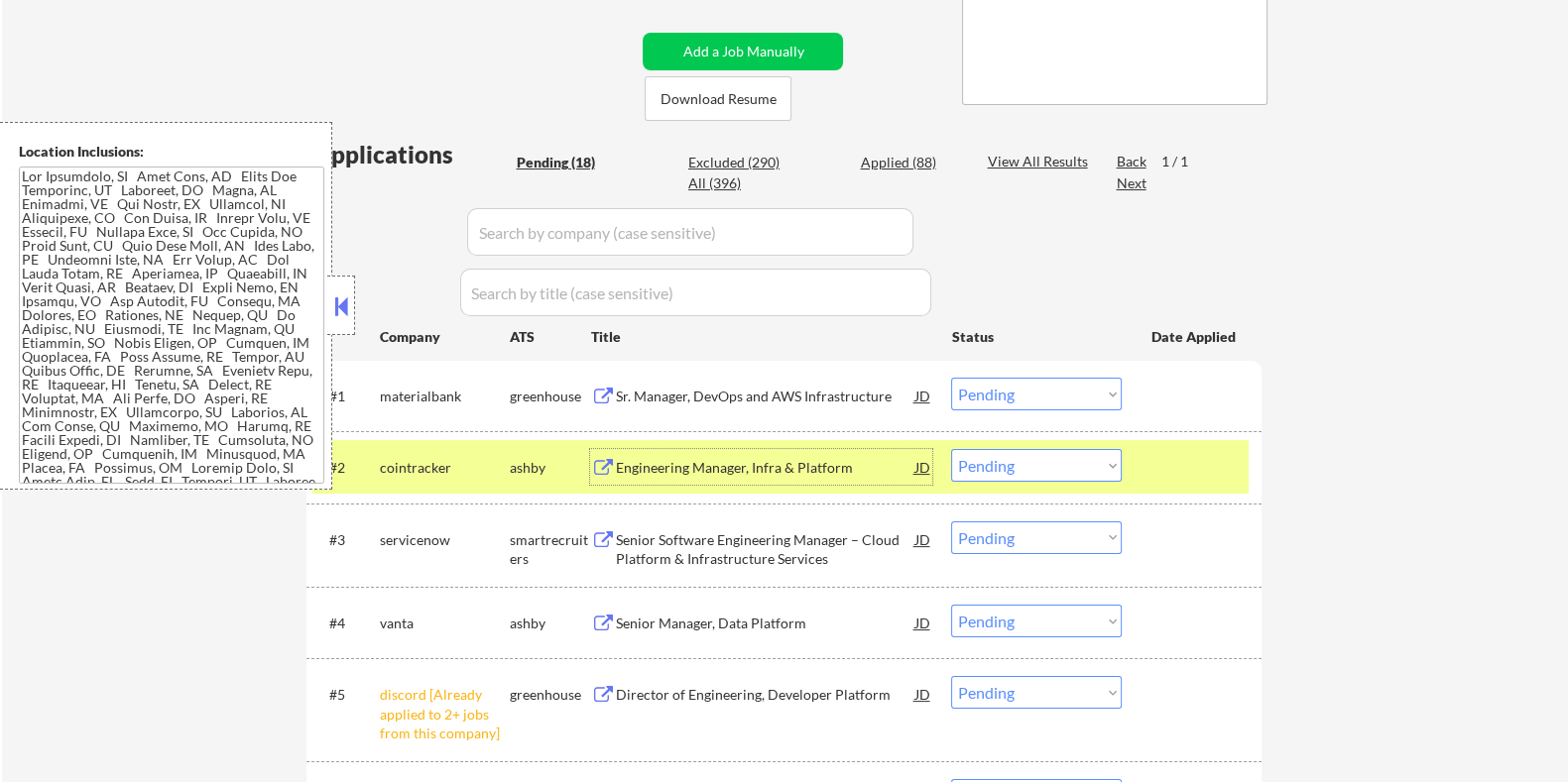
scroll to position [372, 0]
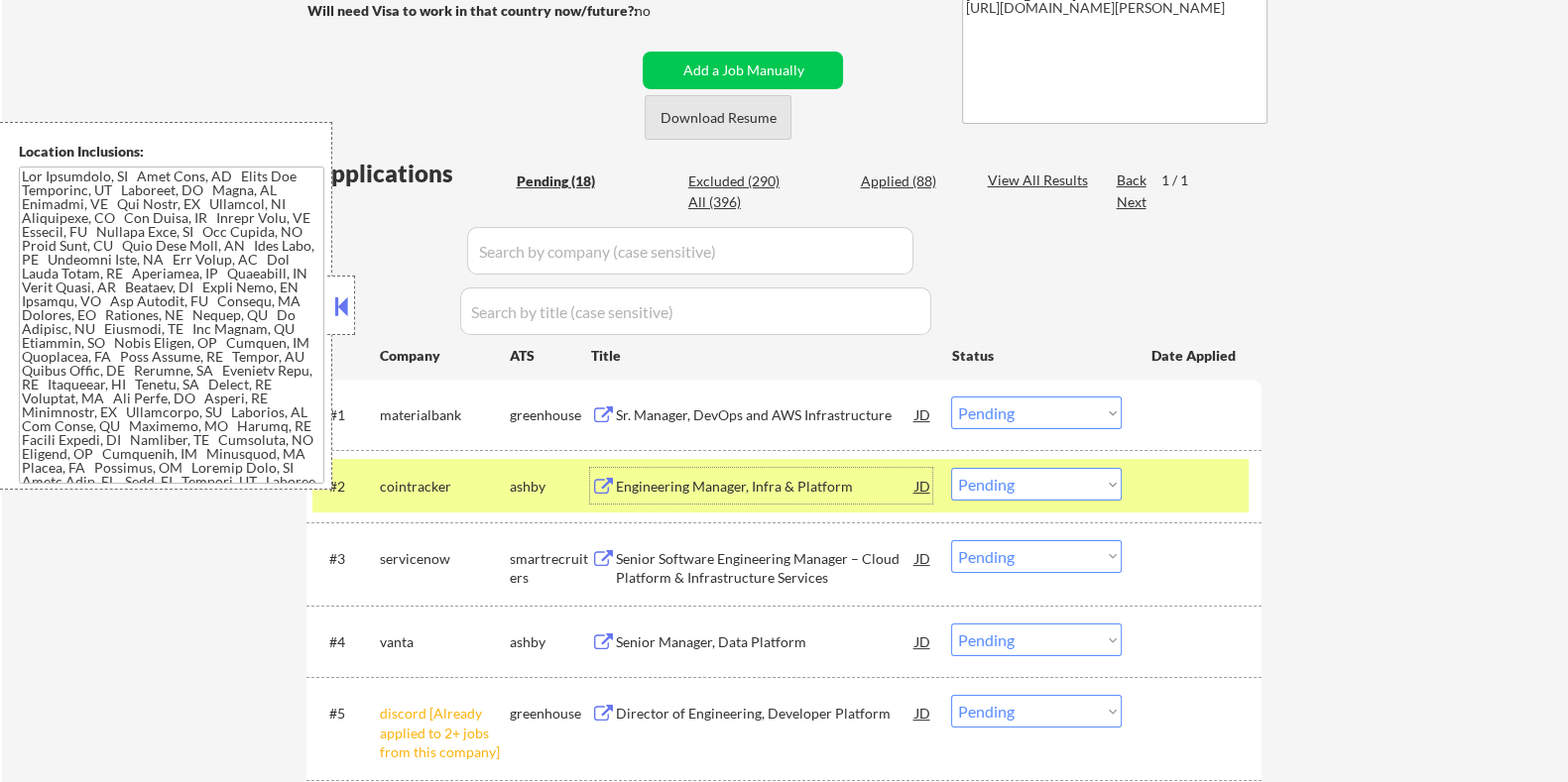
click at [718, 119] on button "Download Resume" at bounding box center [718, 117] width 147 height 45
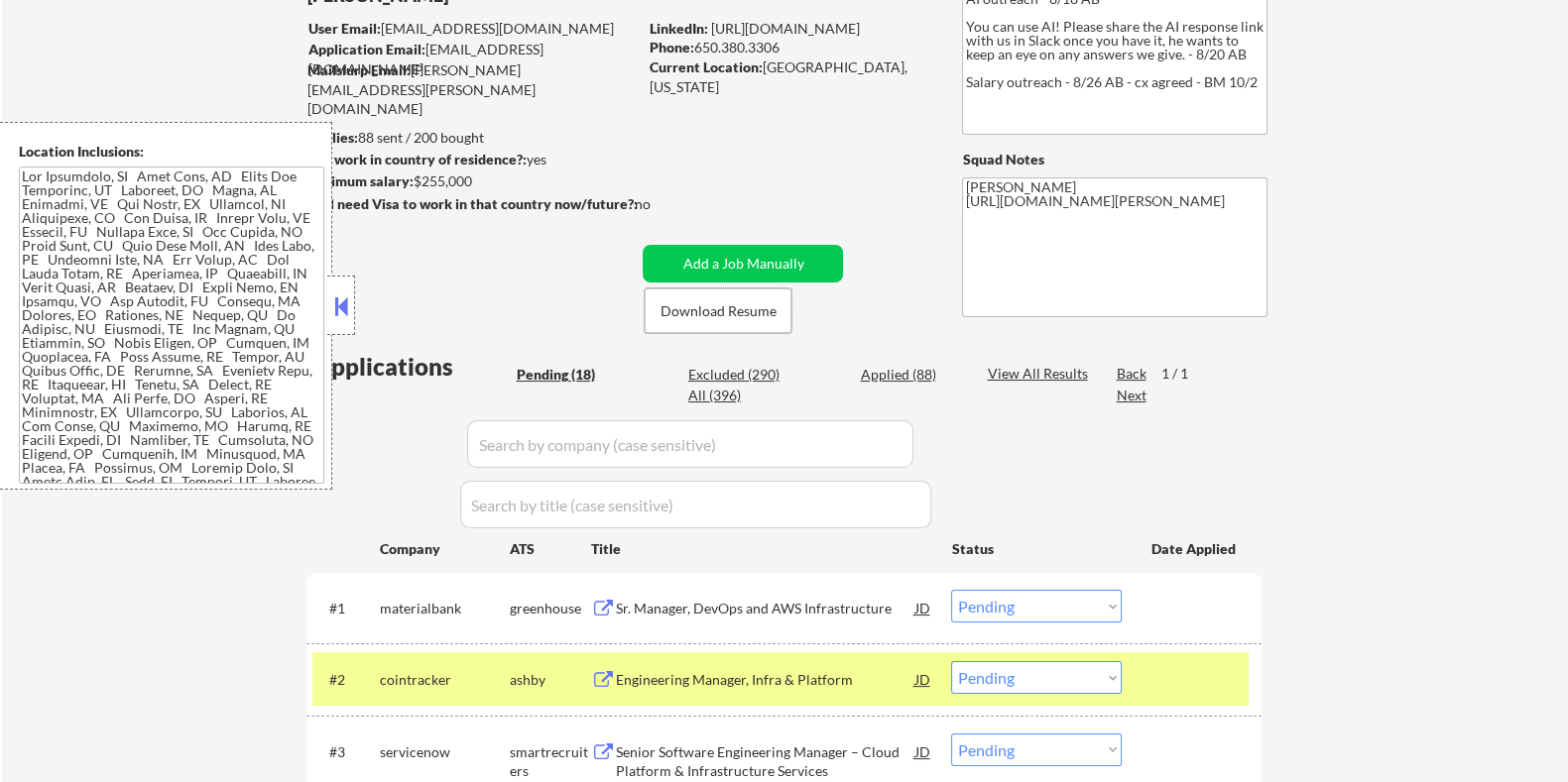
scroll to position [247, 0]
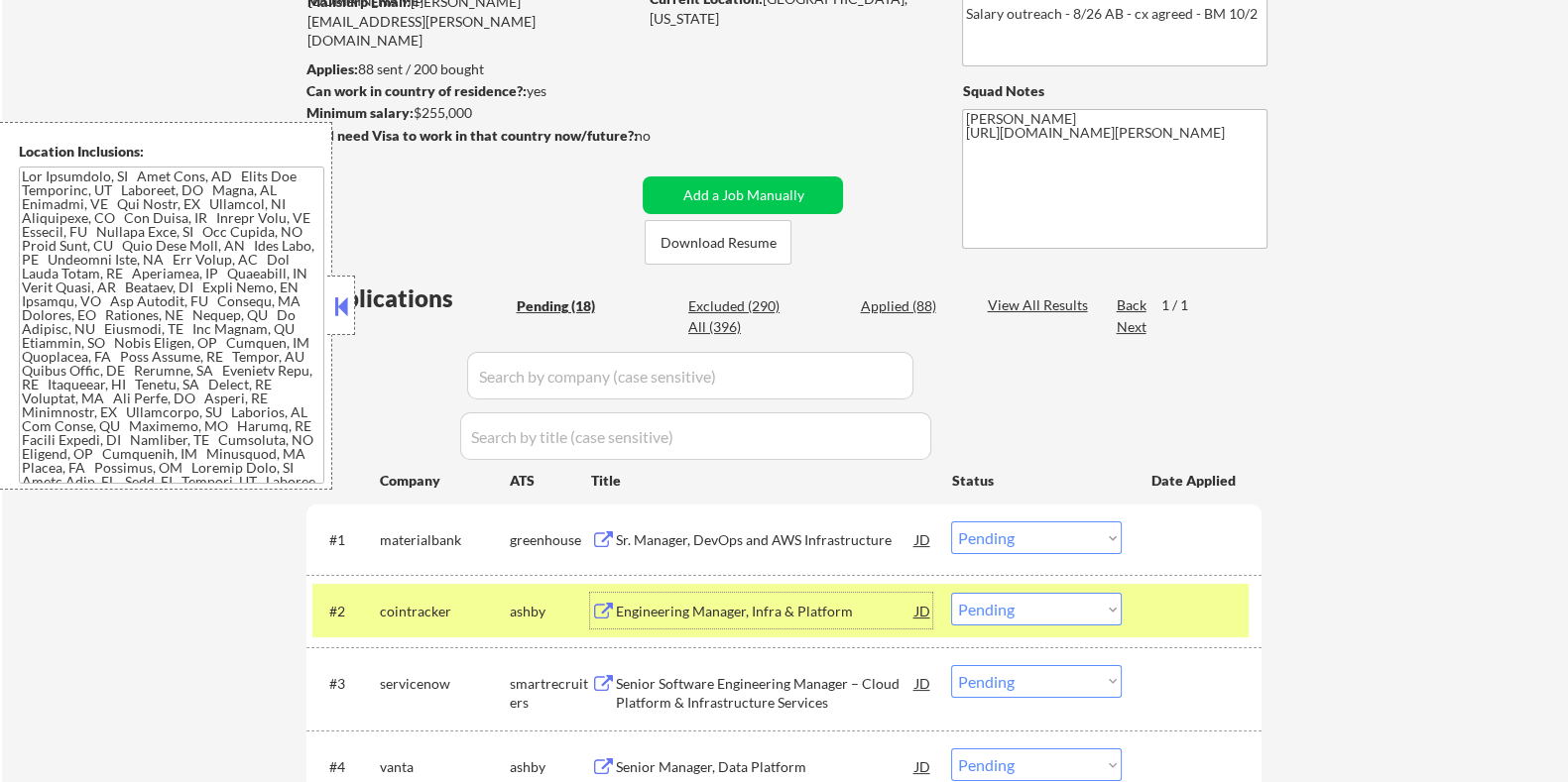
click at [770, 611] on div "Engineering Manager, Infra & Platform" at bounding box center [764, 612] width 299 height 20
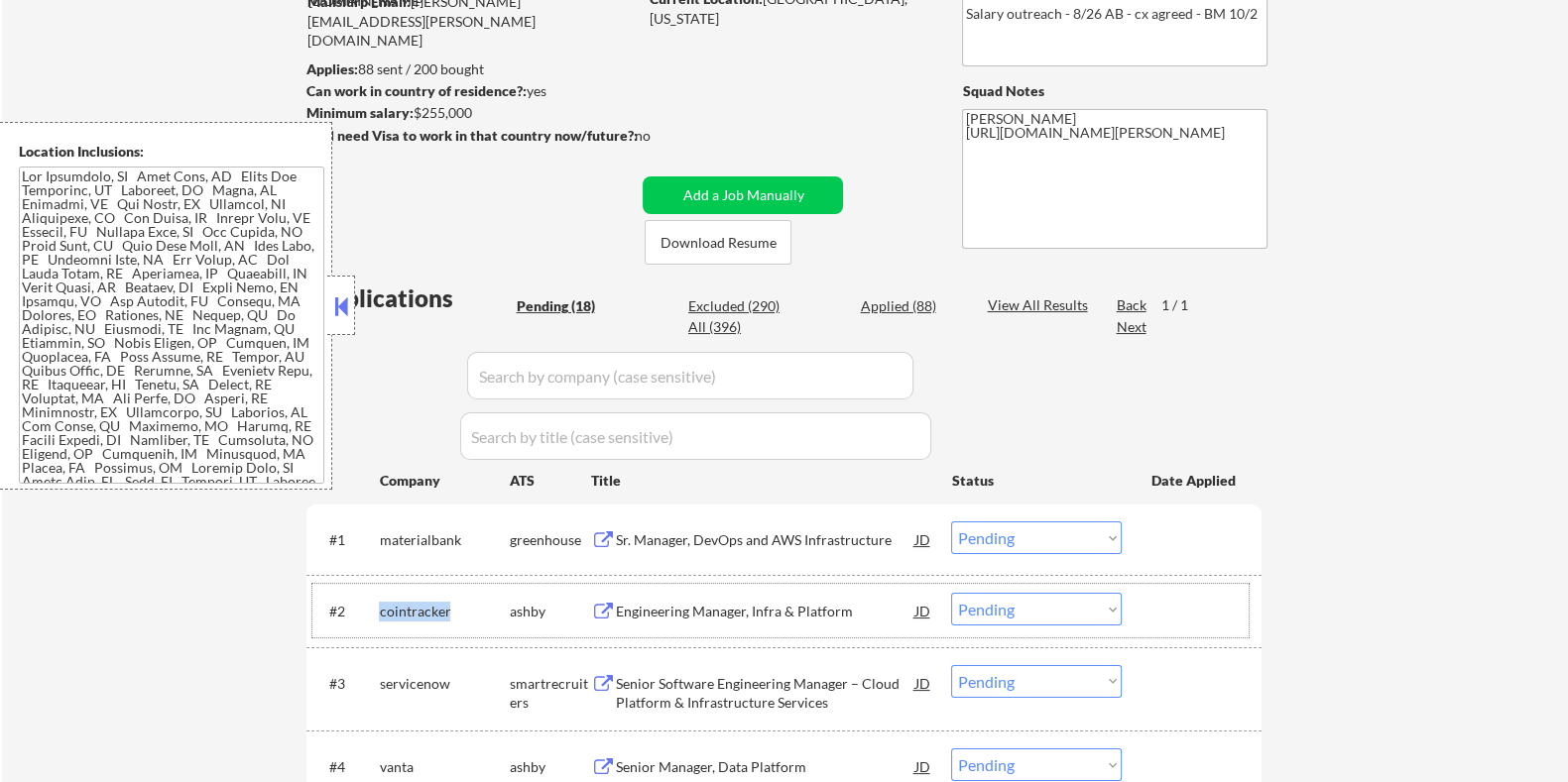
drag, startPoint x: 446, startPoint y: 599, endPoint x: 381, endPoint y: 601, distance: 65.0
click at [381, 602] on div "cointracker" at bounding box center [443, 612] width 130 height 20
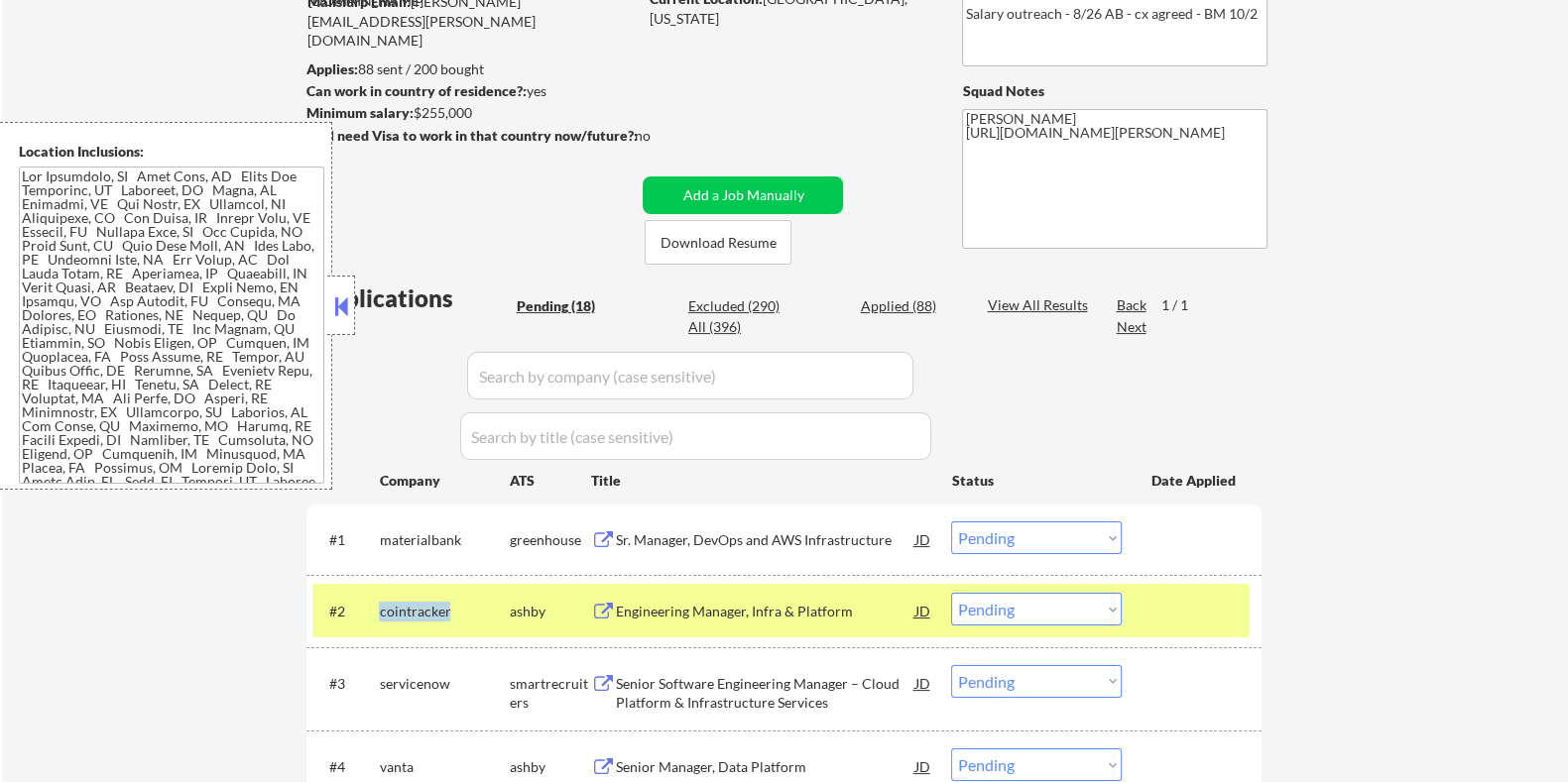
copy div "cointracker"
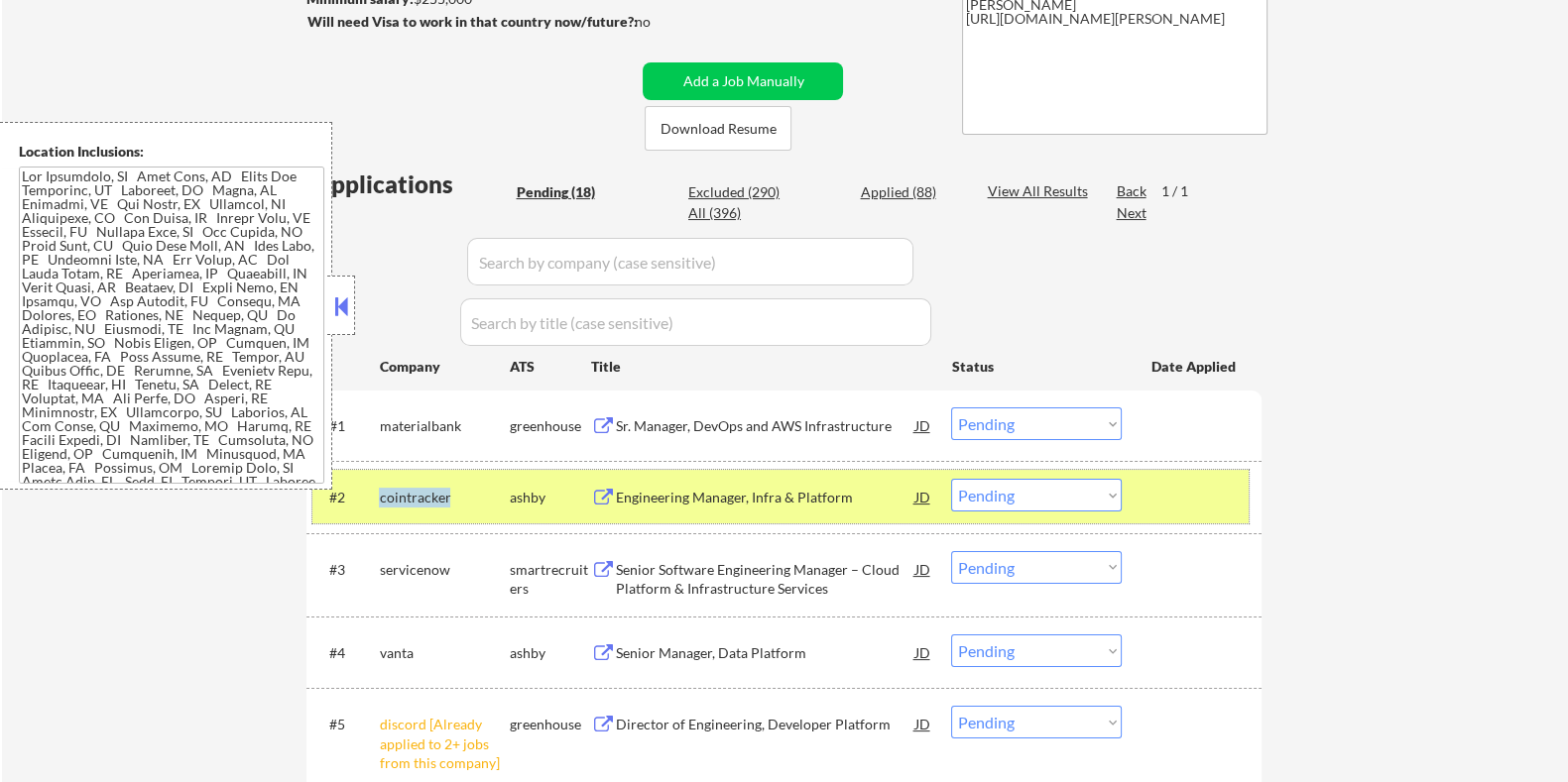
scroll to position [495, 0]
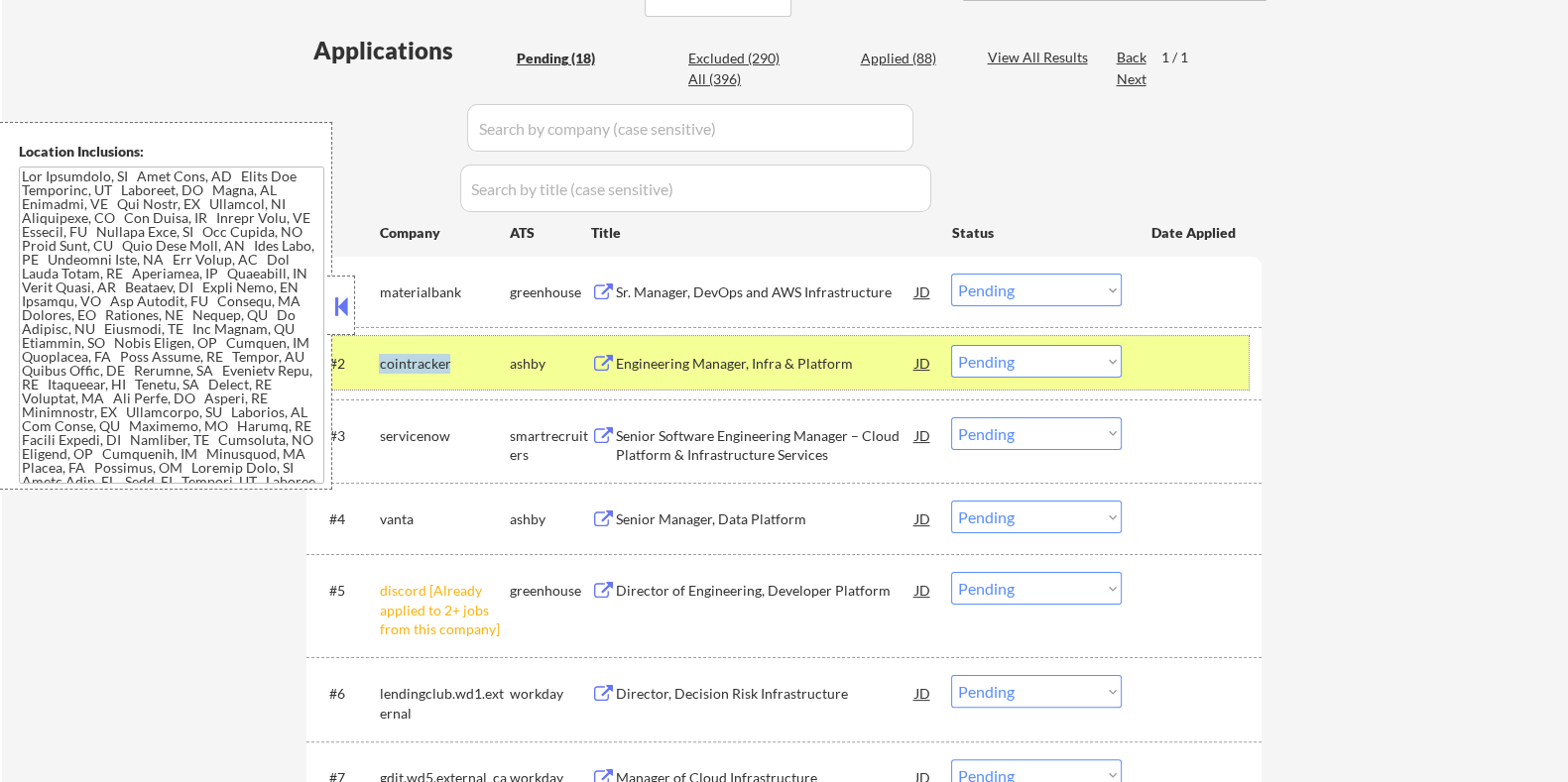
click at [1034, 352] on select "Choose an option... Pending Applied Excluded (Questions) Excluded (Expired) Exc…" at bounding box center [1036, 361] width 171 height 33
click at [951, 345] on select "Choose an option... Pending Applied Excluded (Questions) Excluded (Expired) Exc…" at bounding box center [1036, 361] width 171 height 33
select select ""pending""
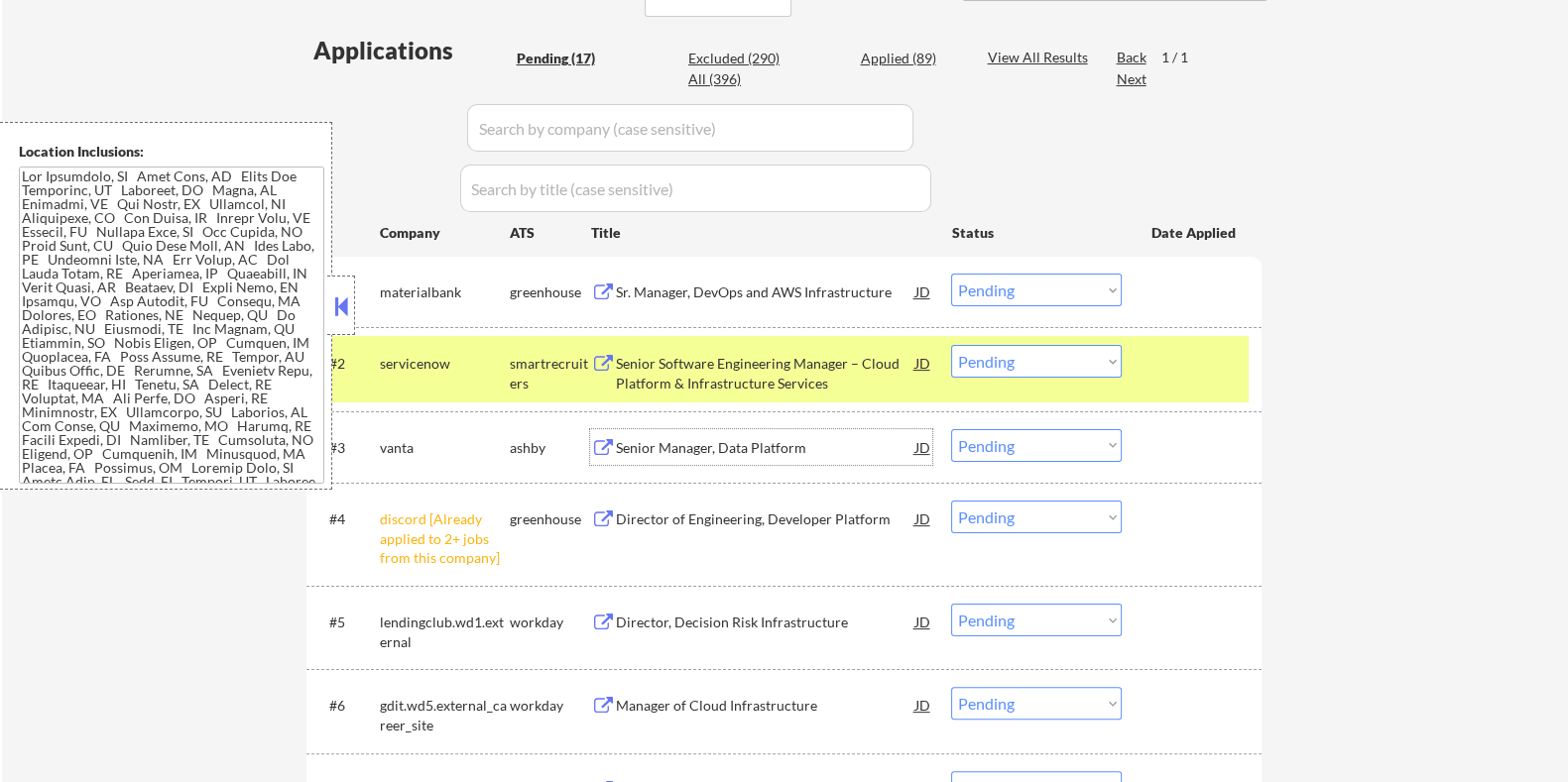
click at [641, 454] on div "Senior Manager, Data Platform" at bounding box center [764, 448] width 299 height 20
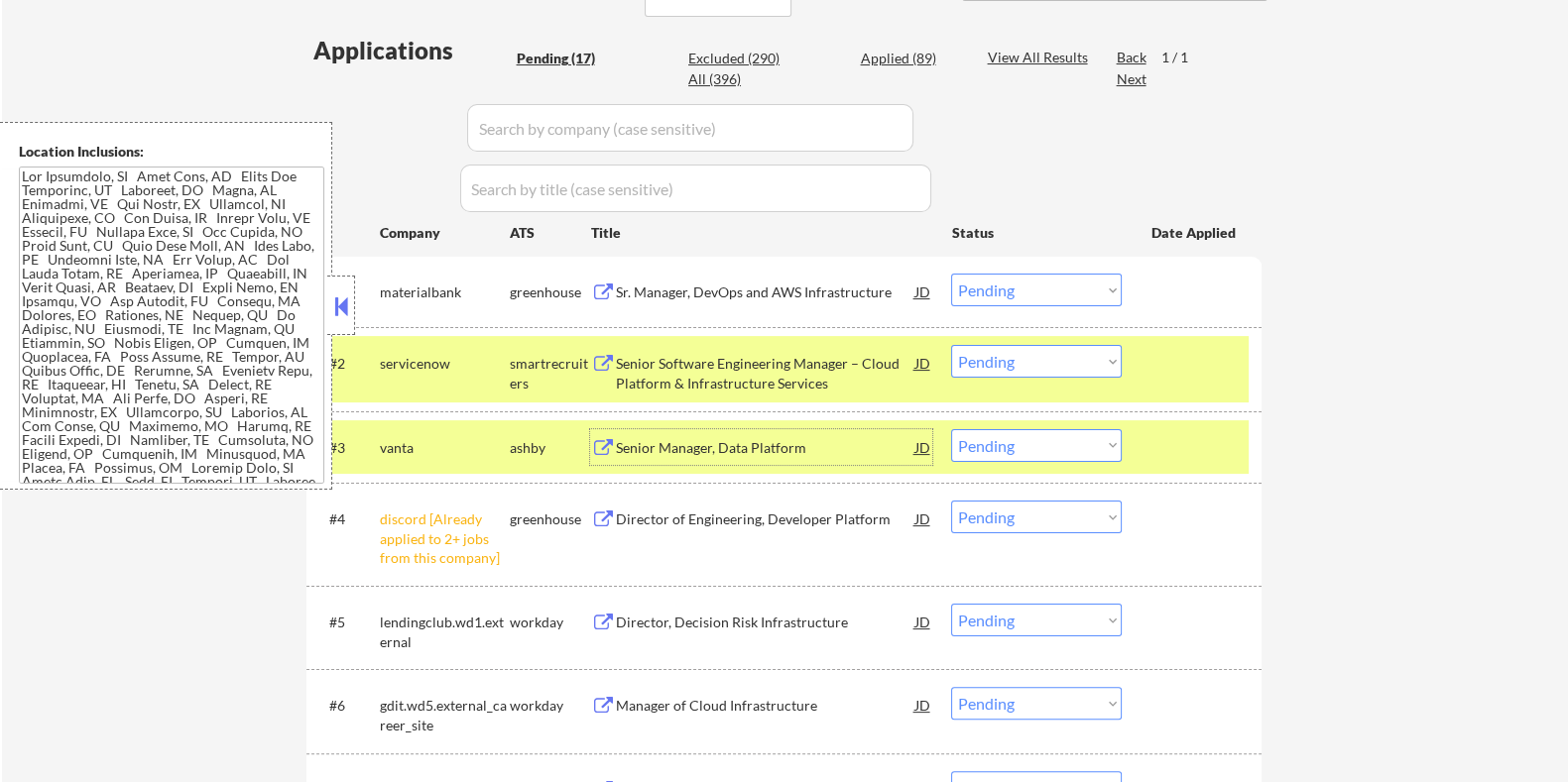
click at [1029, 442] on select "Choose an option... Pending Applied Excluded (Questions) Excluded (Expired) Exc…" at bounding box center [1036, 445] width 171 height 33
click at [951, 429] on select "Choose an option... Pending Applied Excluded (Questions) Excluded (Expired) Exc…" at bounding box center [1036, 445] width 171 height 33
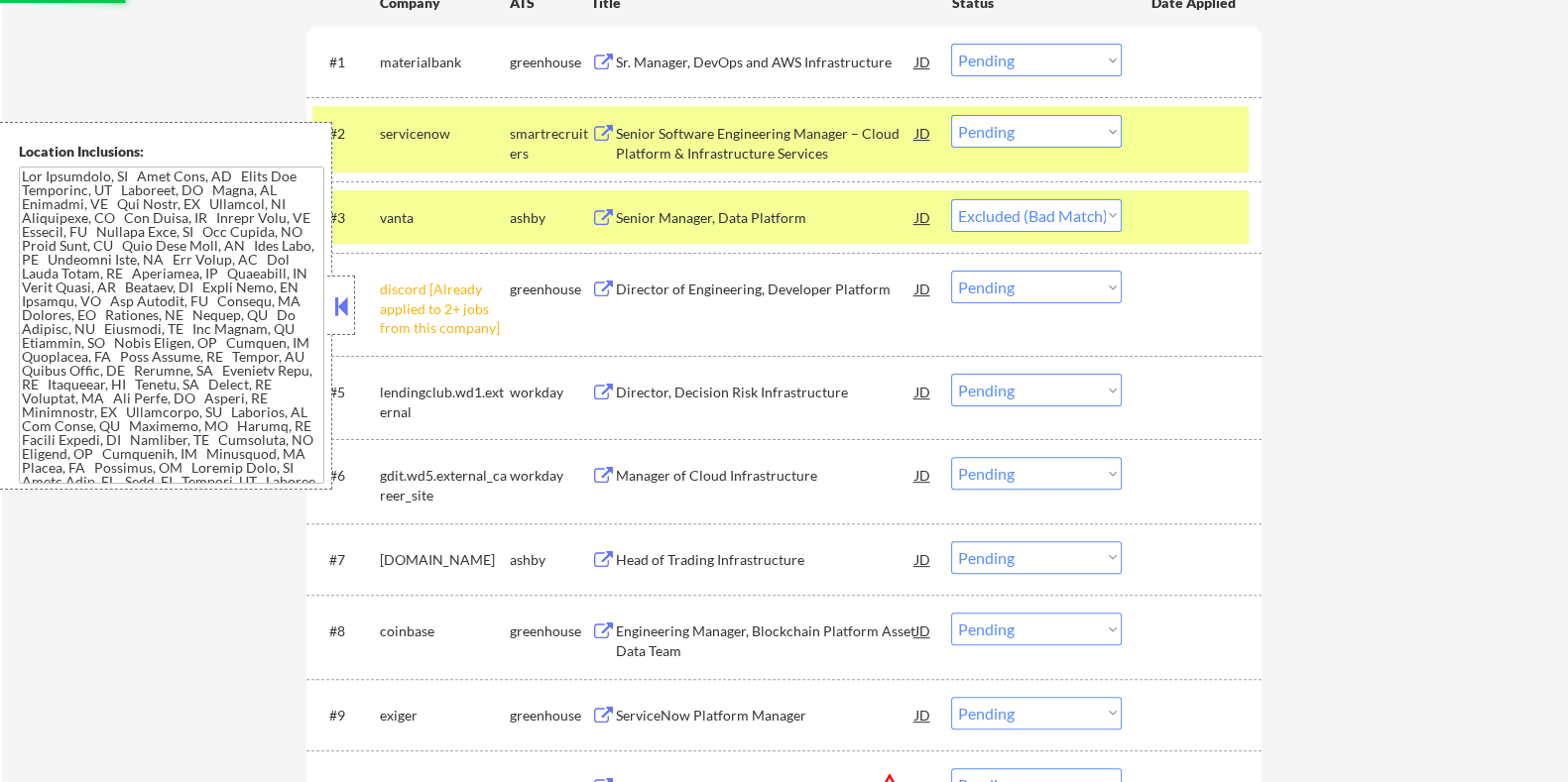
scroll to position [744, 0]
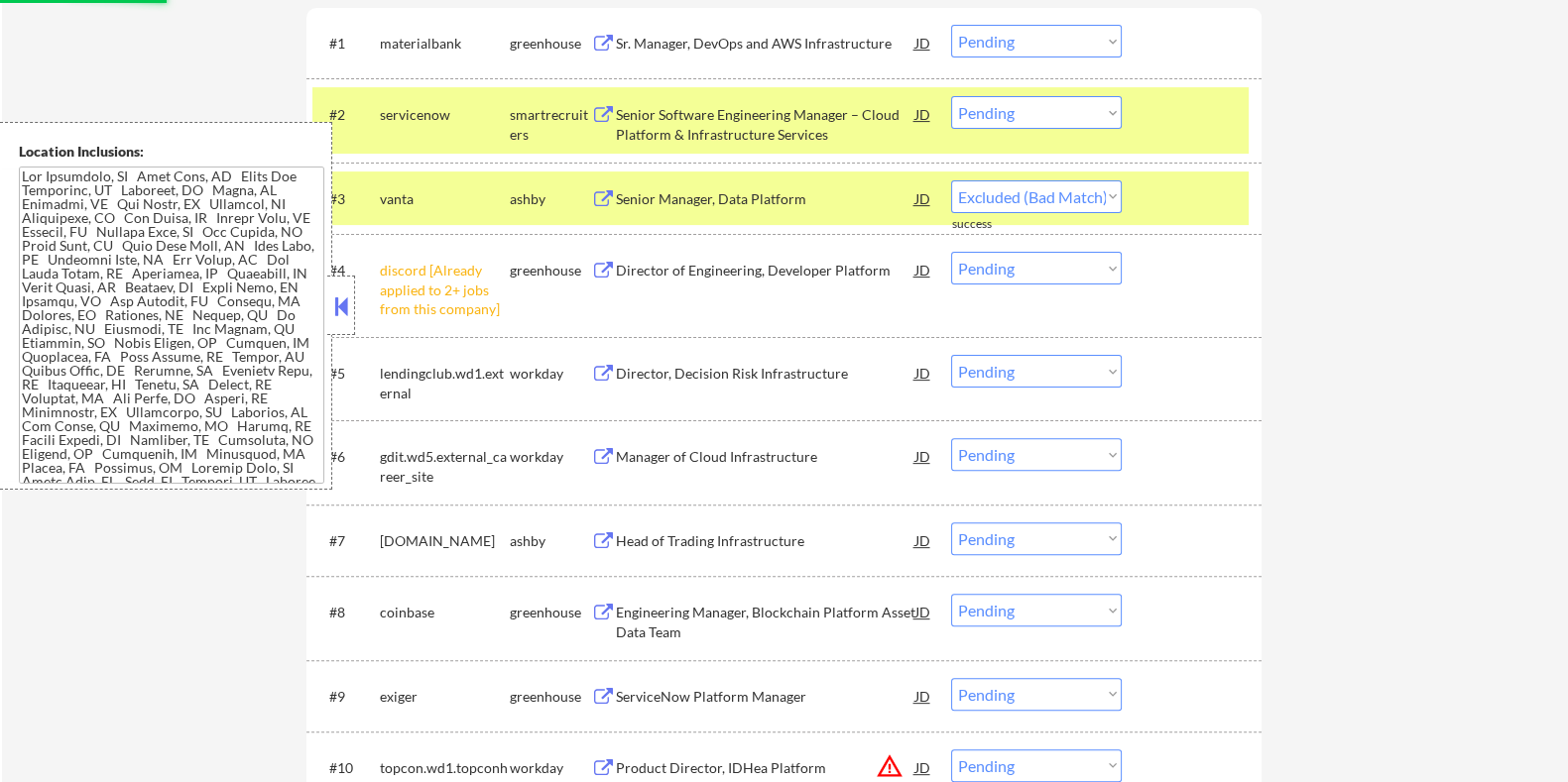
select select ""pending""
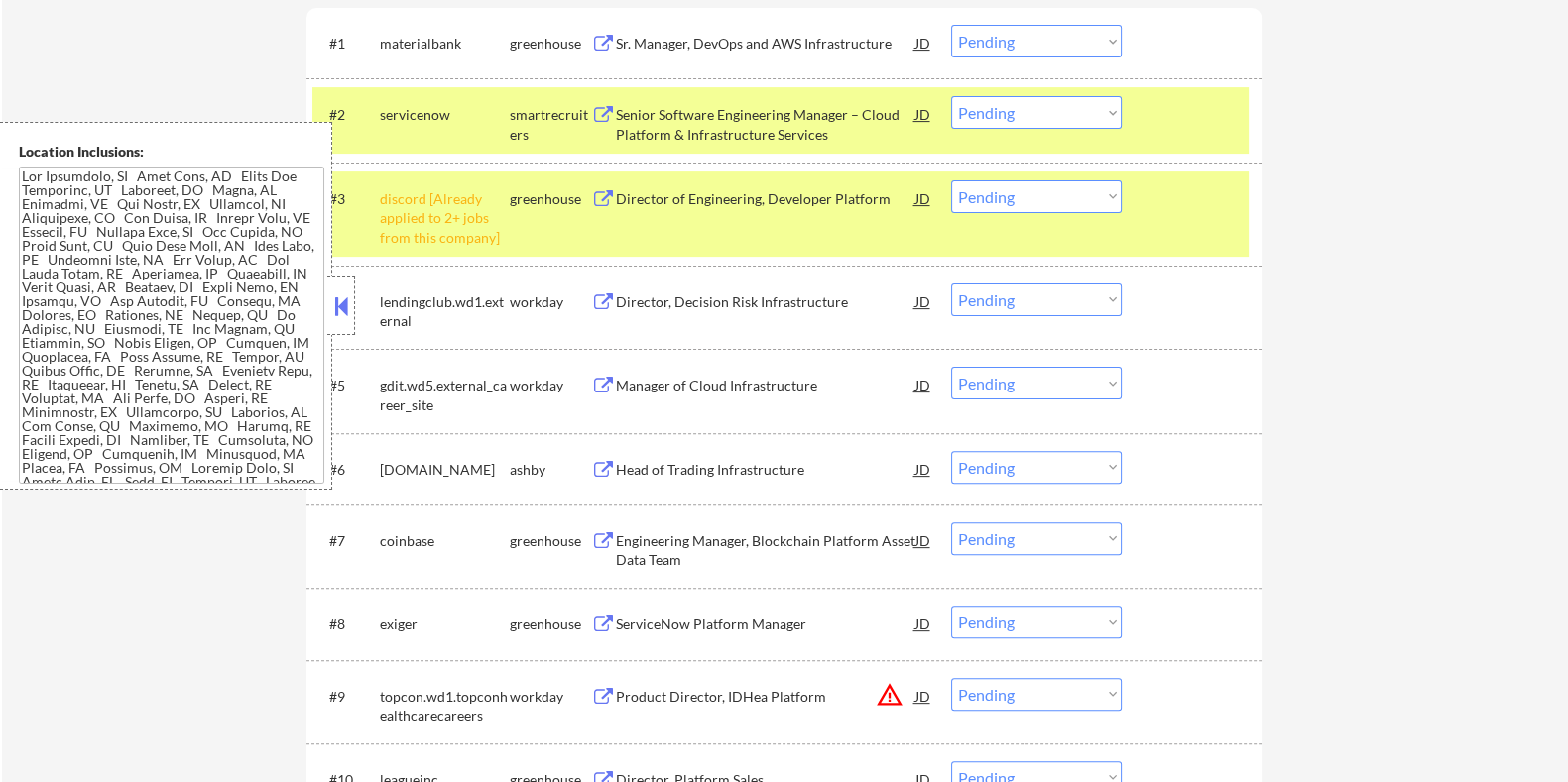
click at [654, 461] on div "Head of Trading Infrastructure" at bounding box center [764, 470] width 299 height 20
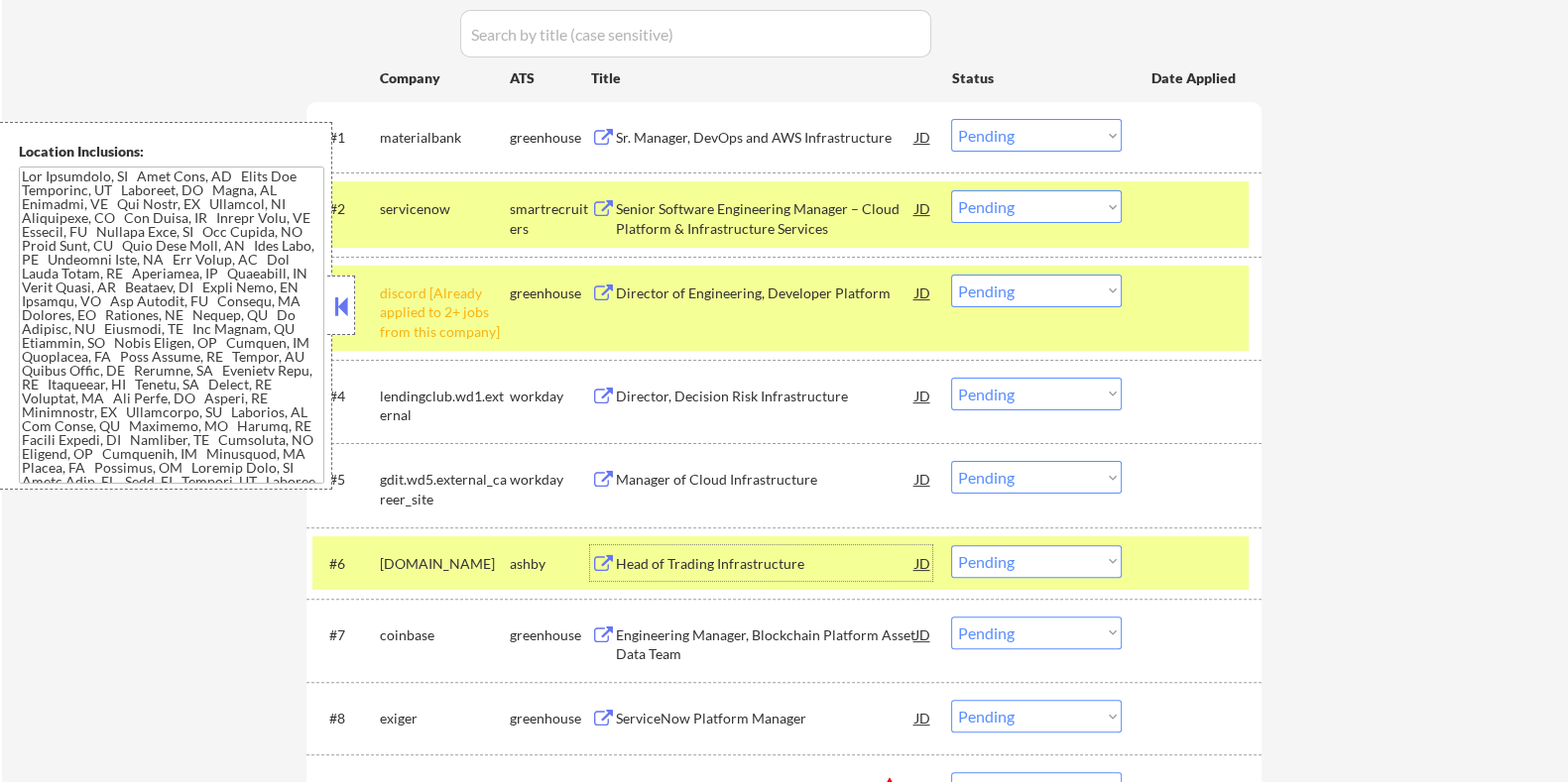
scroll to position [495, 0]
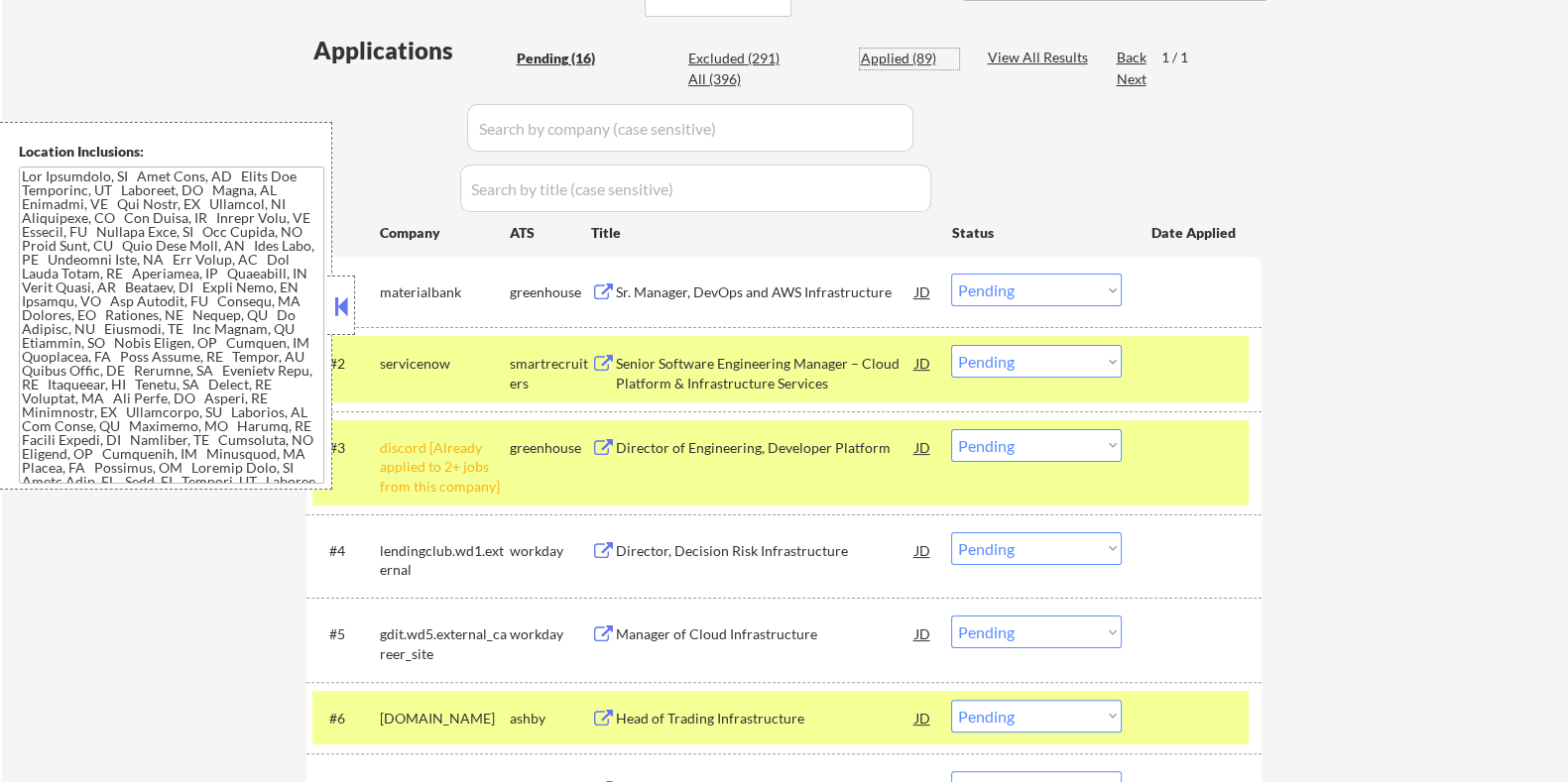
click at [917, 54] on div "Applied (89)" at bounding box center [909, 59] width 99 height 20
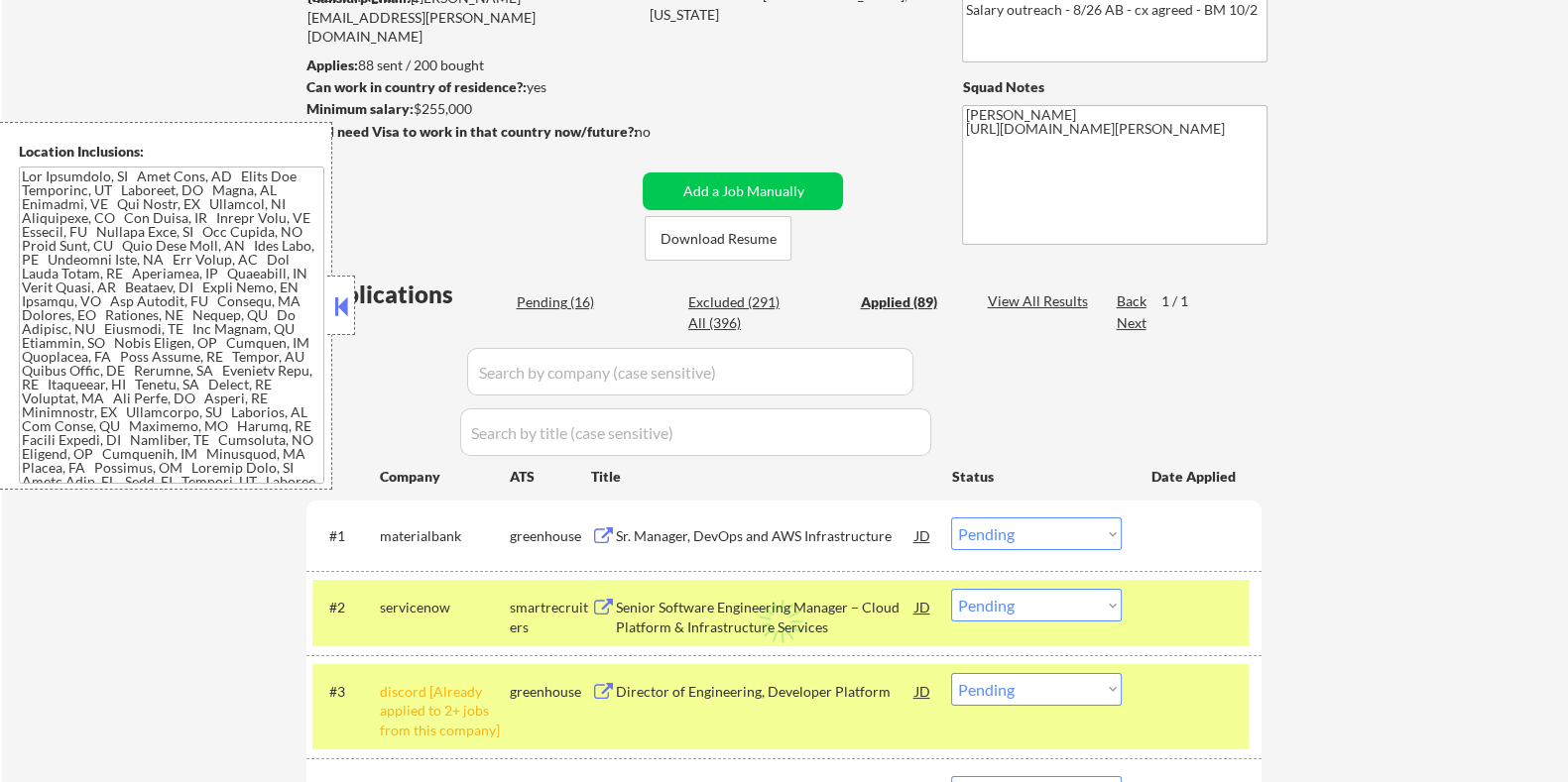
scroll to position [247, 0]
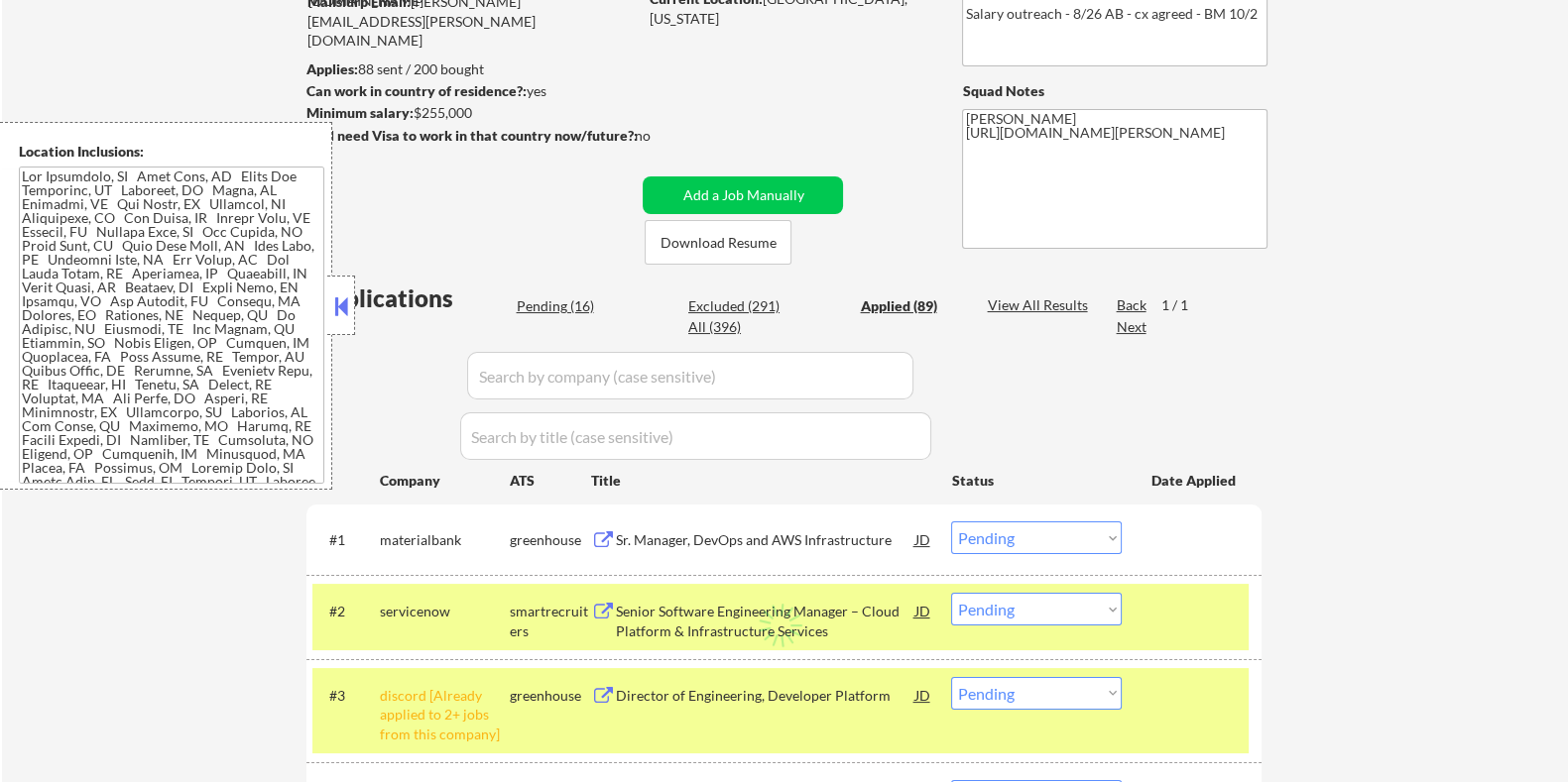
select select ""applied""
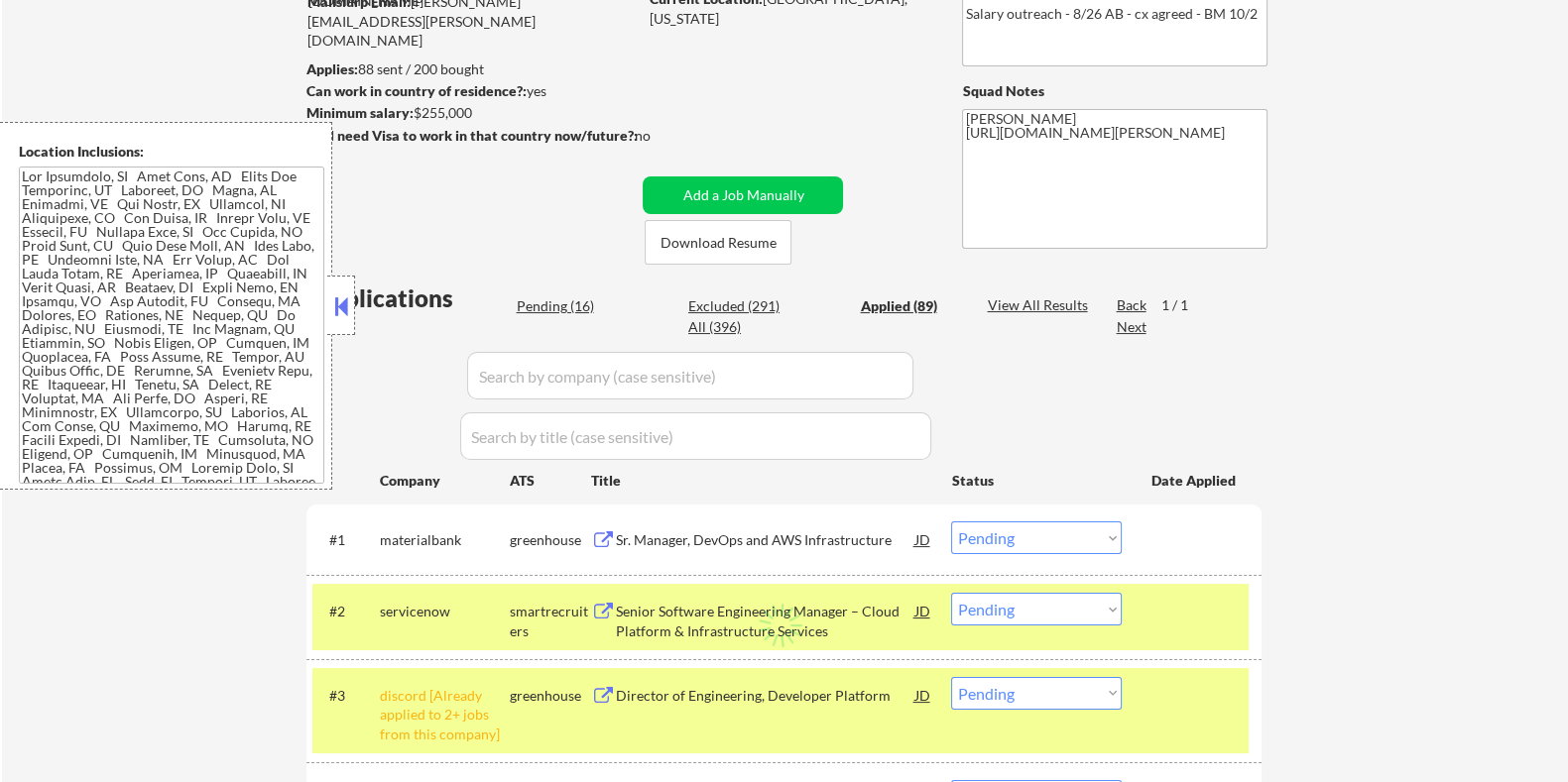
select select ""applied""
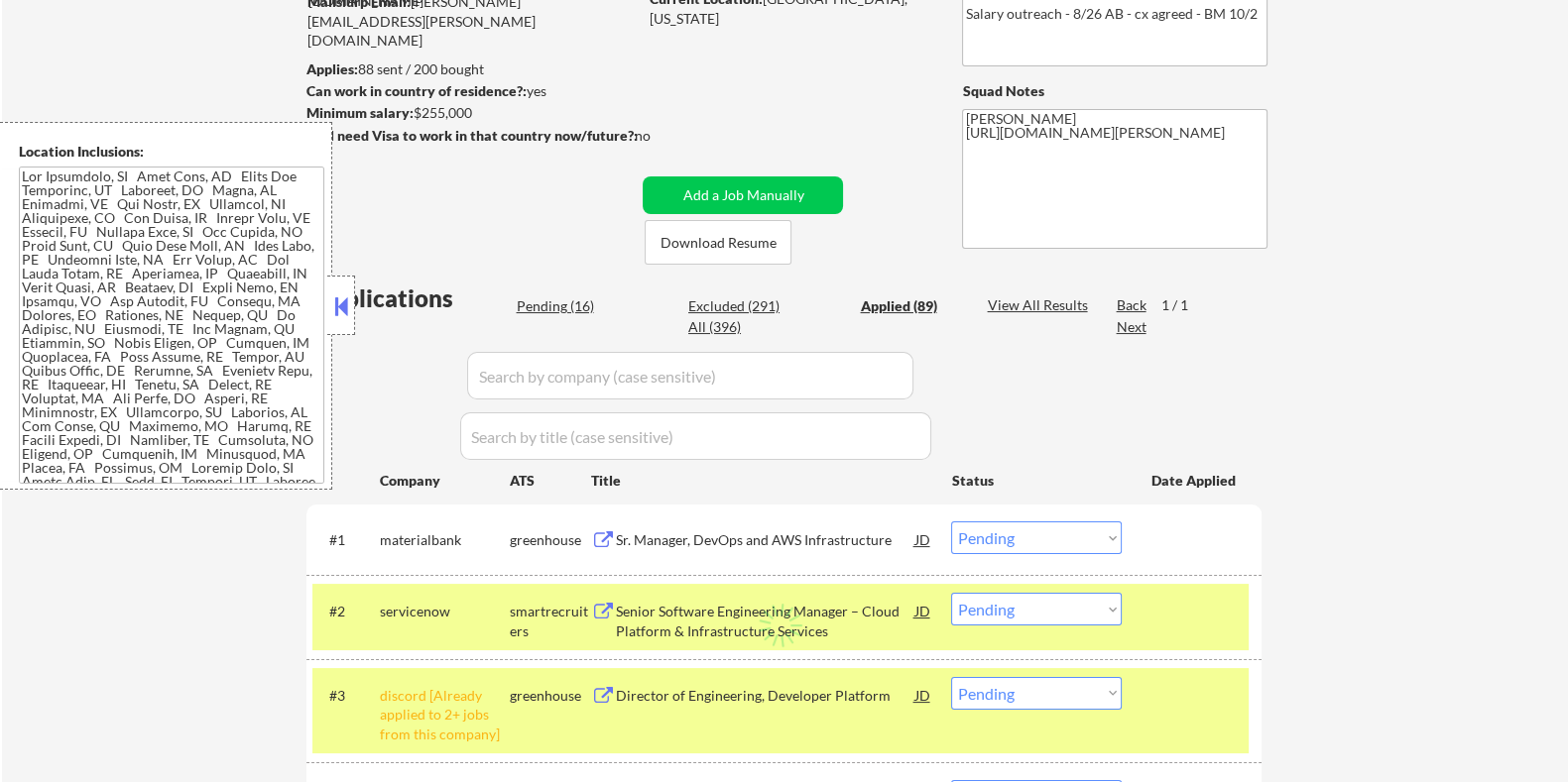
select select ""applied""
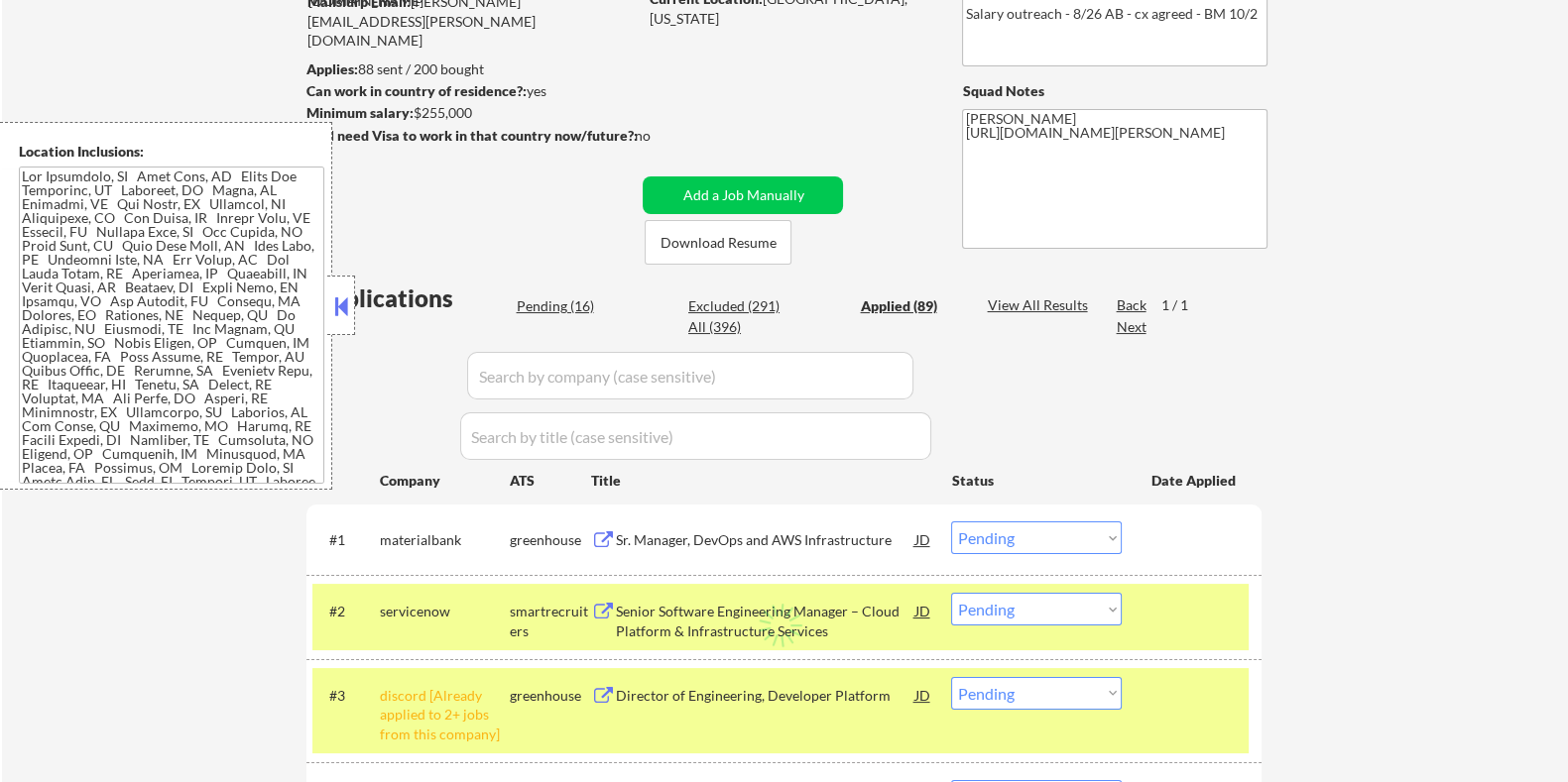
select select ""applied""
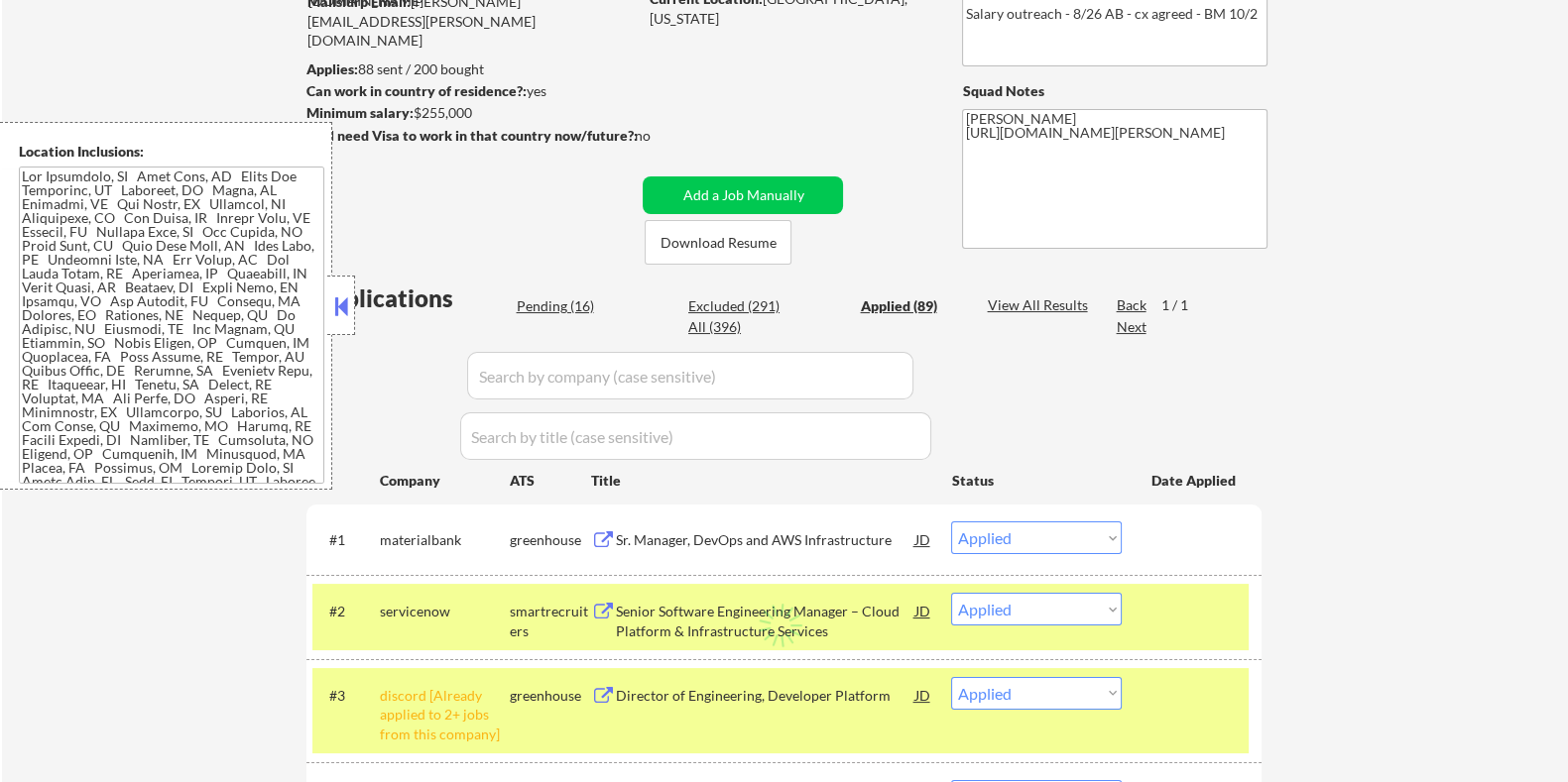
select select ""applied""
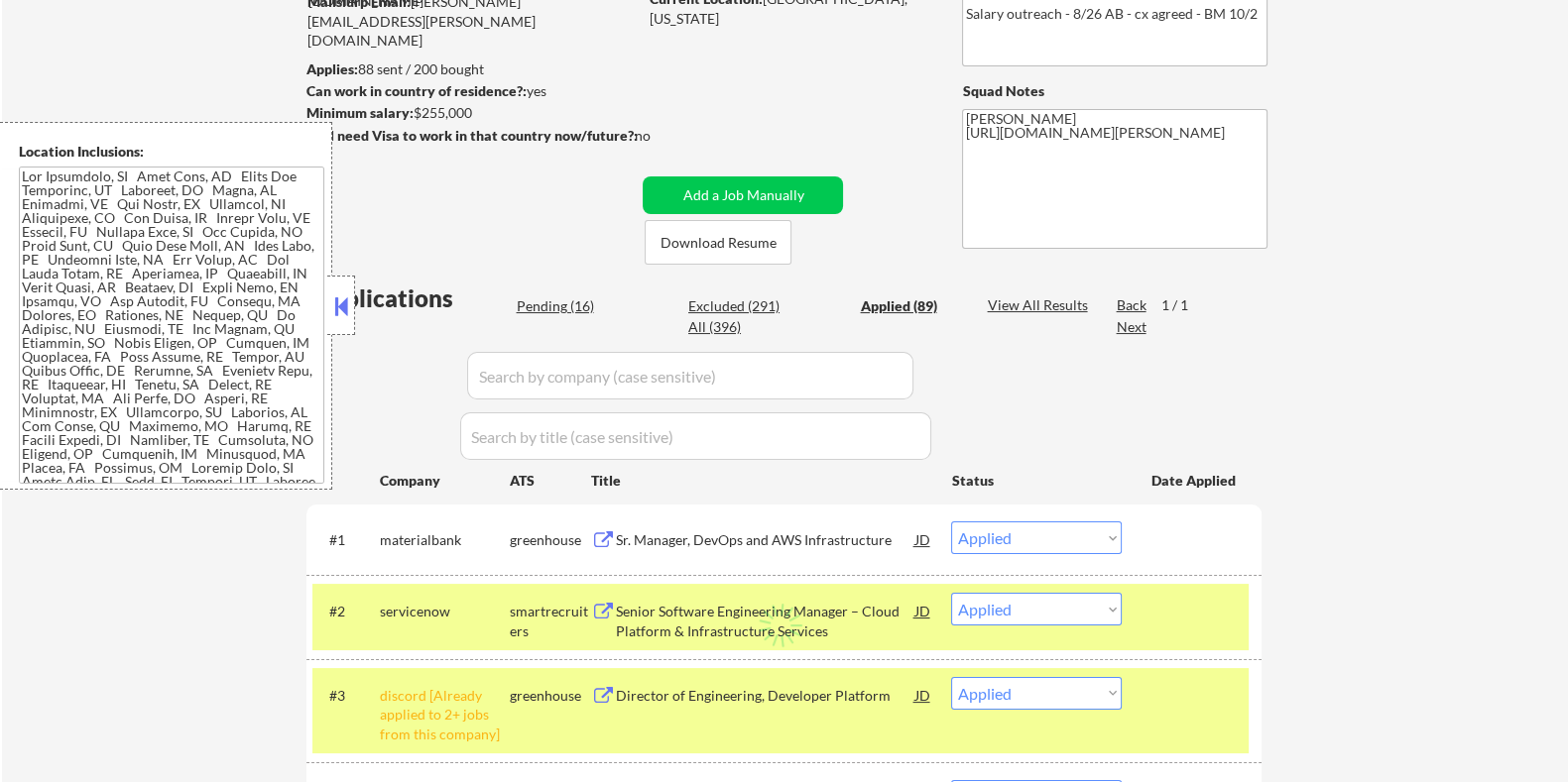
select select ""applied""
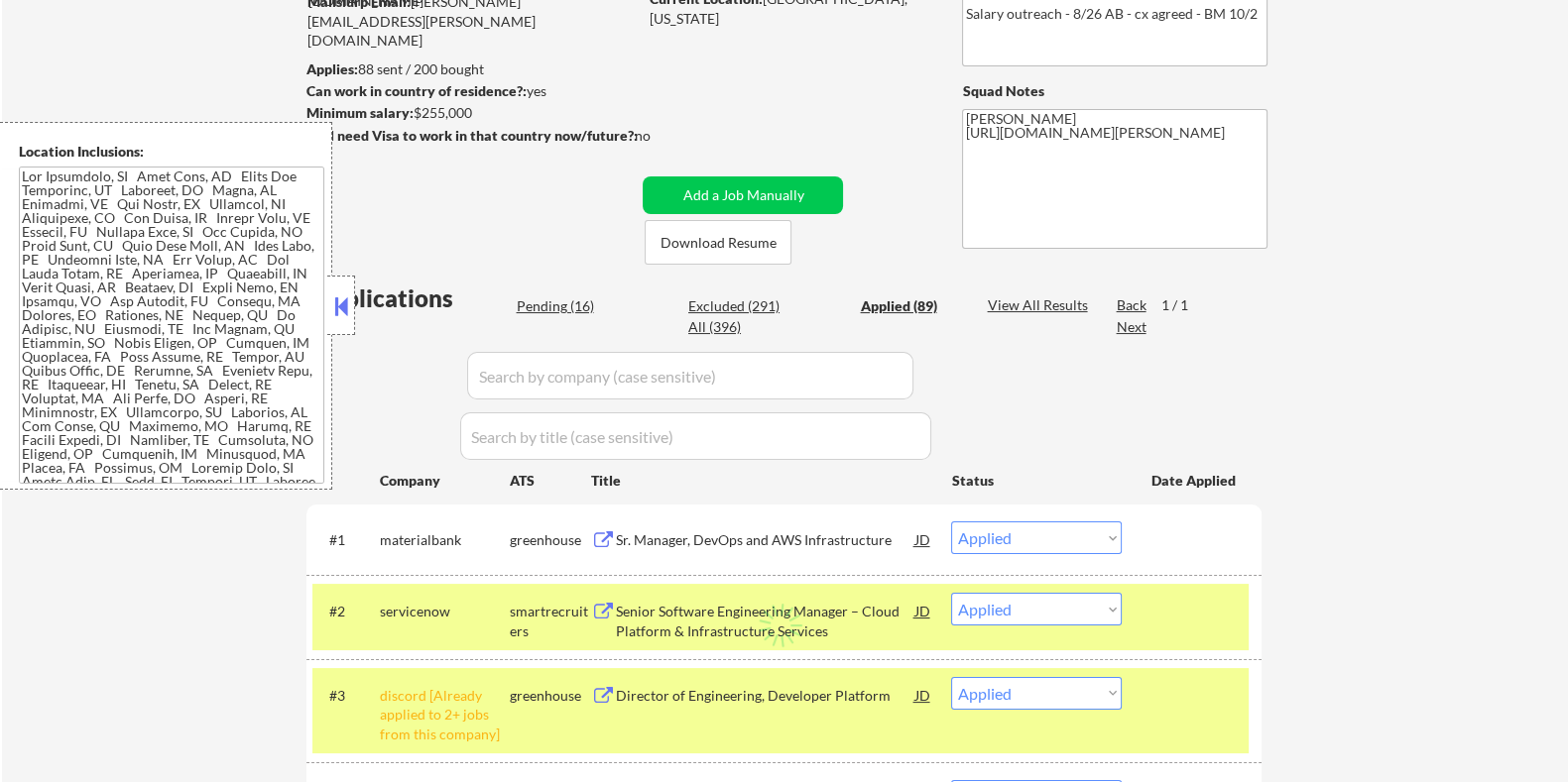
select select ""applied""
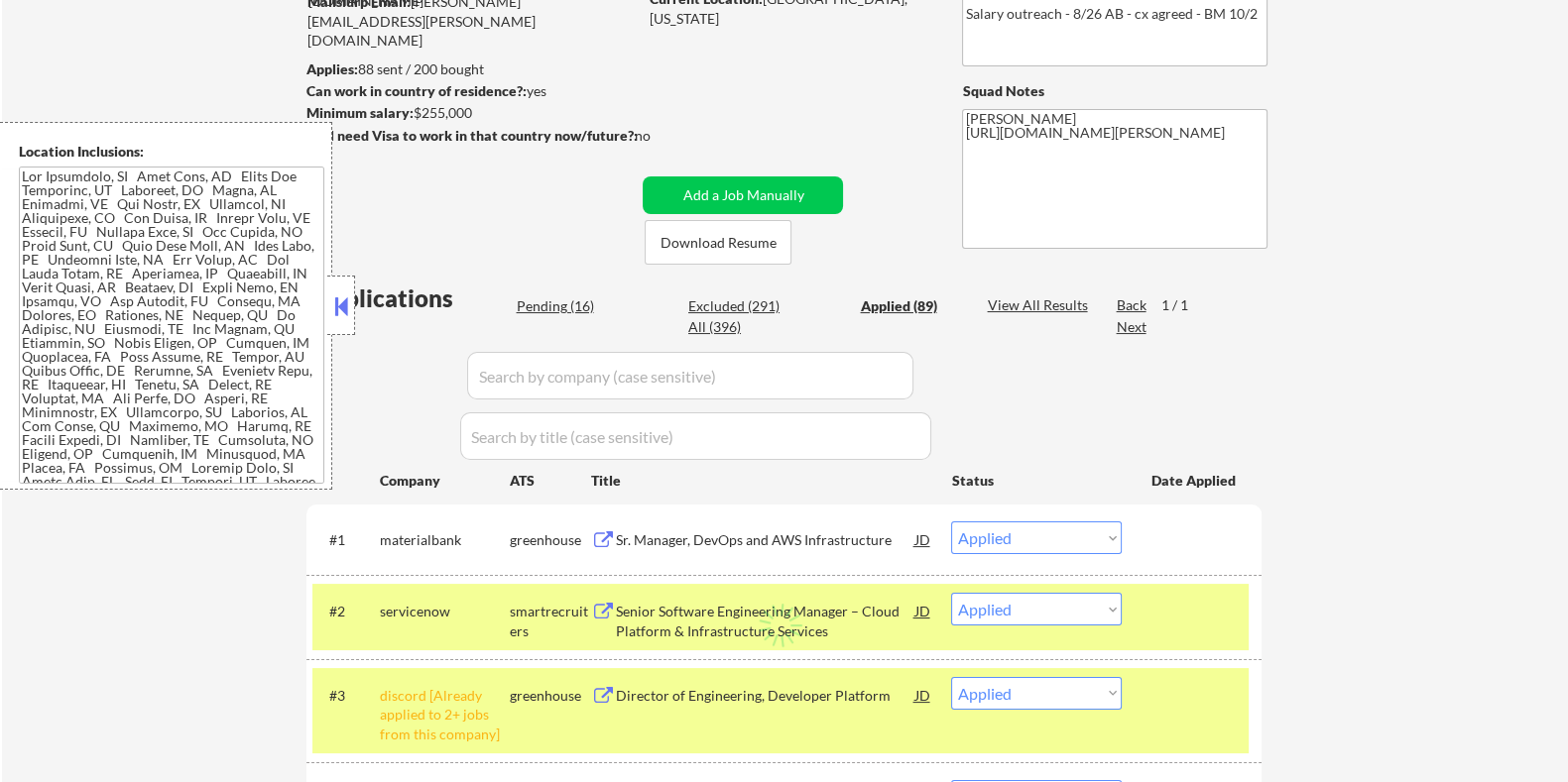
select select ""applied""
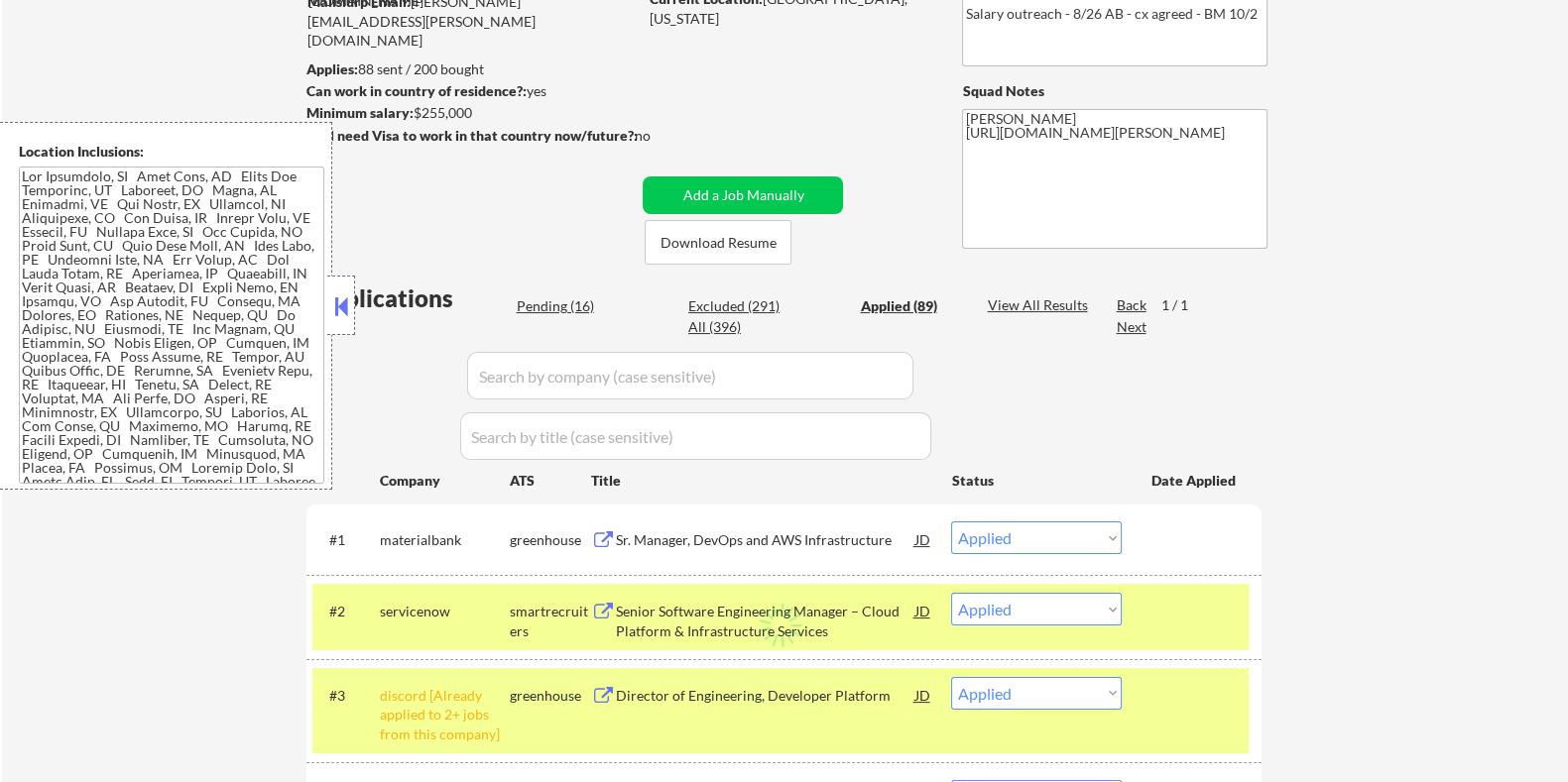
select select ""applied""
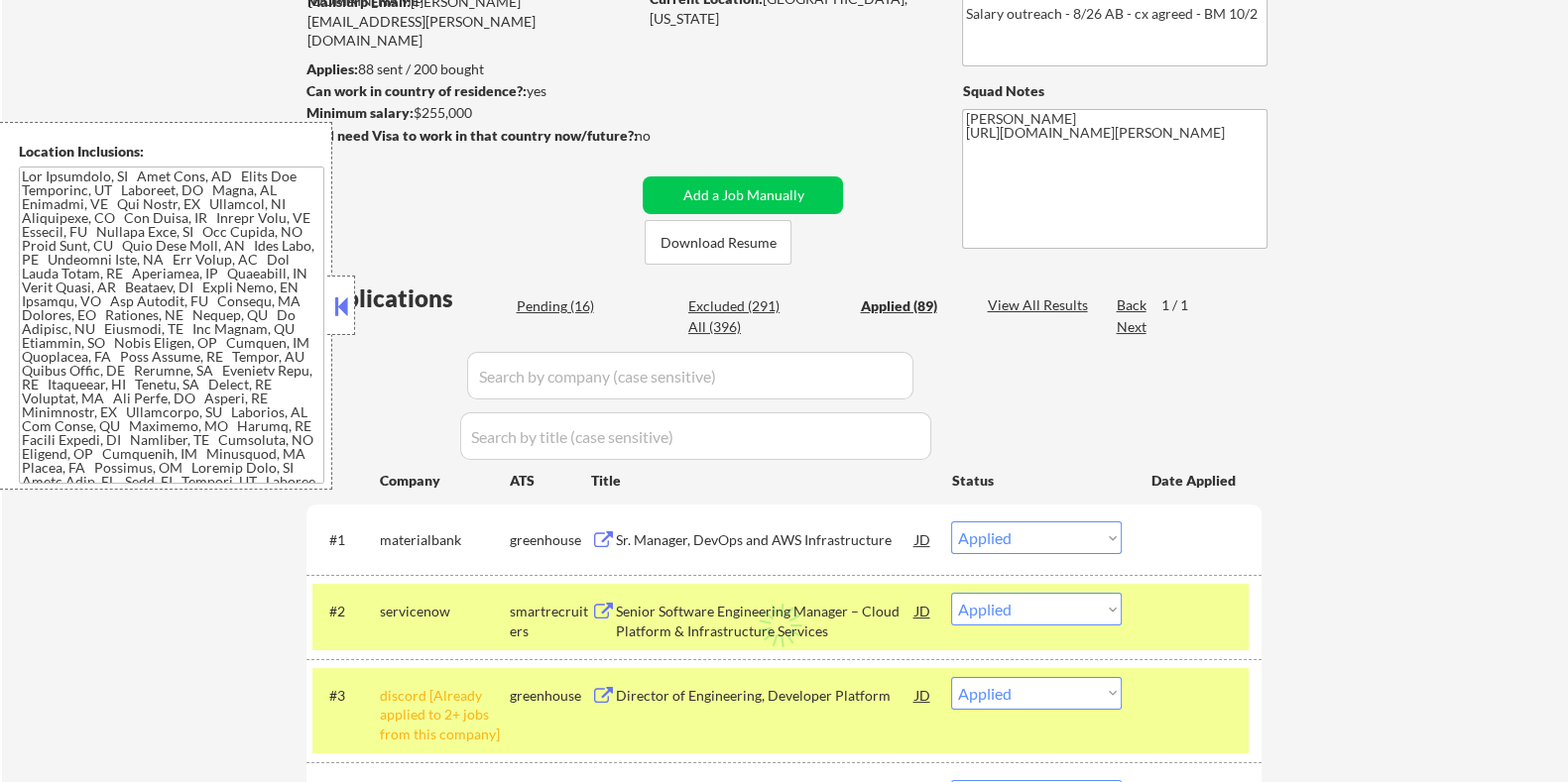
select select ""applied""
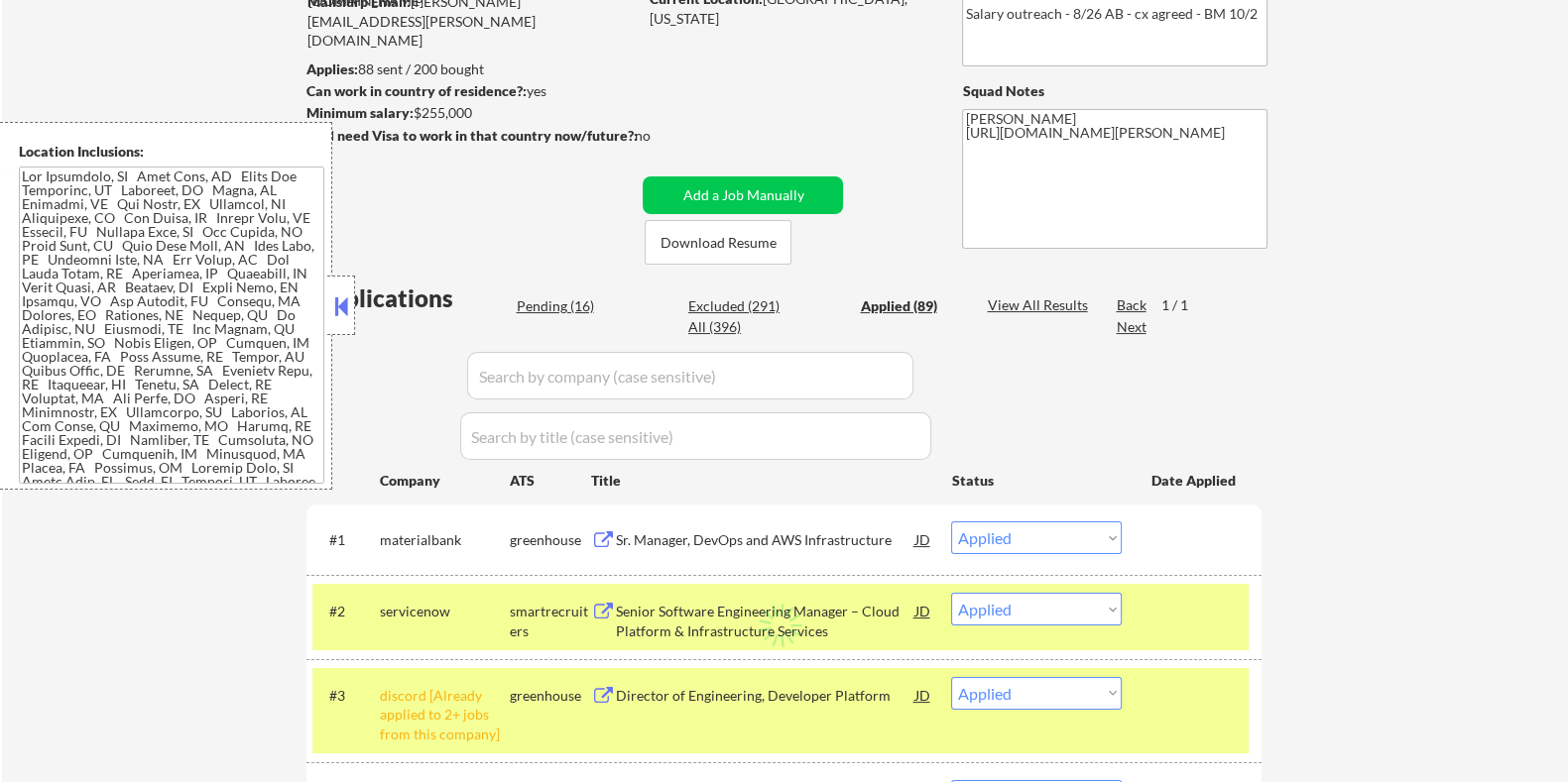
select select ""applied""
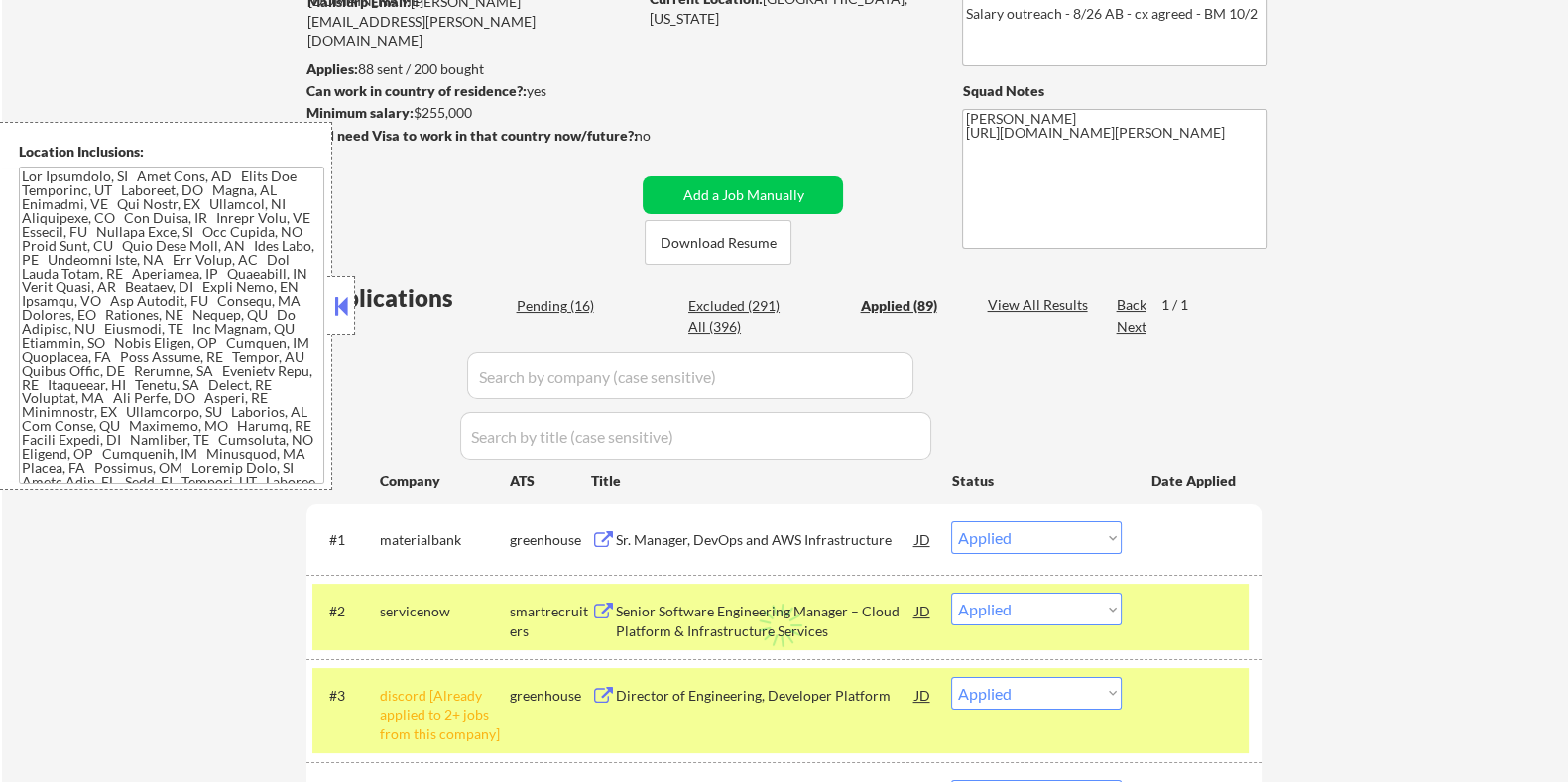
select select ""applied""
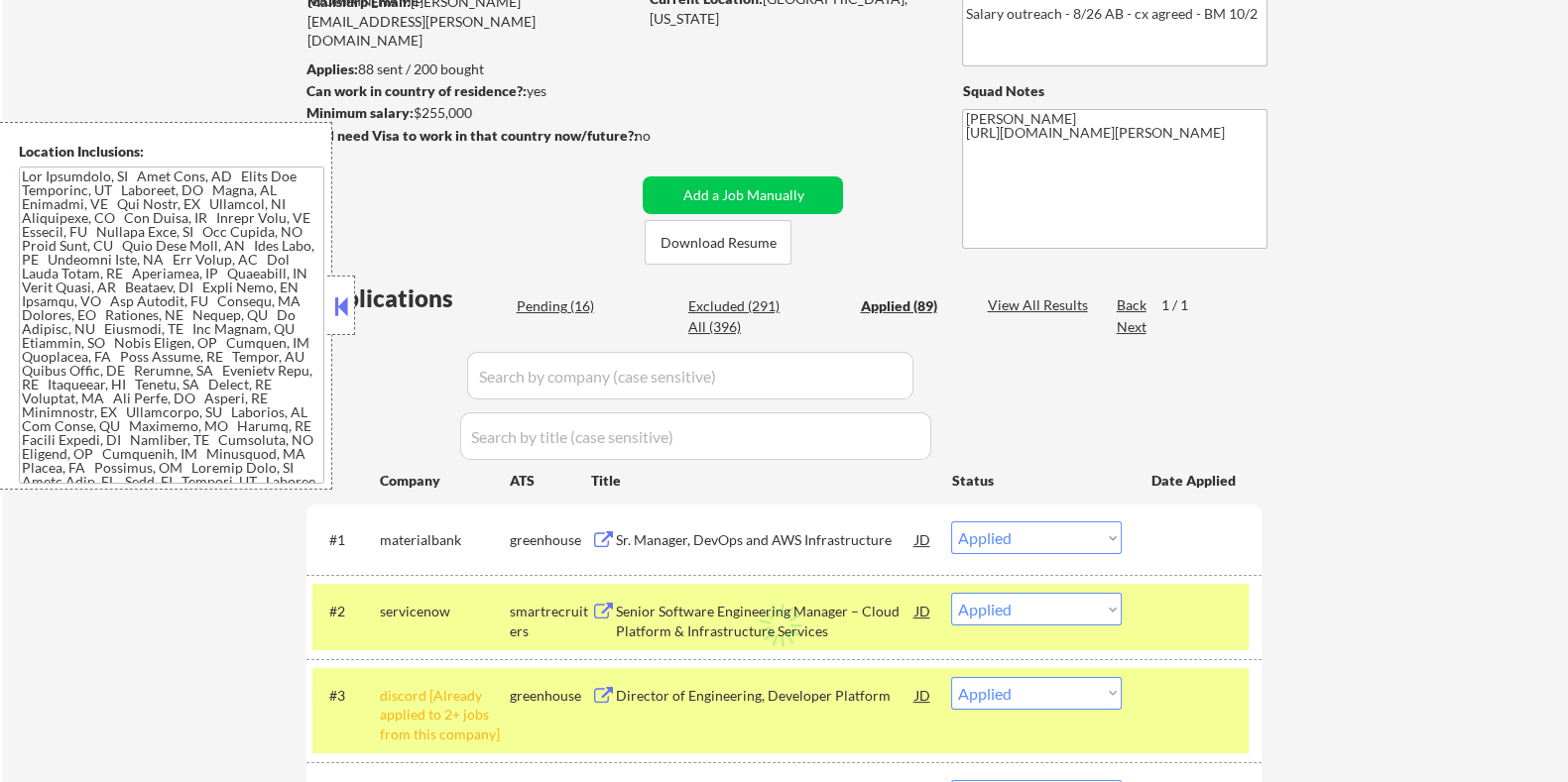
select select ""applied""
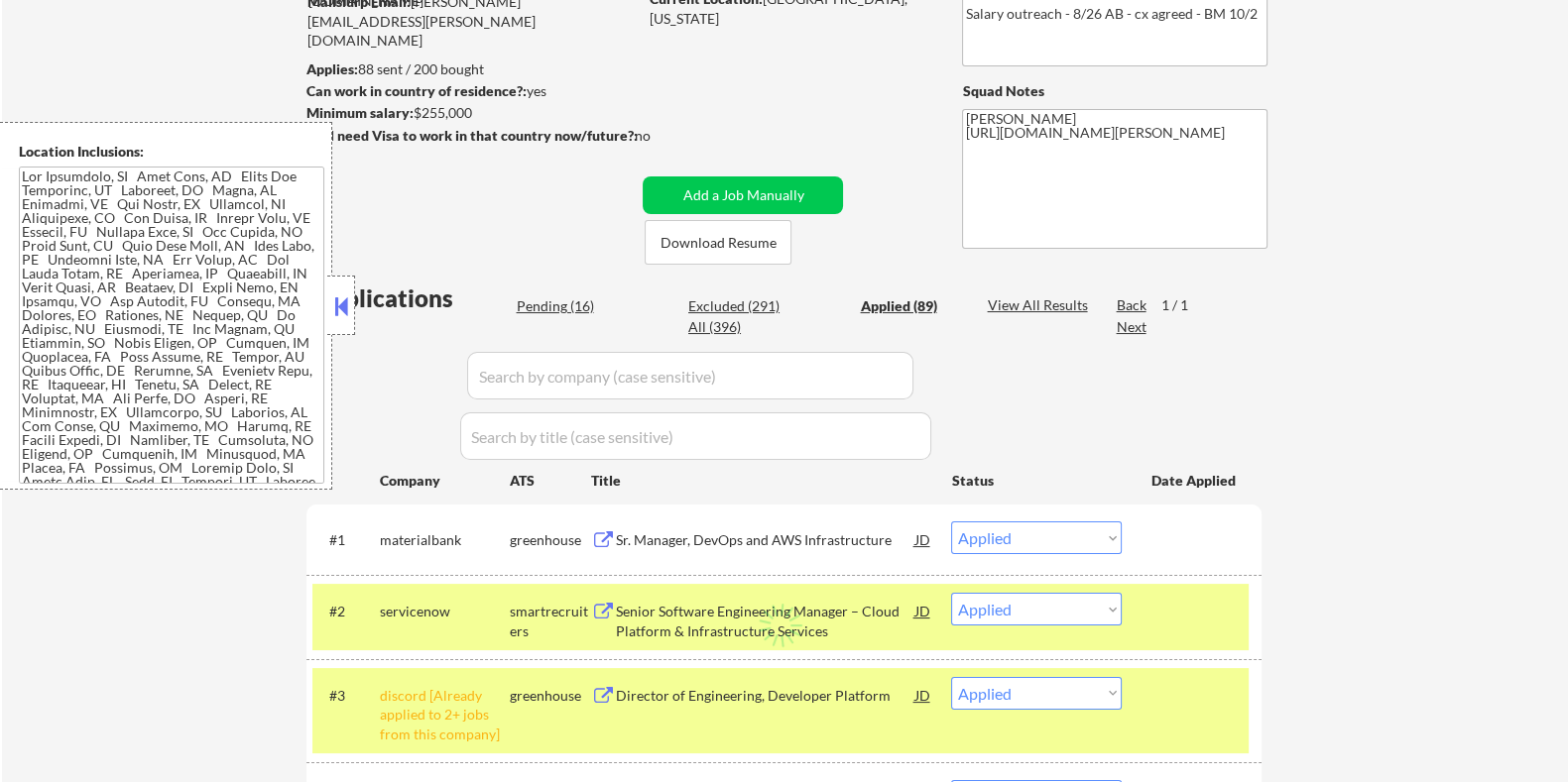
select select ""applied""
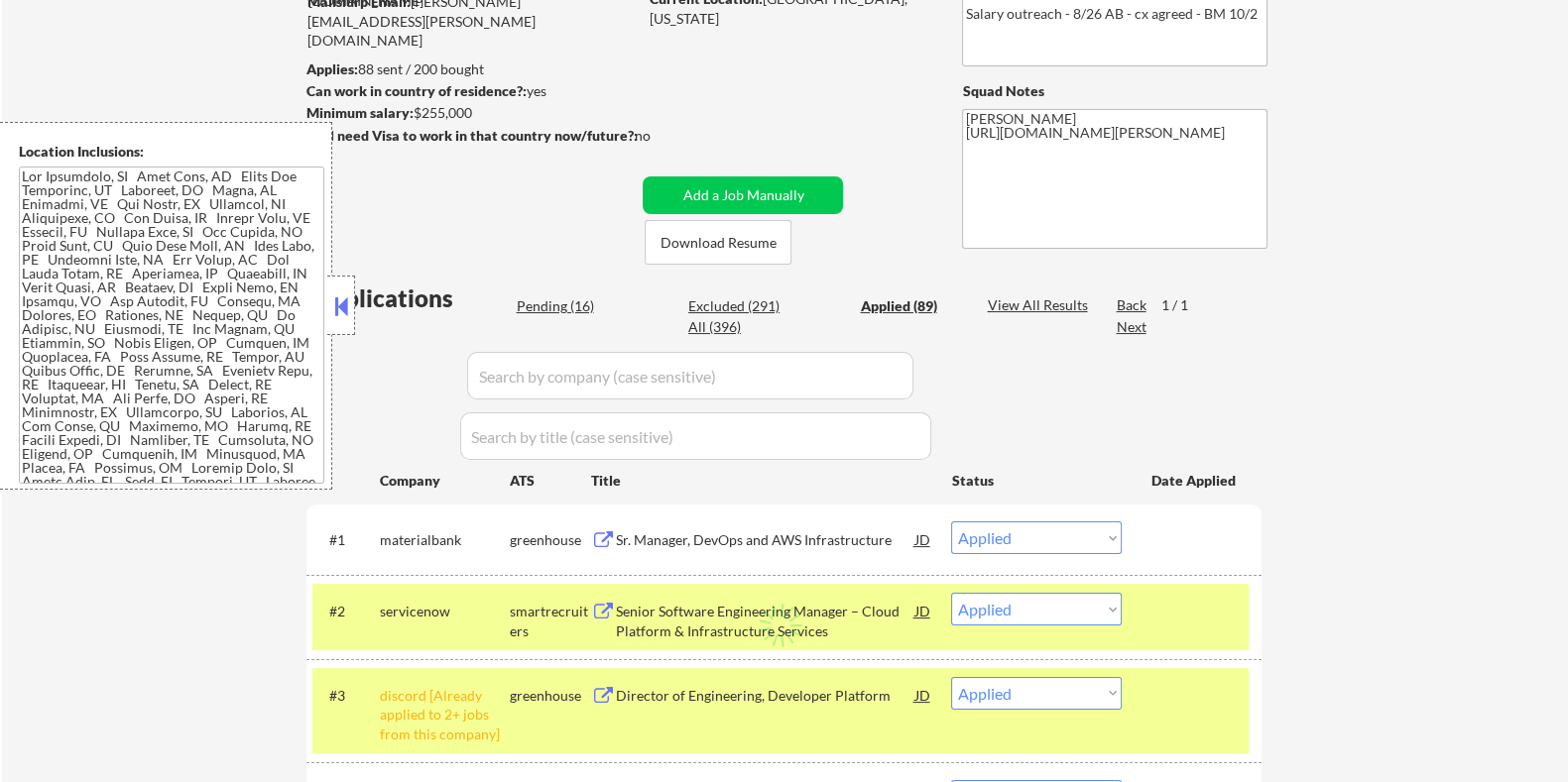
select select ""applied""
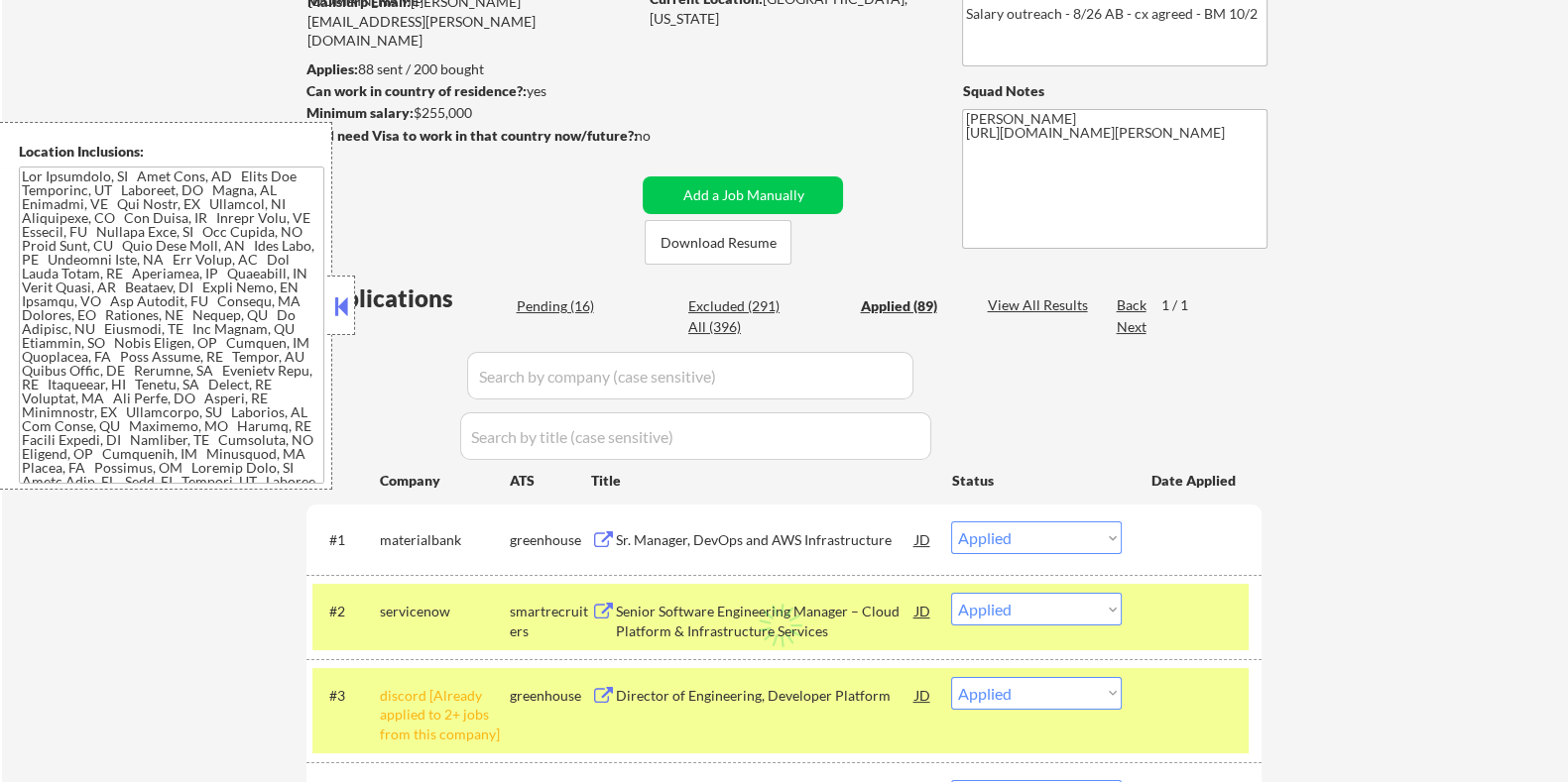
select select ""applied""
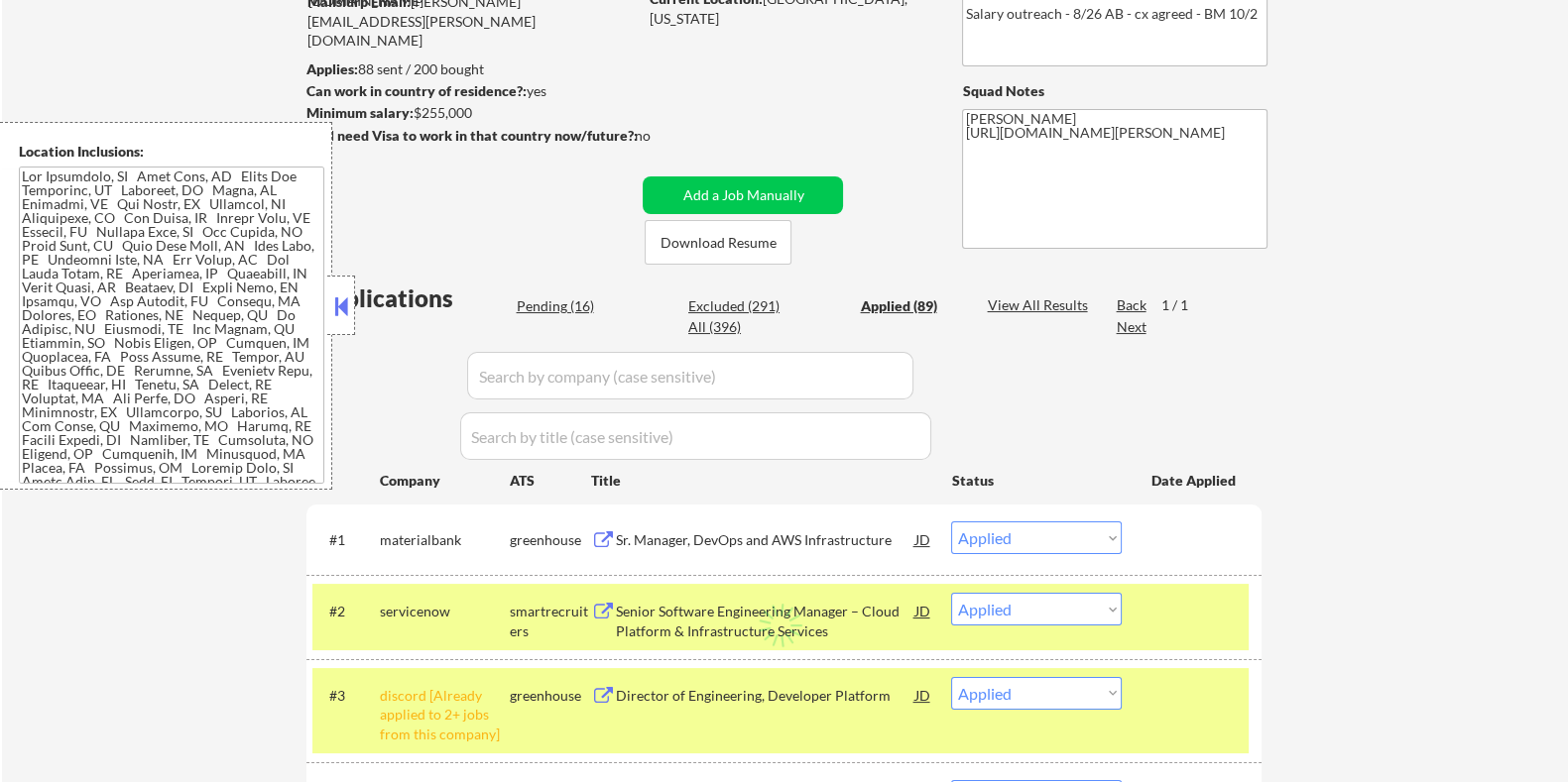
select select ""applied""
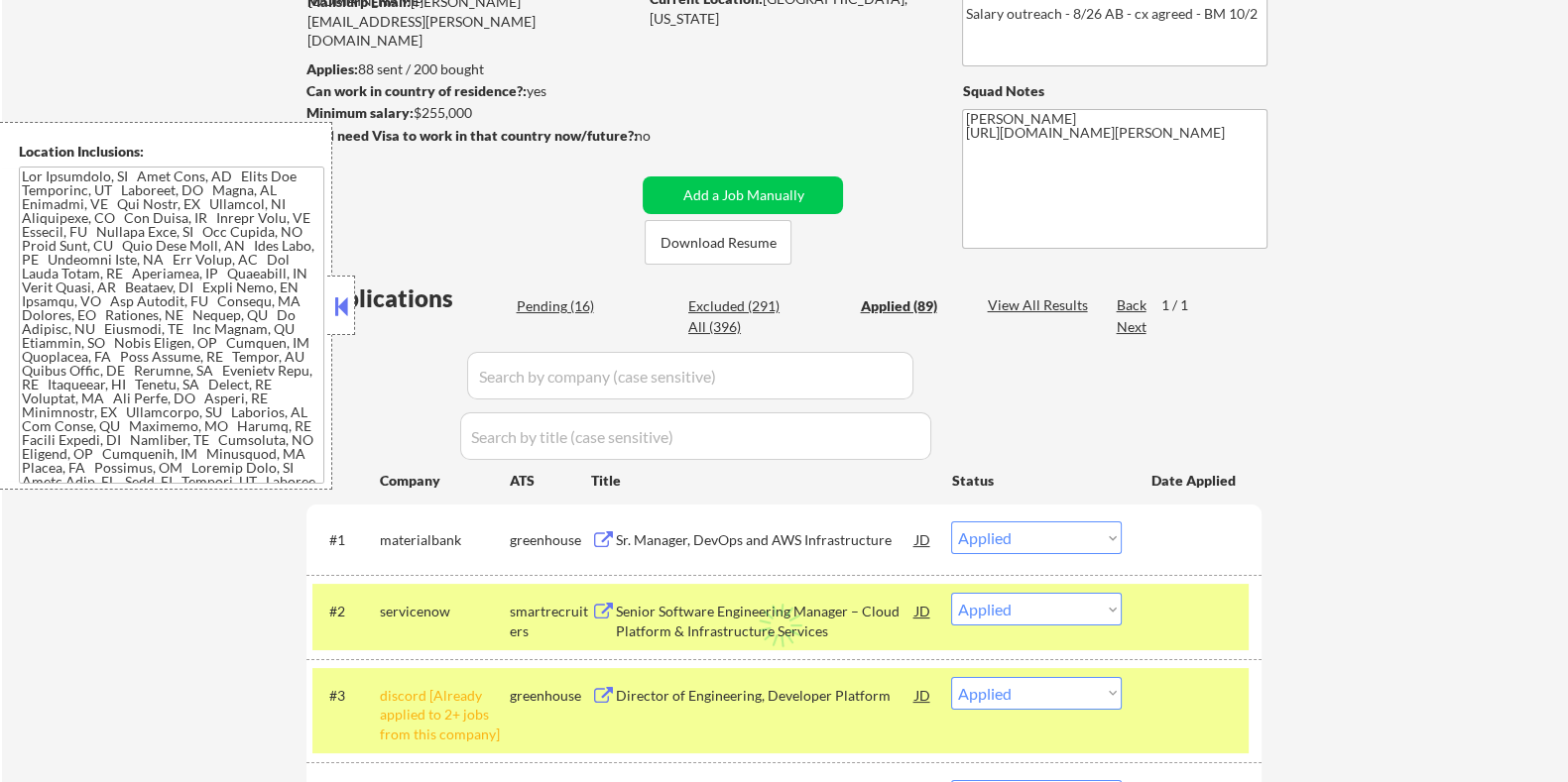
select select ""applied""
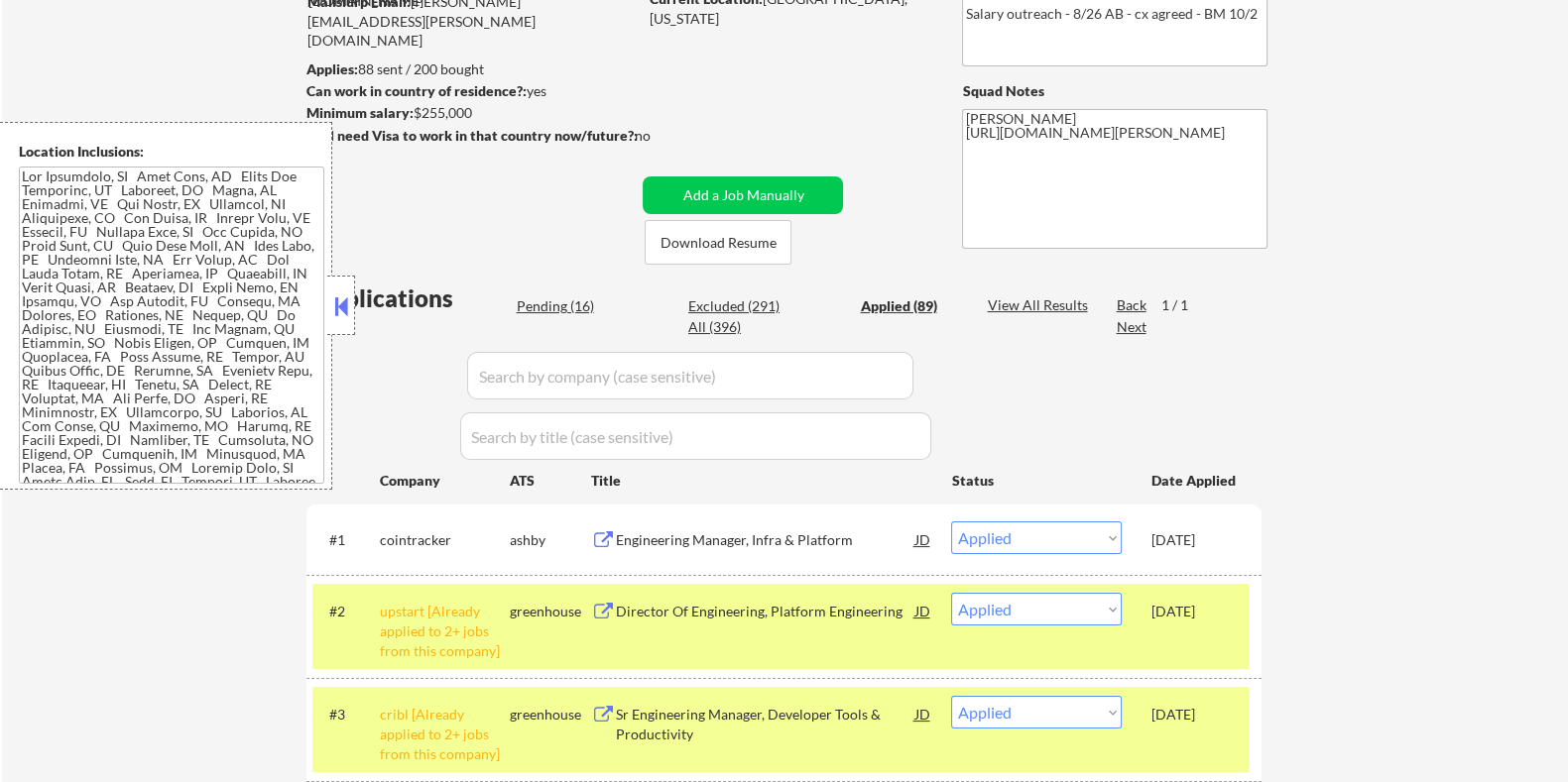
click at [759, 528] on div "Engineering Manager, Infra & Platform" at bounding box center [764, 540] width 299 height 36
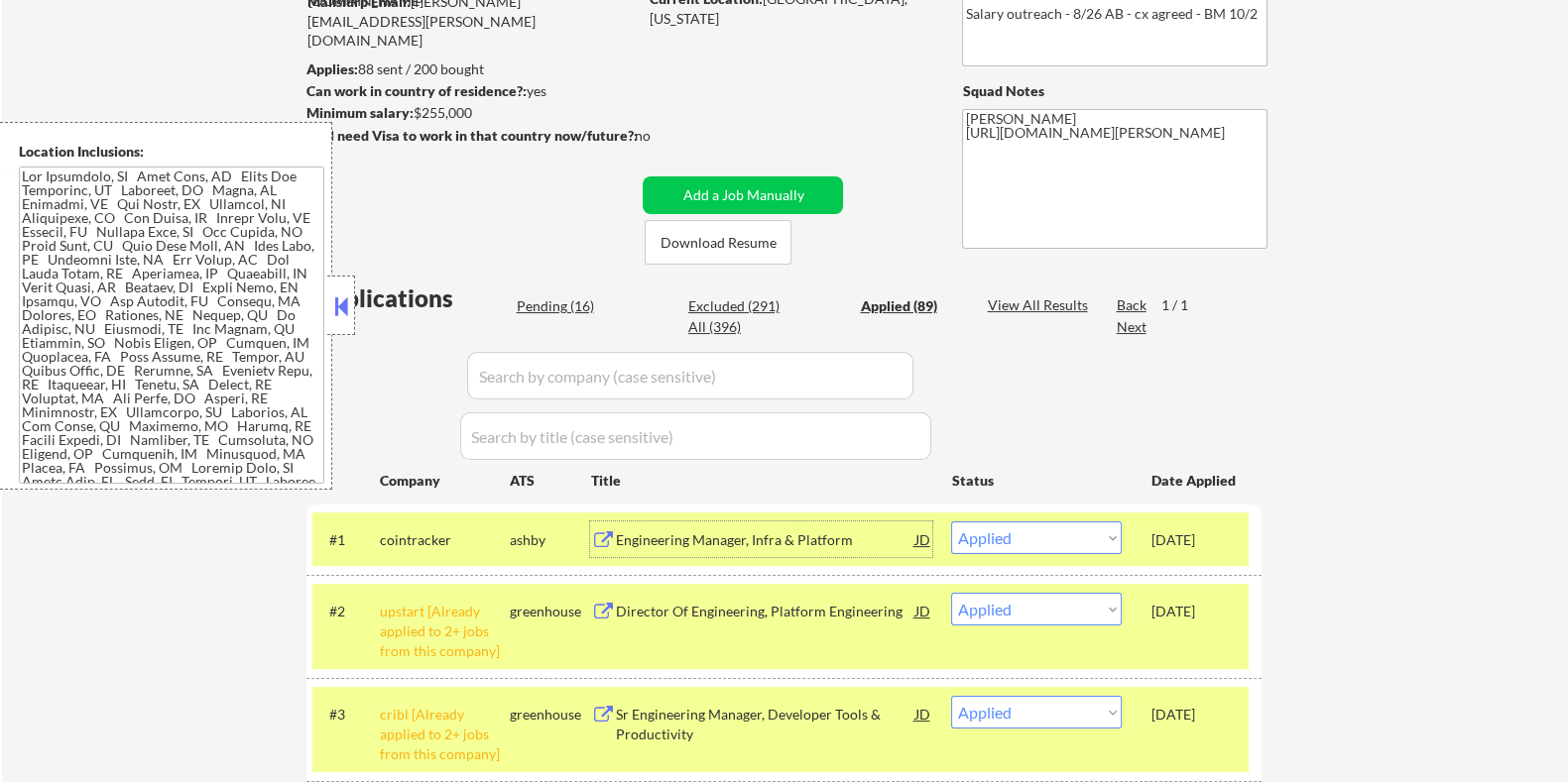
click at [551, 296] on div "Pending (16)" at bounding box center [565, 306] width 99 height 20
select select ""pending""
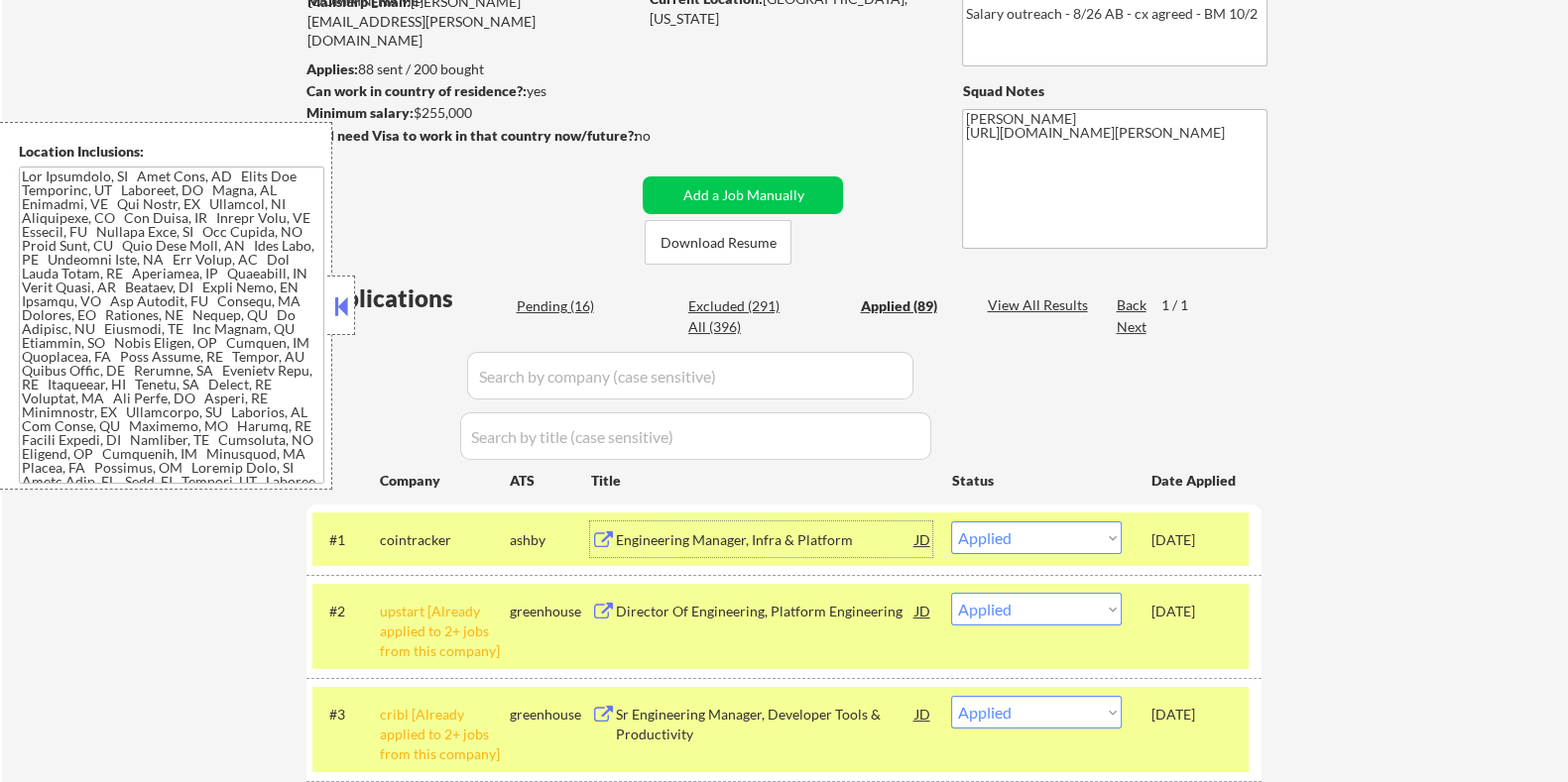
select select ""pending""
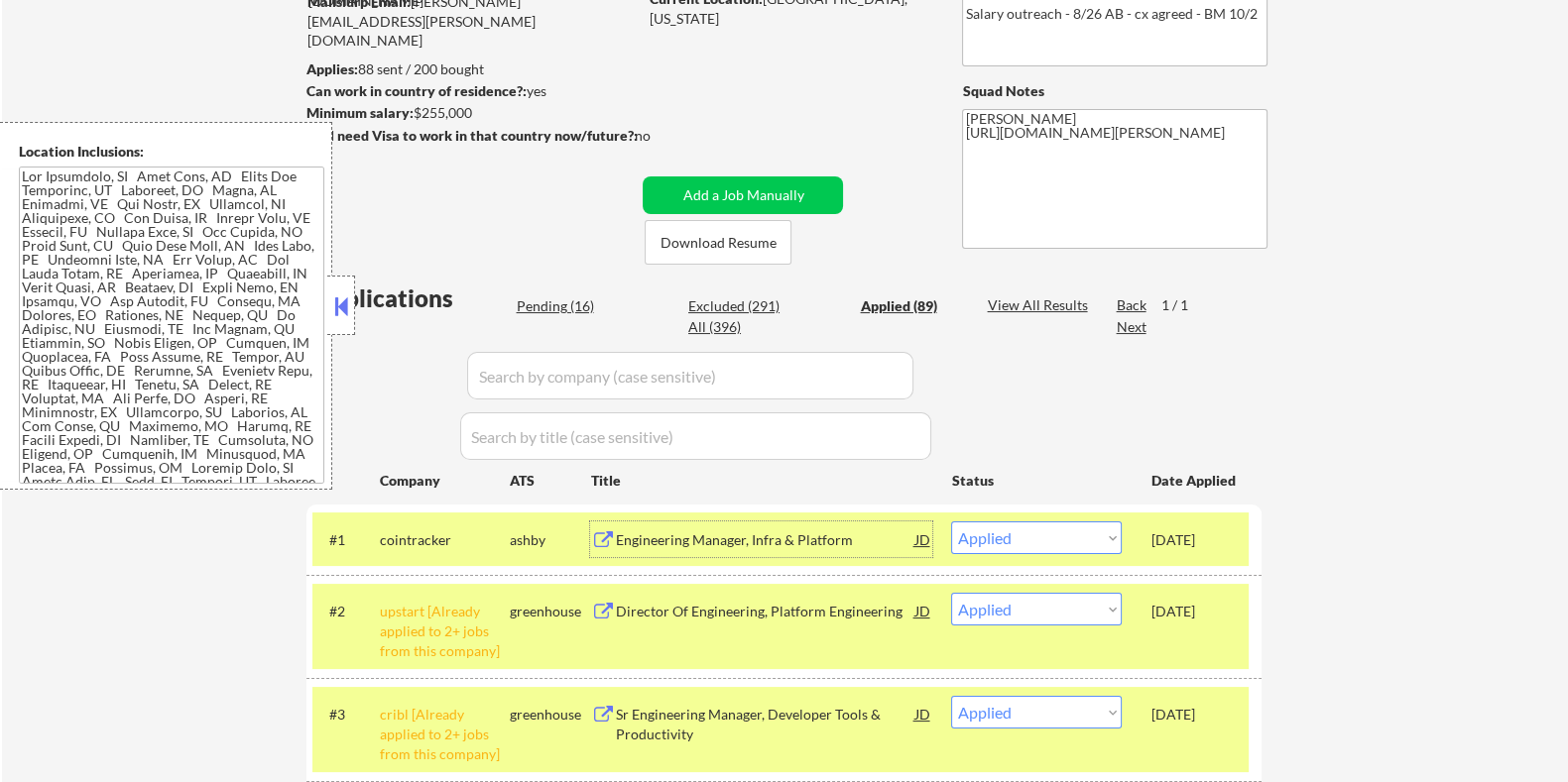
select select ""pending""
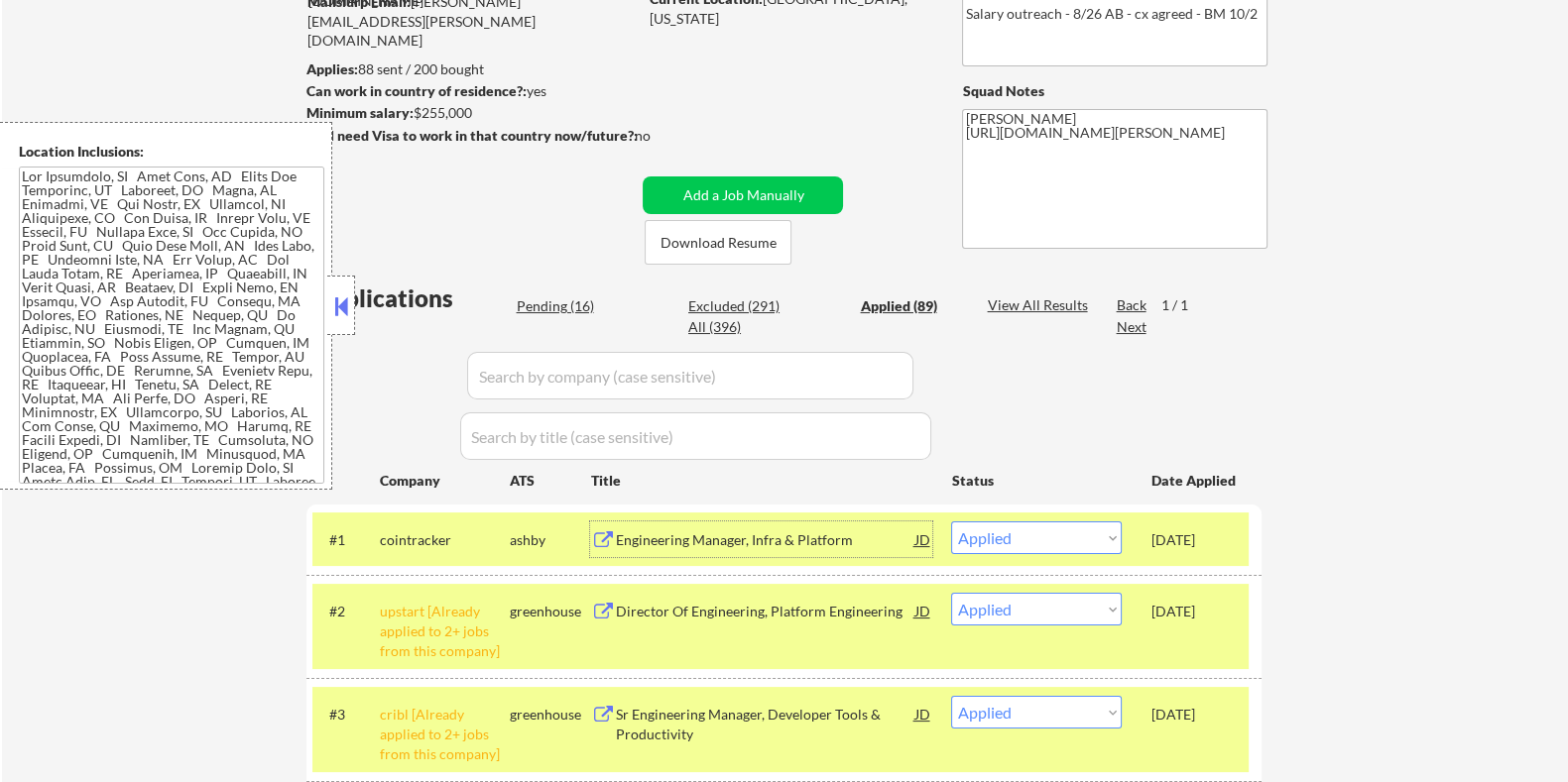
select select ""pending""
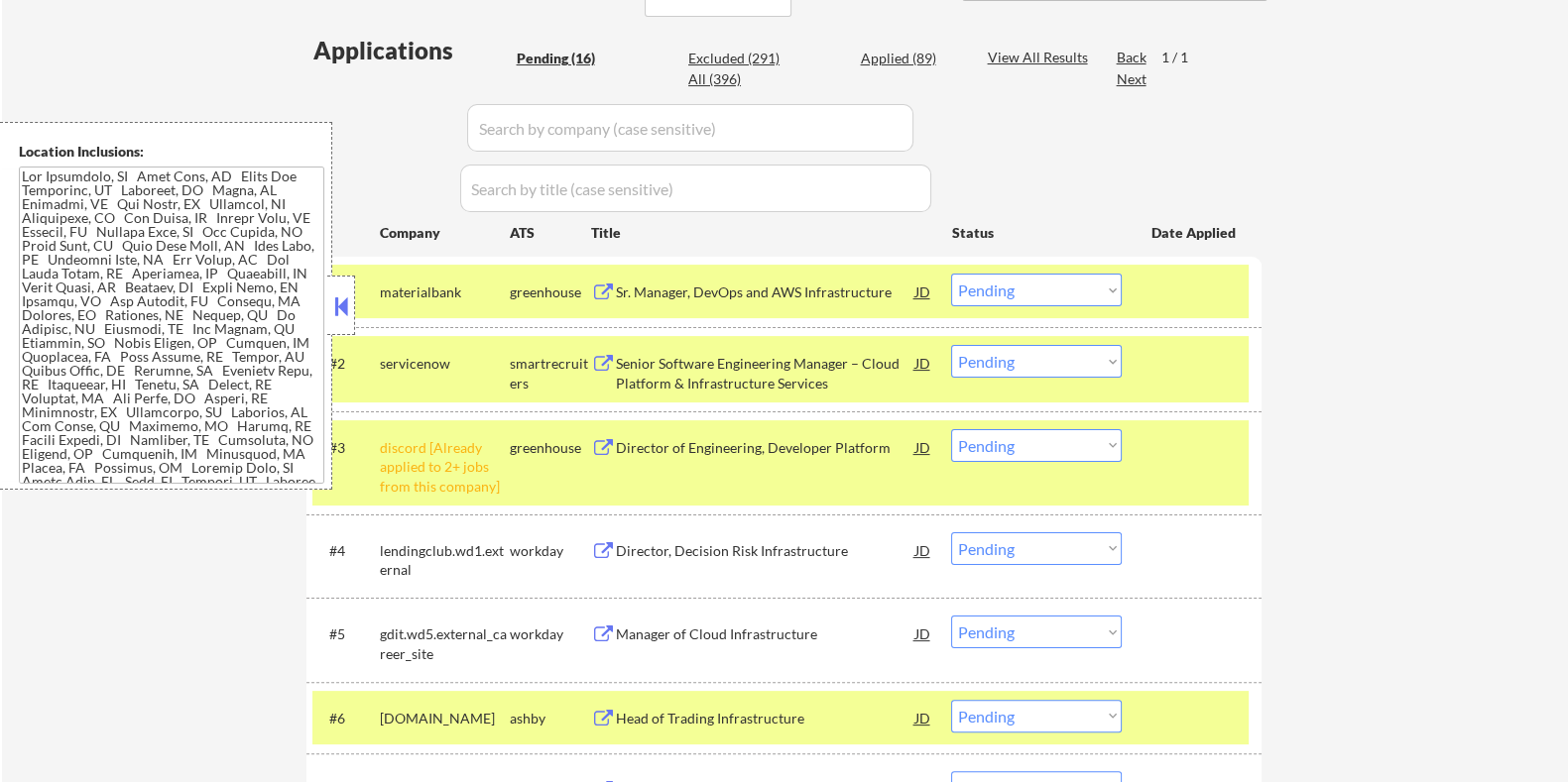
scroll to position [744, 0]
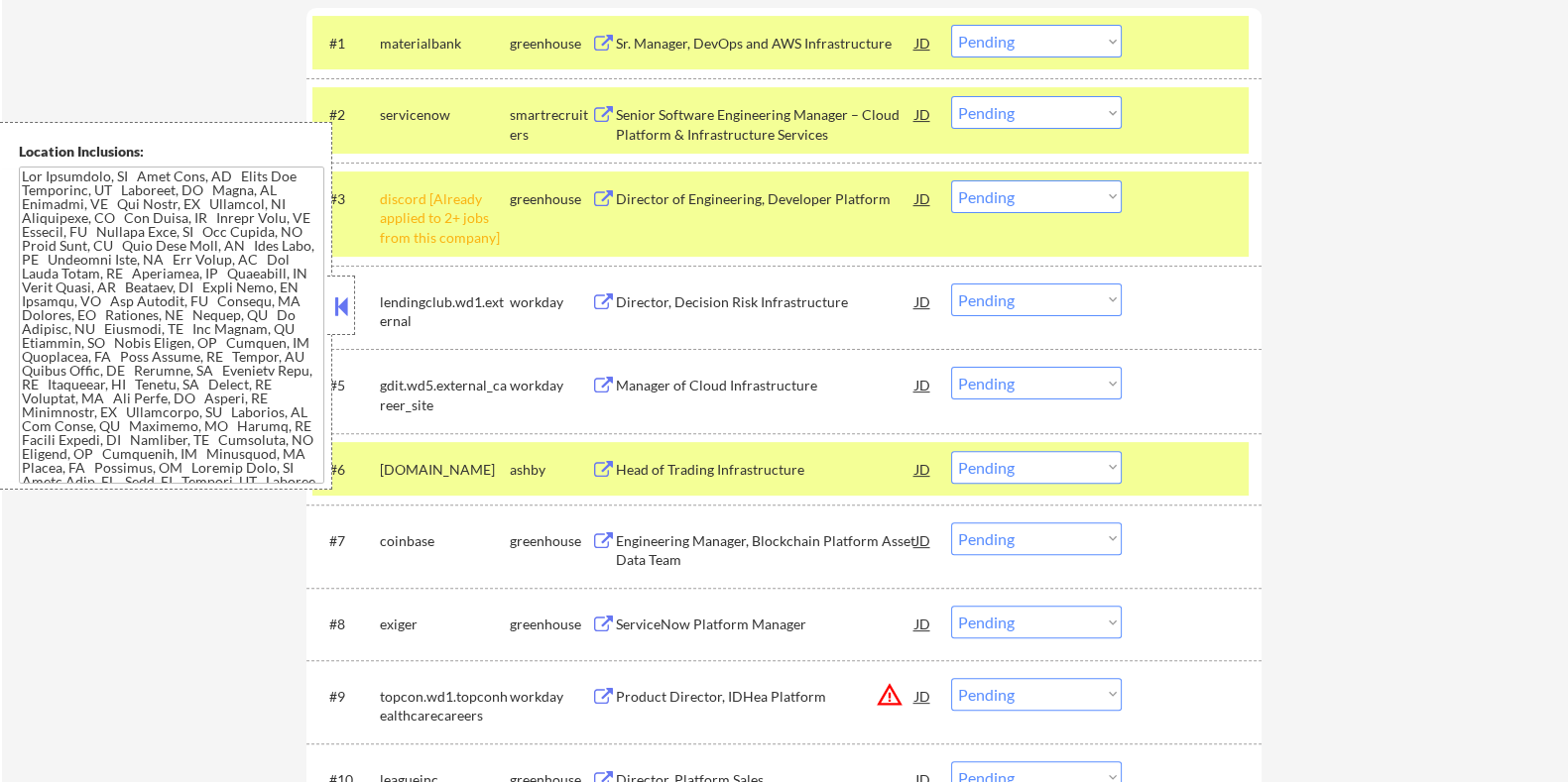
click at [1265, 493] on div "← Return to /applysquad Mailslurp Inbox Job Search Builder [PERSON_NAME] User E…" at bounding box center [784, 339] width 990 height 2007
drag, startPoint x: 461, startPoint y: 471, endPoint x: 376, endPoint y: 468, distance: 85.1
click at [376, 468] on div "#6 [DOMAIN_NAME] [PERSON_NAME] Head of Trading Infrastructure JD Choose an opti…" at bounding box center [780, 469] width 936 height 54
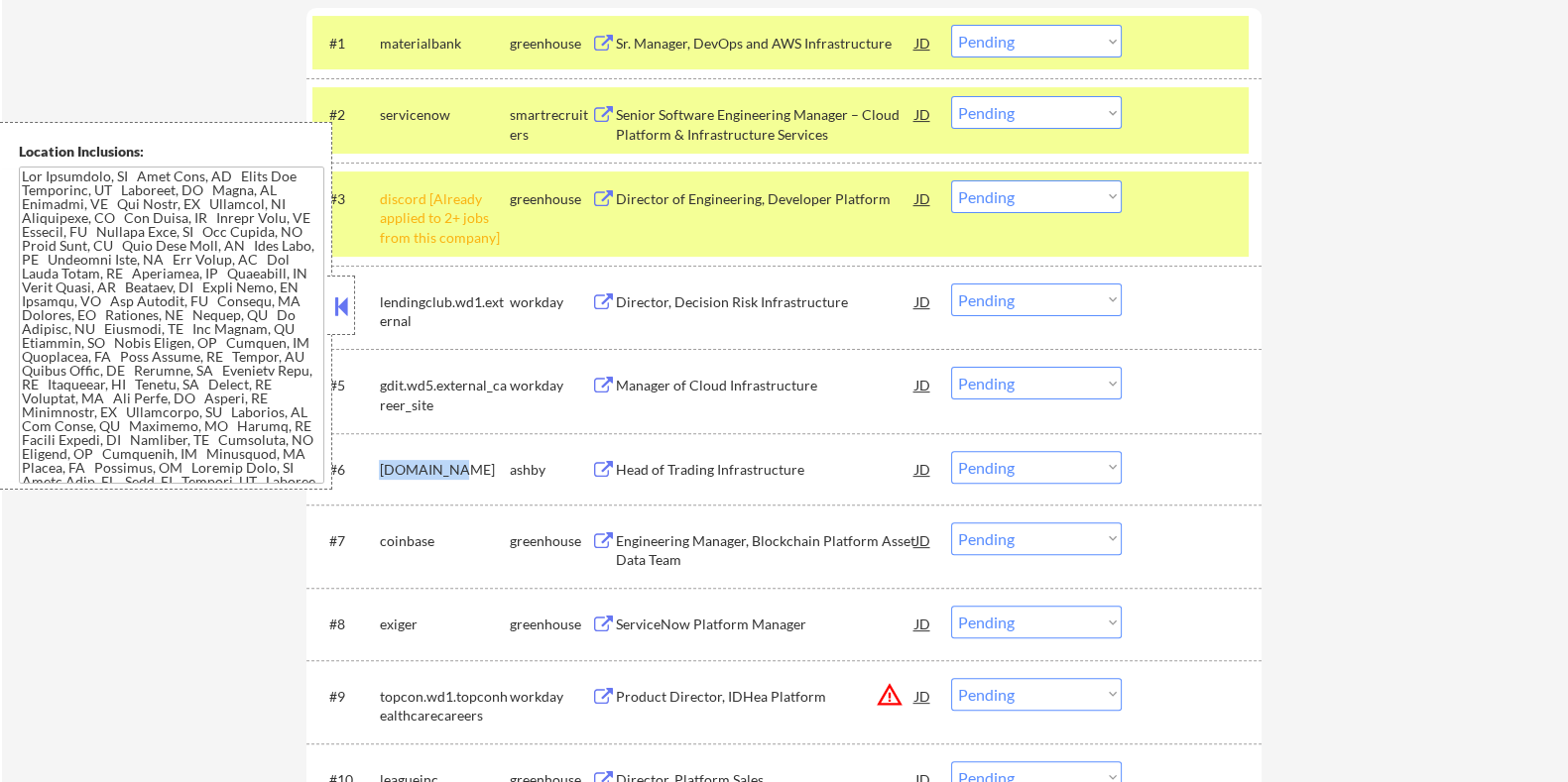
copy div "[DOMAIN_NAME]"
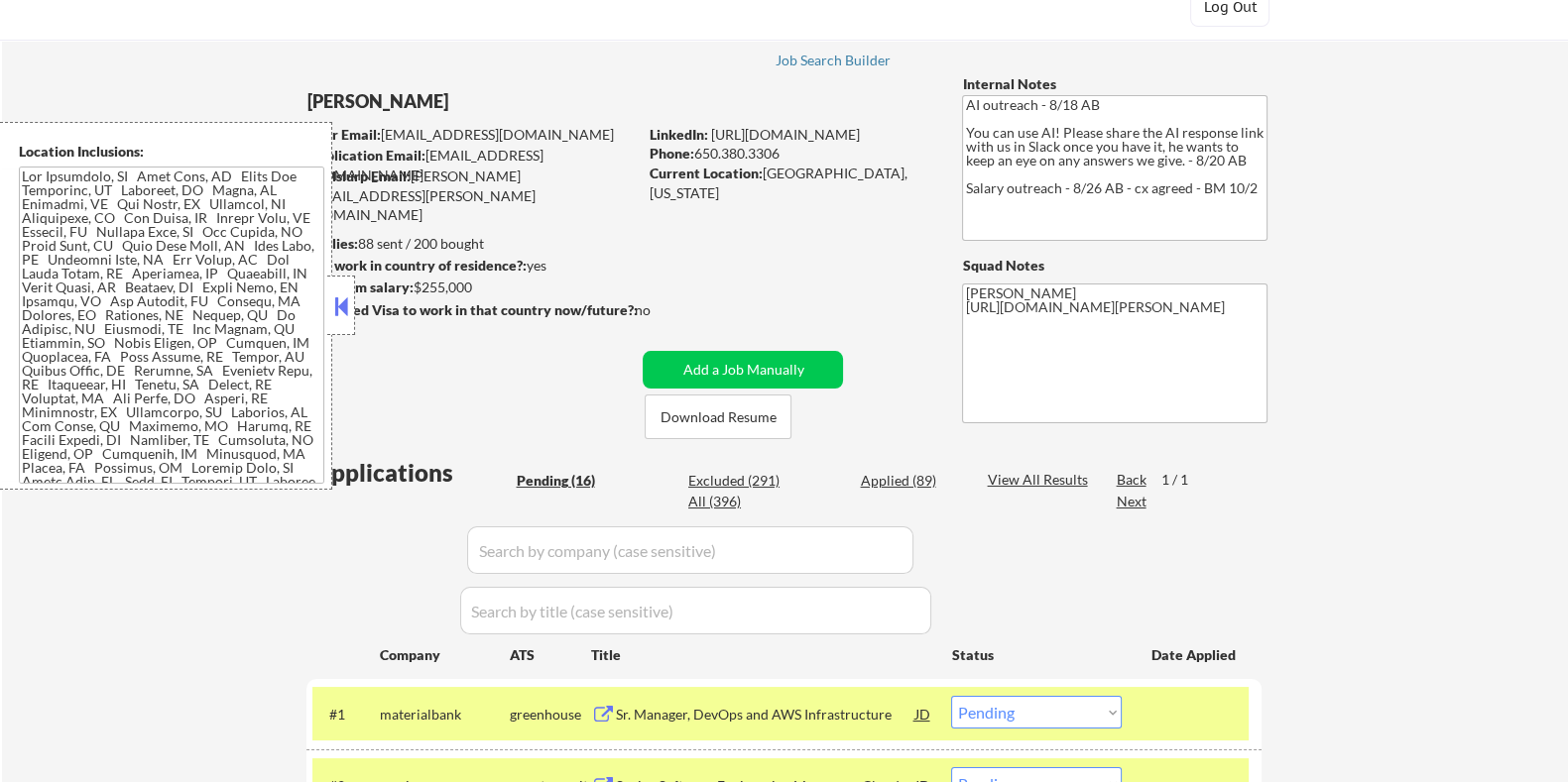
scroll to position [0, 0]
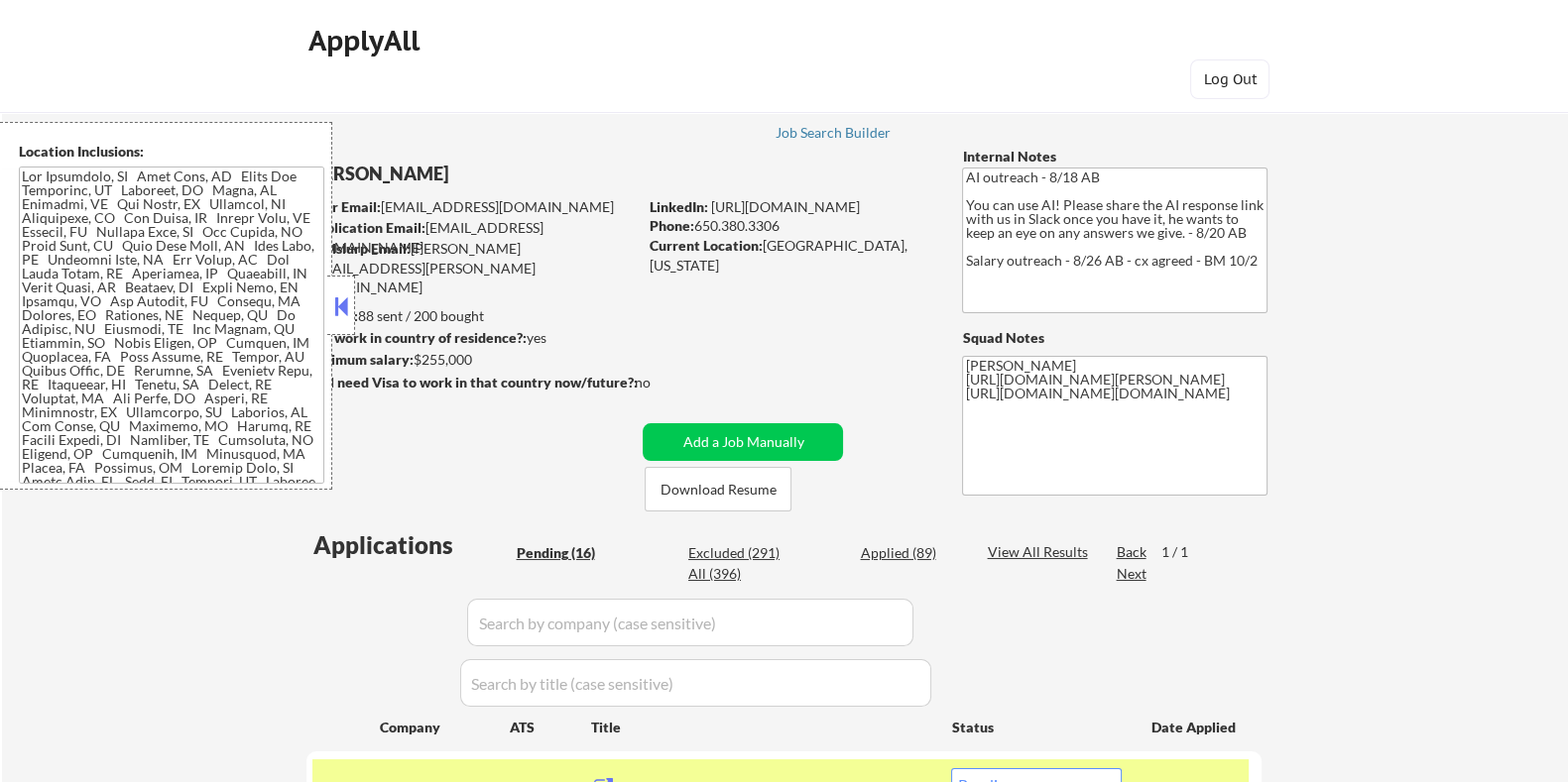
type textarea "[PERSON_NAME] [URL][DOMAIN_NAME][PERSON_NAME] [URL][DOMAIN_NAME][DOMAIN_NAME] […"
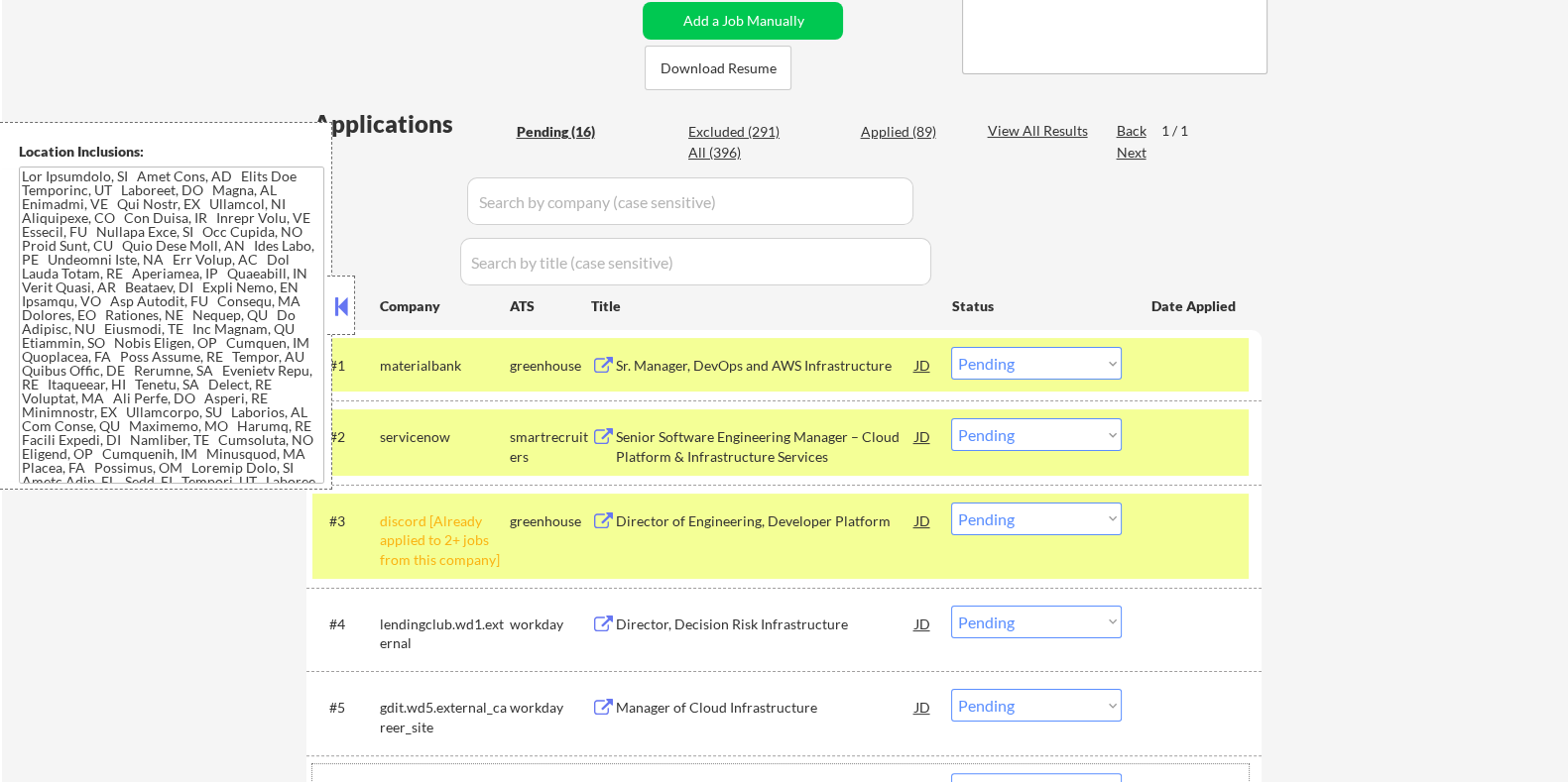
scroll to position [620, 0]
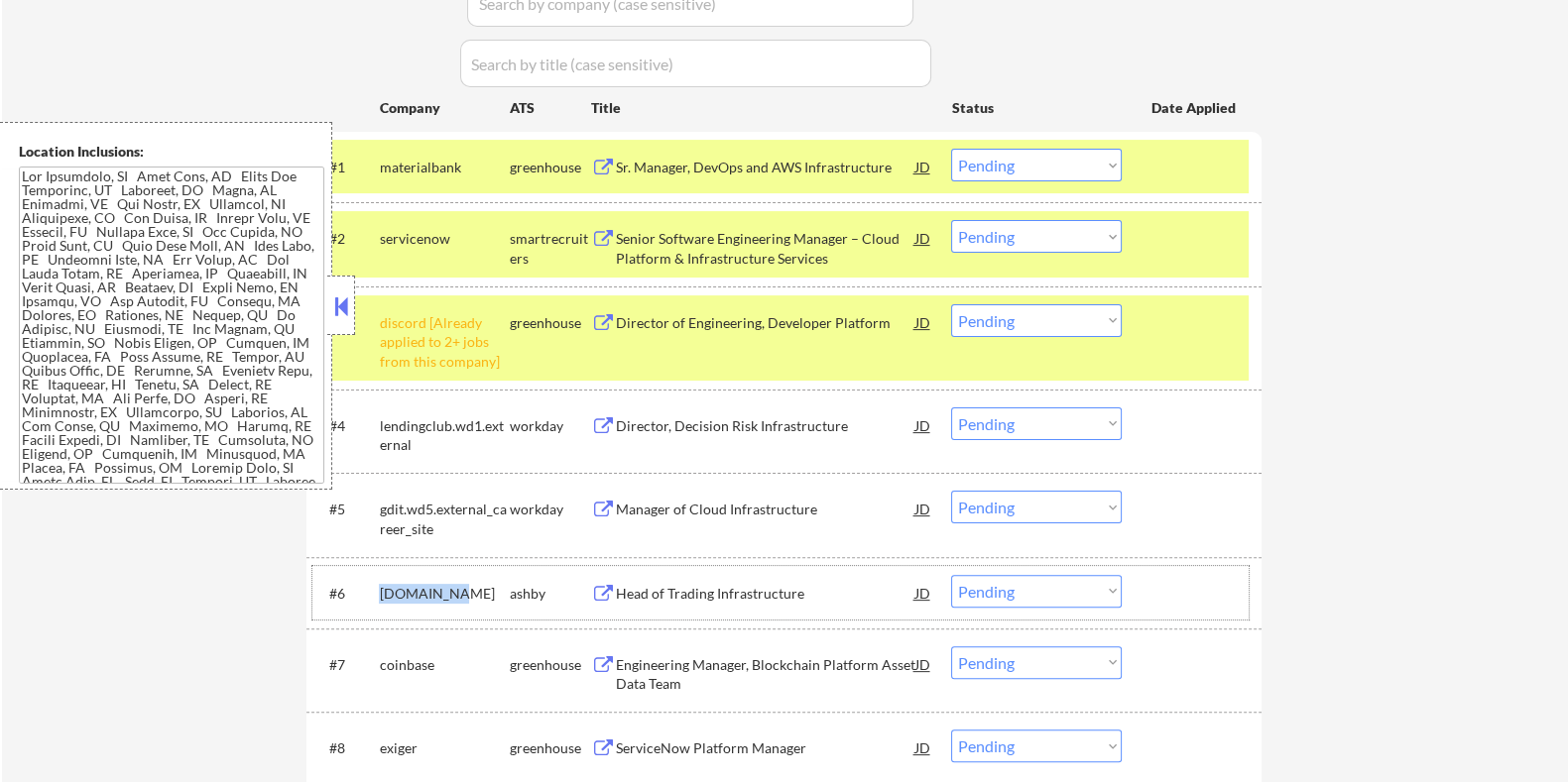
click at [1085, 593] on select "Choose an option... Pending Applied Excluded (Questions) Excluded (Expired) Exc…" at bounding box center [1036, 591] width 171 height 33
click at [951, 575] on select "Choose an option... Pending Applied Excluded (Questions) Excluded (Expired) Exc…" at bounding box center [1036, 591] width 171 height 33
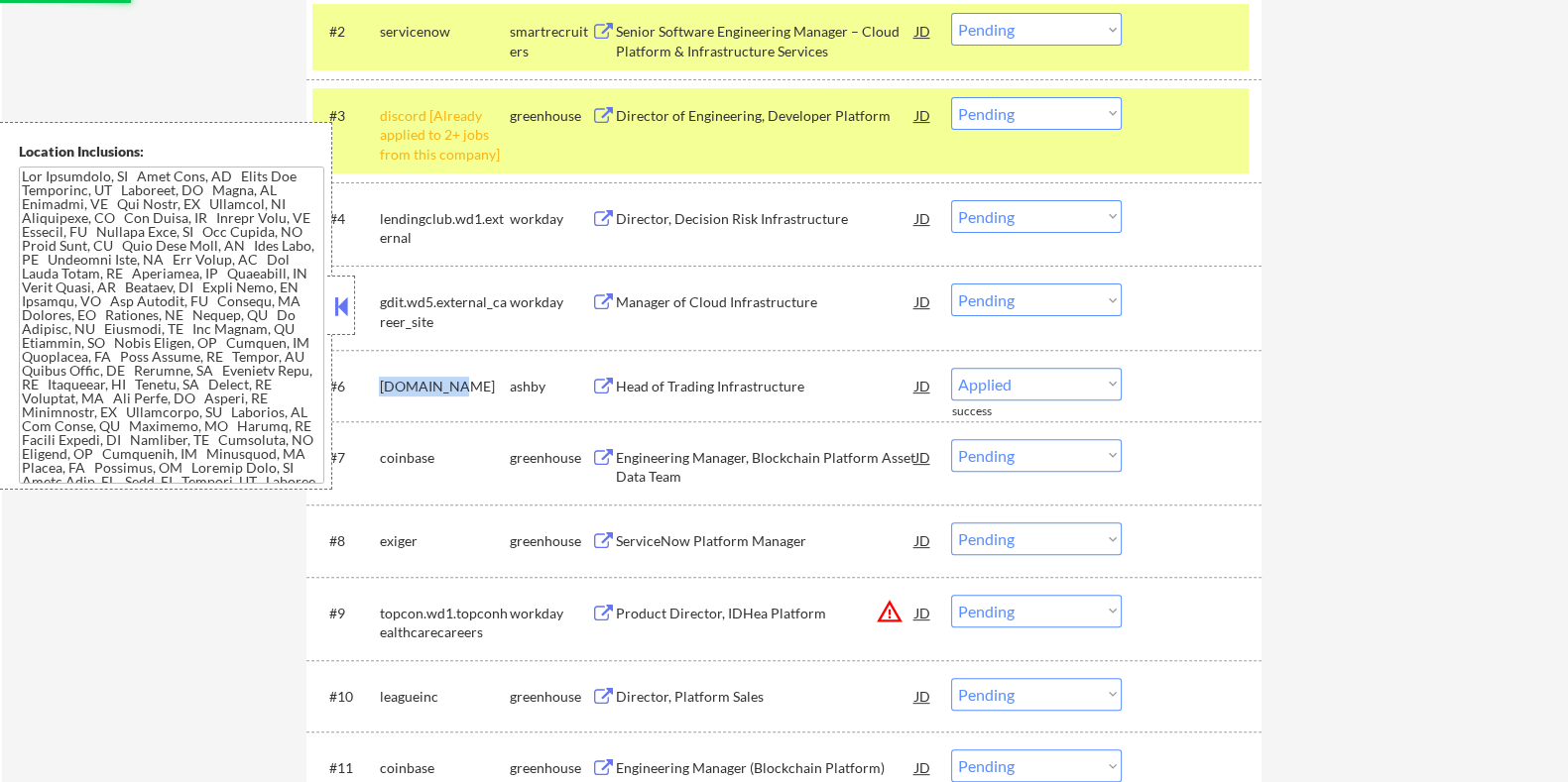
scroll to position [866, 0]
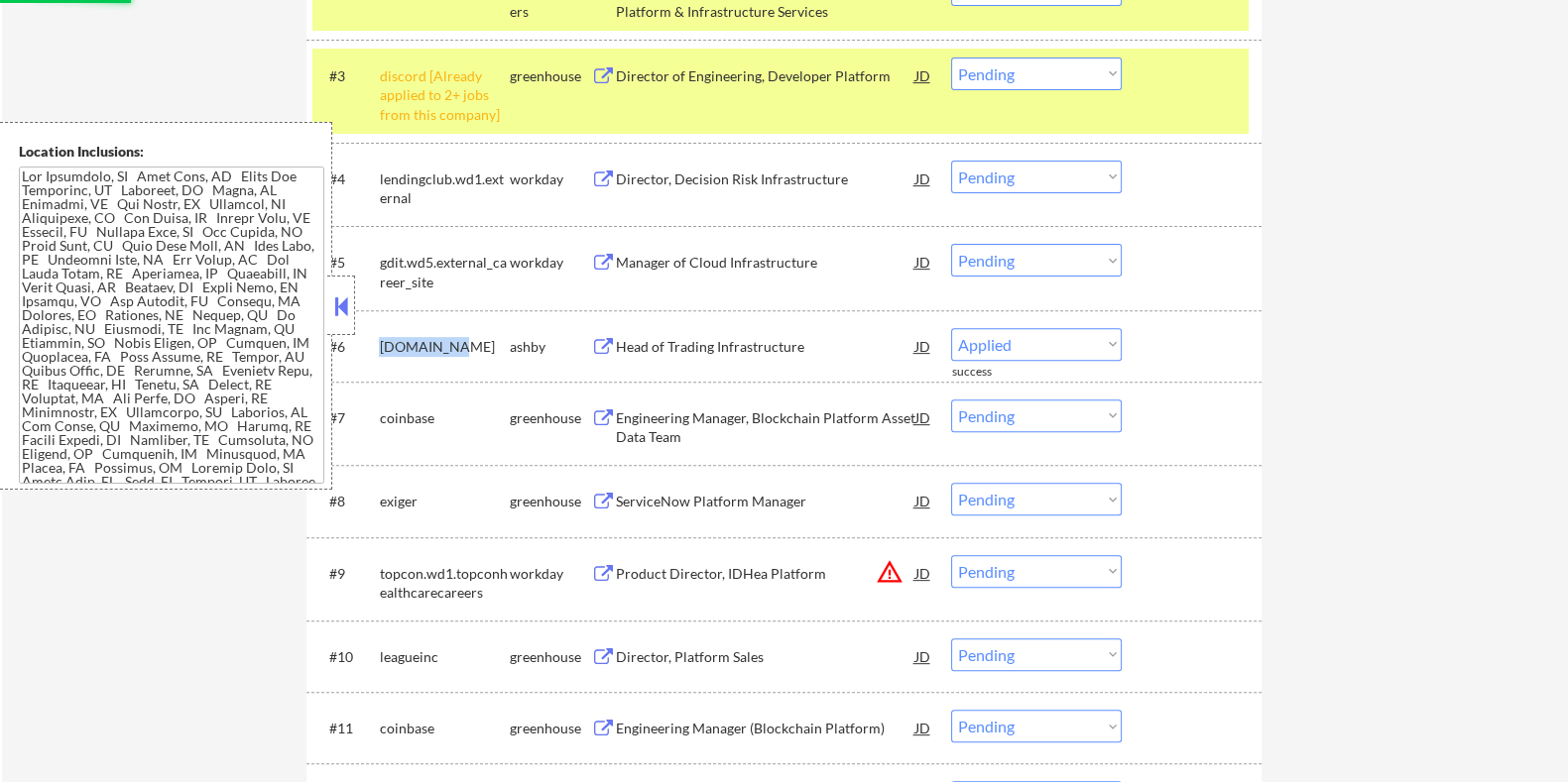
select select ""pending""
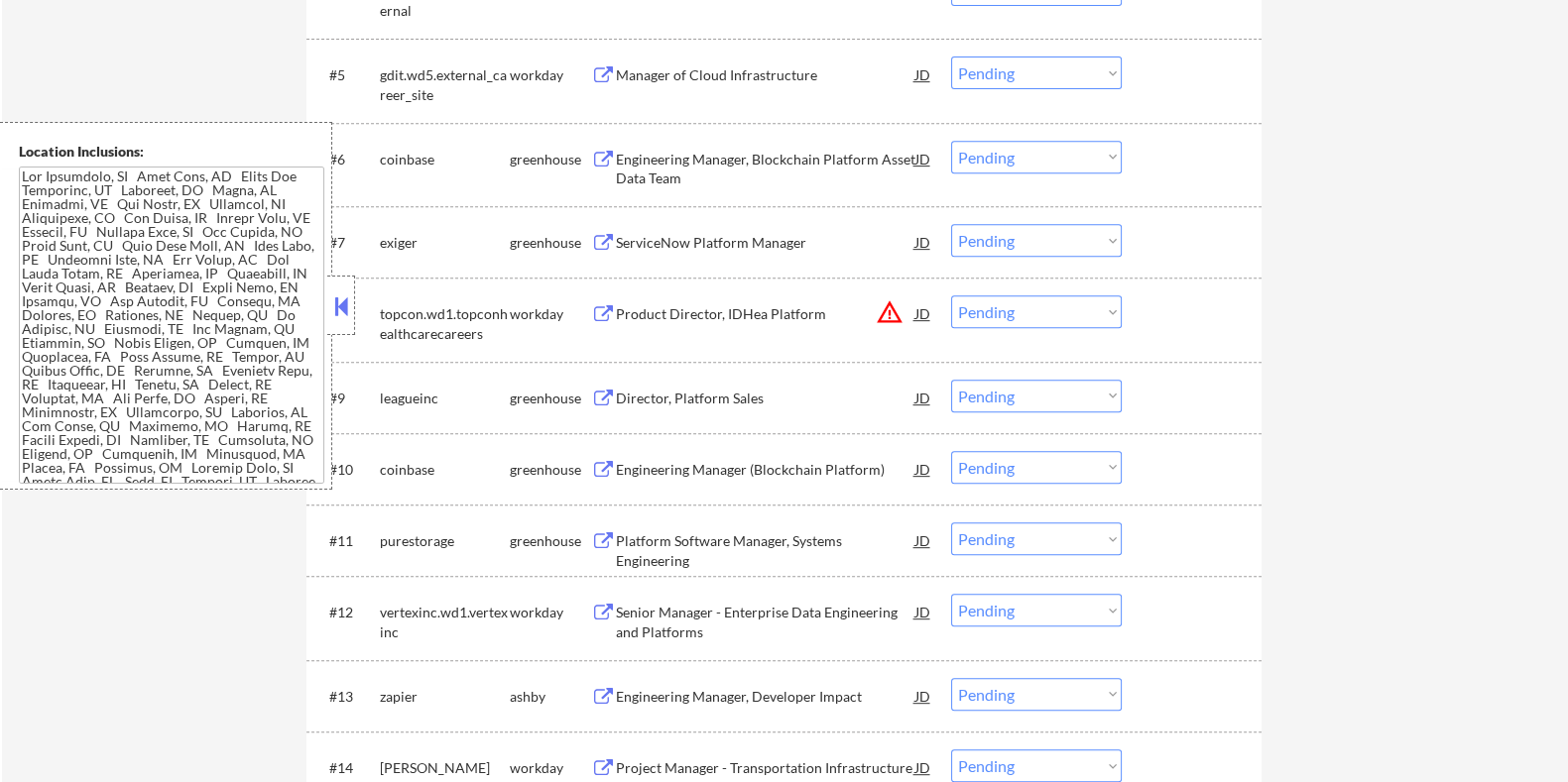
scroll to position [1240, 0]
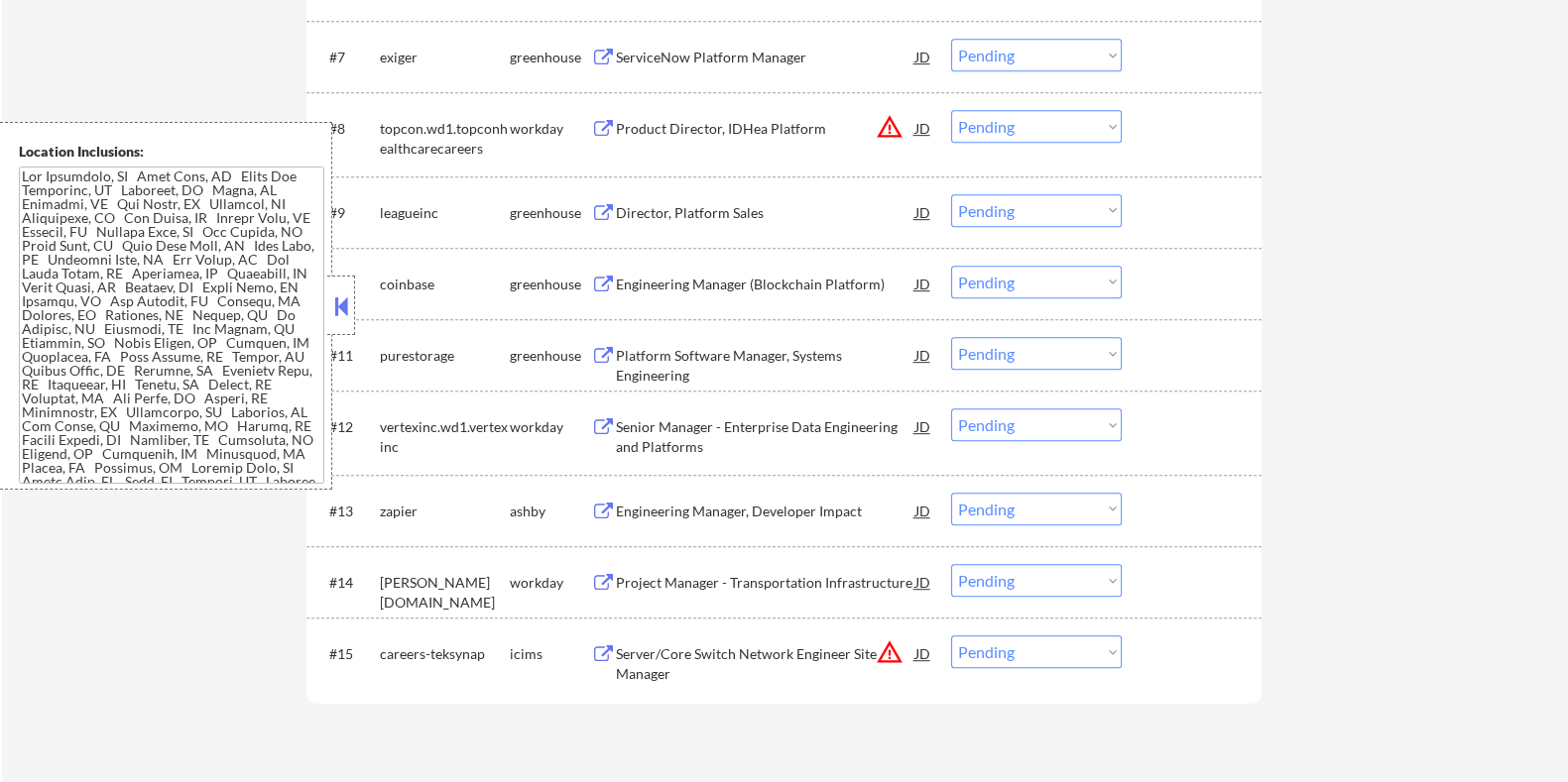
click at [742, 508] on div "Engineering Manager, Developer Impact" at bounding box center [764, 512] width 299 height 20
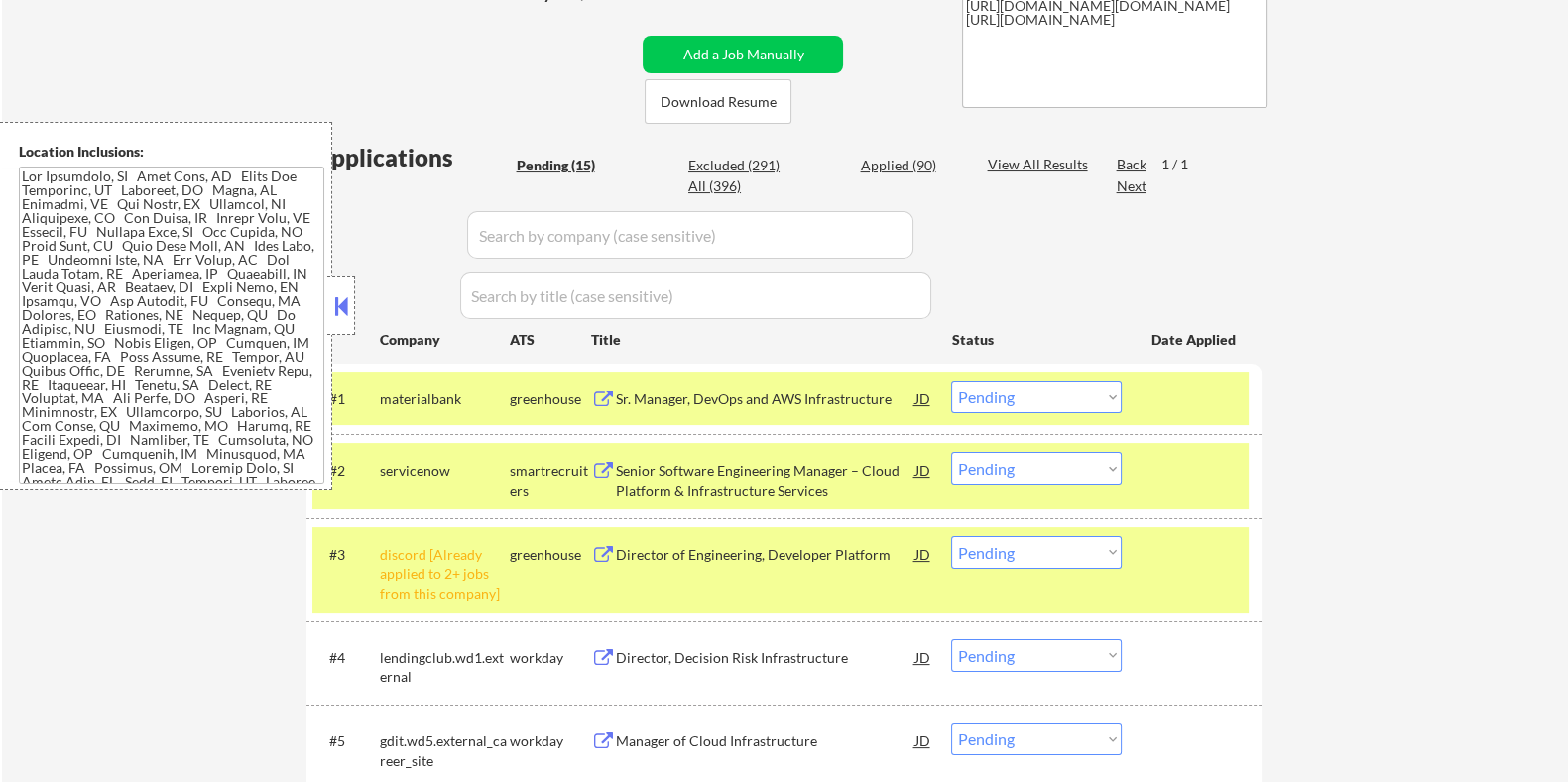
scroll to position [372, 0]
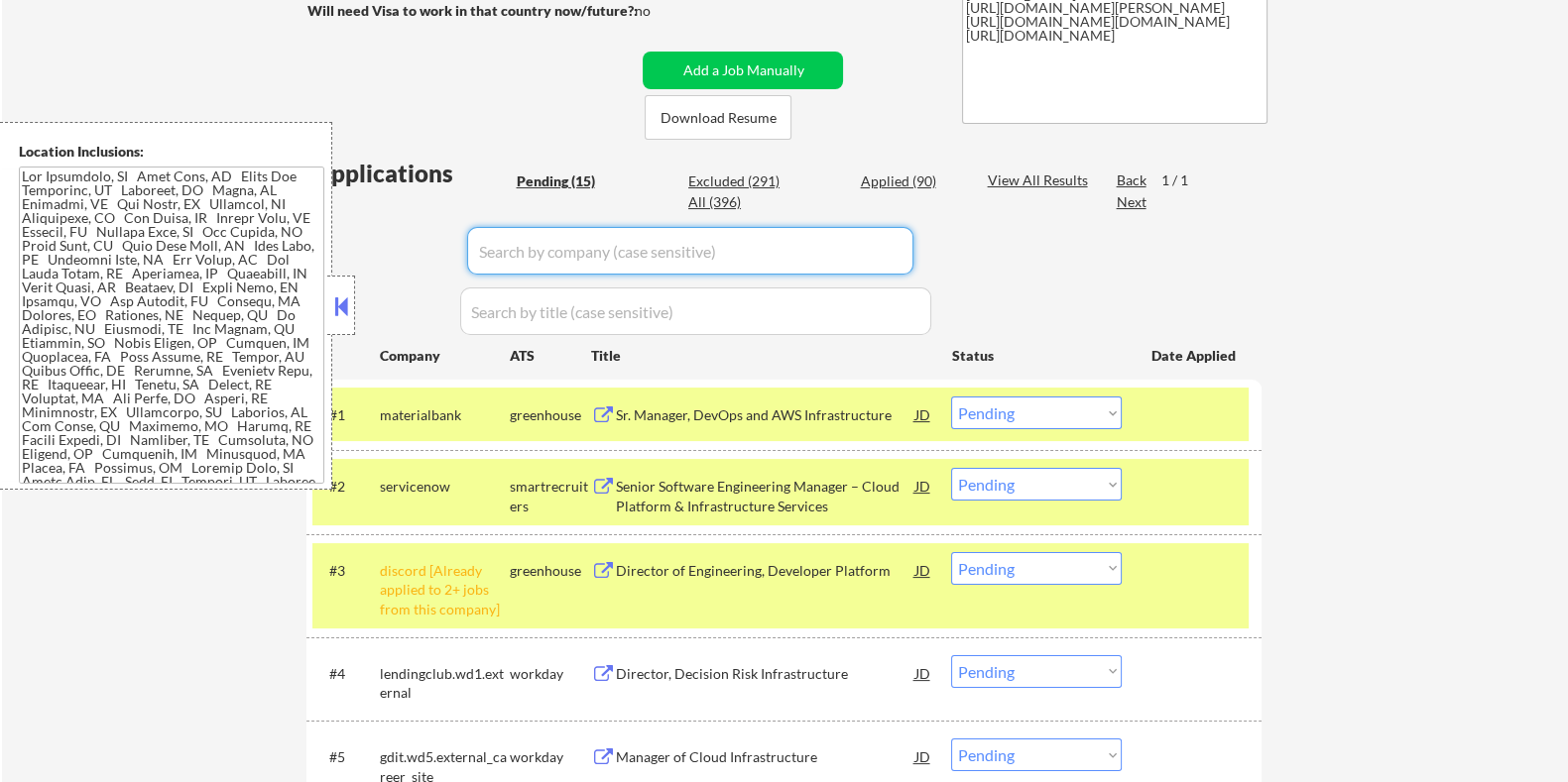
click at [672, 259] on input "input" at bounding box center [690, 251] width 446 height 48
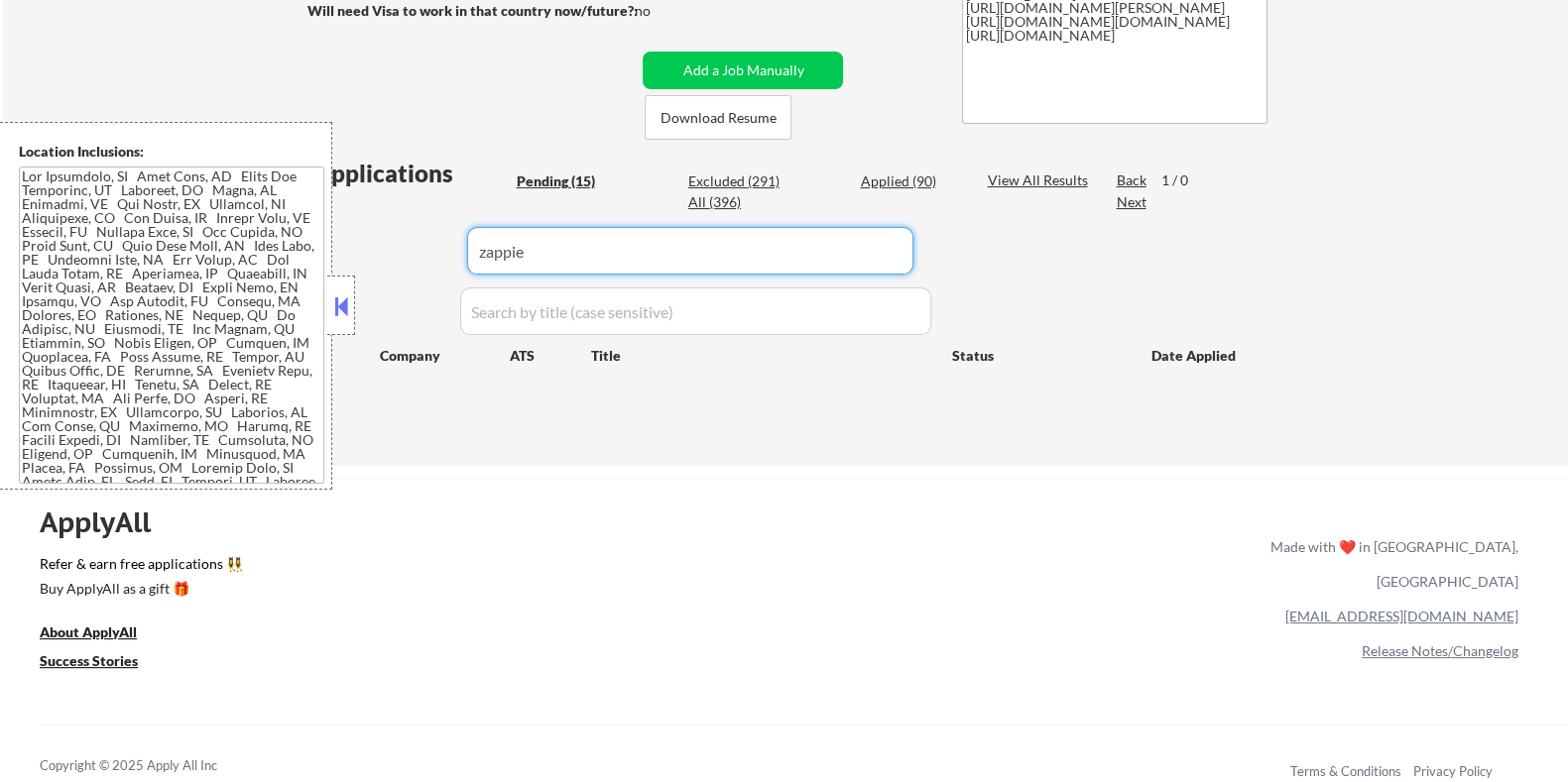
click at [562, 250] on input "input" at bounding box center [690, 251] width 446 height 48
click at [1019, 178] on div "View All Results" at bounding box center [1039, 181] width 106 height 20
click at [580, 260] on input "input" at bounding box center [690, 251] width 446 height 48
type input "z"
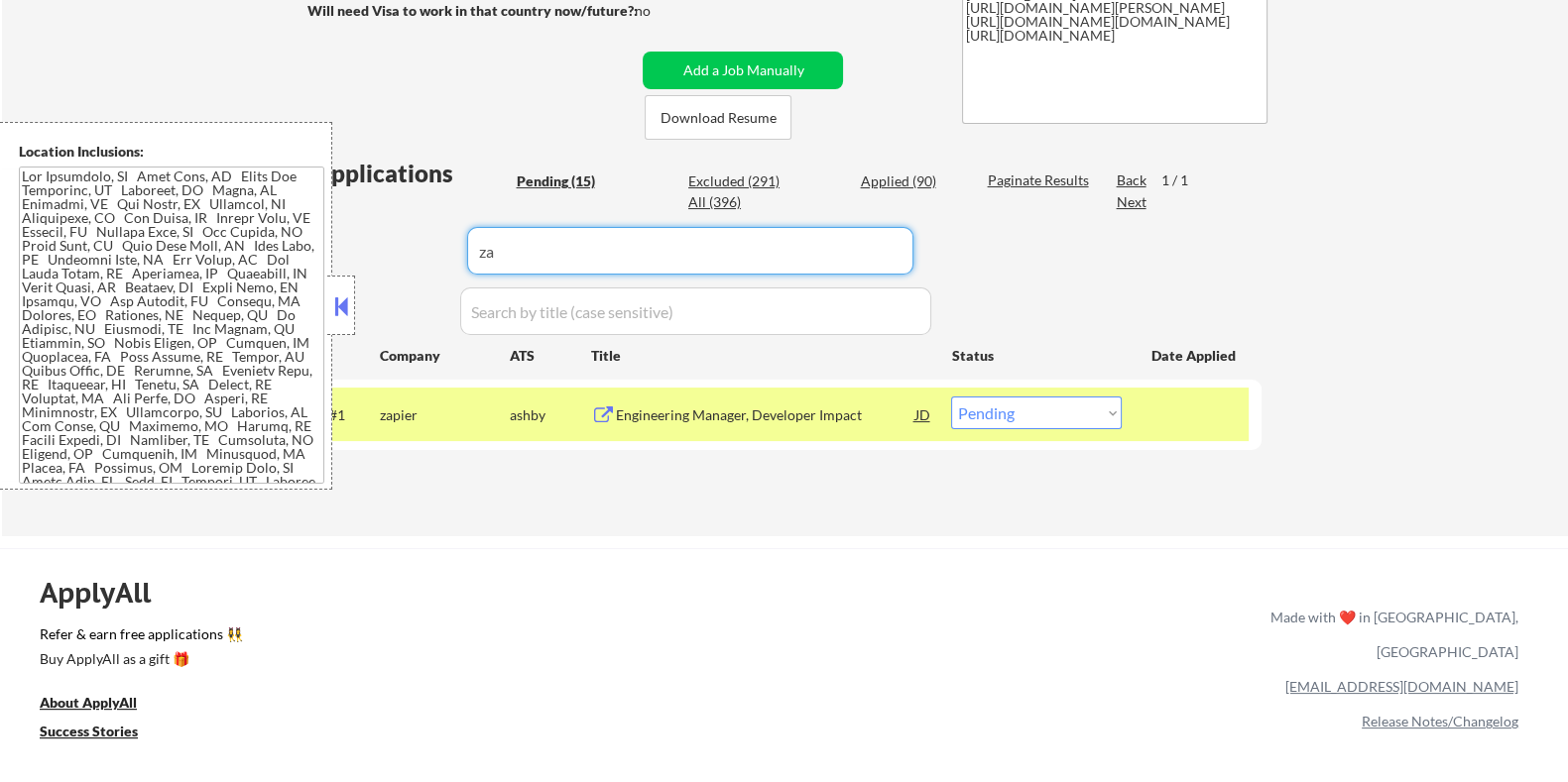
type input "za"
drag, startPoint x: 502, startPoint y: 251, endPoint x: 487, endPoint y: 253, distance: 15.1
click at [487, 253] on input "input" at bounding box center [690, 251] width 446 height 48
drag, startPoint x: 454, startPoint y: 248, endPoint x: 438, endPoint y: 237, distance: 19.4
click at [453, 248] on div "Applications Pending (15) Excluded (291) Applied (90) All (396) Paginate Result…" at bounding box center [783, 328] width 955 height 342
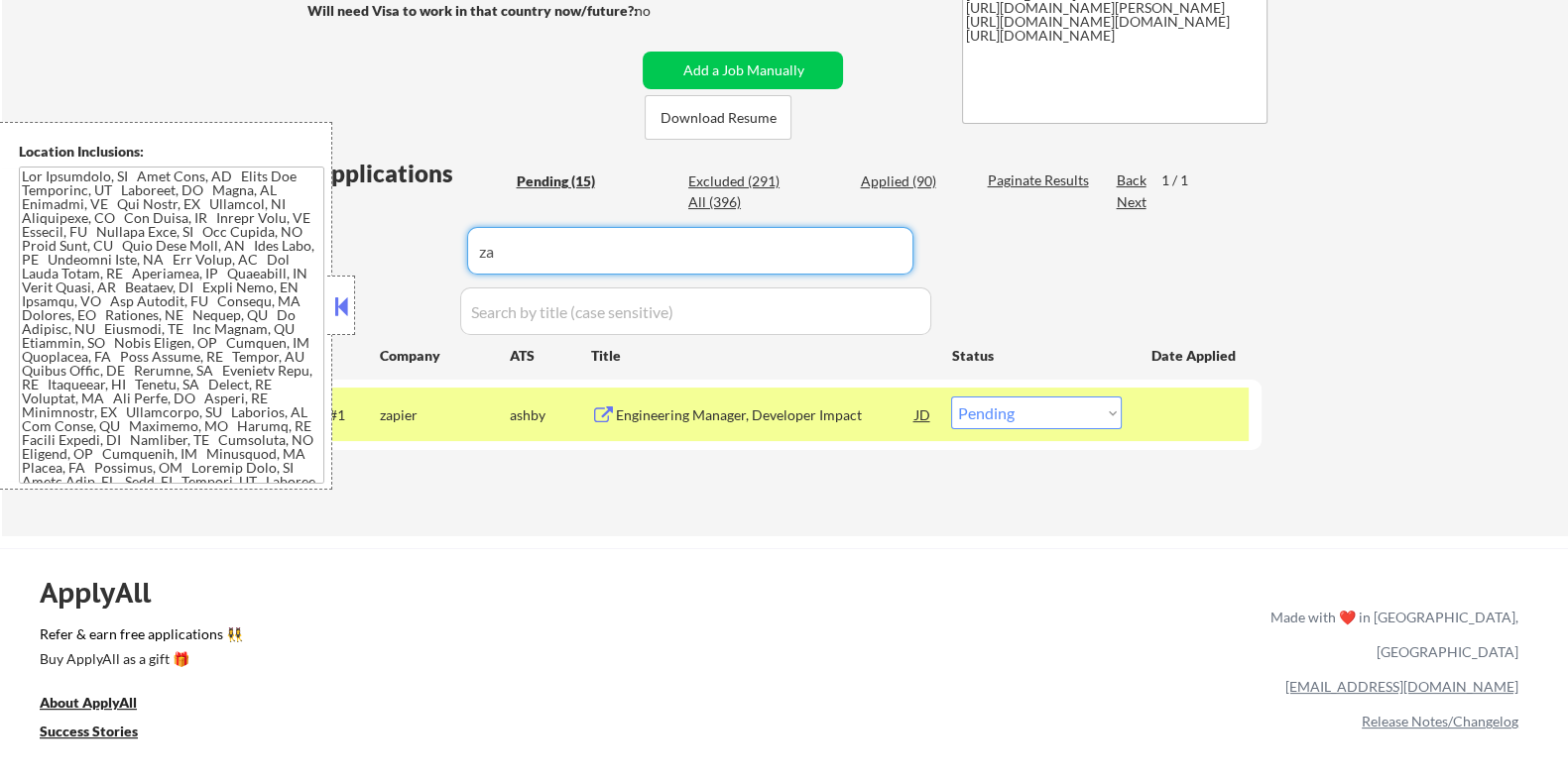
drag, startPoint x: 518, startPoint y: 250, endPoint x: 461, endPoint y: 241, distance: 57.7
click at [461, 241] on div "Applications Pending (15) Excluded (291) Applied (90) All (396) Paginate Result…" at bounding box center [783, 328] width 955 height 342
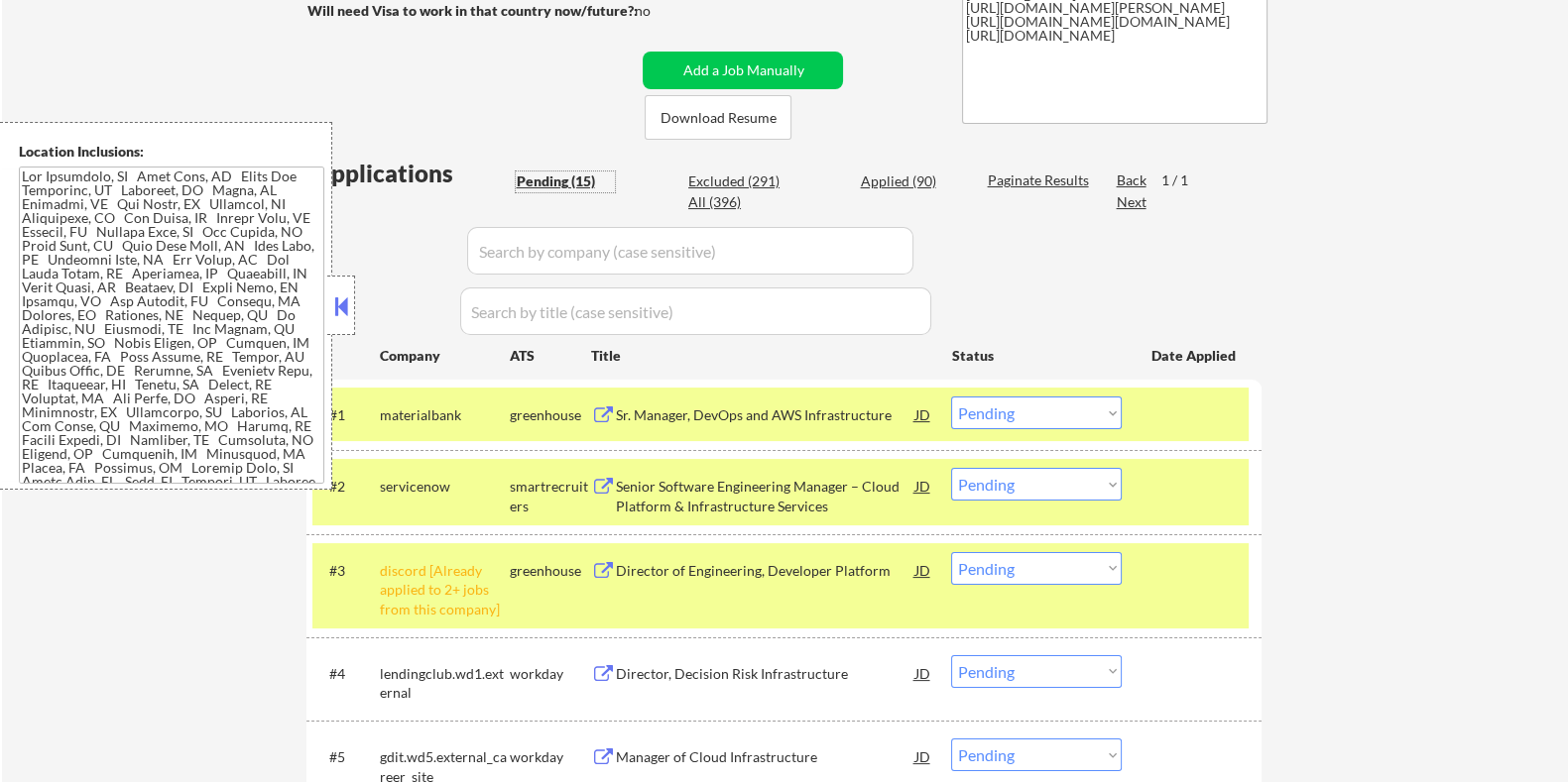
click at [532, 184] on div "Pending (15)" at bounding box center [565, 182] width 99 height 20
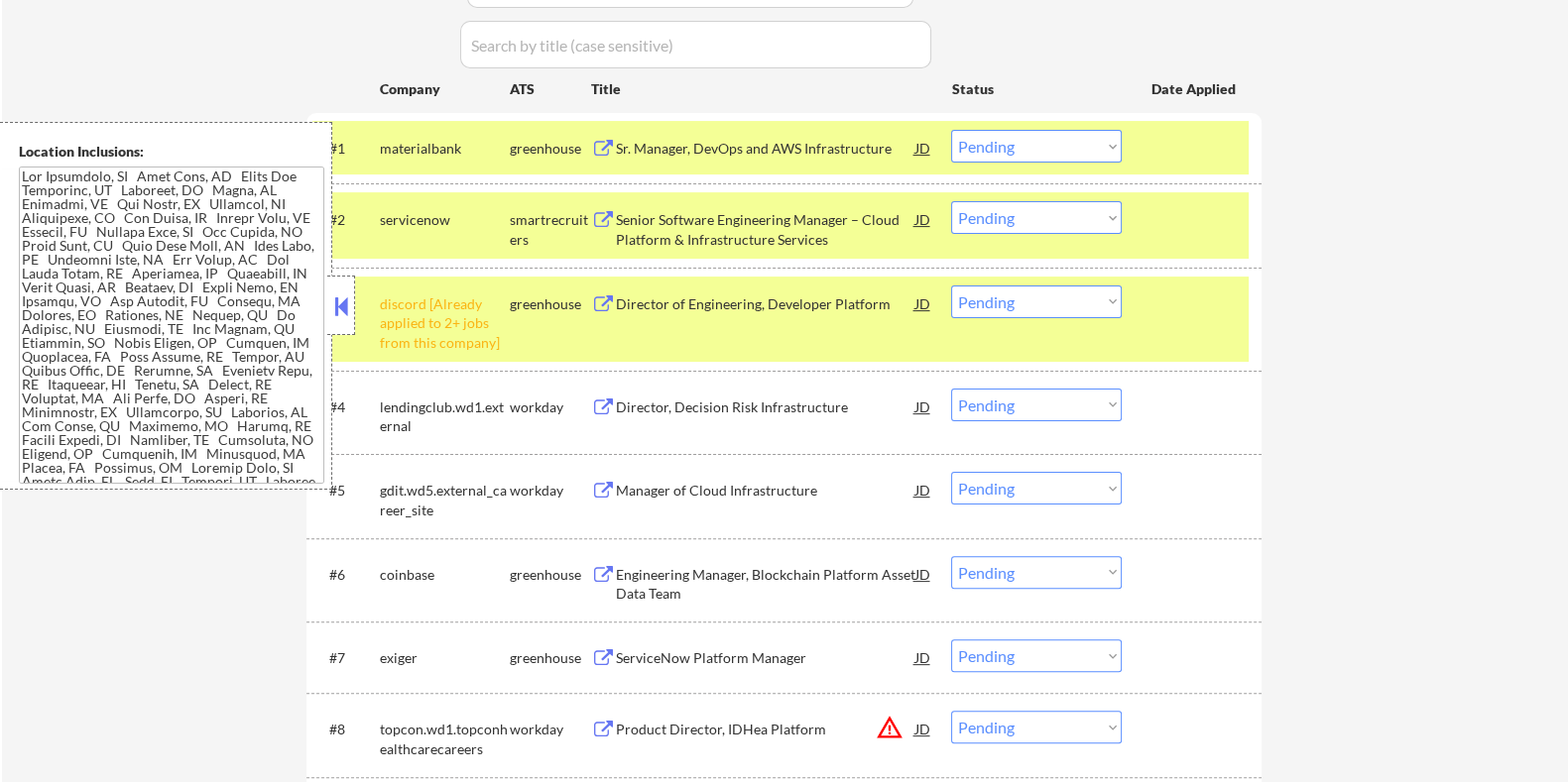
scroll to position [620, 0]
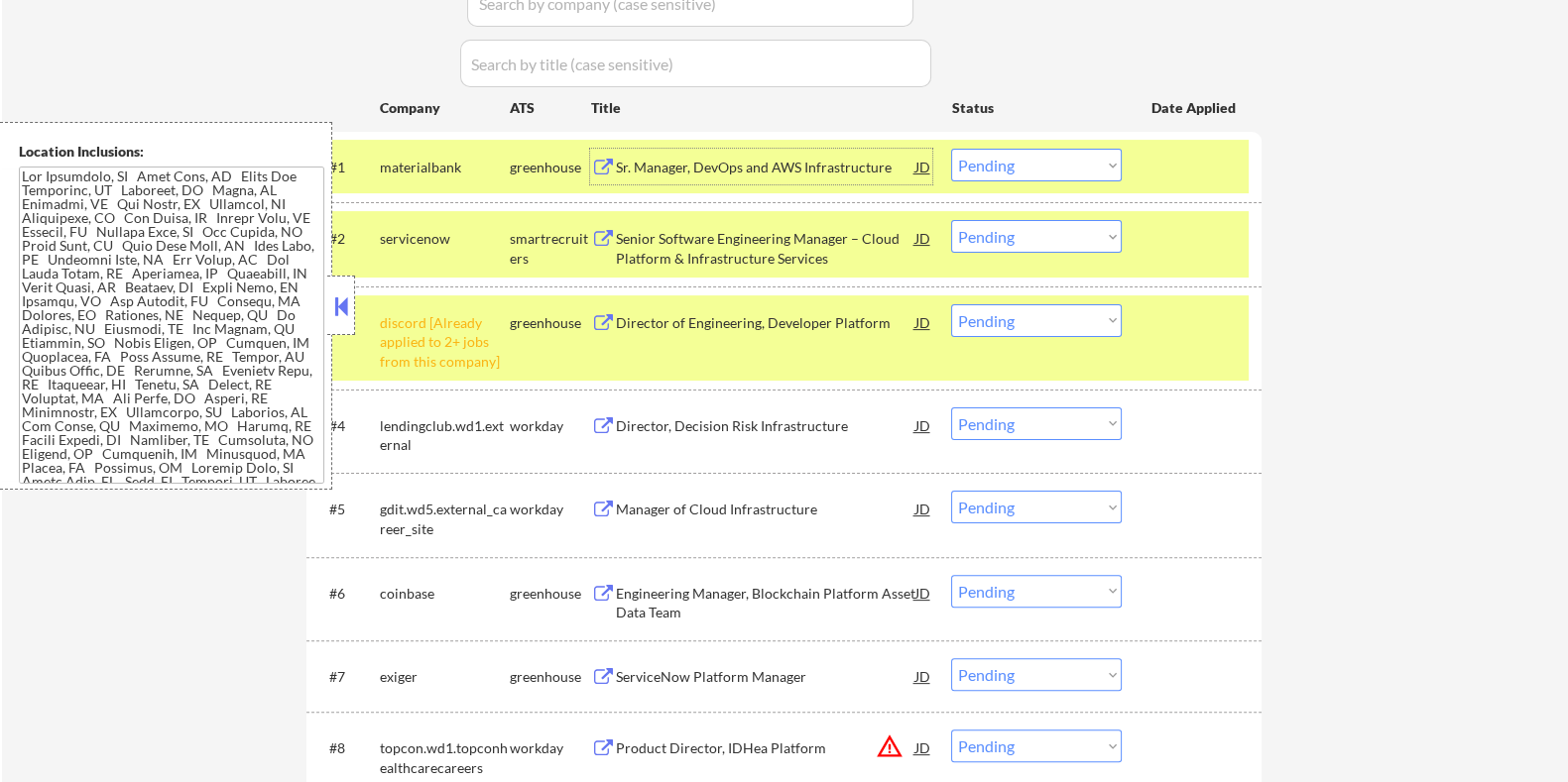
click at [644, 161] on div "Sr. Manager, DevOps and AWS Infrastructure" at bounding box center [764, 168] width 299 height 20
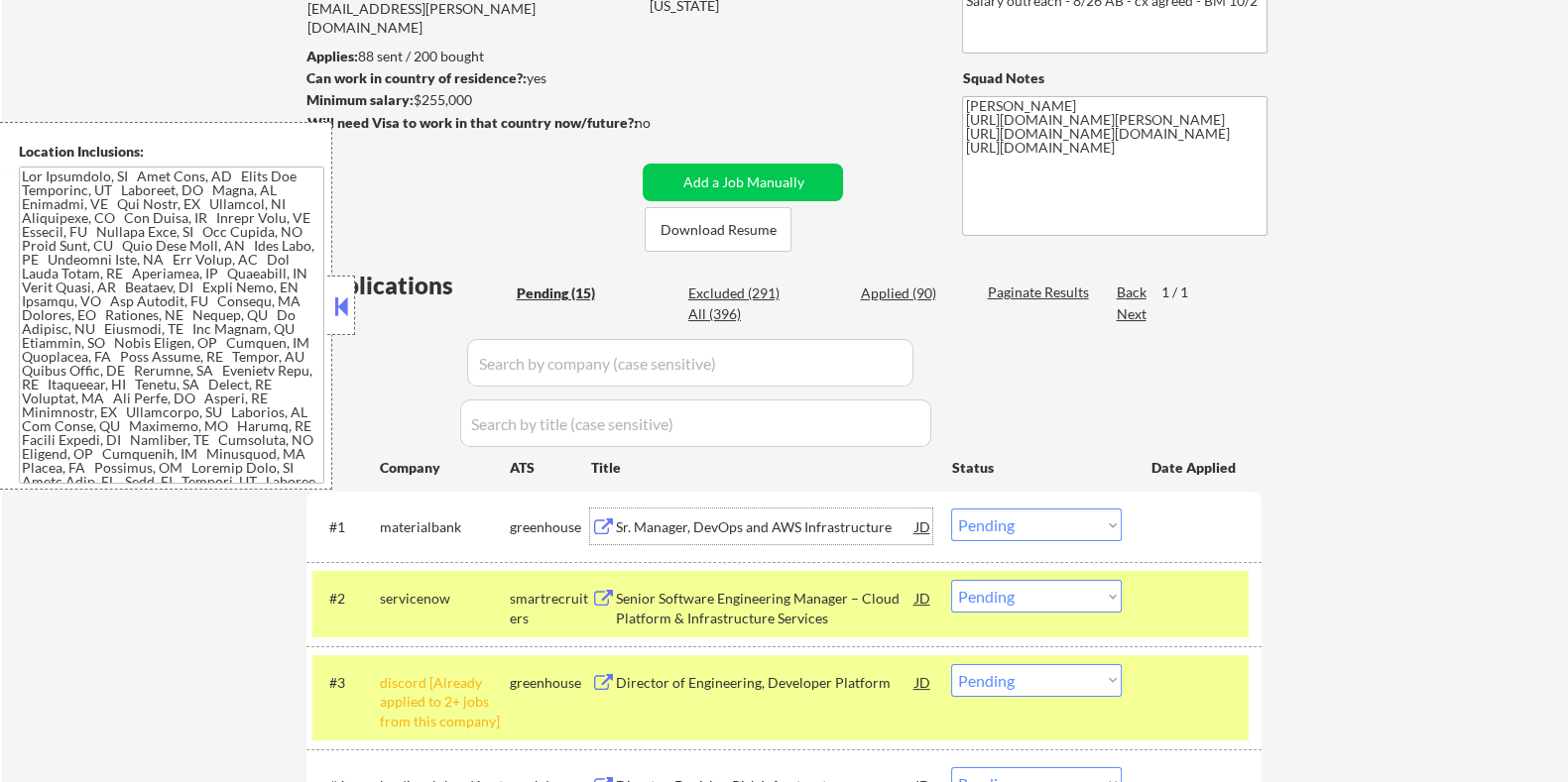
scroll to position [247, 0]
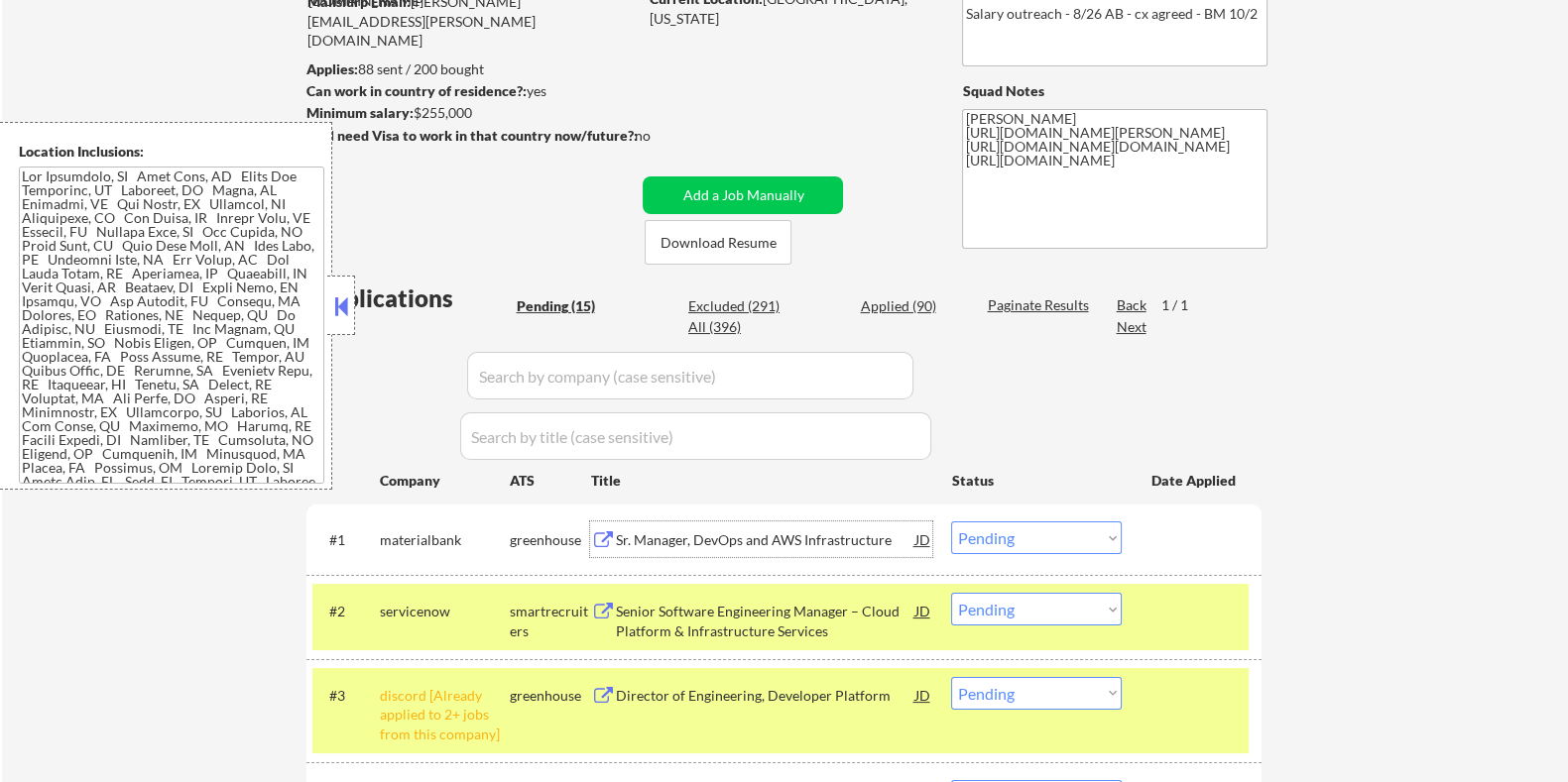
click at [1008, 547] on select "Choose an option... Pending Applied Excluded (Questions) Excluded (Expired) Exc…" at bounding box center [1036, 538] width 171 height 33
click at [951, 522] on select "Choose an option... Pending Applied Excluded (Questions) Excluded (Expired) Exc…" at bounding box center [1036, 538] width 171 height 33
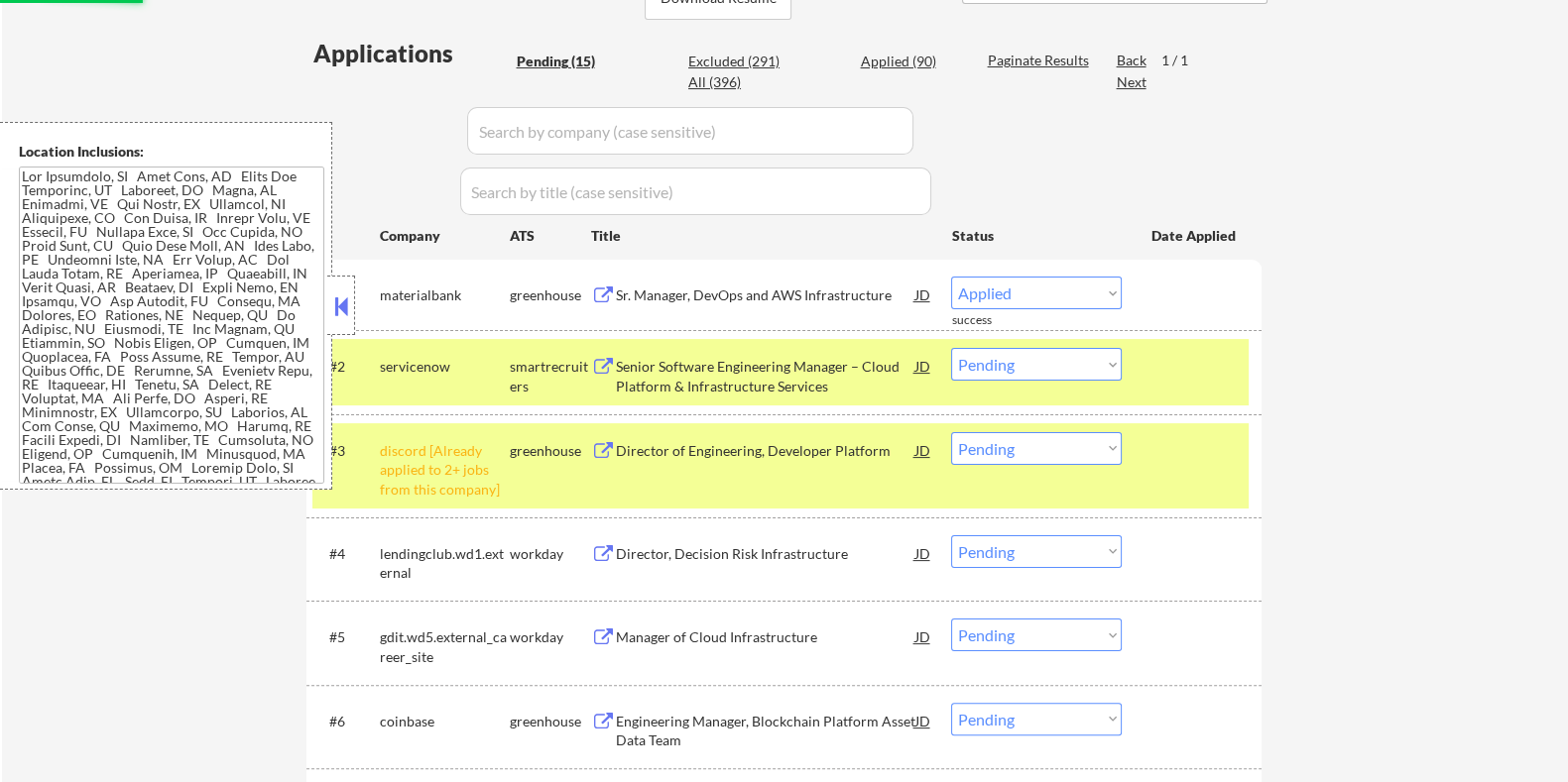
select select ""pending""
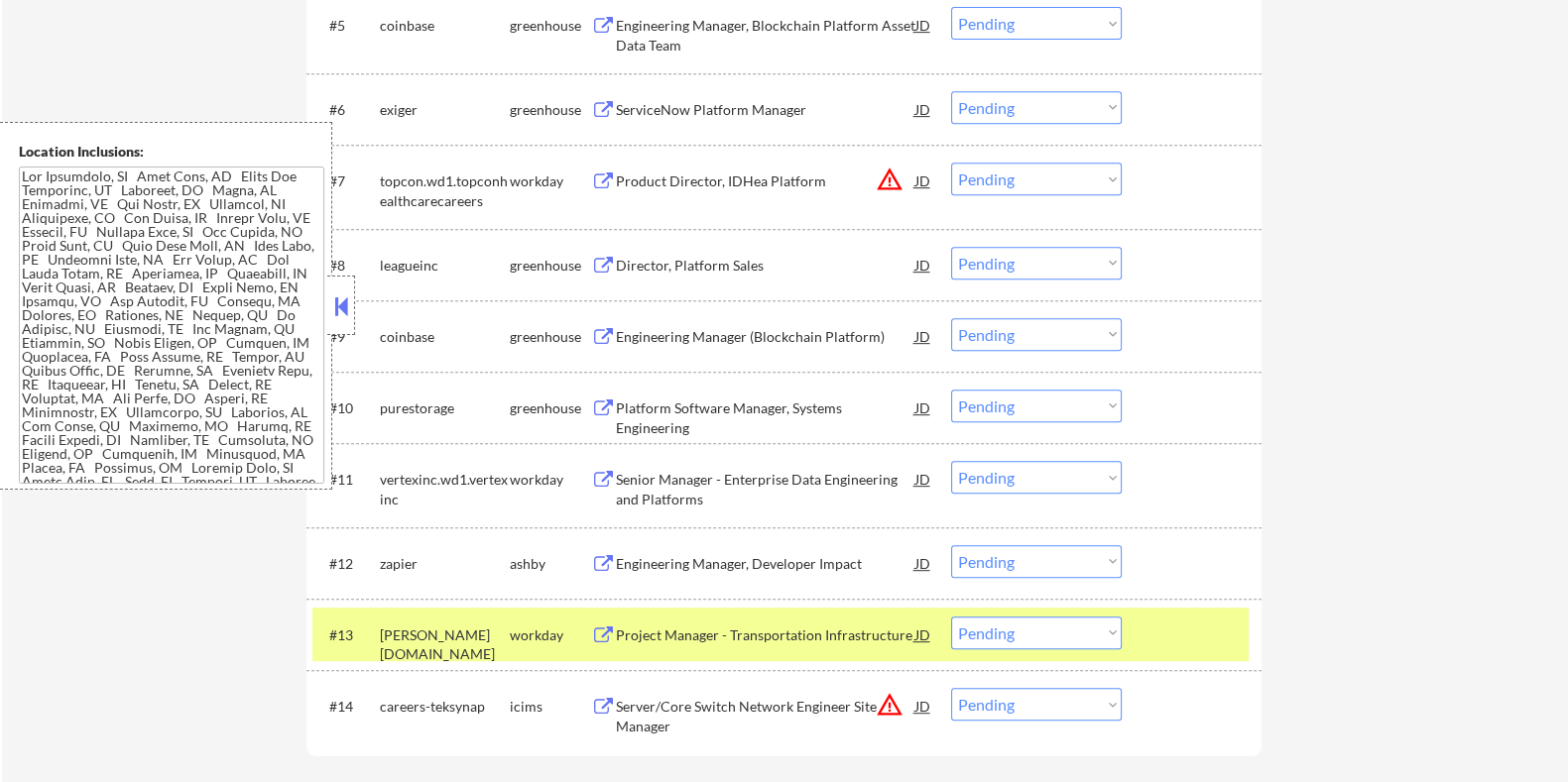
scroll to position [1240, 0]
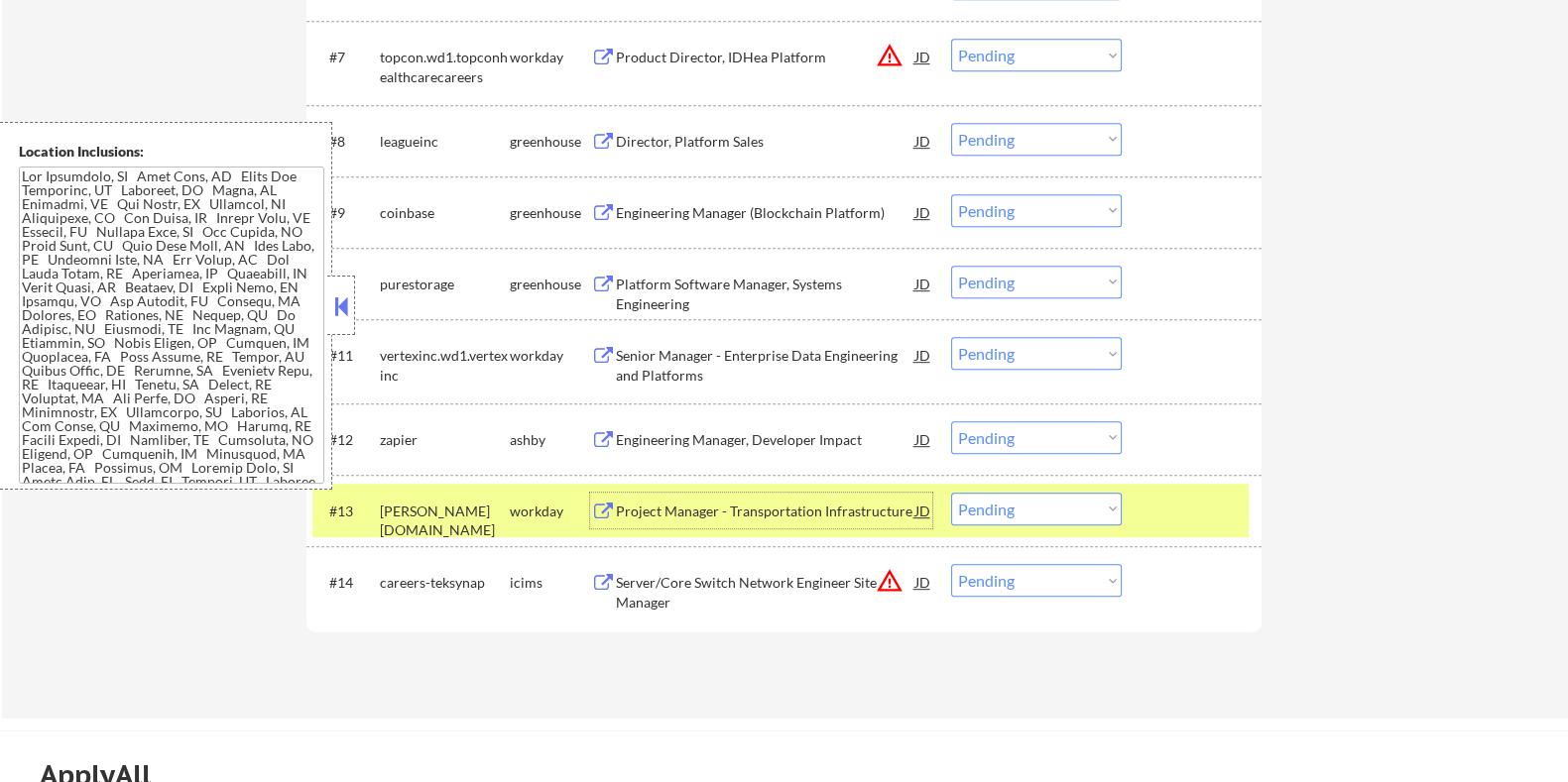
click at [704, 512] on div "Project Manager - Transportation Infrastructure" at bounding box center [764, 512] width 299 height 20
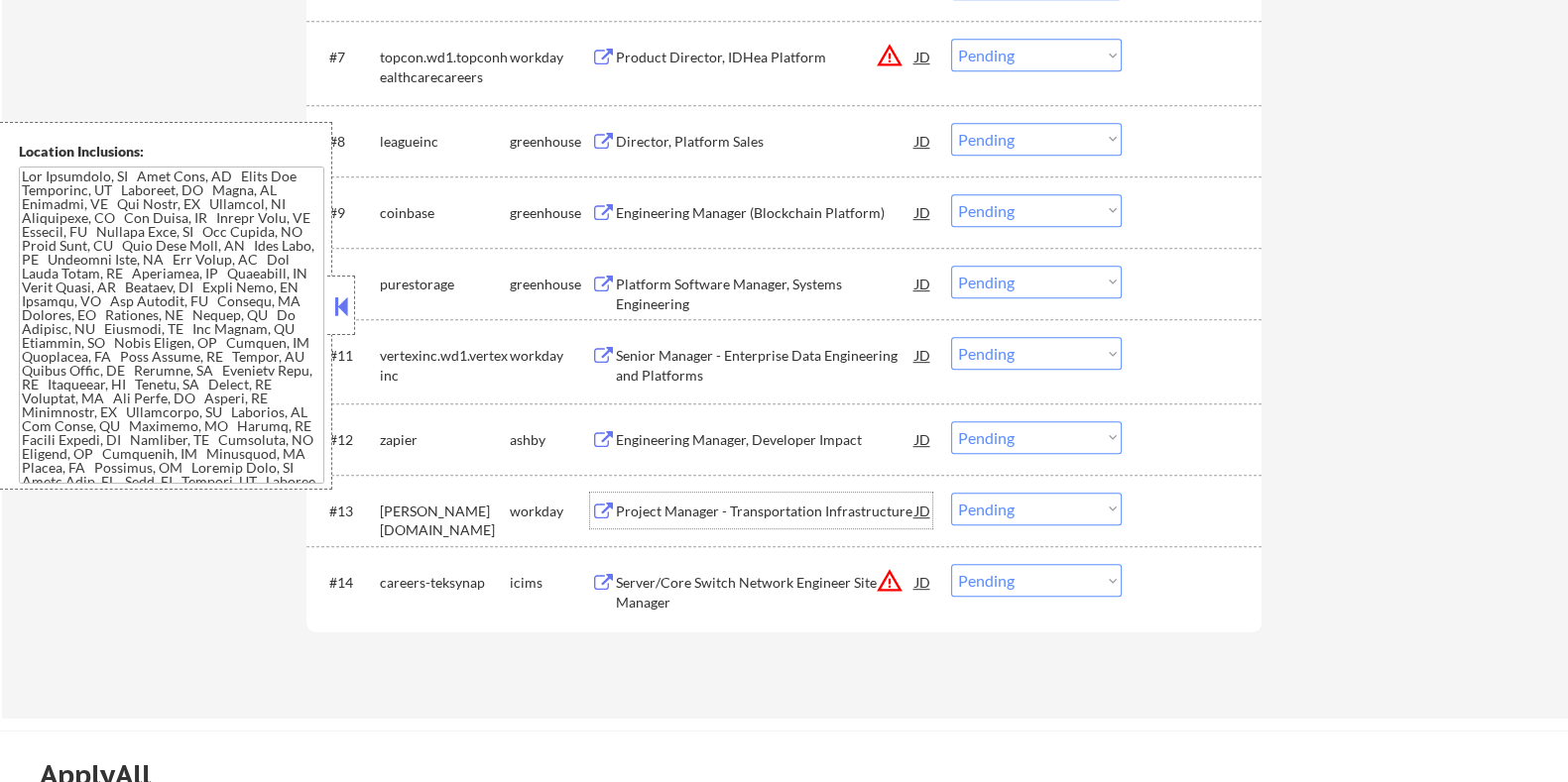
click at [1012, 510] on select "Choose an option... Pending Applied Excluded (Questions) Excluded (Expired) Exc…" at bounding box center [1036, 509] width 171 height 33
click at [951, 493] on select "Choose an option... Pending Applied Excluded (Questions) Excluded (Expired) Exc…" at bounding box center [1036, 509] width 171 height 33
select select ""pending""
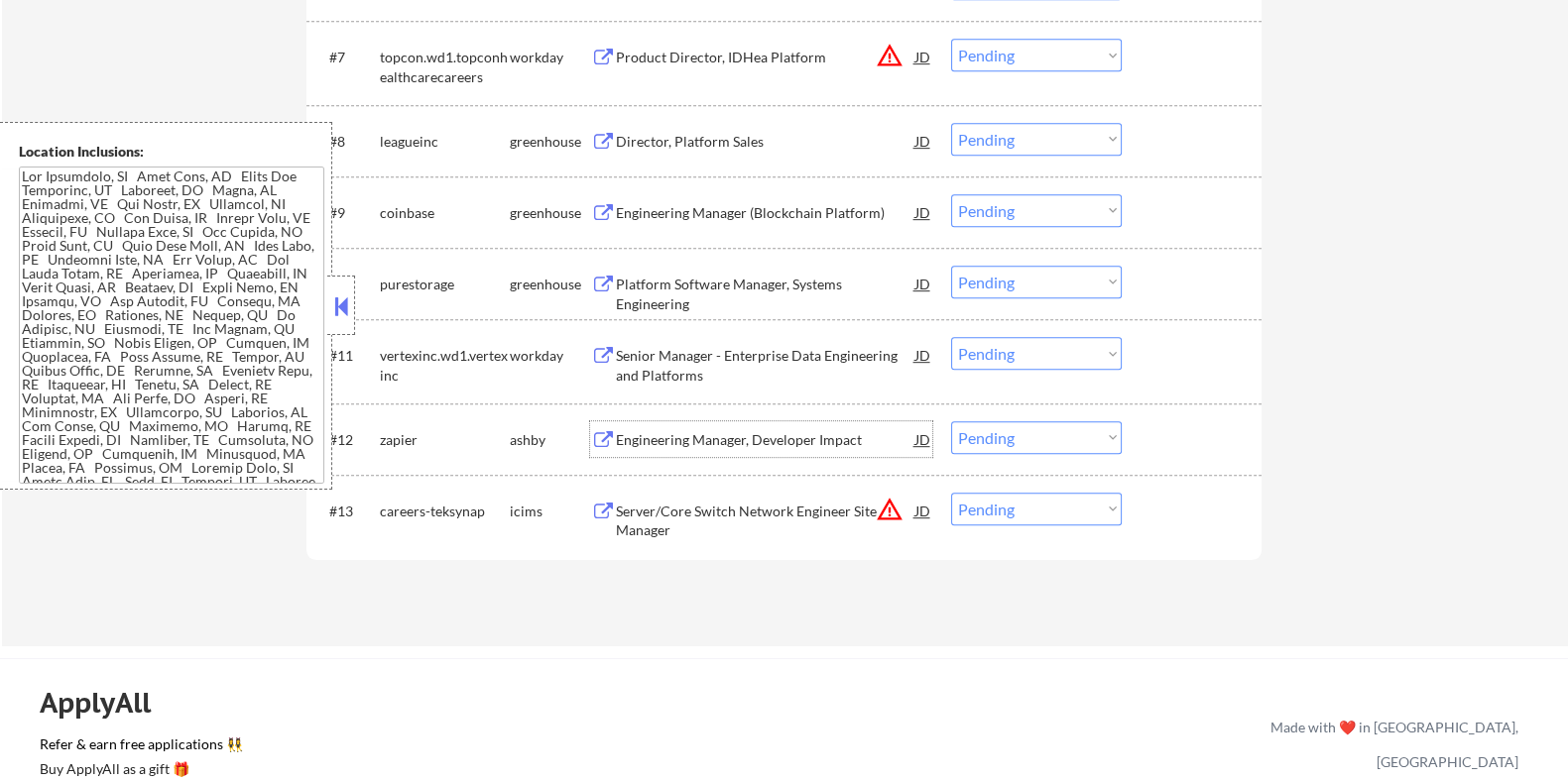
click at [650, 439] on div "Engineering Manager, Developer Impact" at bounding box center [764, 440] width 299 height 20
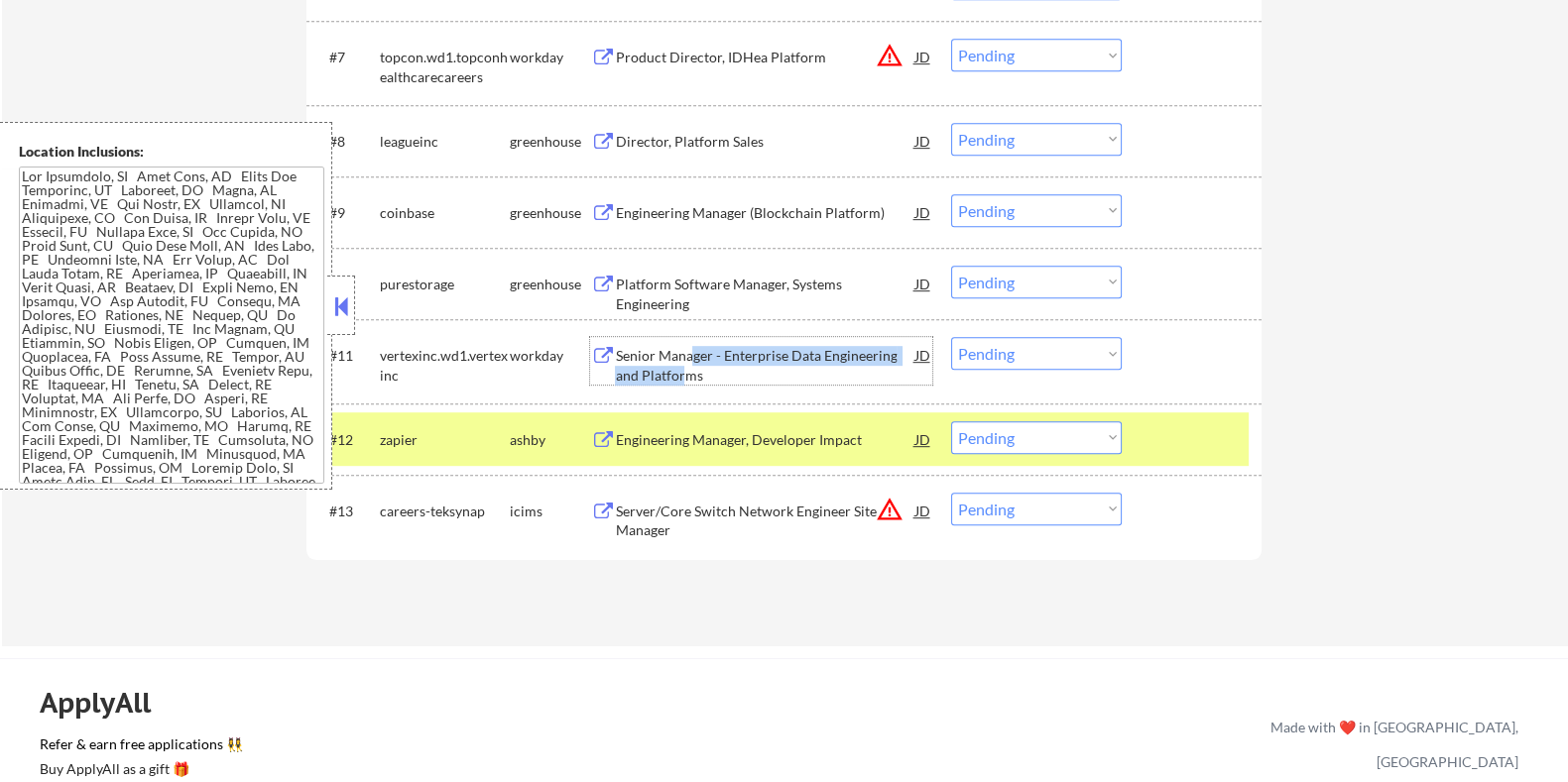
drag, startPoint x: 689, startPoint y: 354, endPoint x: 684, endPoint y: 378, distance: 24.5
click at [684, 378] on div "Senior Manager - Enterprise Data Engineering and Platforms" at bounding box center [764, 365] width 299 height 39
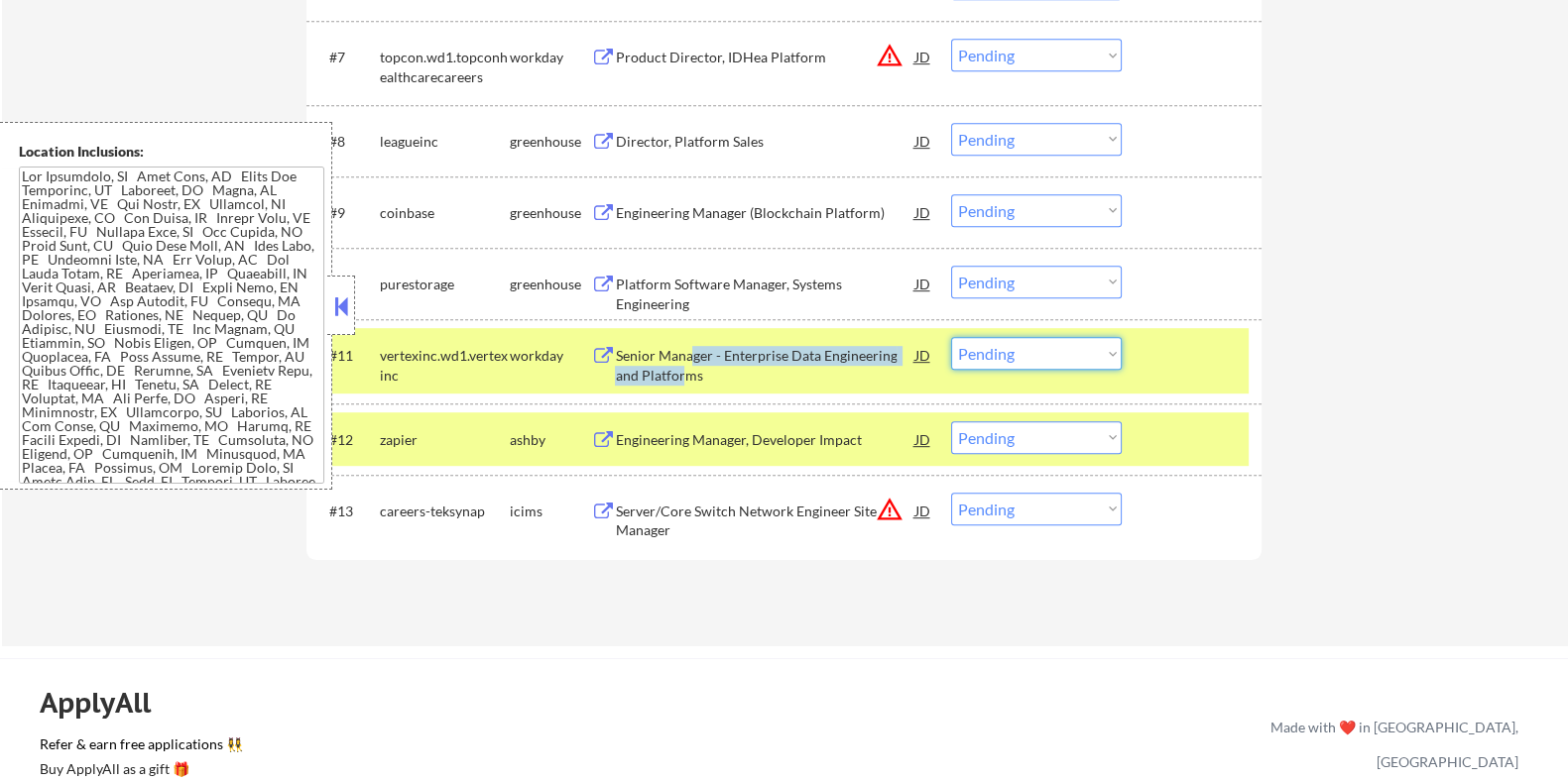
click at [1075, 354] on select "Choose an option... Pending Applied Excluded (Questions) Excluded (Expired) Exc…" at bounding box center [1036, 353] width 171 height 33
click at [951, 337] on select "Choose an option... Pending Applied Excluded (Questions) Excluded (Expired) Exc…" at bounding box center [1036, 353] width 171 height 33
select select ""pending""
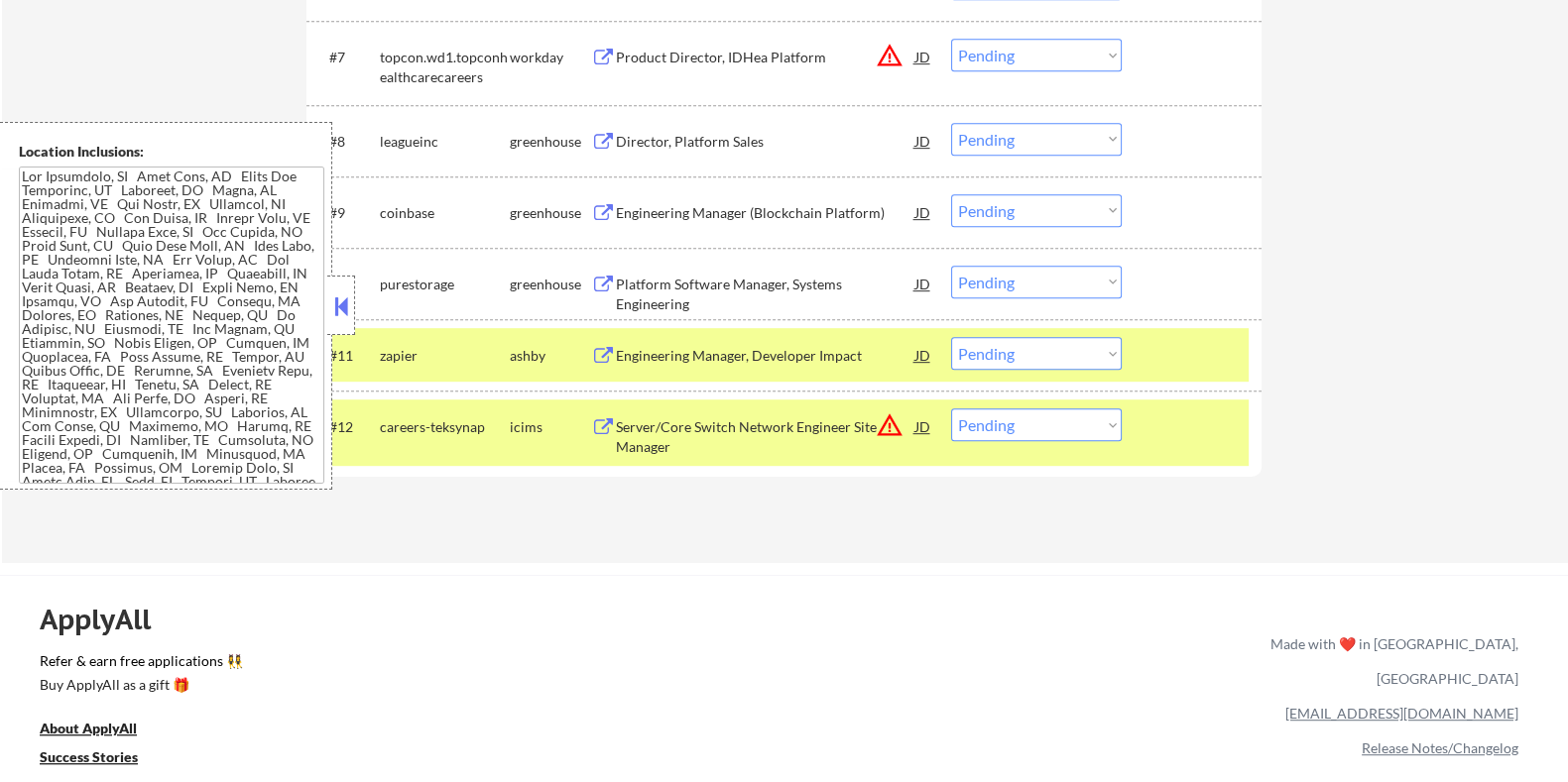
click at [665, 282] on div "Platform Software Manager, Systems Engineering" at bounding box center [764, 293] width 299 height 39
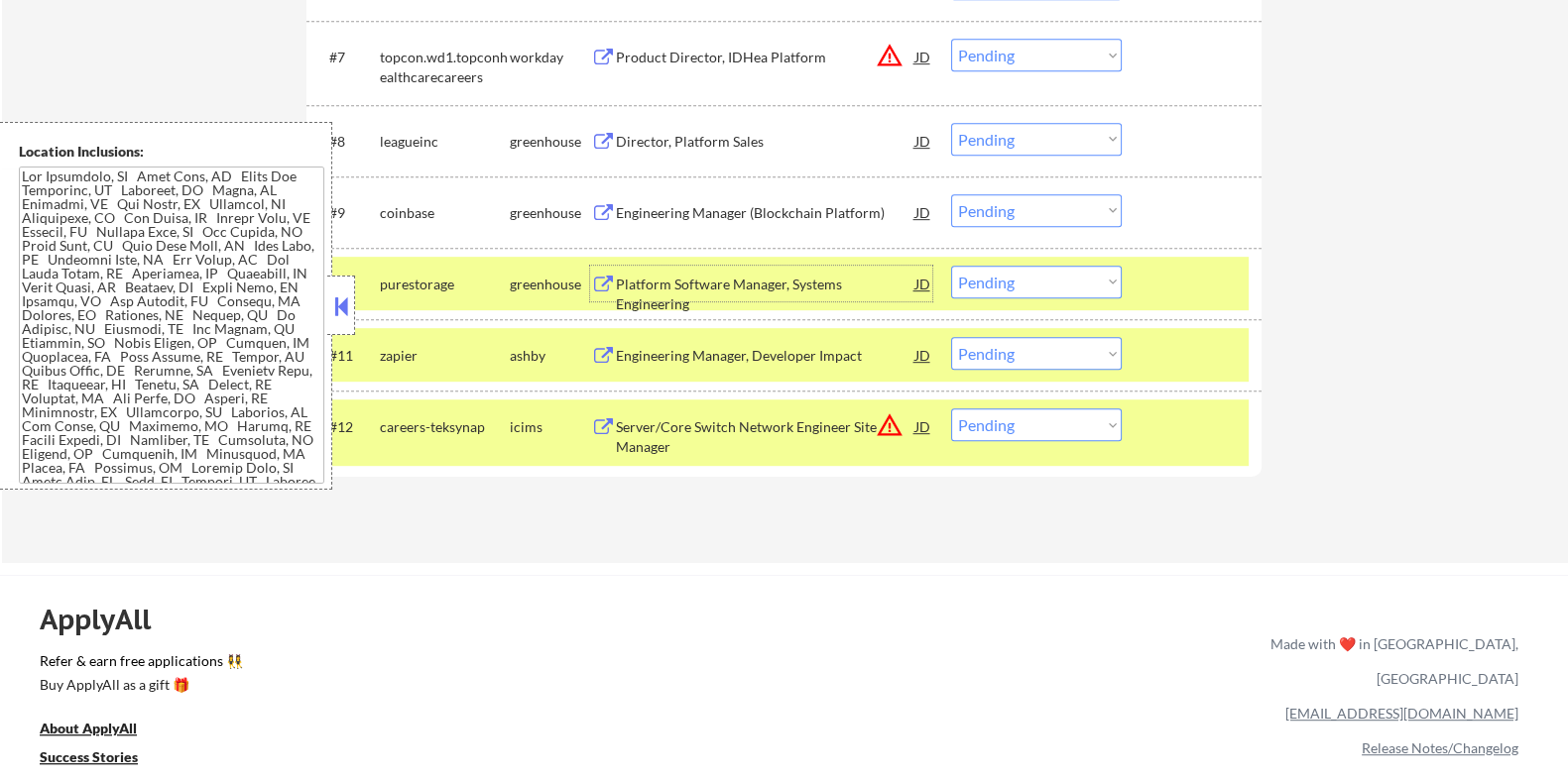
click at [998, 279] on select "Choose an option... Pending Applied Excluded (Questions) Excluded (Expired) Exc…" at bounding box center [1036, 281] width 171 height 33
click at [951, 265] on select "Choose an option... Pending Applied Excluded (Questions) Excluded (Expired) Exc…" at bounding box center [1036, 281] width 171 height 33
select select ""pending""
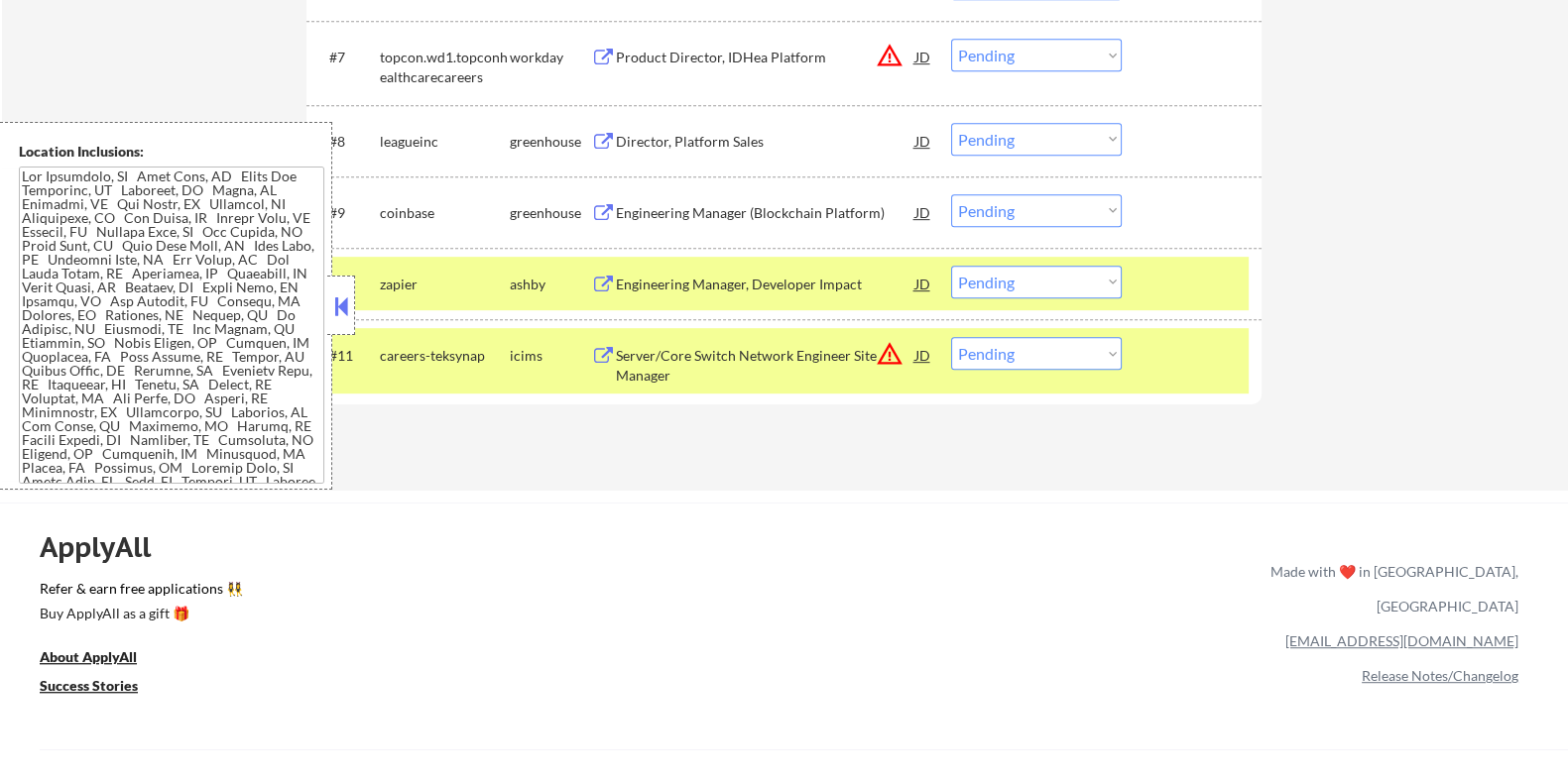
click at [648, 215] on div "Engineering Manager (Blockchain Platform)" at bounding box center [764, 214] width 299 height 20
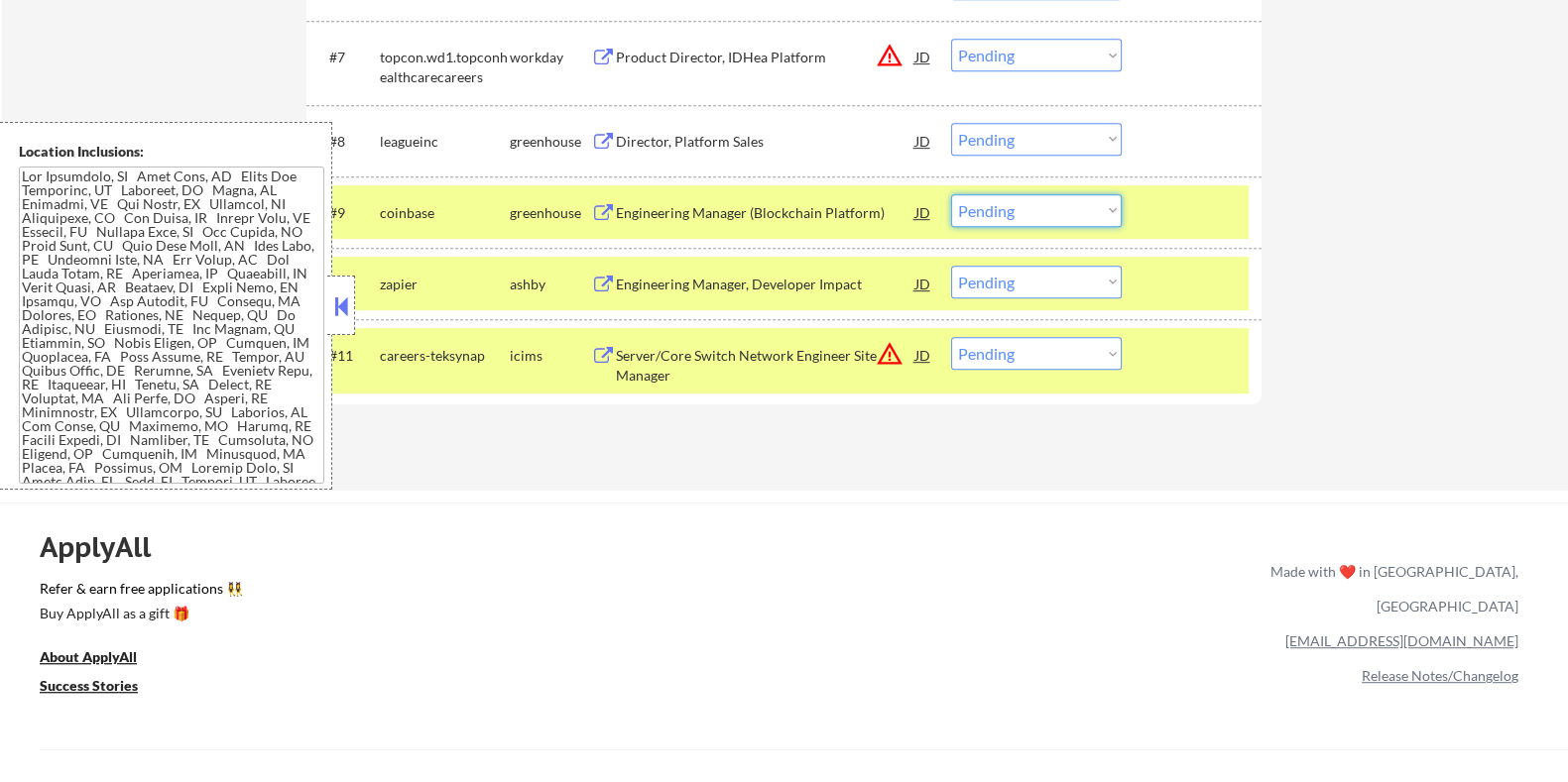
click at [1031, 212] on select "Choose an option... Pending Applied Excluded (Questions) Excluded (Expired) Exc…" at bounding box center [1036, 211] width 171 height 33
click at [951, 195] on select "Choose an option... Pending Applied Excluded (Questions) Excluded (Expired) Exc…" at bounding box center [1036, 211] width 171 height 33
select select ""pending""
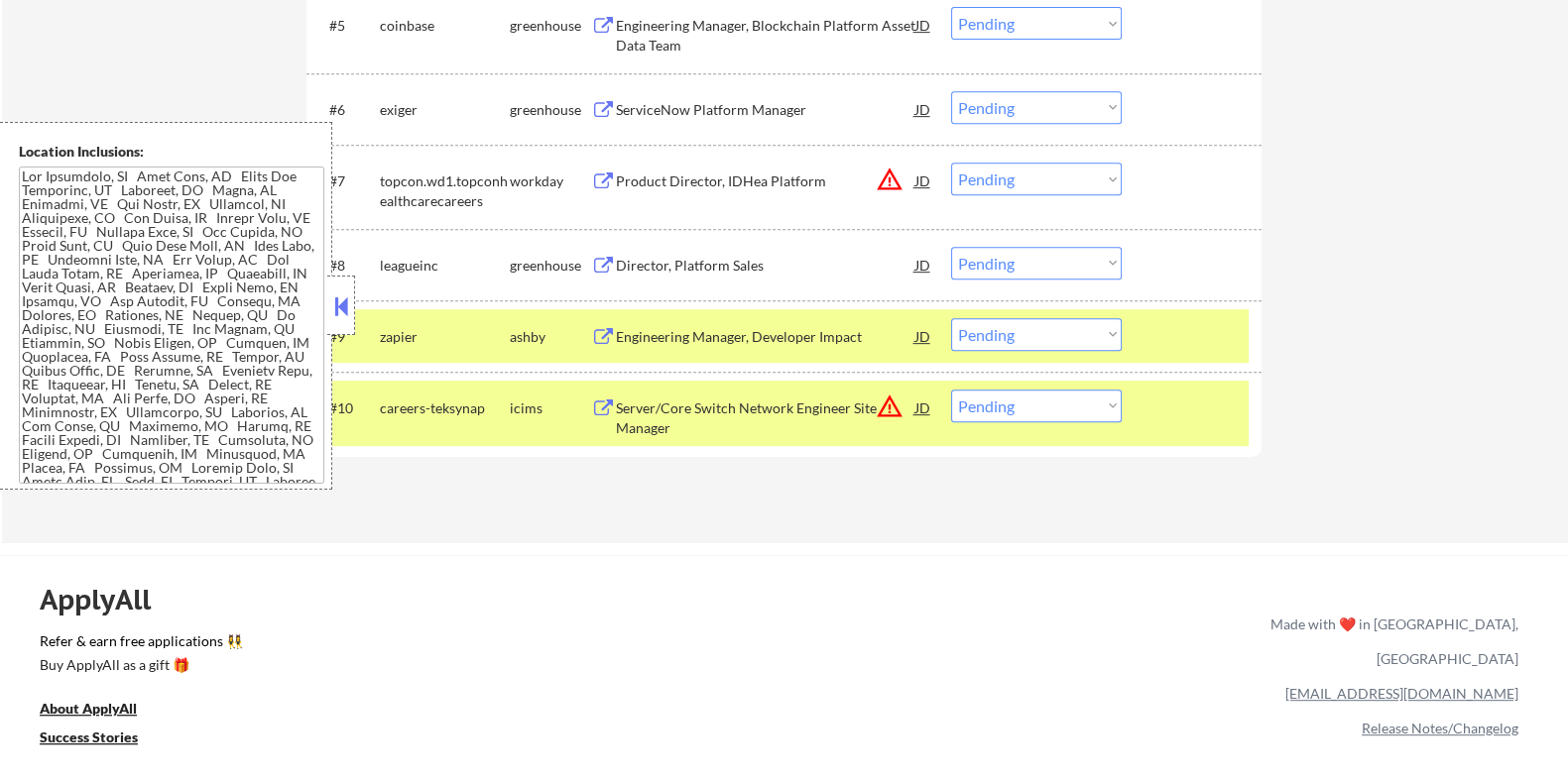
scroll to position [991, 0]
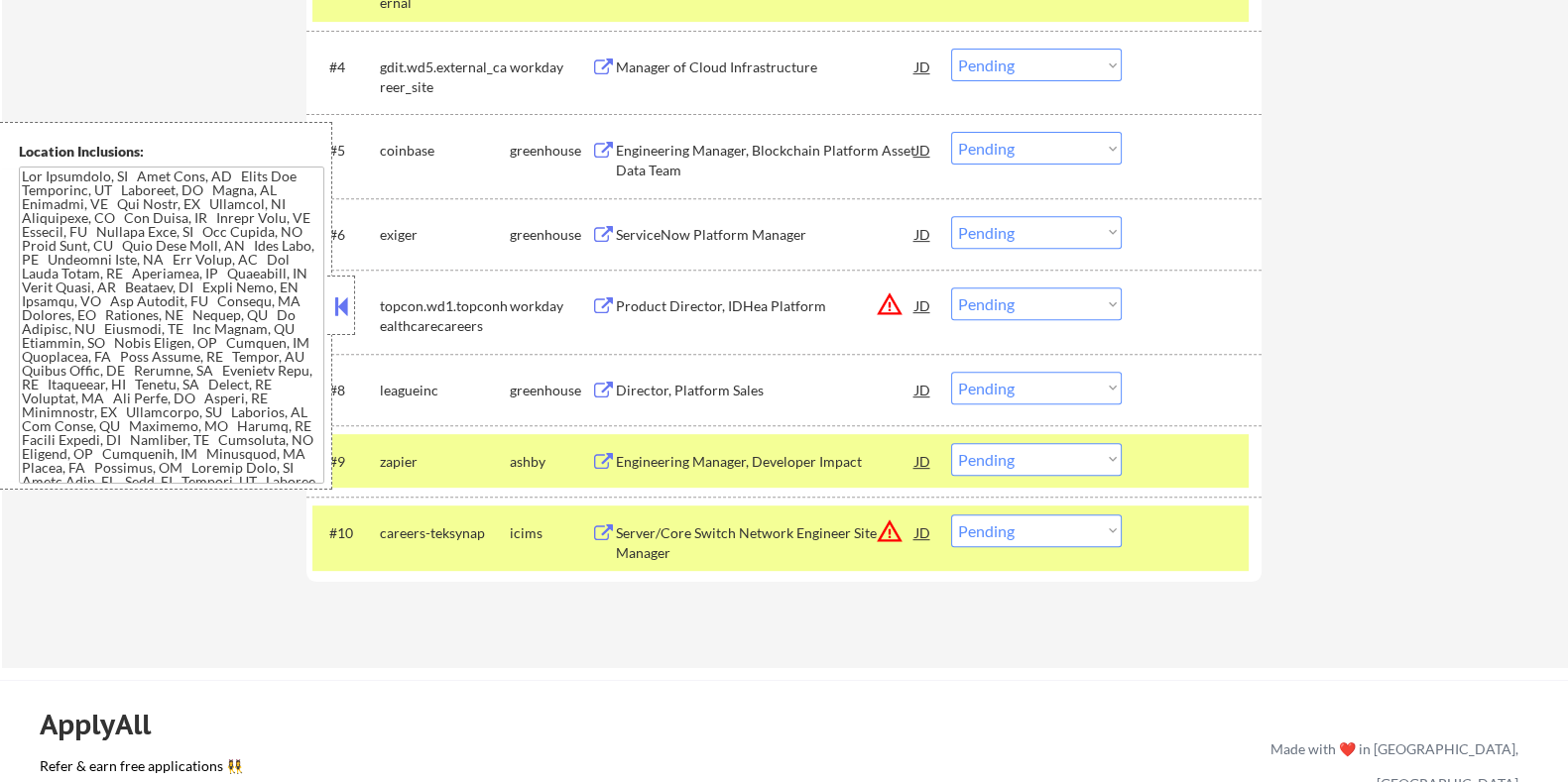
click at [810, 147] on div "Engineering Manager, Blockchain Platform Asset Data Team" at bounding box center [764, 160] width 299 height 39
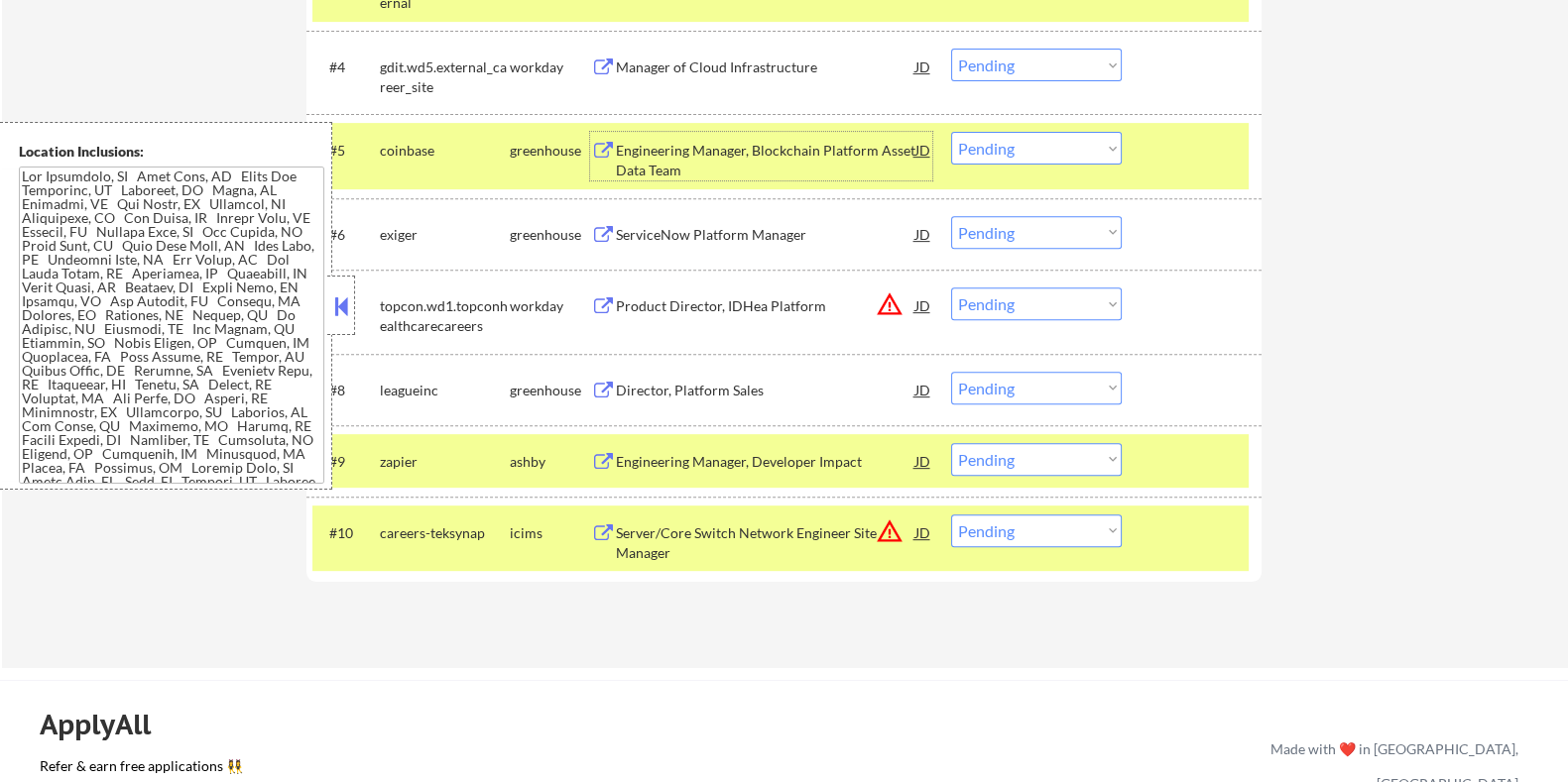
click at [1046, 151] on select "Choose an option... Pending Applied Excluded (Questions) Excluded (Expired) Exc…" at bounding box center [1036, 148] width 171 height 33
click at [951, 132] on select "Choose an option... Pending Applied Excluded (Questions) Excluded (Expired) Exc…" at bounding box center [1036, 148] width 171 height 33
select select ""pending""
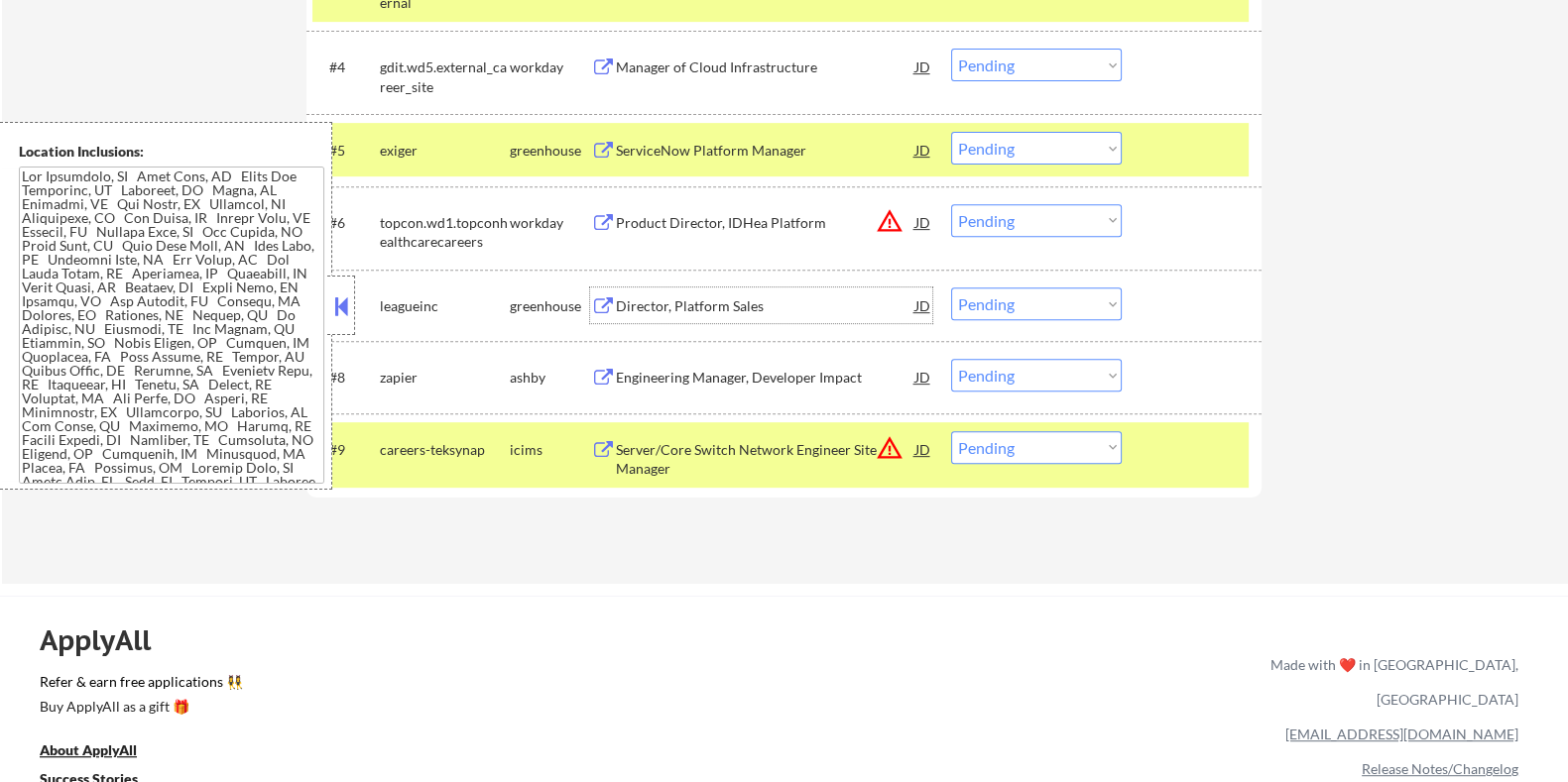
click at [702, 306] on div "Director, Platform Sales" at bounding box center [764, 306] width 299 height 20
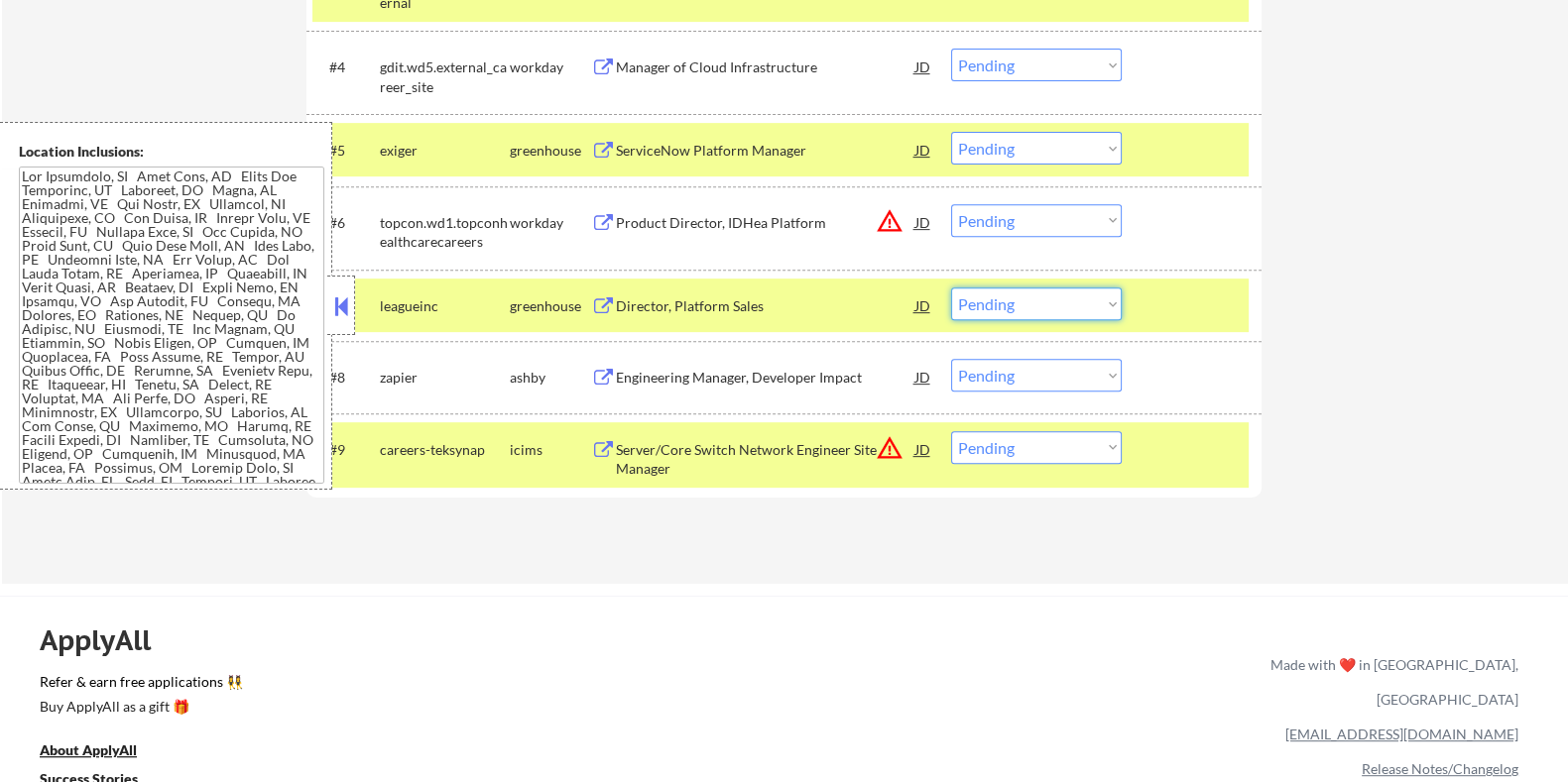
click at [1047, 292] on select "Choose an option... Pending Applied Excluded (Questions) Excluded (Expired) Exc…" at bounding box center [1036, 303] width 171 height 33
click at [951, 287] on select "Choose an option... Pending Applied Excluded (Questions) Excluded (Expired) Exc…" at bounding box center [1036, 303] width 171 height 33
select select ""pending""
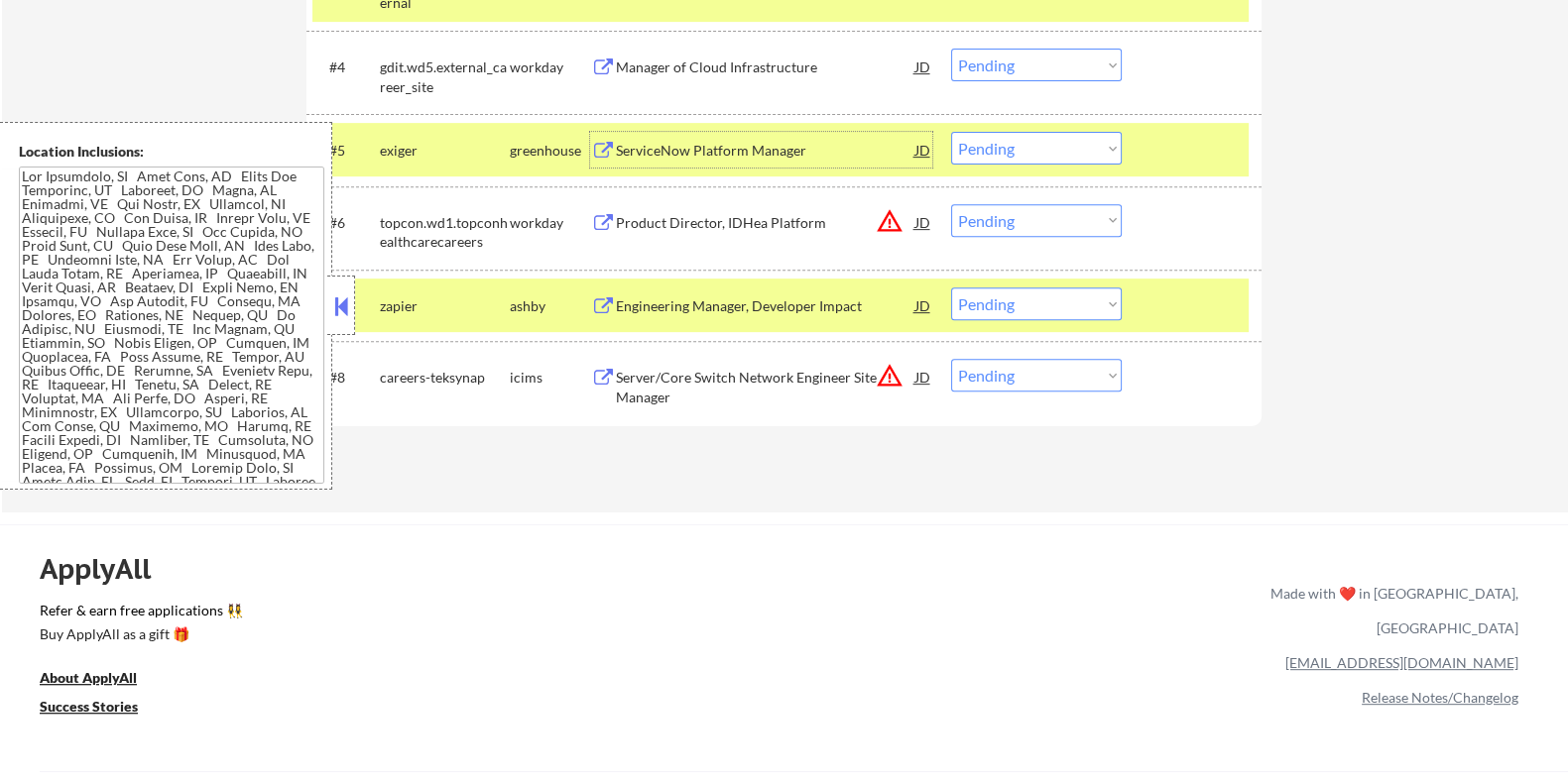
click at [675, 145] on div "ServiceNow Platform Manager" at bounding box center [764, 151] width 299 height 20
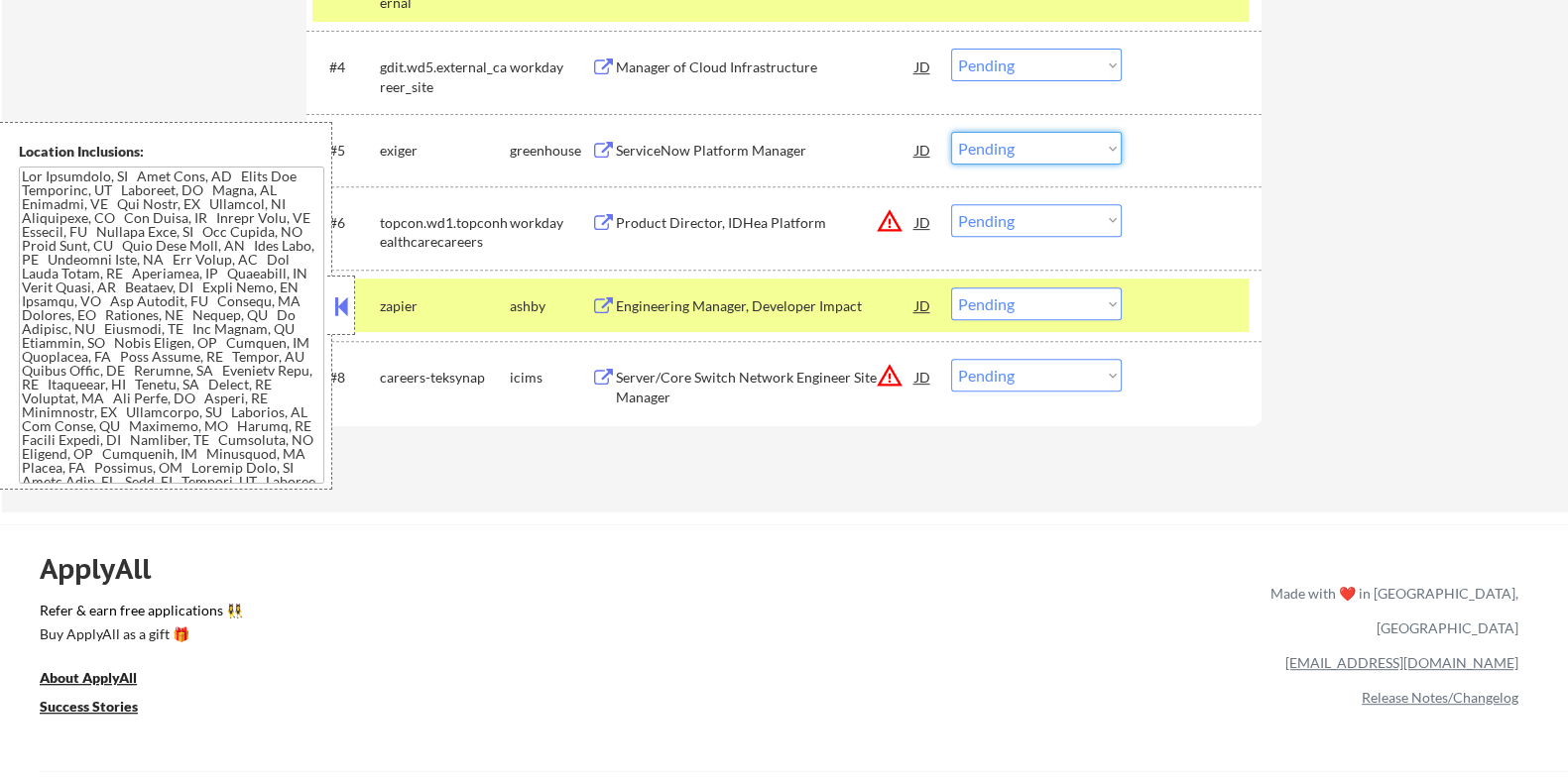
click at [1058, 151] on select "Choose an option... Pending Applied Excluded (Questions) Excluded (Expired) Exc…" at bounding box center [1036, 148] width 171 height 33
click at [951, 132] on select "Choose an option... Pending Applied Excluded (Questions) Excluded (Expired) Exc…" at bounding box center [1036, 148] width 171 height 33
select select ""pending""
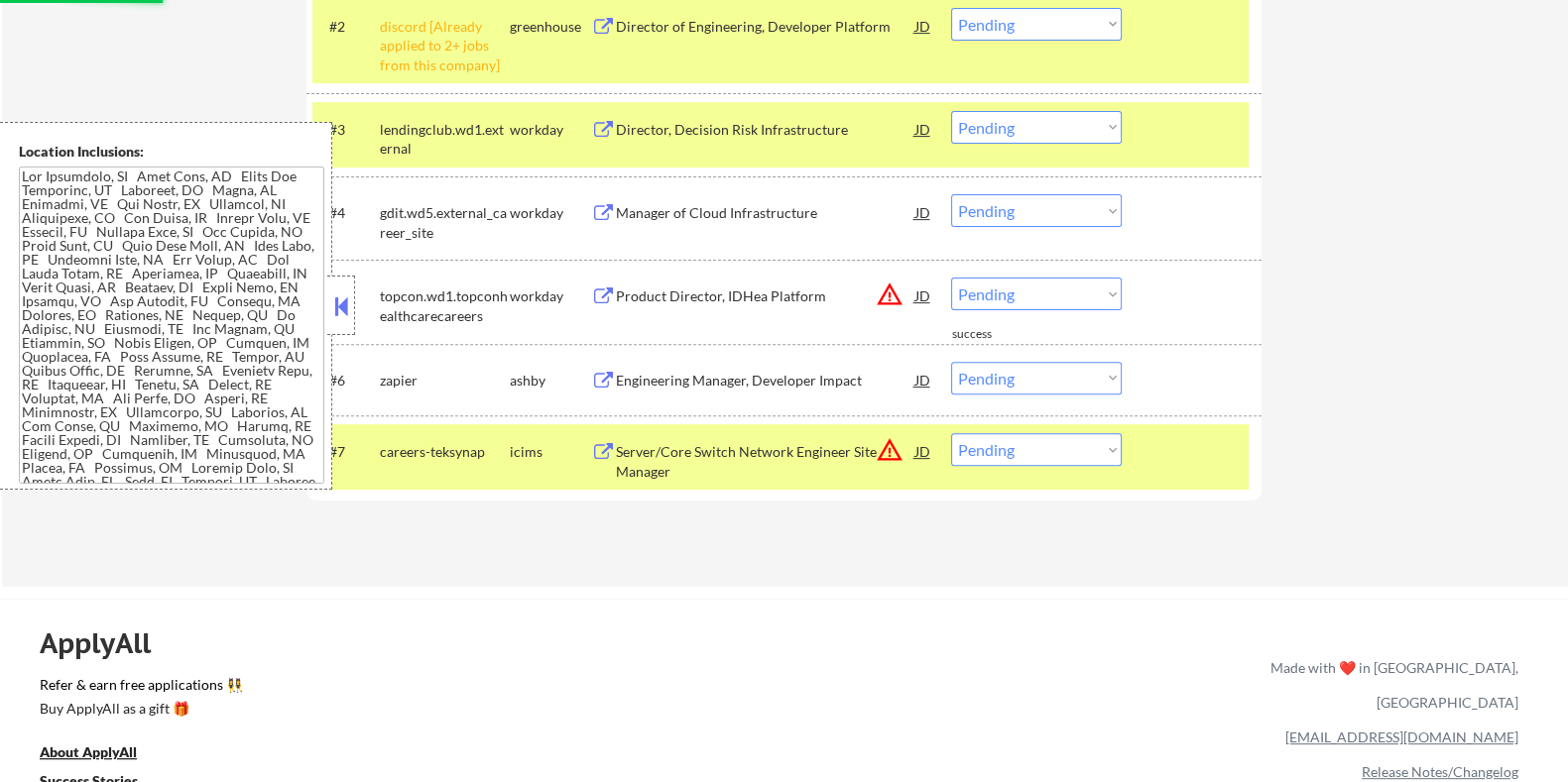
scroll to position [744, 0]
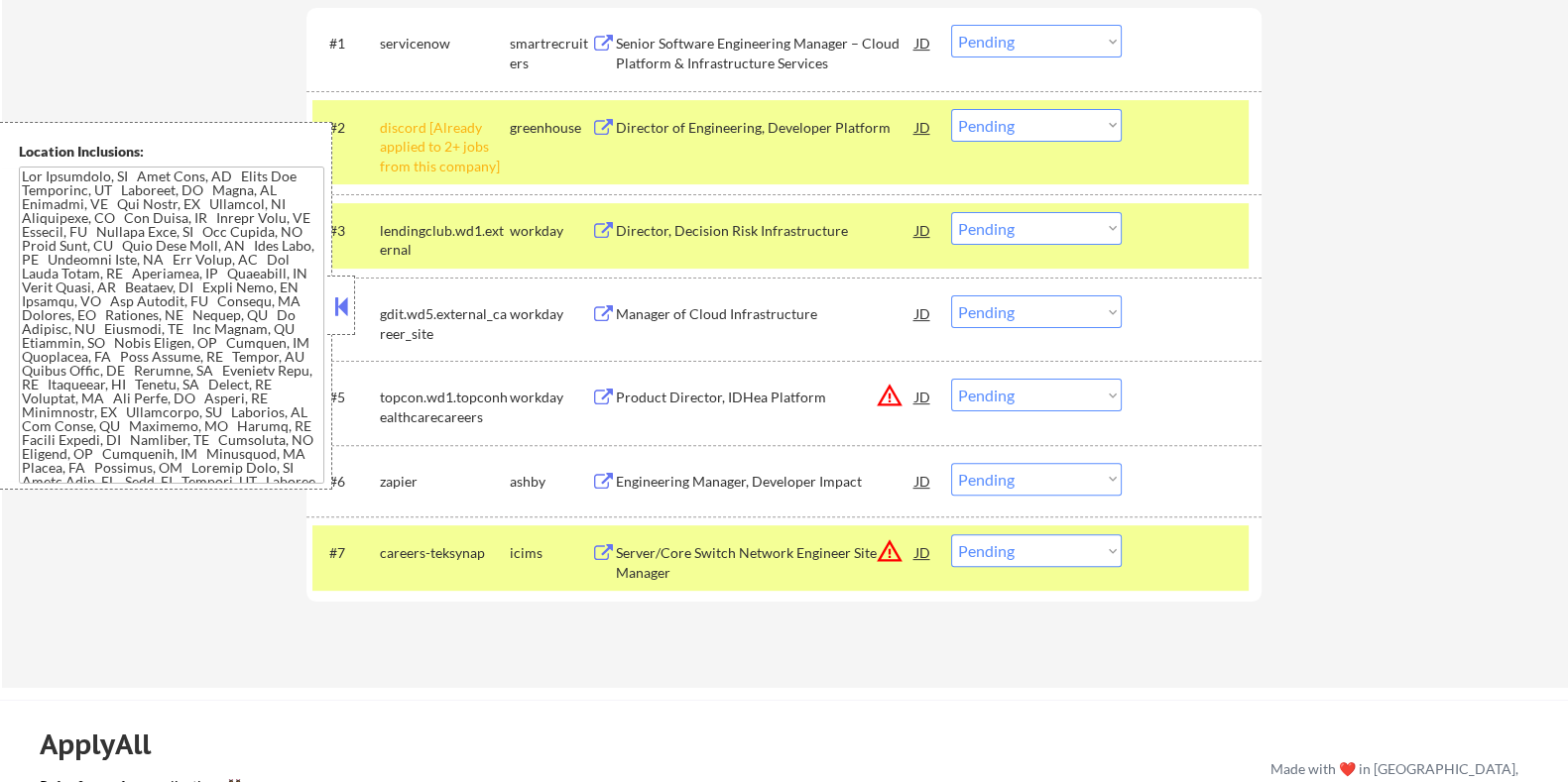
click at [760, 216] on div "Director, Decision Risk Infrastructure" at bounding box center [764, 231] width 299 height 36
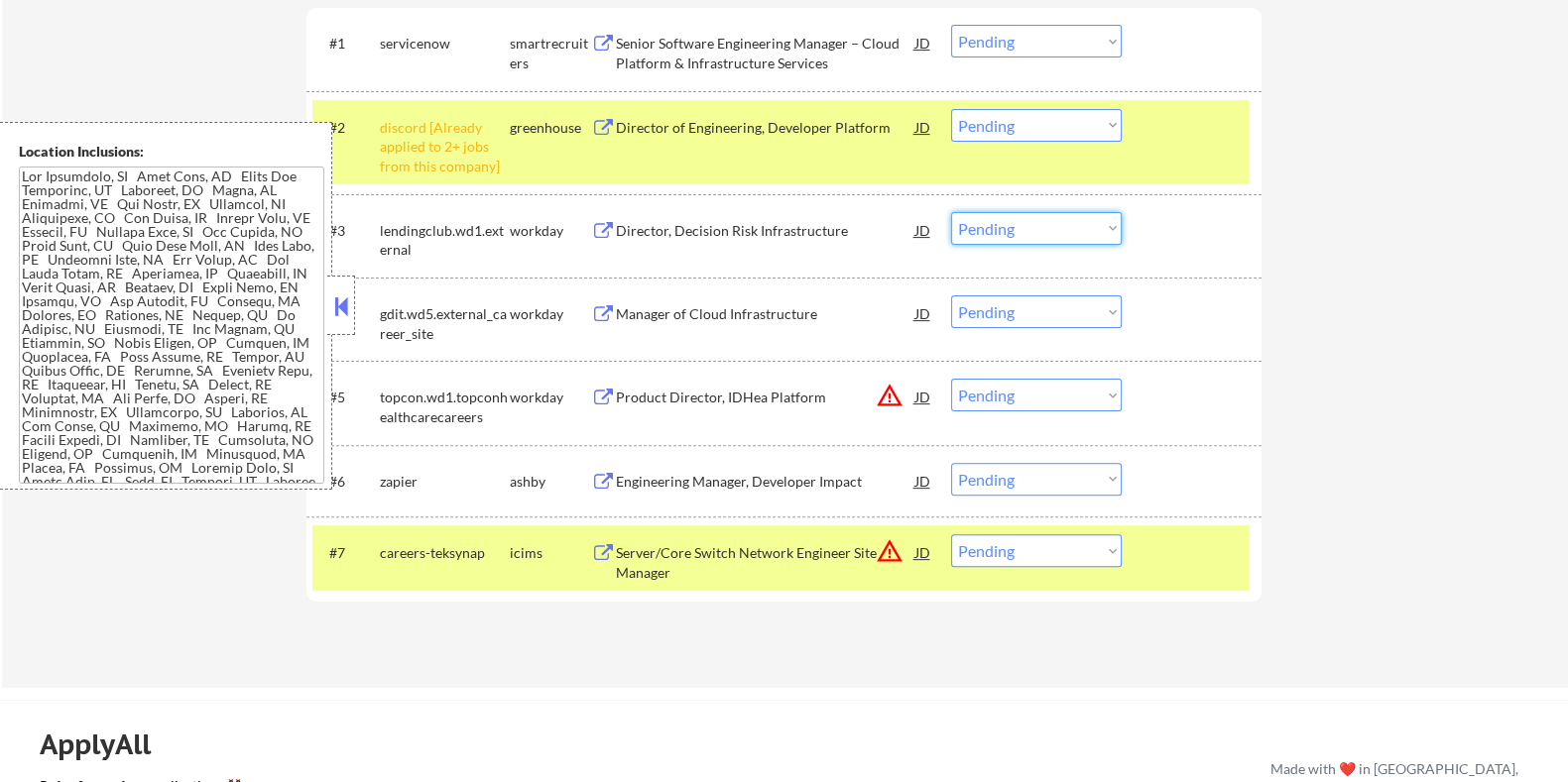
click at [1026, 224] on select "Choose an option... Pending Applied Excluded (Questions) Excluded (Expired) Exc…" at bounding box center [1036, 229] width 171 height 33
click at [951, 213] on select "Choose an option... Pending Applied Excluded (Questions) Excluded (Expired) Exc…" at bounding box center [1036, 229] width 171 height 33
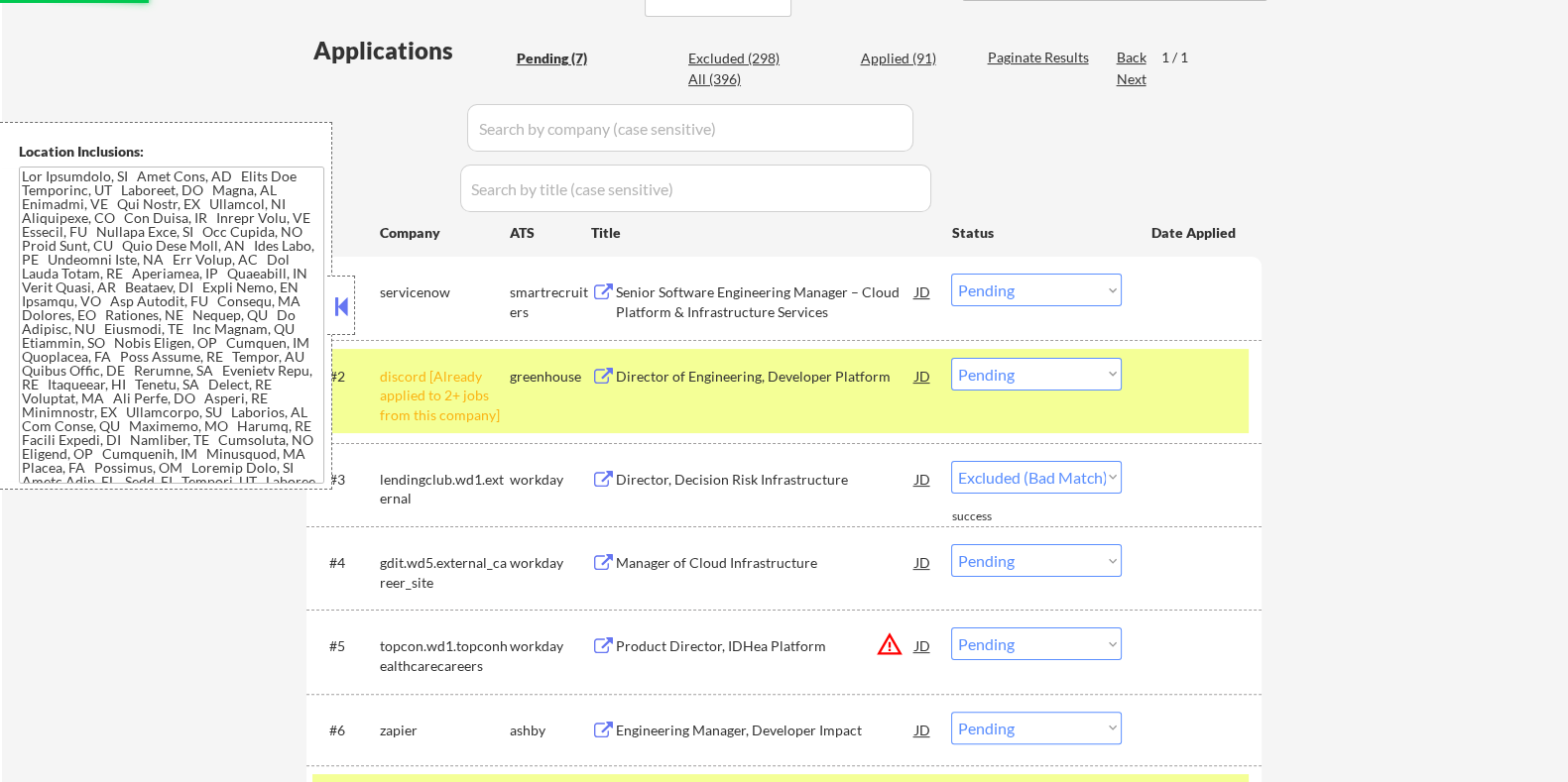
select select ""pending""
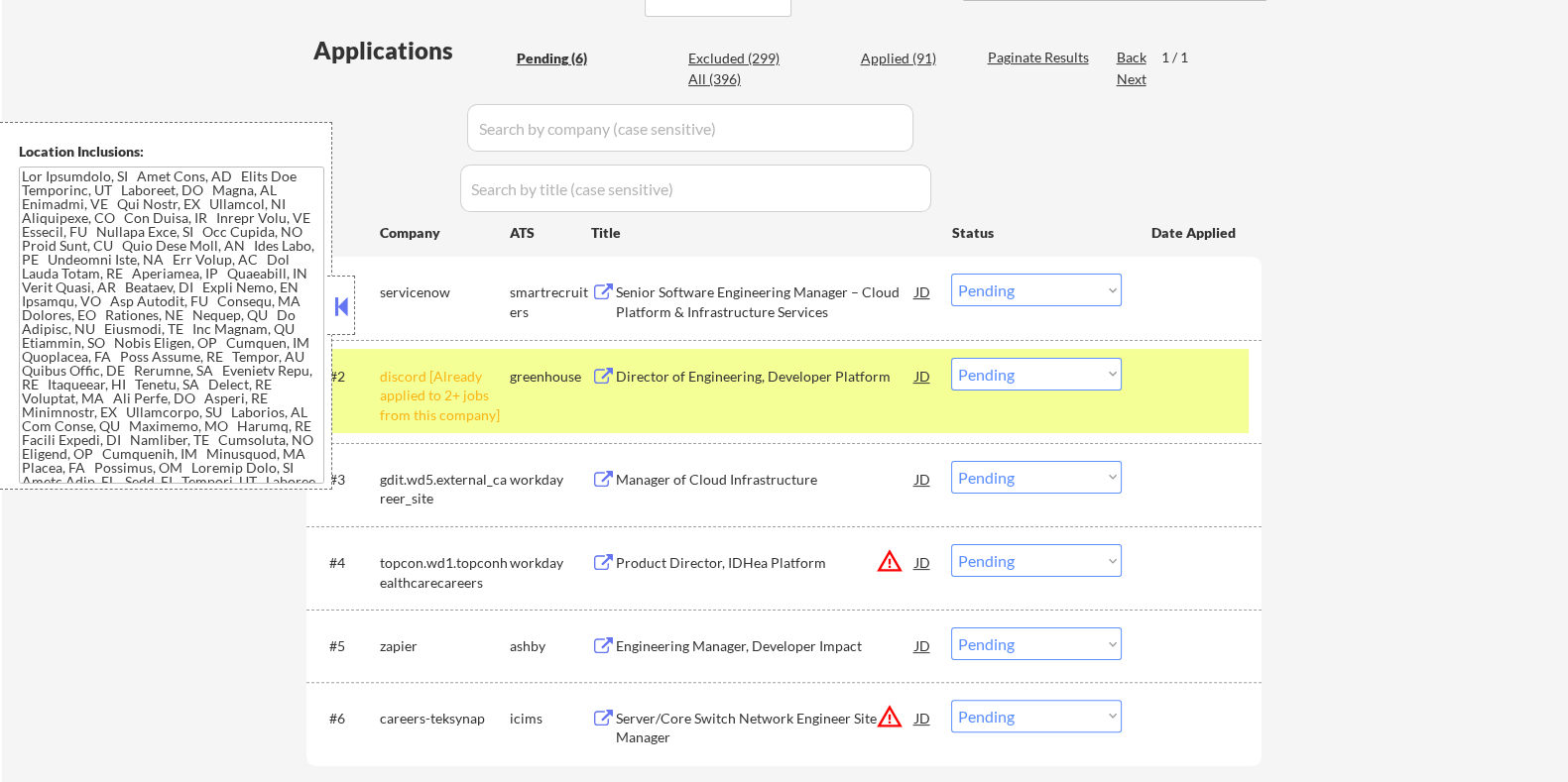
click at [732, 307] on div "Senior Software Engineering Manager – Cloud Platform & Infrastructure Services" at bounding box center [764, 301] width 299 height 39
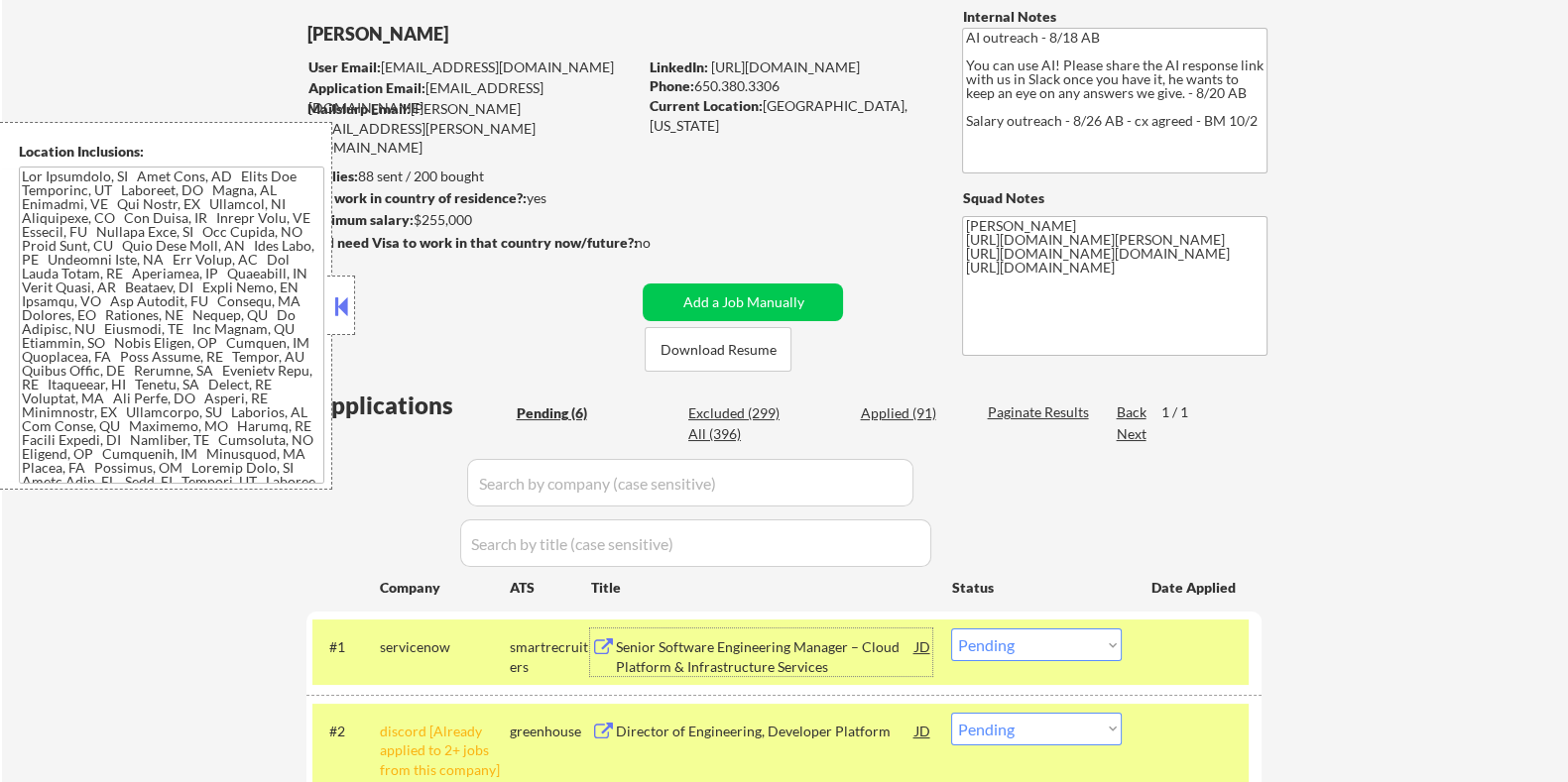
scroll to position [123, 0]
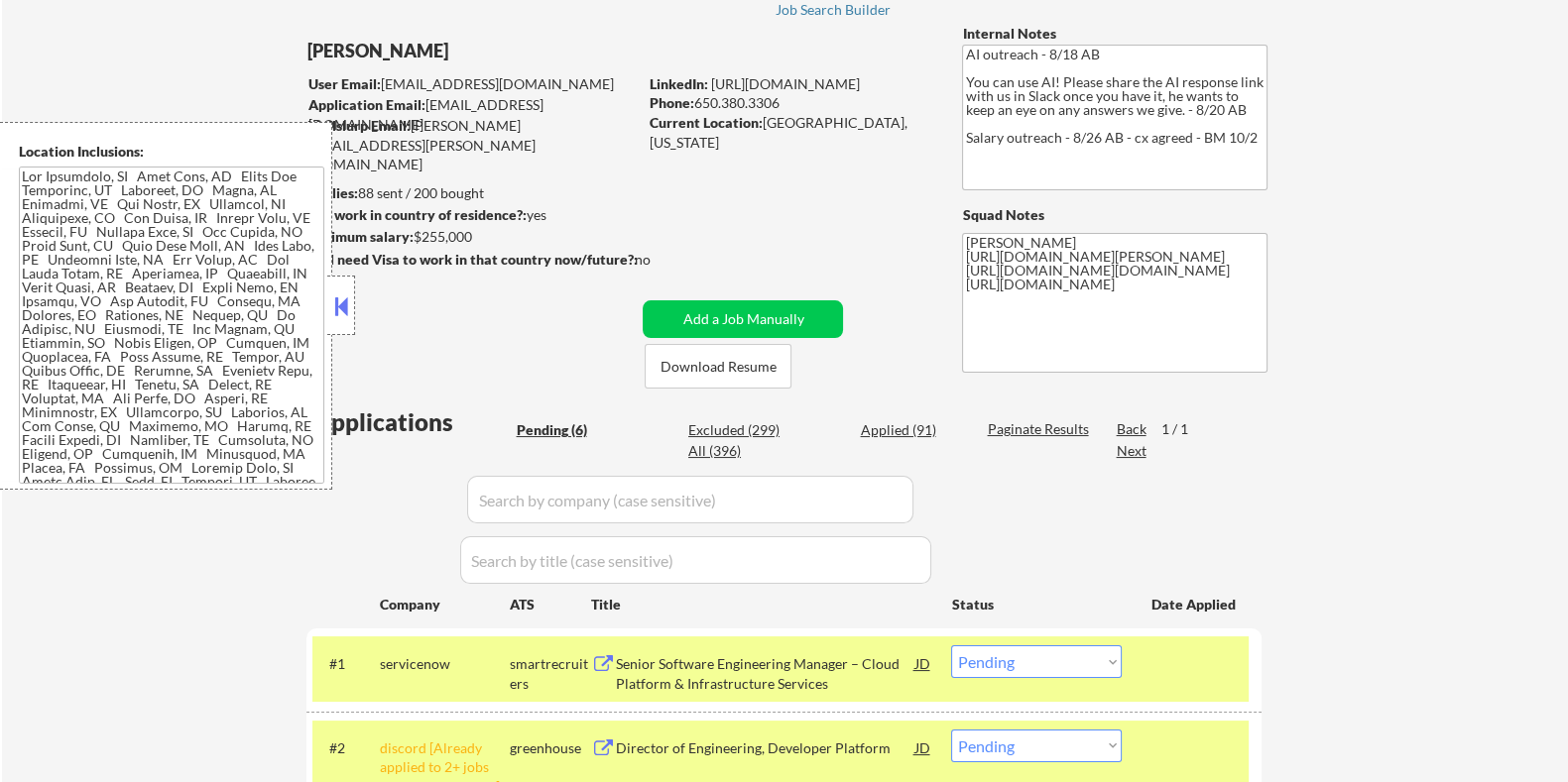
click at [1089, 663] on select "Choose an option... Pending Applied Excluded (Questions) Excluded (Expired) Exc…" at bounding box center [1036, 662] width 171 height 33
click at [951, 646] on select "Choose an option... Pending Applied Excluded (Questions) Excluded (Expired) Exc…" at bounding box center [1036, 662] width 171 height 33
select select ""pending""
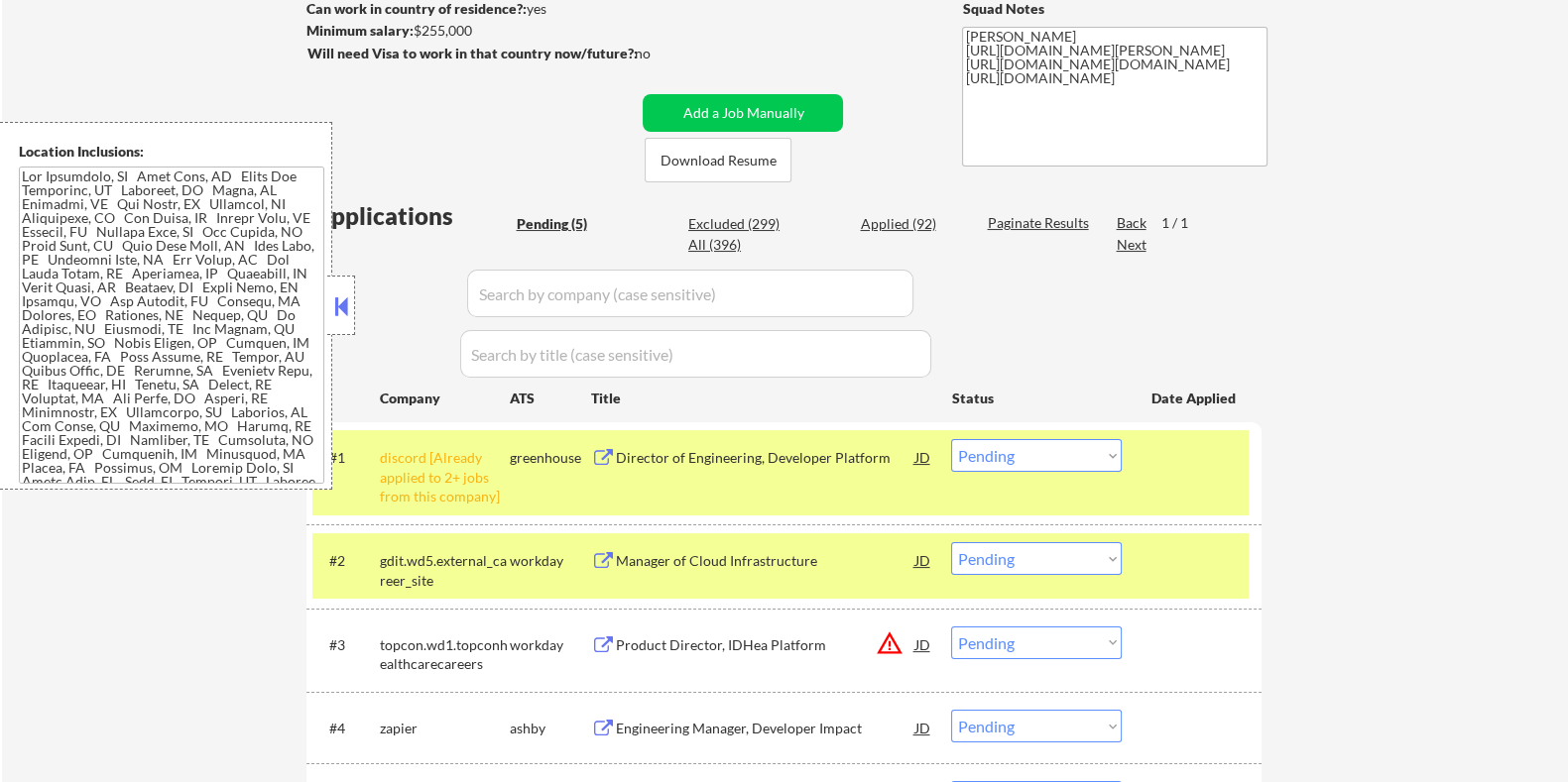
scroll to position [372, 0]
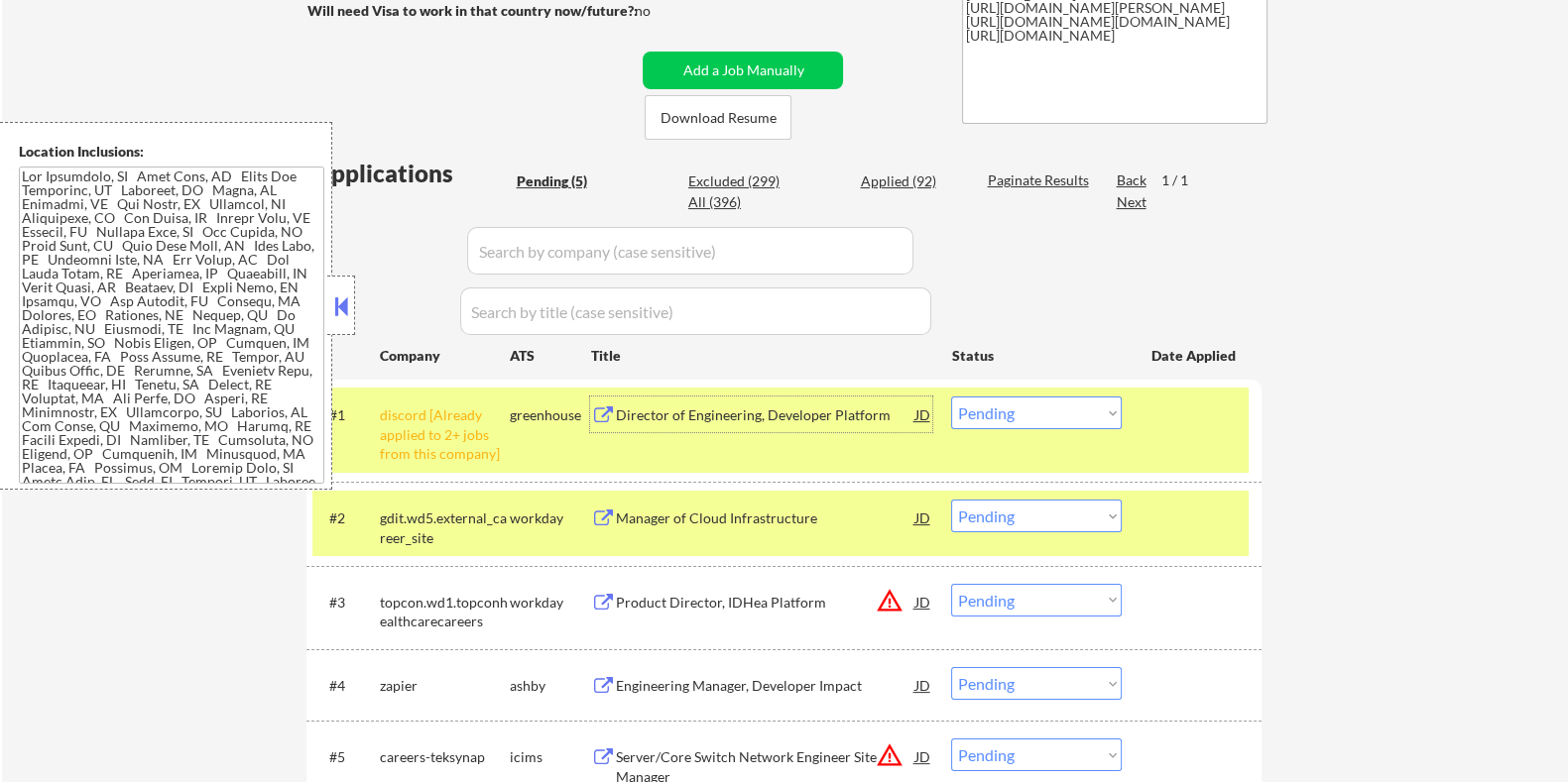
click at [780, 407] on div "Director of Engineering, Developer Platform" at bounding box center [764, 415] width 299 height 20
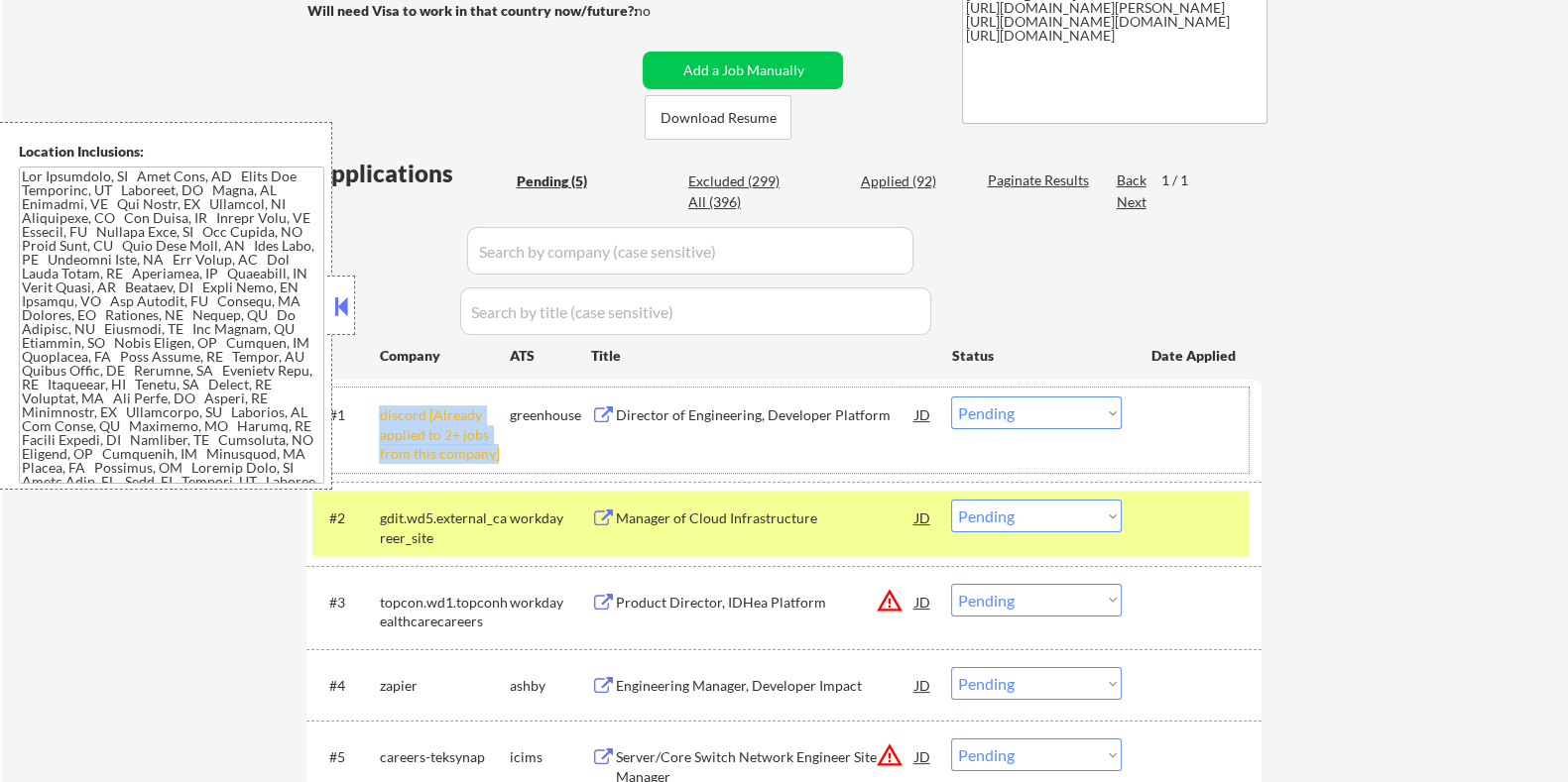
drag, startPoint x: 381, startPoint y: 400, endPoint x: 498, endPoint y: 458, distance: 130.6
click at [498, 458] on div "discord [Already applied to 2+ jobs from this company]" at bounding box center [443, 430] width 130 height 68
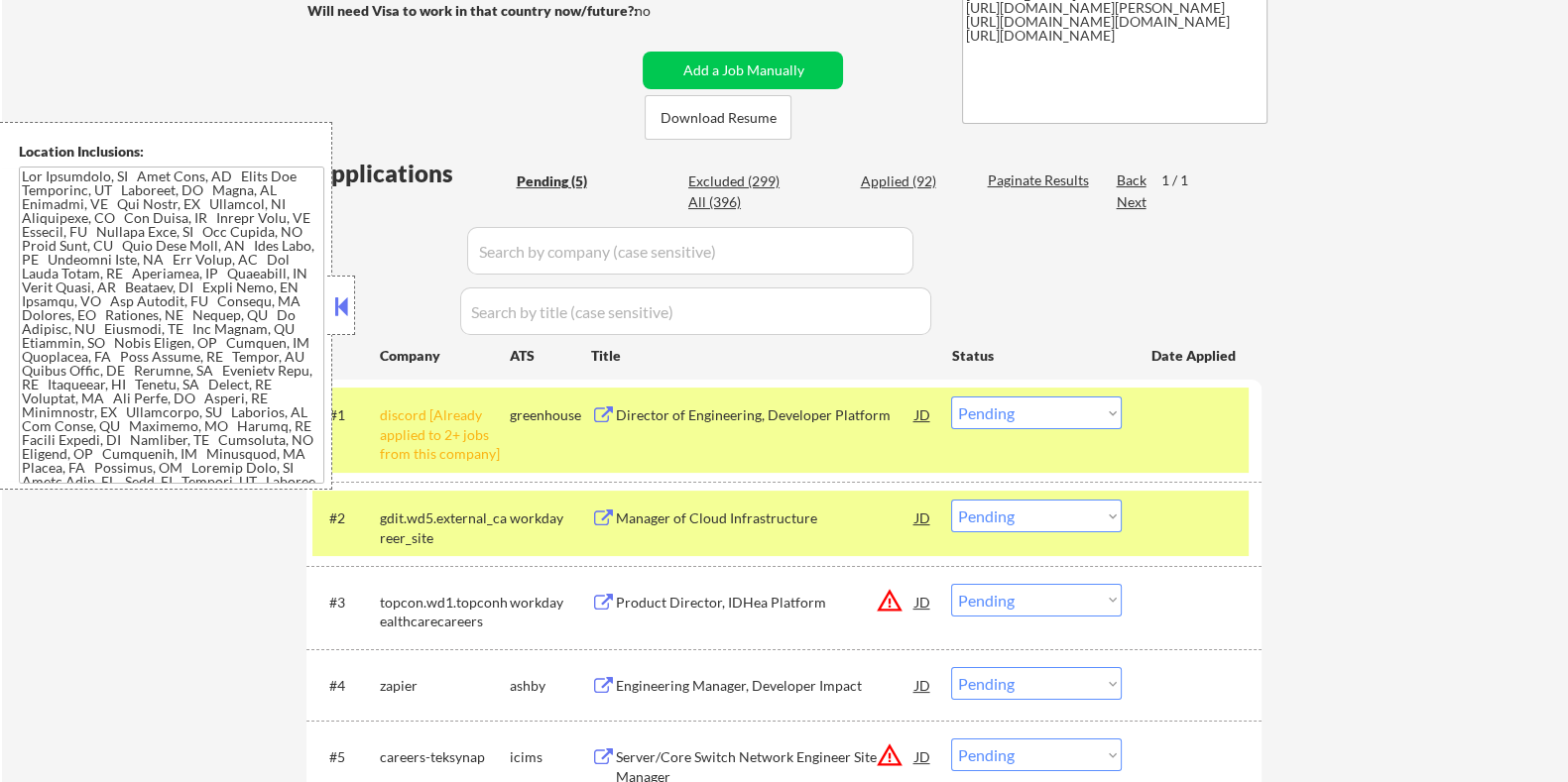
click at [384, 386] on div "#1 discord [Already applied to 2+ jobs from this company] greenhouse Director o…" at bounding box center [783, 430] width 955 height 102
drag, startPoint x: 377, startPoint y: 408, endPoint x: 428, endPoint y: 413, distance: 51.2
click at [428, 413] on div "#1 discord [Already applied to 2+ jobs from this company] greenhouse Director o…" at bounding box center [780, 430] width 936 height 85
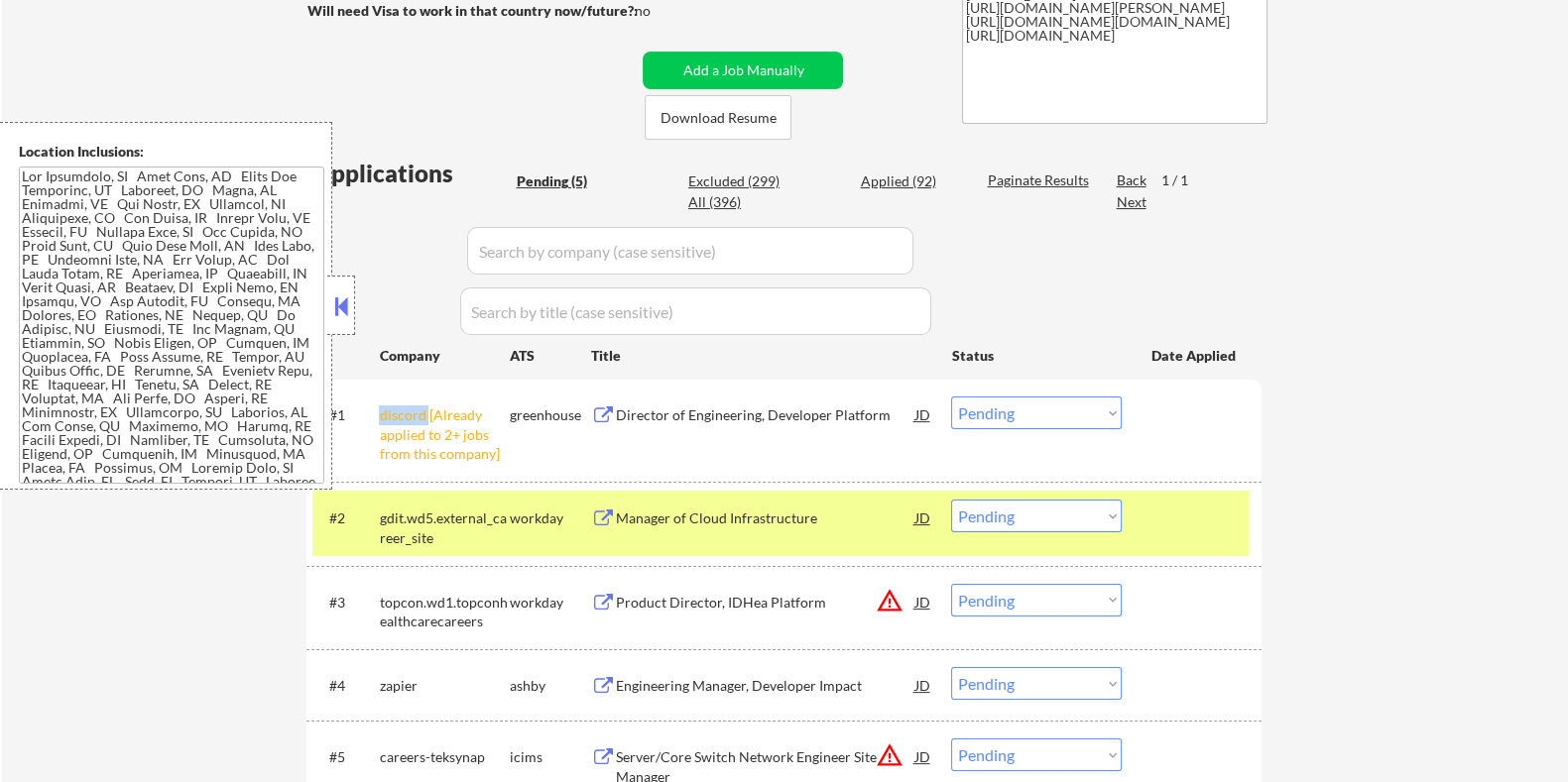
copy div "discord"
